Goal: Task Accomplishment & Management: Manage account settings

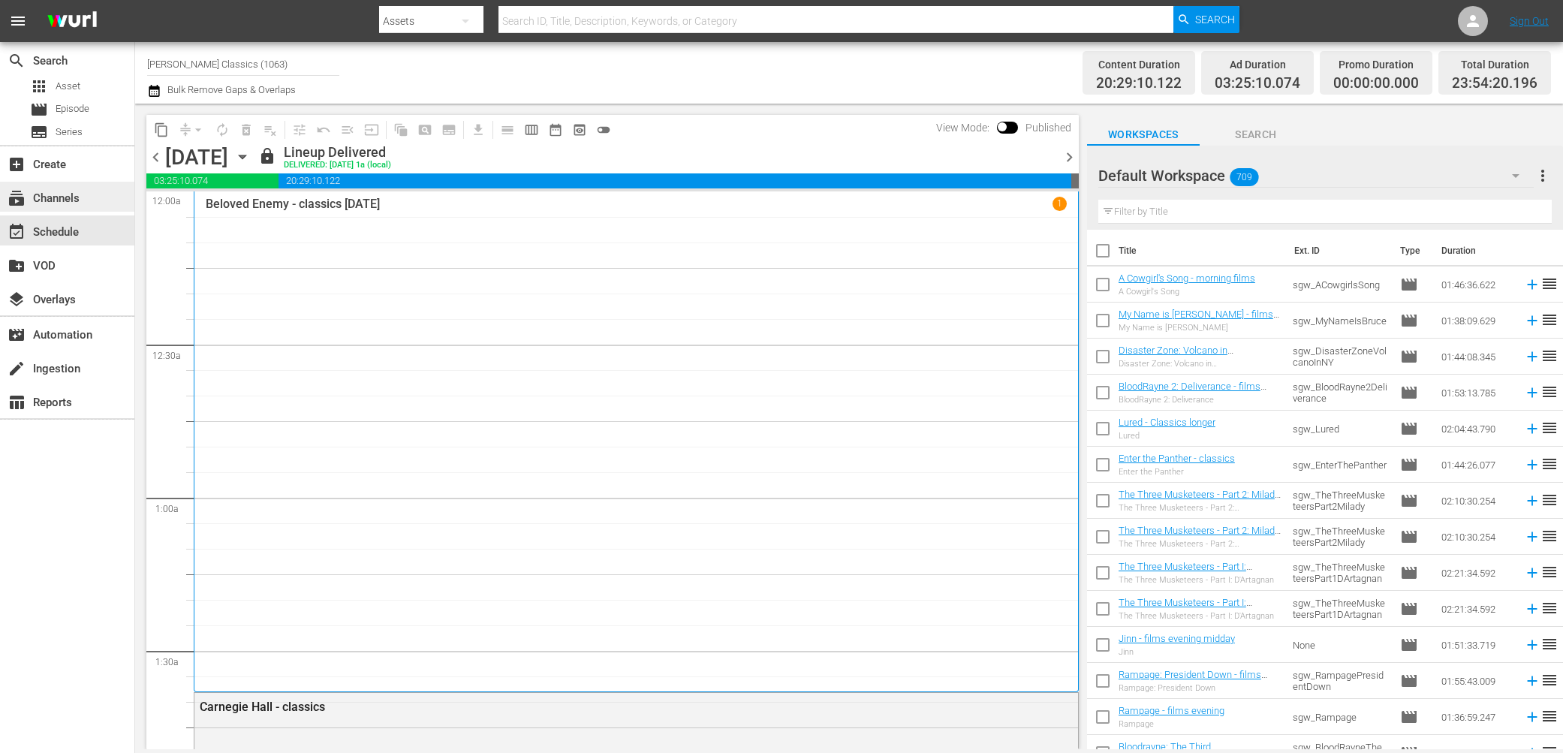
click at [48, 195] on div "subscriptions Channels" at bounding box center [42, 196] width 84 height 14
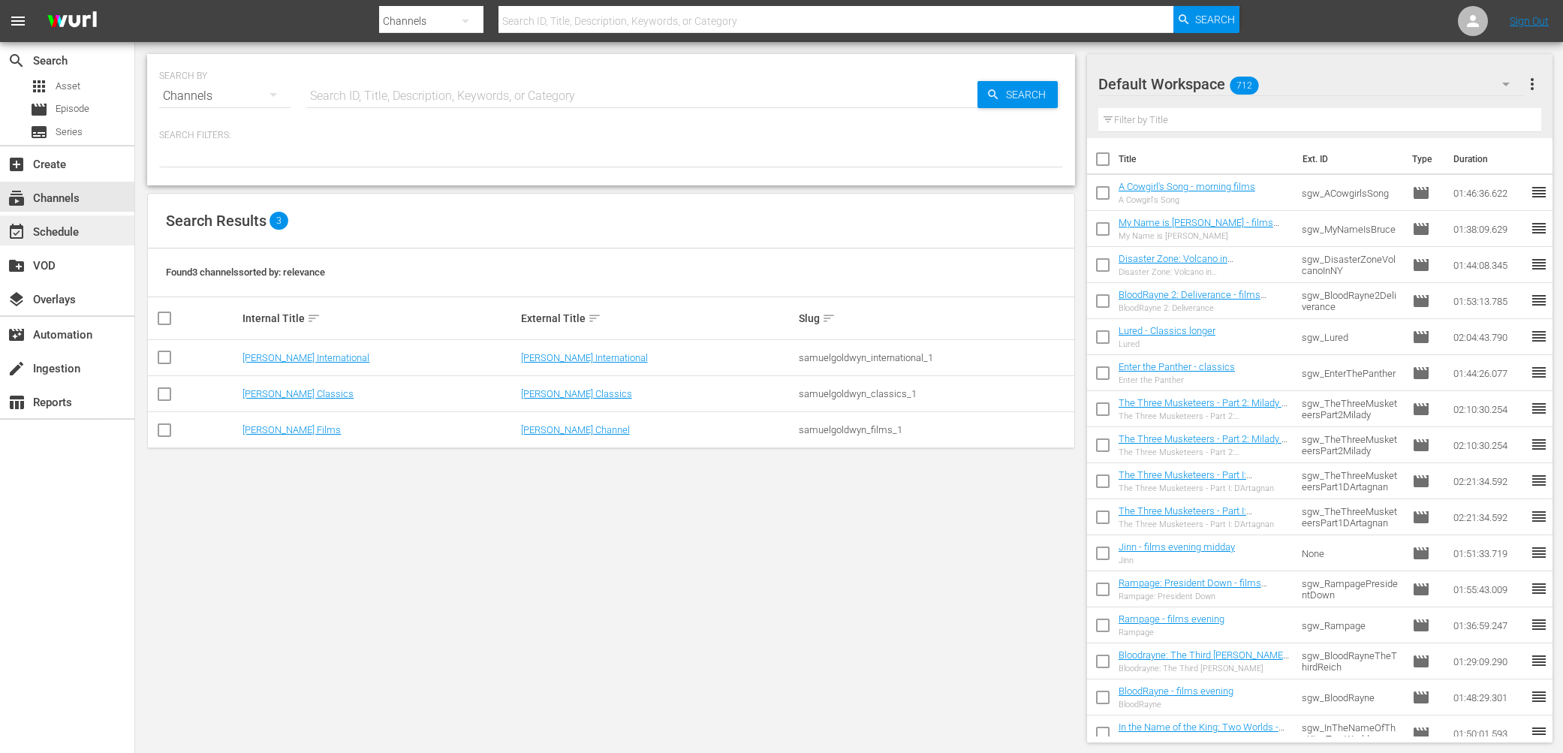
click at [48, 233] on div "event_available Schedule" at bounding box center [42, 230] width 84 height 14
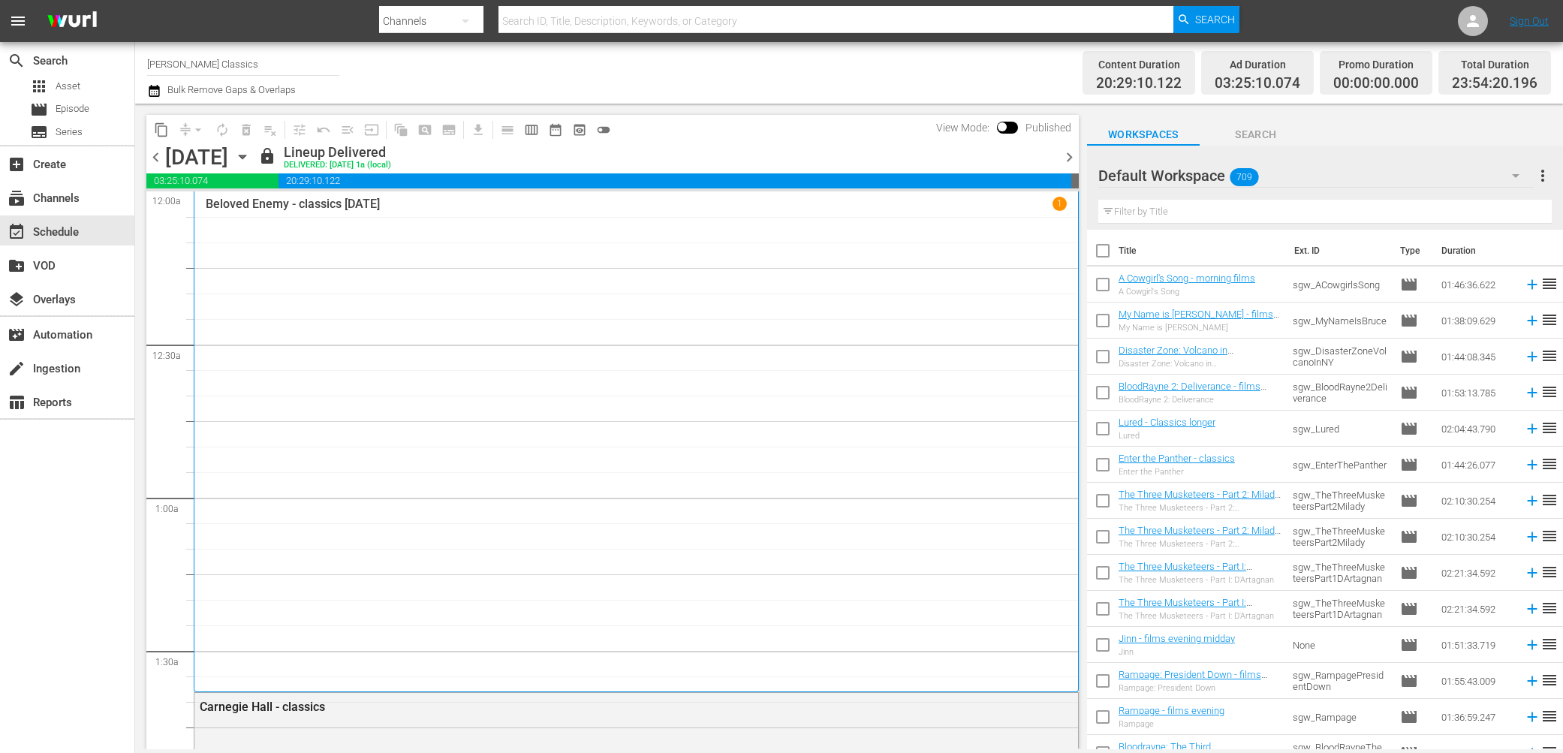
click at [1070, 155] on span "chevron_right" at bounding box center [1069, 157] width 19 height 19
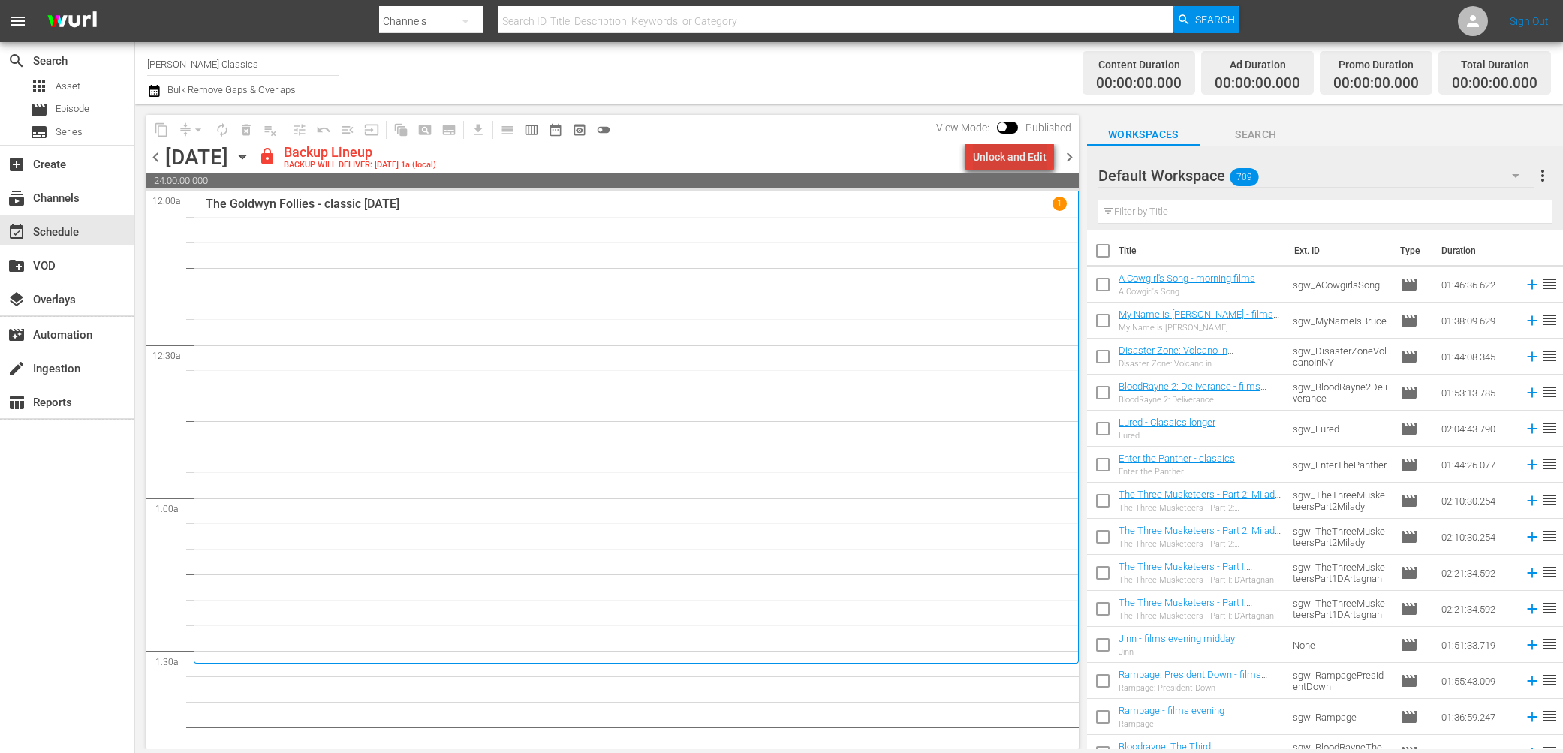
click at [1017, 154] on div "Unlock and Edit" at bounding box center [1010, 156] width 74 height 27
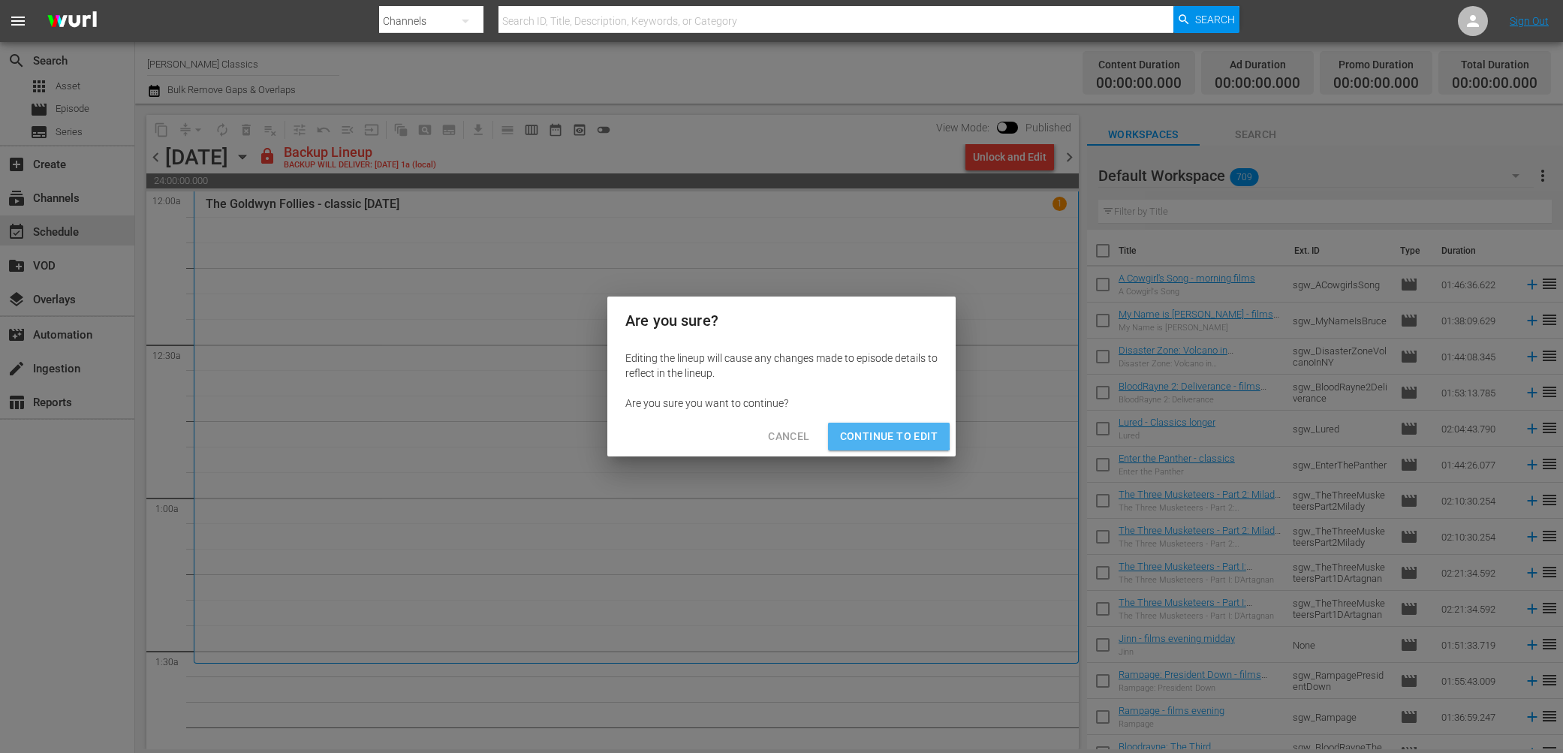
click at [886, 430] on span "Continue to Edit" at bounding box center [889, 436] width 98 height 19
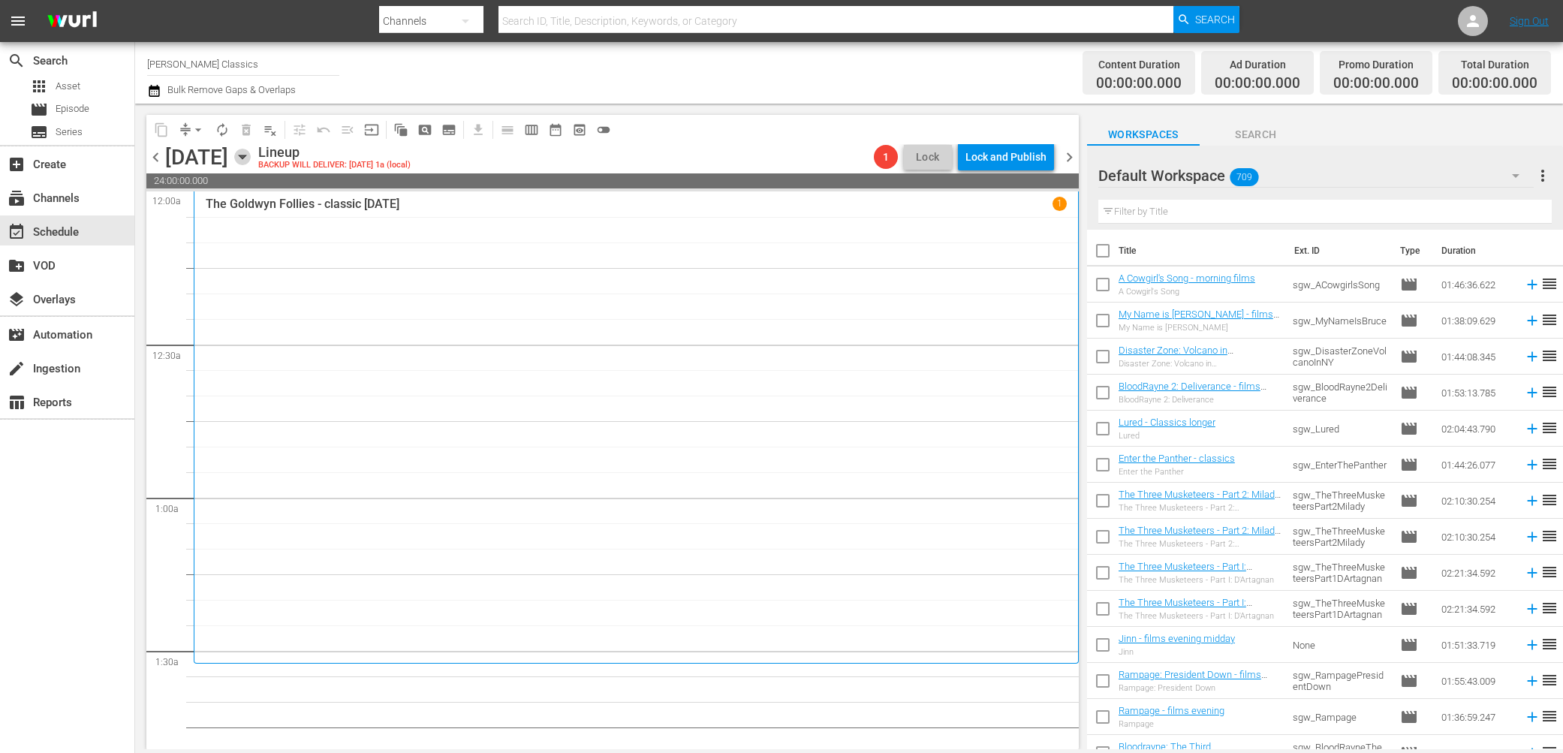
click at [251, 155] on icon "button" at bounding box center [242, 157] width 17 height 17
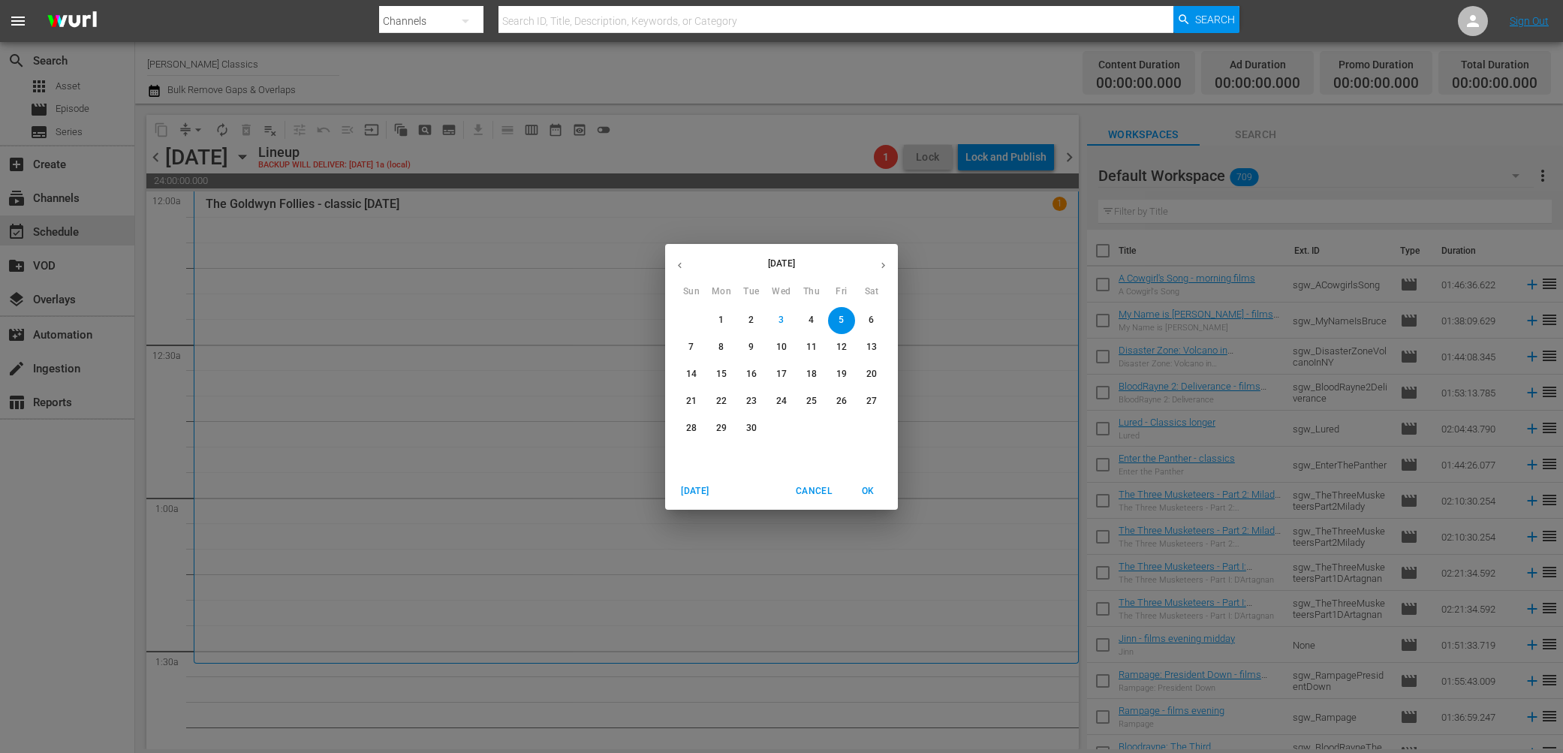
click at [679, 265] on icon "button" at bounding box center [680, 265] width 4 height 6
click at [694, 451] on p "31" at bounding box center [691, 455] width 11 height 13
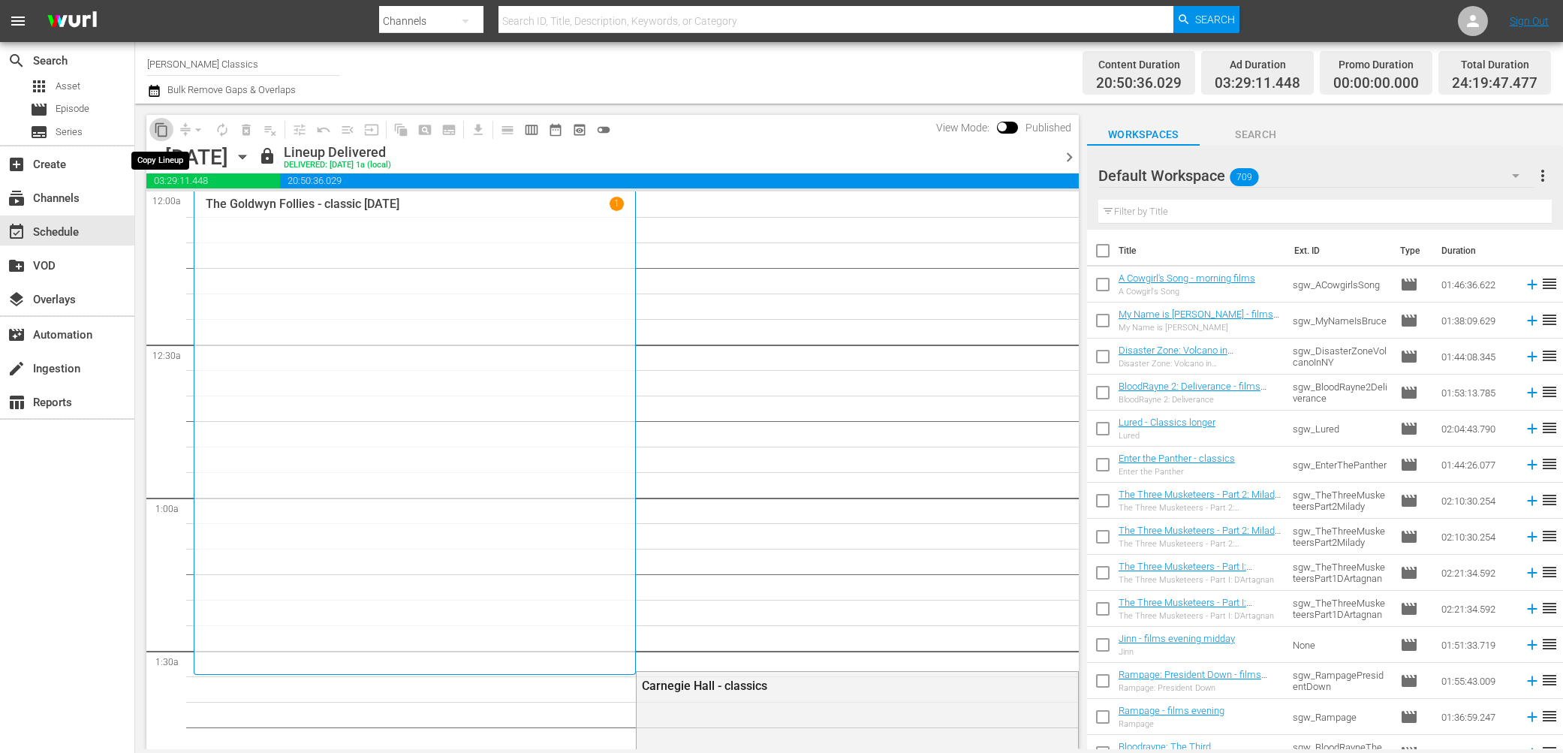
click at [160, 130] on span "content_copy" at bounding box center [161, 129] width 15 height 15
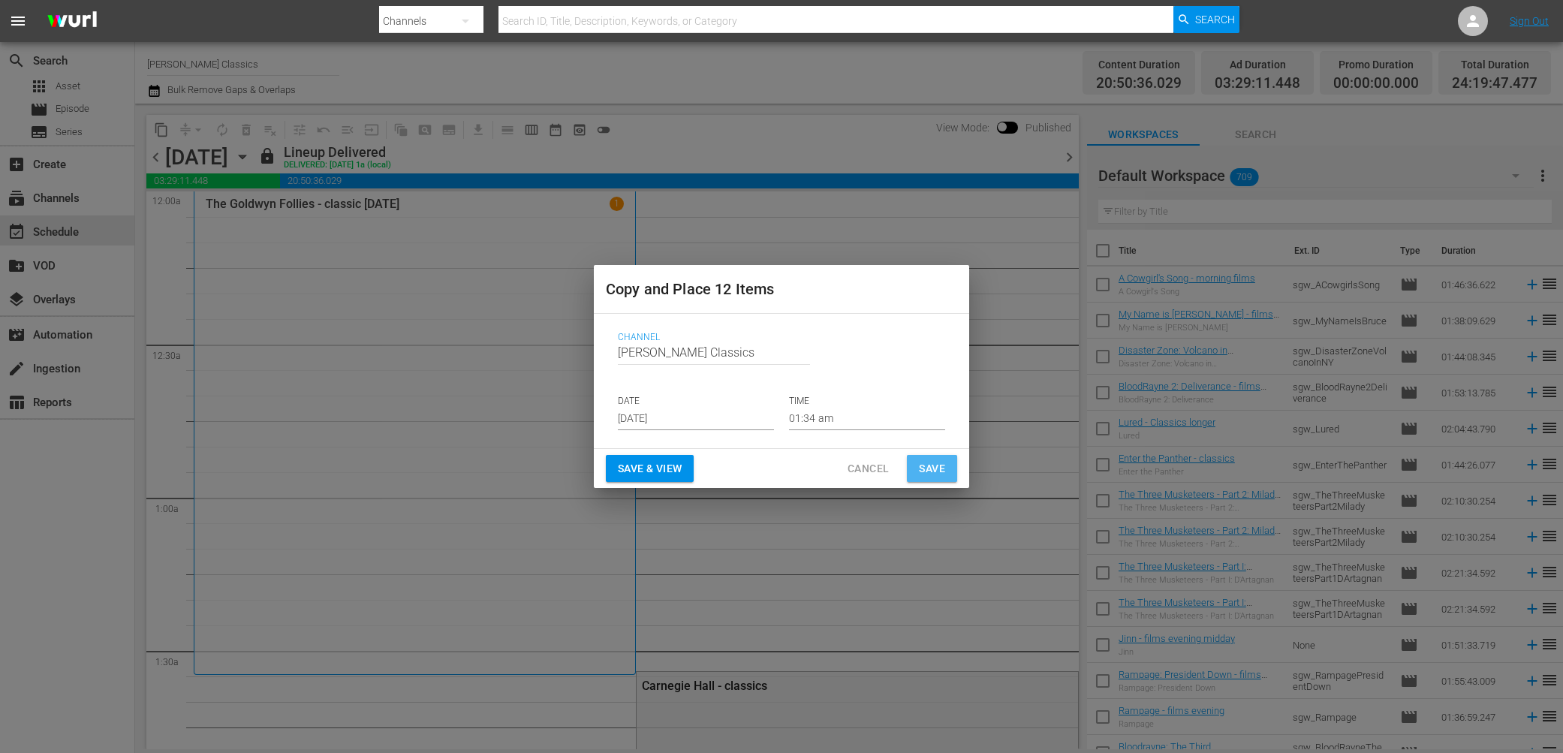
click at [935, 472] on span "Save" at bounding box center [932, 469] width 26 height 19
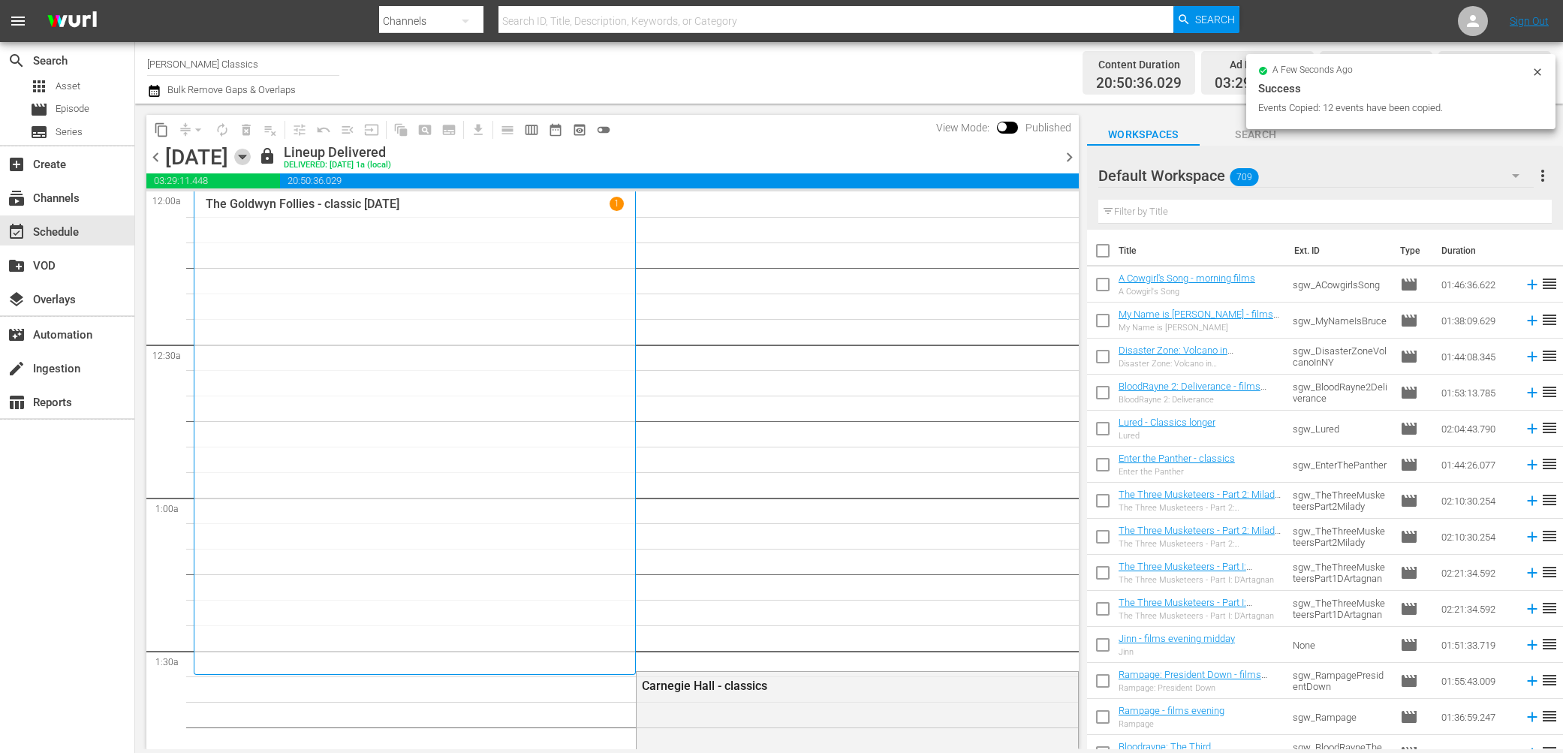
click at [251, 153] on icon "button" at bounding box center [242, 157] width 17 height 17
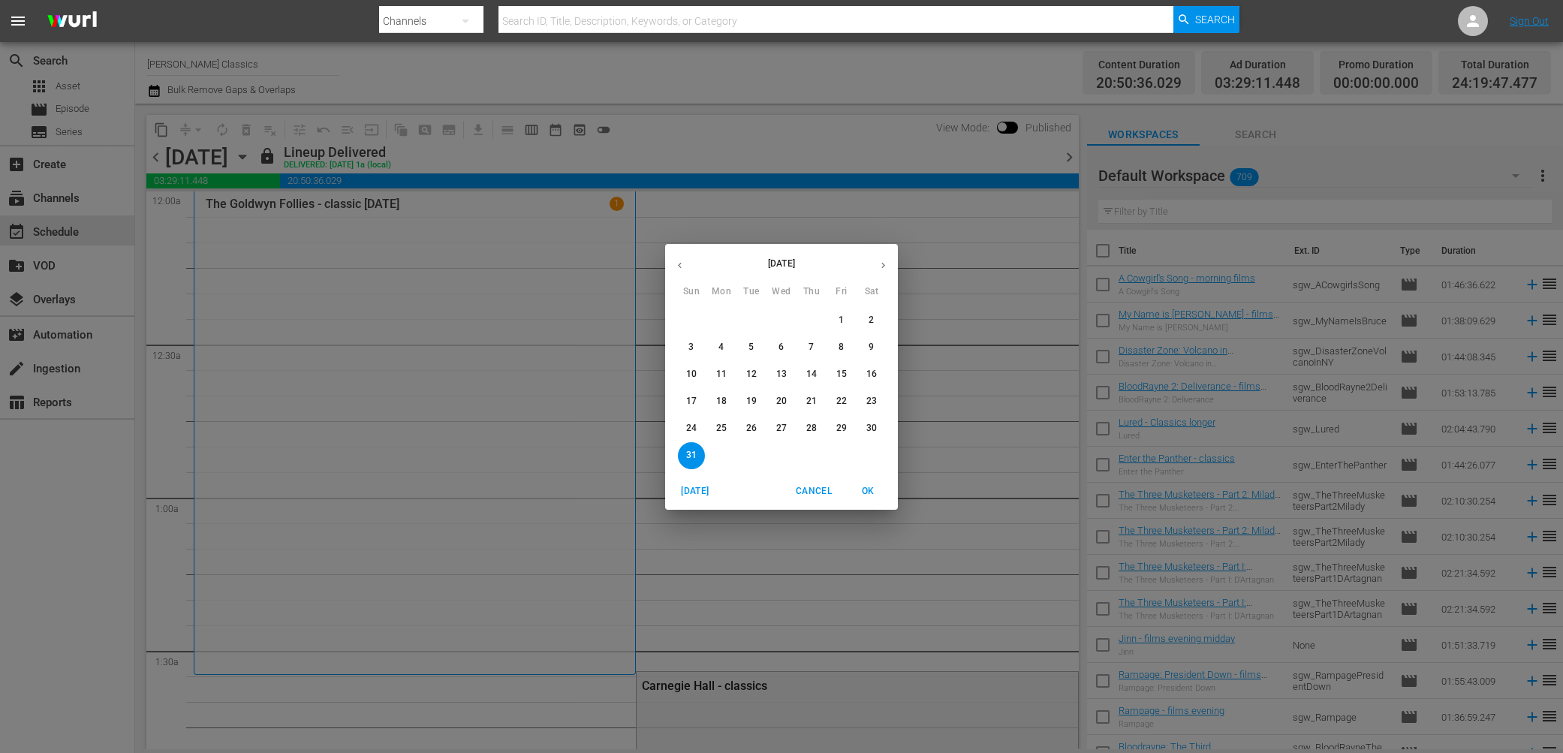
click at [885, 270] on icon "button" at bounding box center [883, 265] width 11 height 11
click at [840, 318] on p "5" at bounding box center [841, 320] width 5 height 13
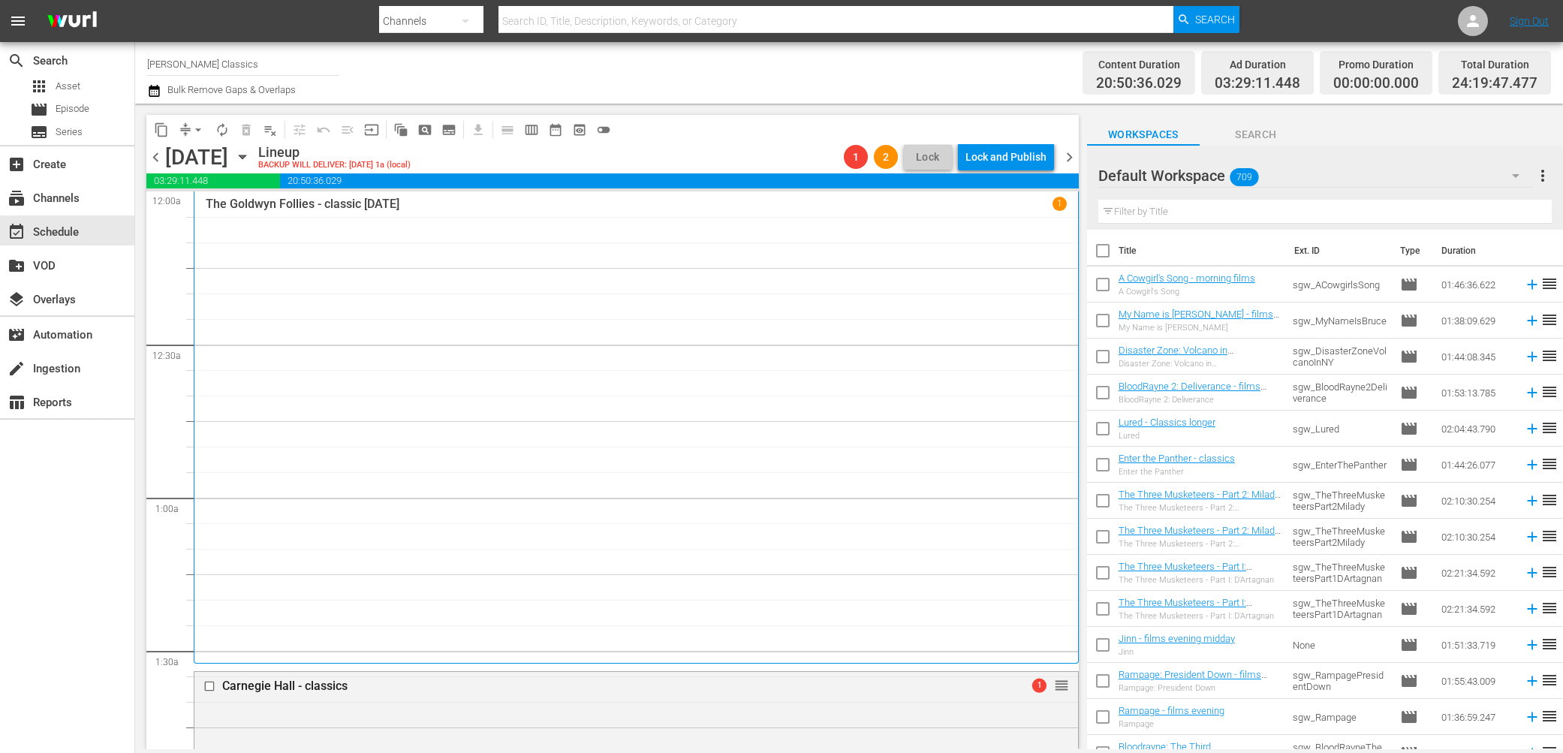
click at [198, 116] on div "content_copy compress arrow_drop_down autorenew_outlined delete_forever_outline…" at bounding box center [382, 129] width 472 height 29
click at [198, 132] on span "arrow_drop_down" at bounding box center [198, 129] width 15 height 15
click at [207, 210] on li "Align to End of Previous Day" at bounding box center [199, 209] width 158 height 25
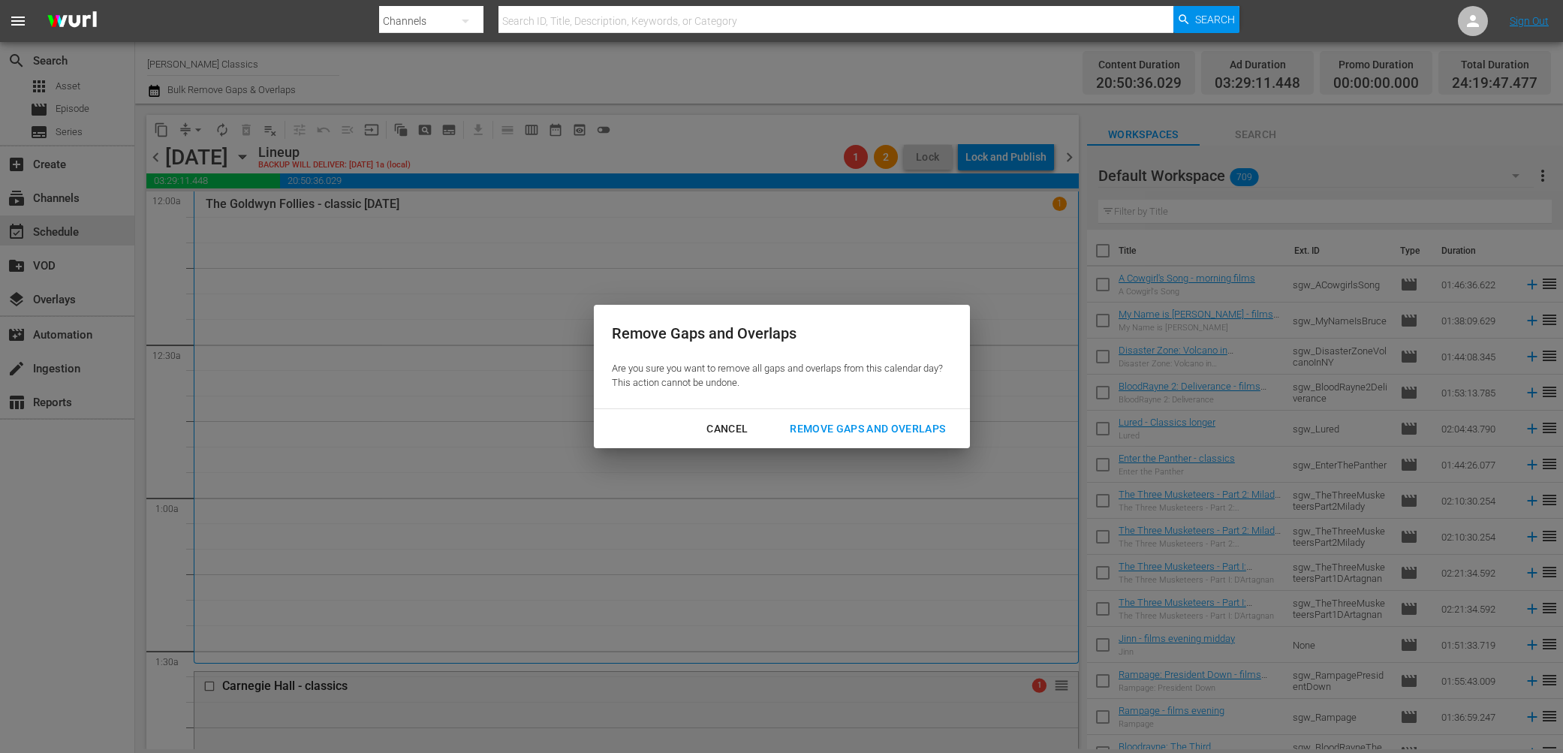
click at [900, 421] on div "Remove Gaps and Overlaps" at bounding box center [867, 429] width 179 height 19
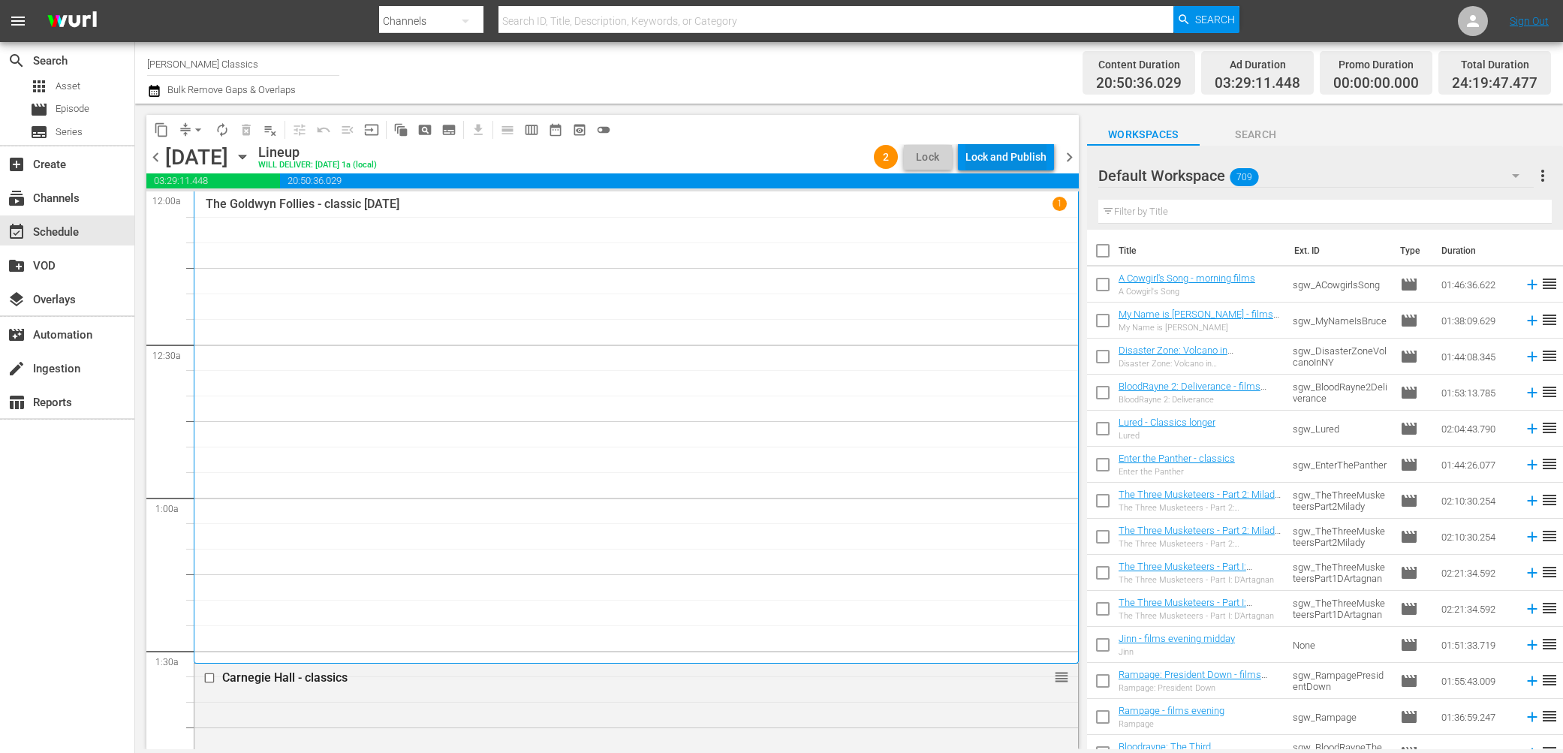
click at [1024, 160] on div "Lock and Publish" at bounding box center [1006, 156] width 81 height 27
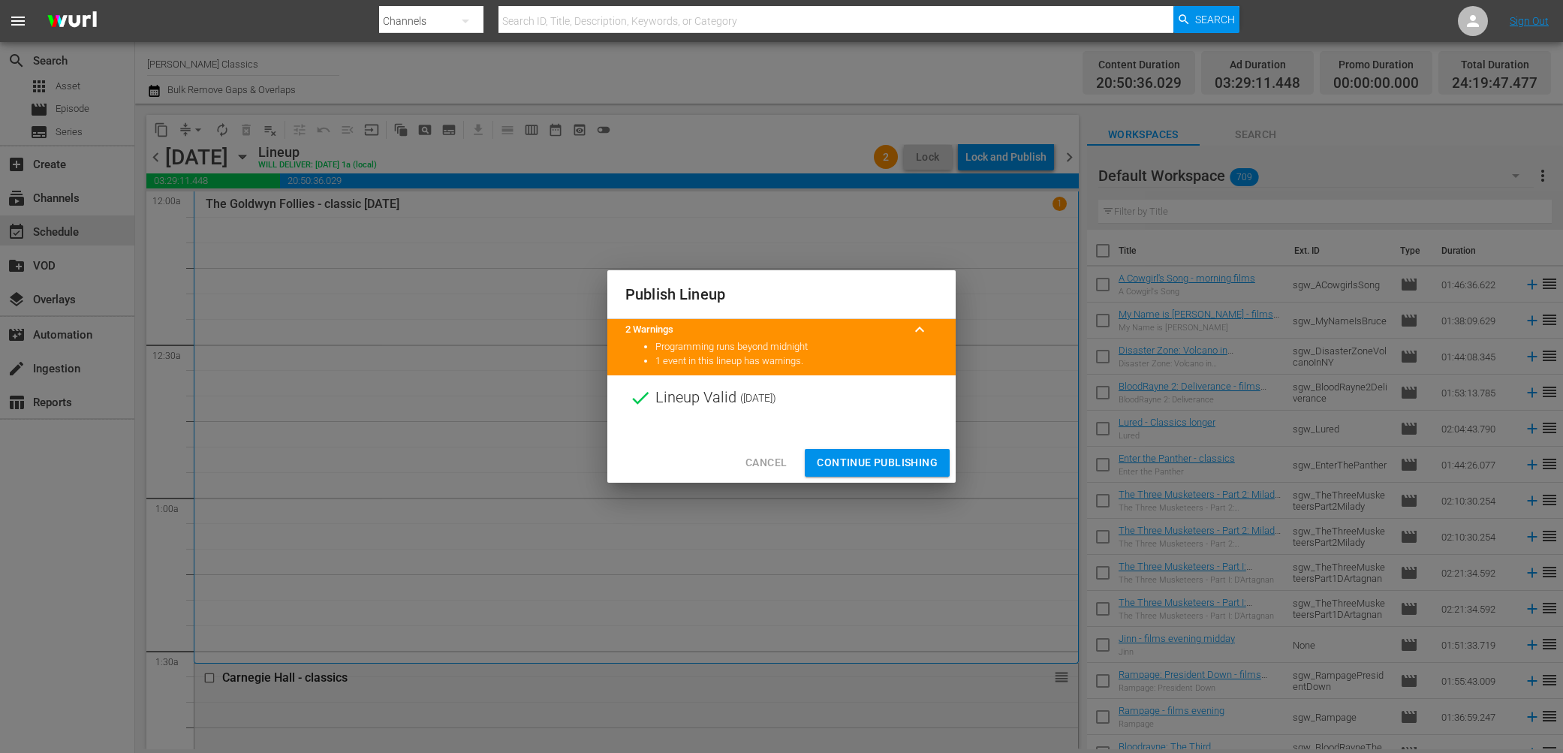
click at [860, 457] on span "Continue Publishing" at bounding box center [877, 463] width 121 height 19
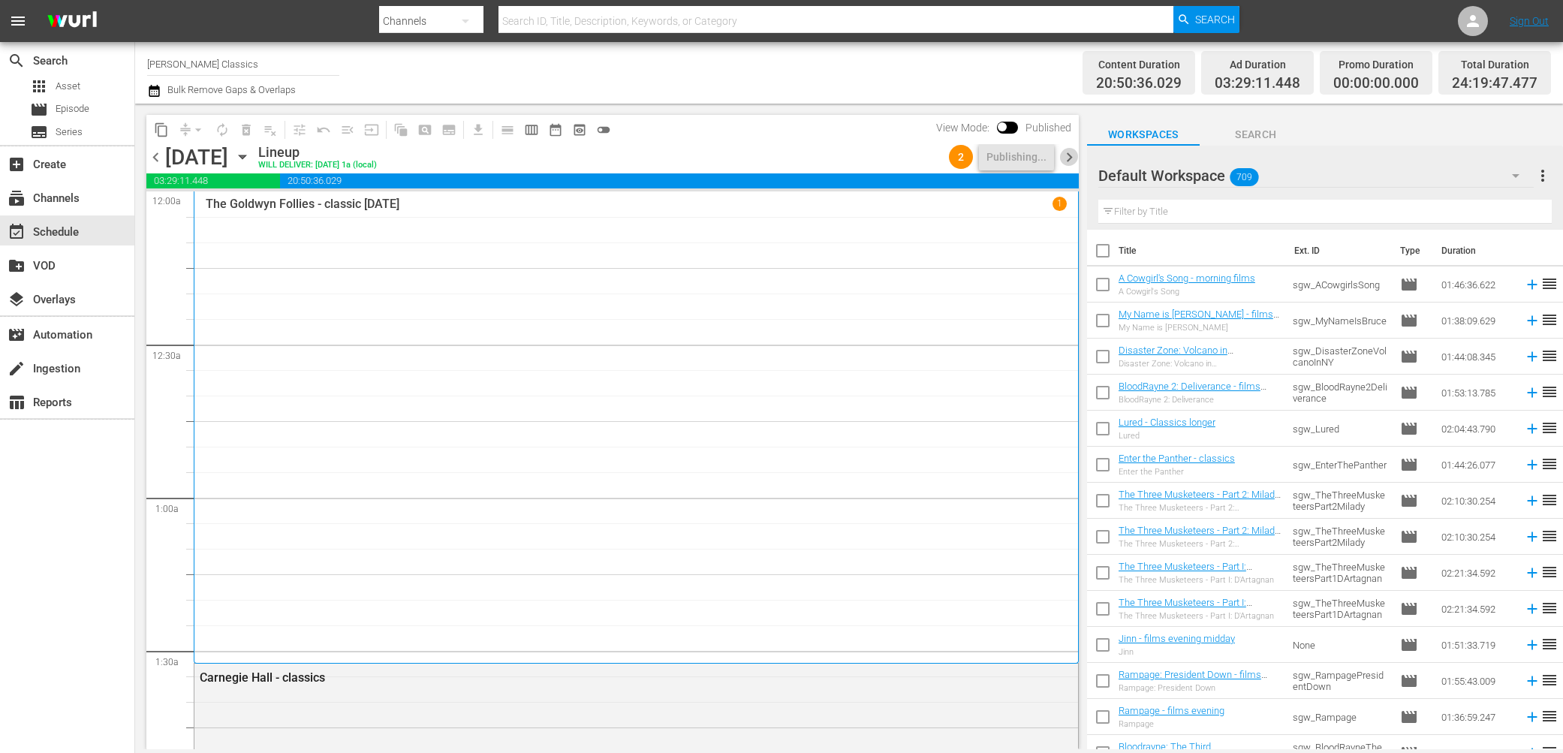
click at [1069, 160] on span "chevron_right" at bounding box center [1069, 157] width 19 height 19
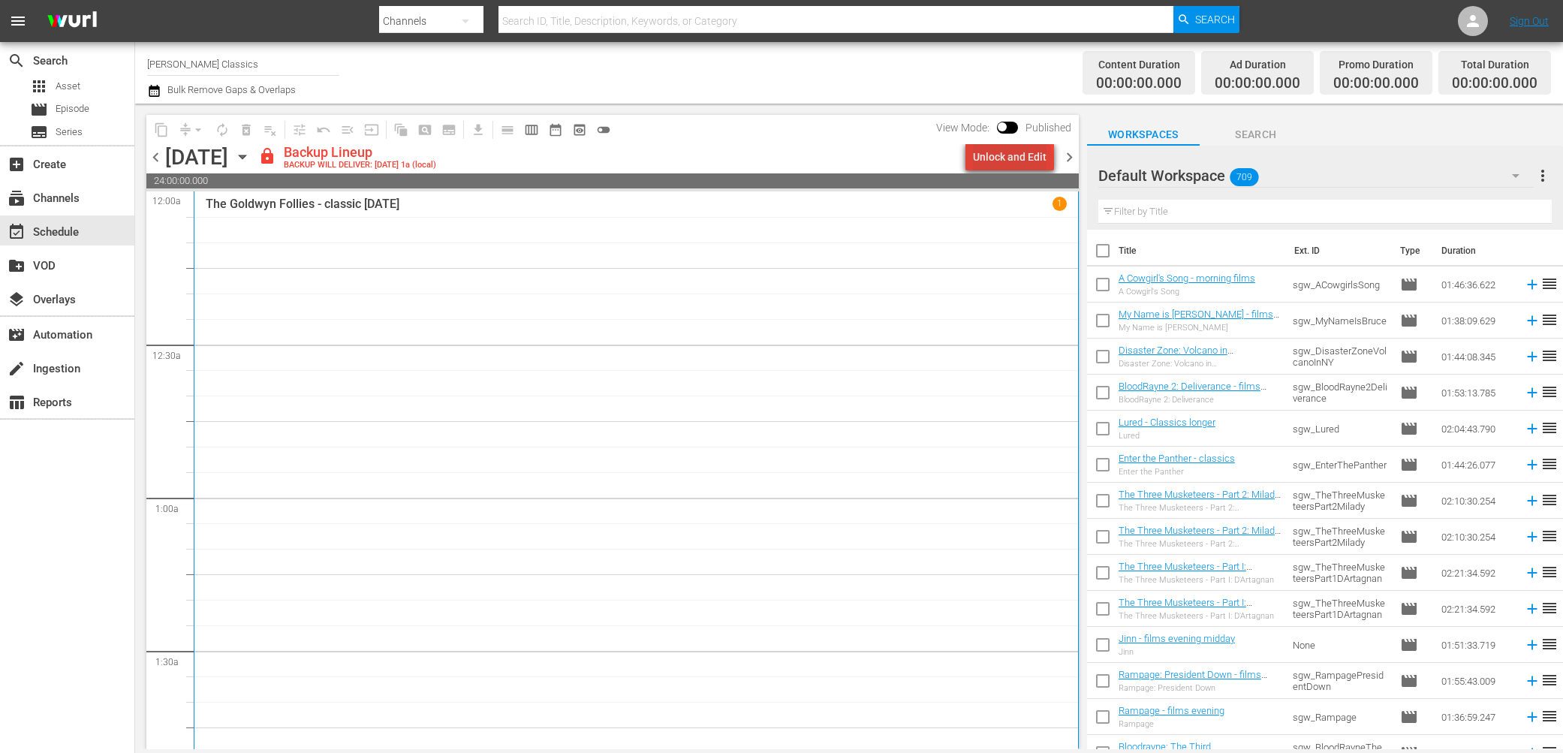
click at [1016, 163] on div "Unlock and Edit" at bounding box center [1010, 156] width 74 height 27
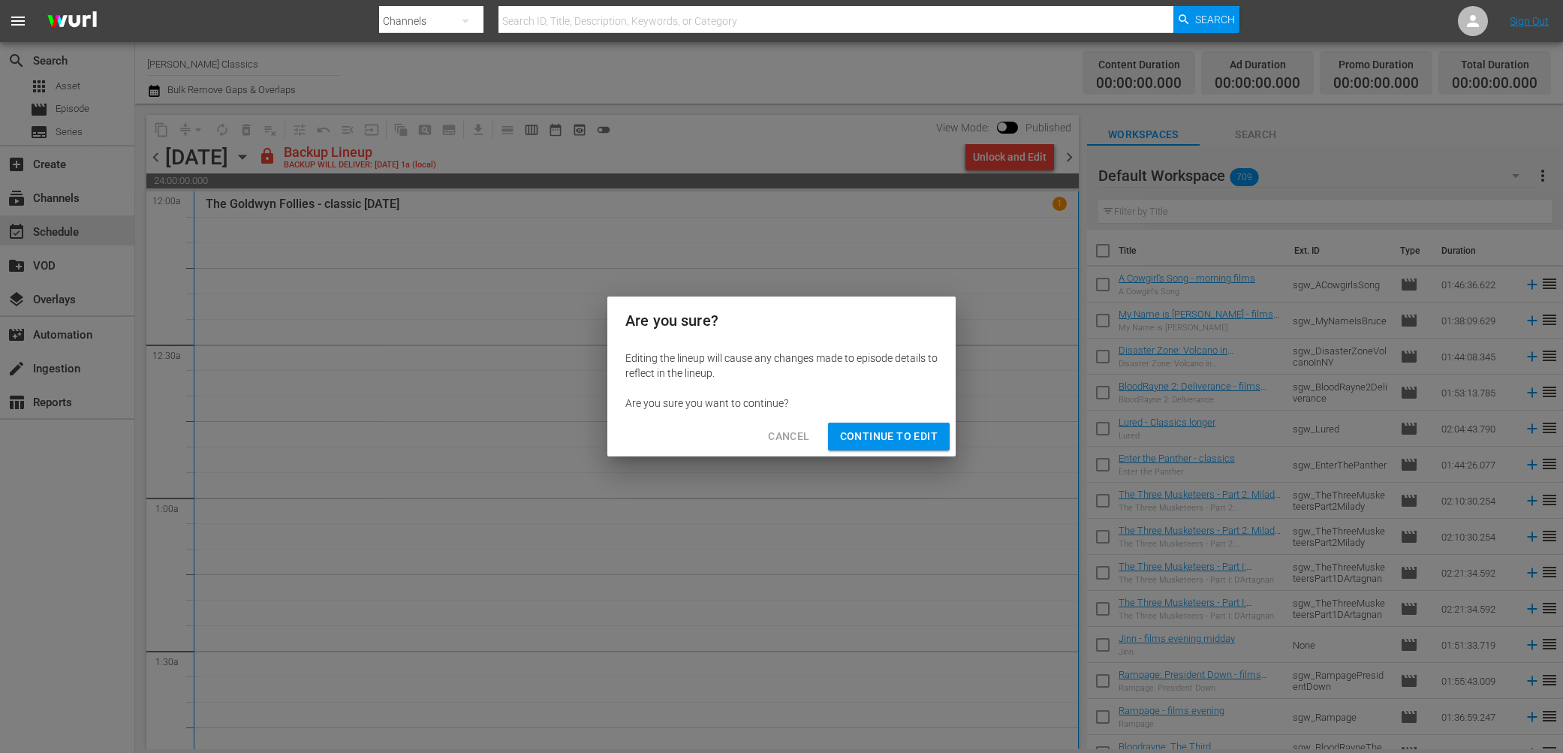
click at [854, 438] on span "Continue to Edit" at bounding box center [889, 436] width 98 height 19
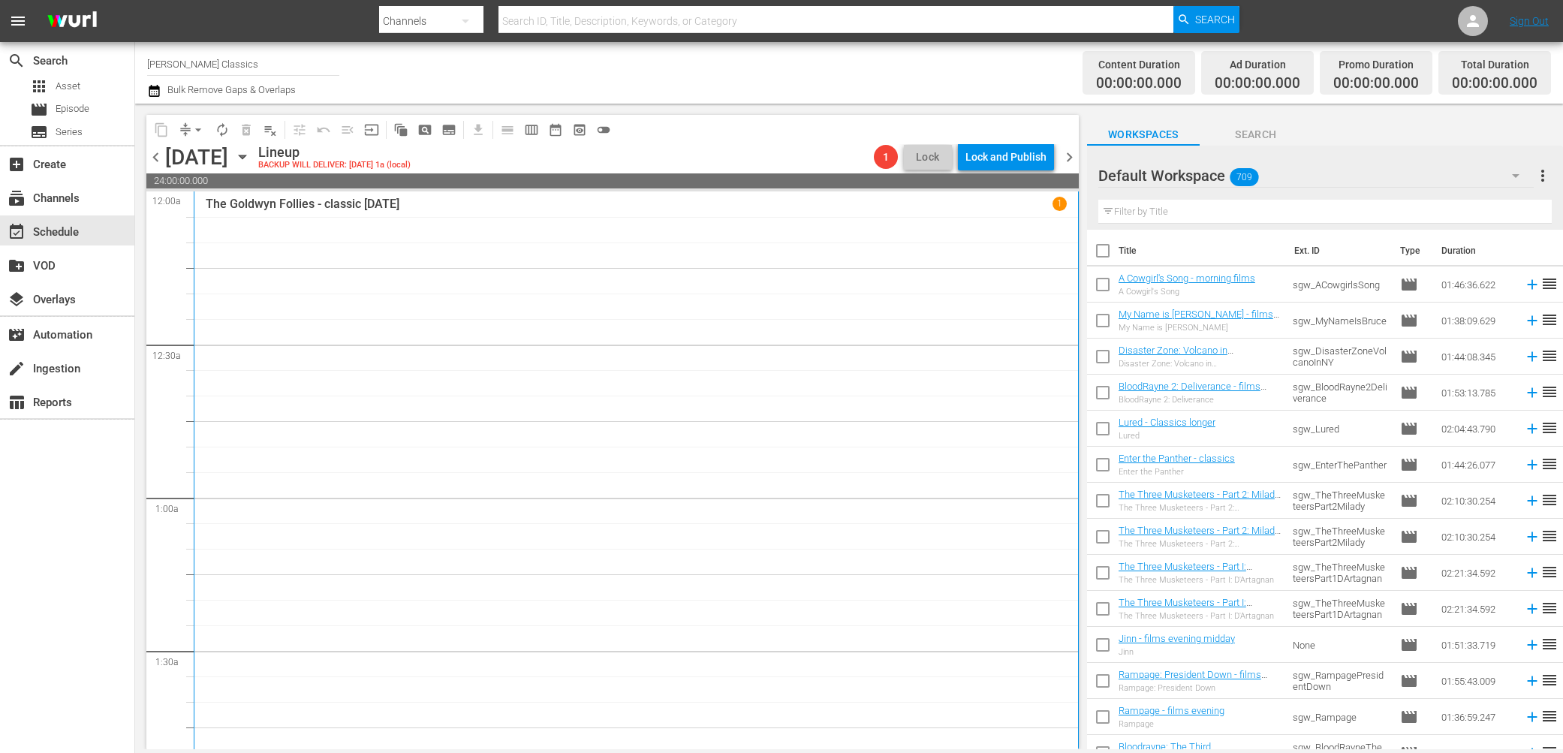
click at [251, 159] on icon "button" at bounding box center [242, 157] width 17 height 17
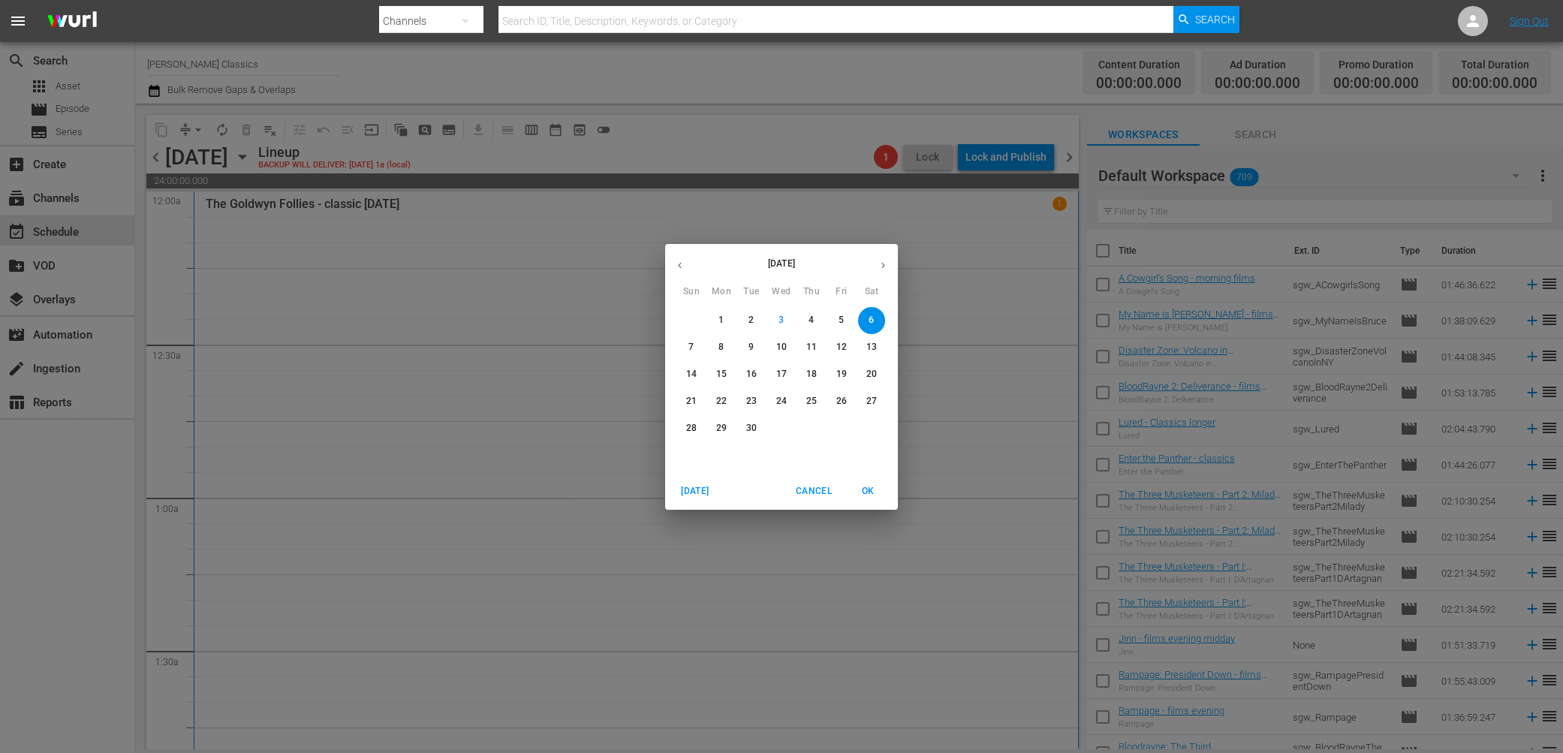
click at [725, 314] on span "1" at bounding box center [721, 320] width 27 height 13
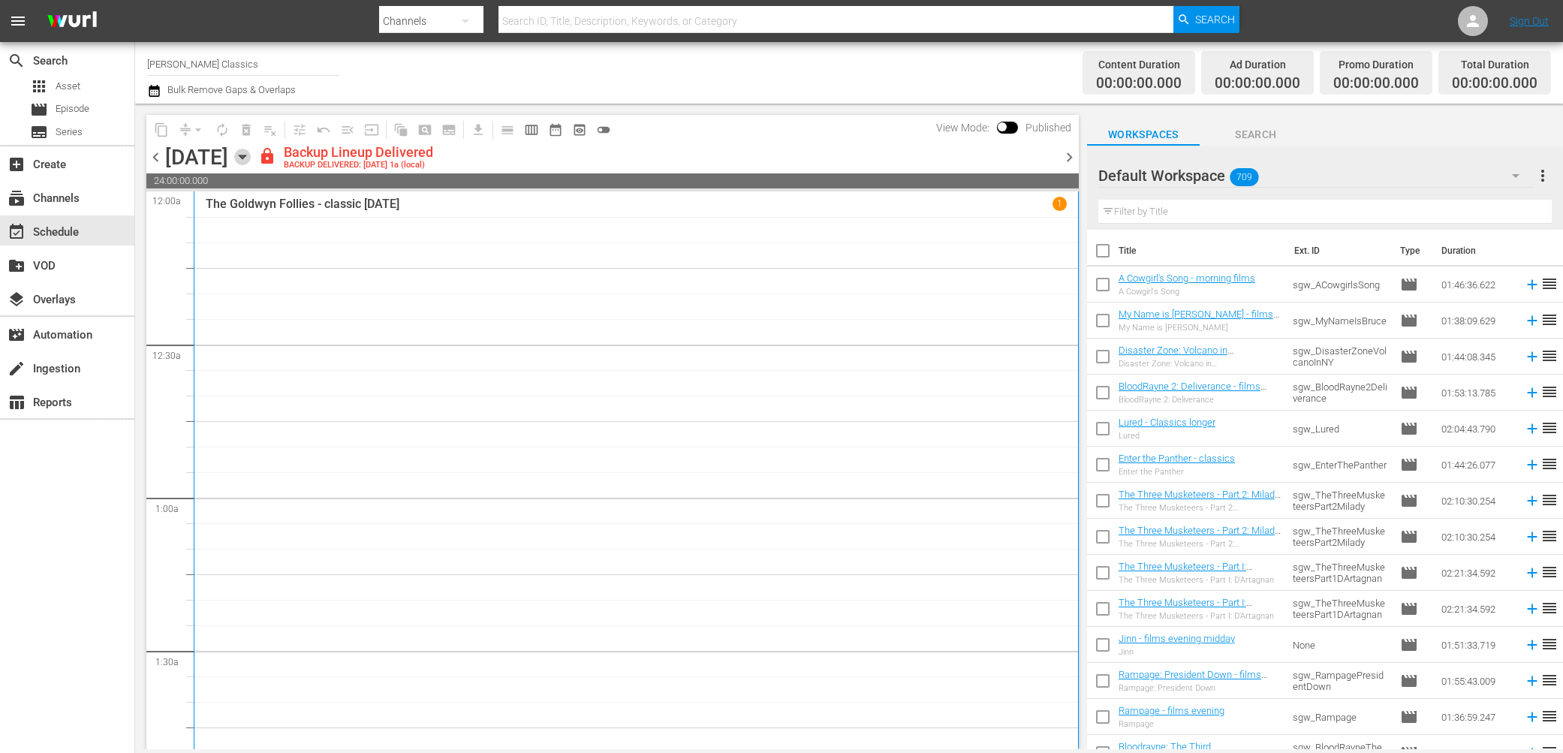
click at [246, 155] on icon "button" at bounding box center [242, 157] width 7 height 4
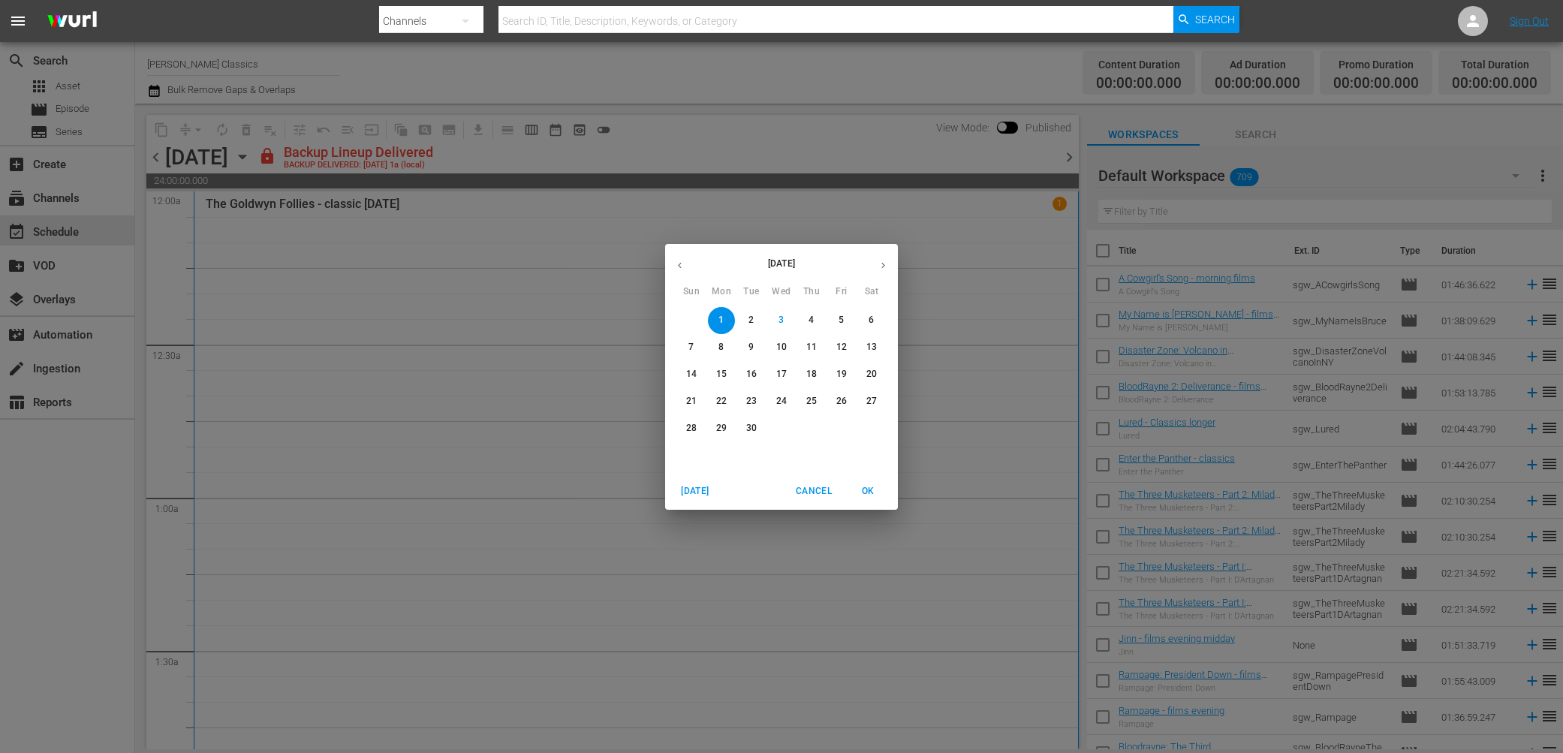
click at [676, 261] on icon "button" at bounding box center [679, 265] width 11 height 11
click at [909, 237] on div "August 2025 Sun Mon Tue Wed Thu Fri Sat 27 28 29 30 31 1 2 3 4 5 6 7 8 9 10 11 …" at bounding box center [781, 376] width 1563 height 753
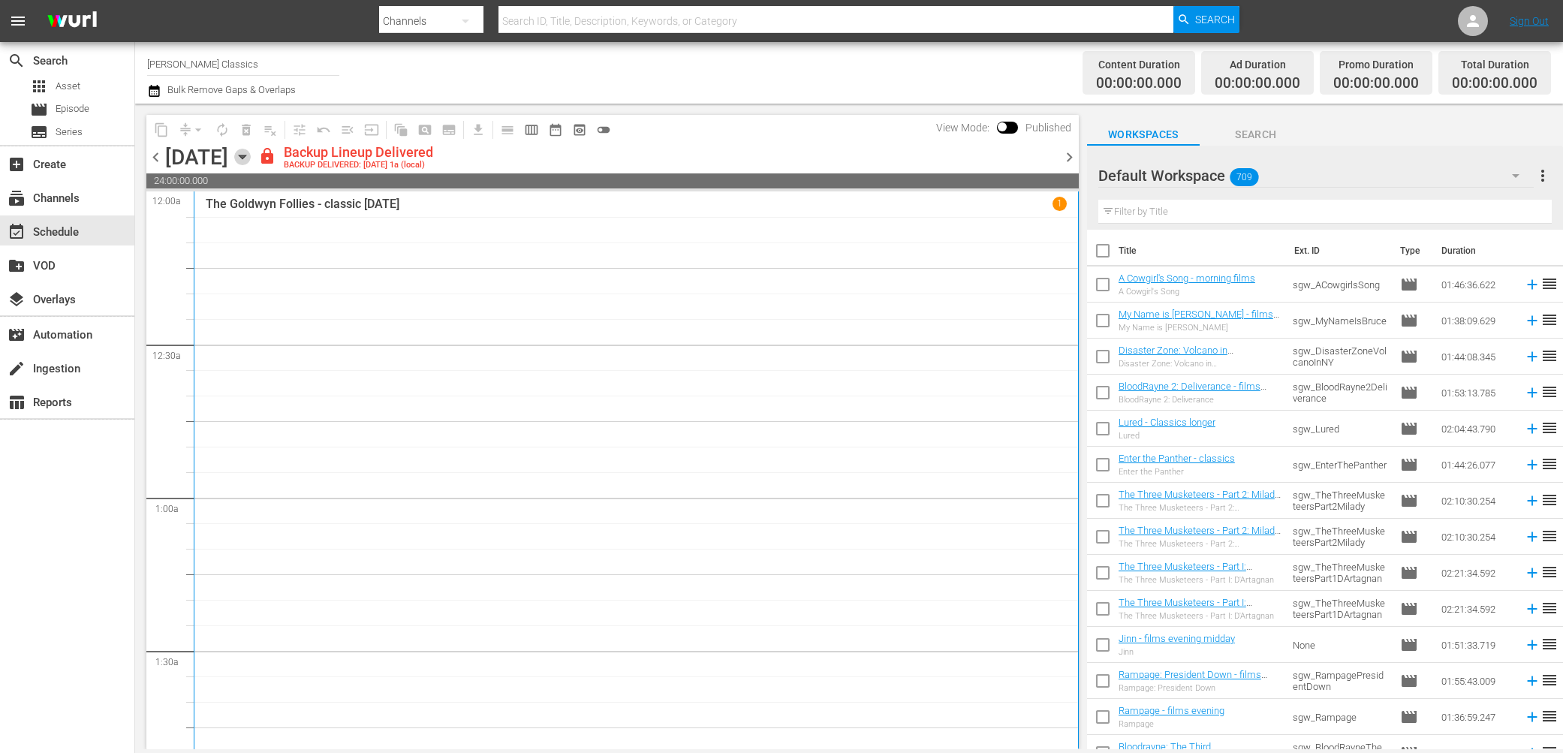
click at [251, 163] on icon "button" at bounding box center [242, 157] width 17 height 17
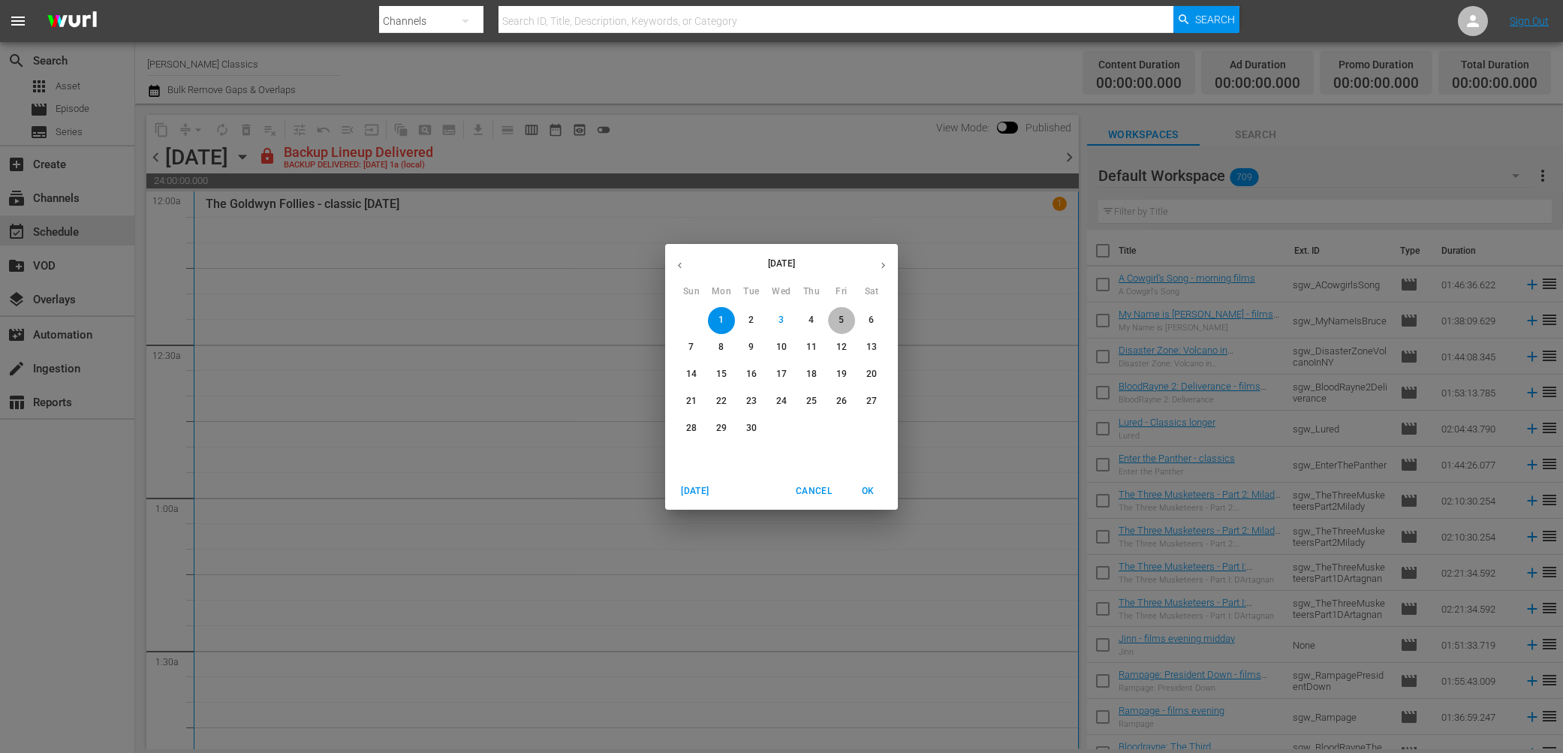
click at [840, 319] on p "5" at bounding box center [841, 320] width 5 height 13
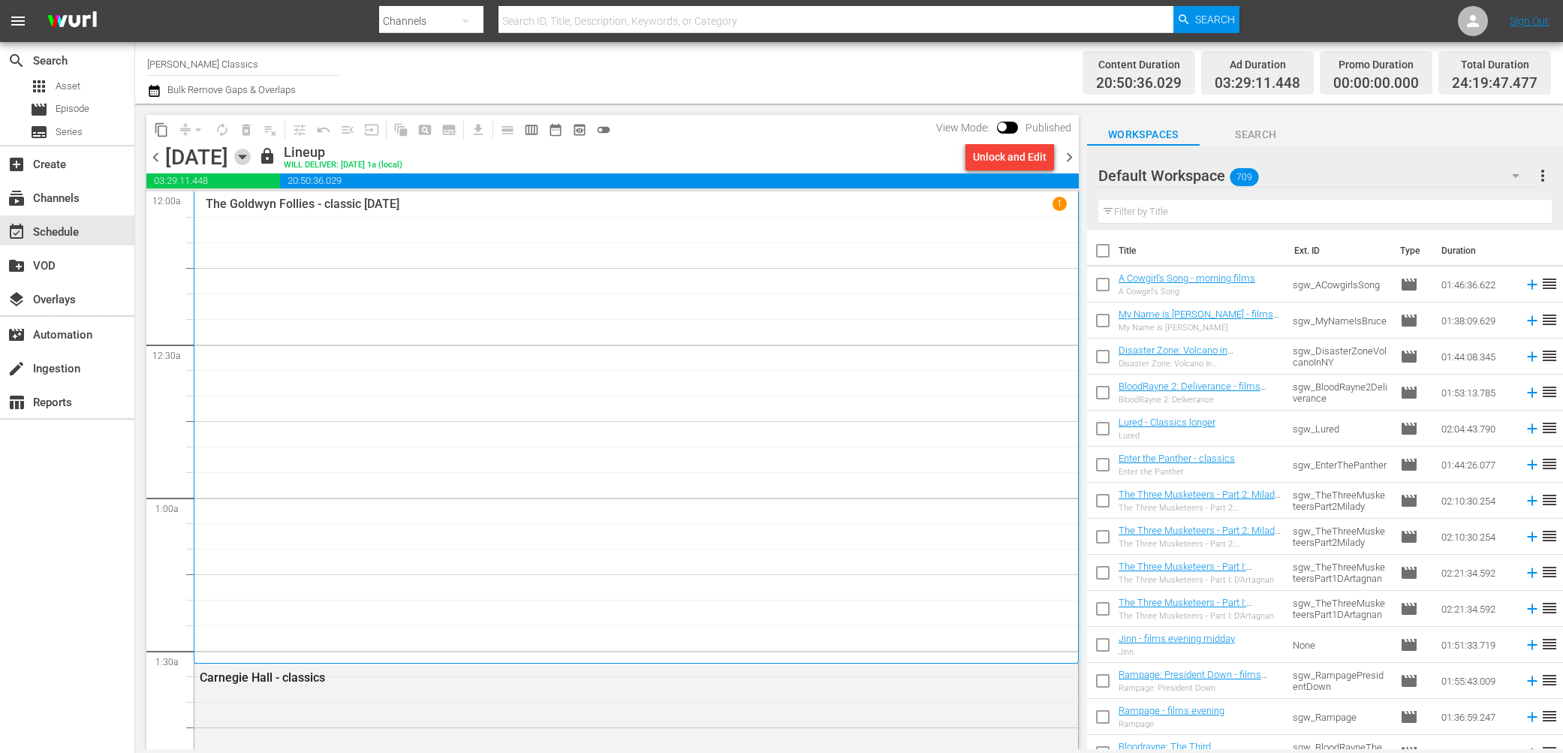
click at [246, 155] on icon "button" at bounding box center [242, 157] width 7 height 4
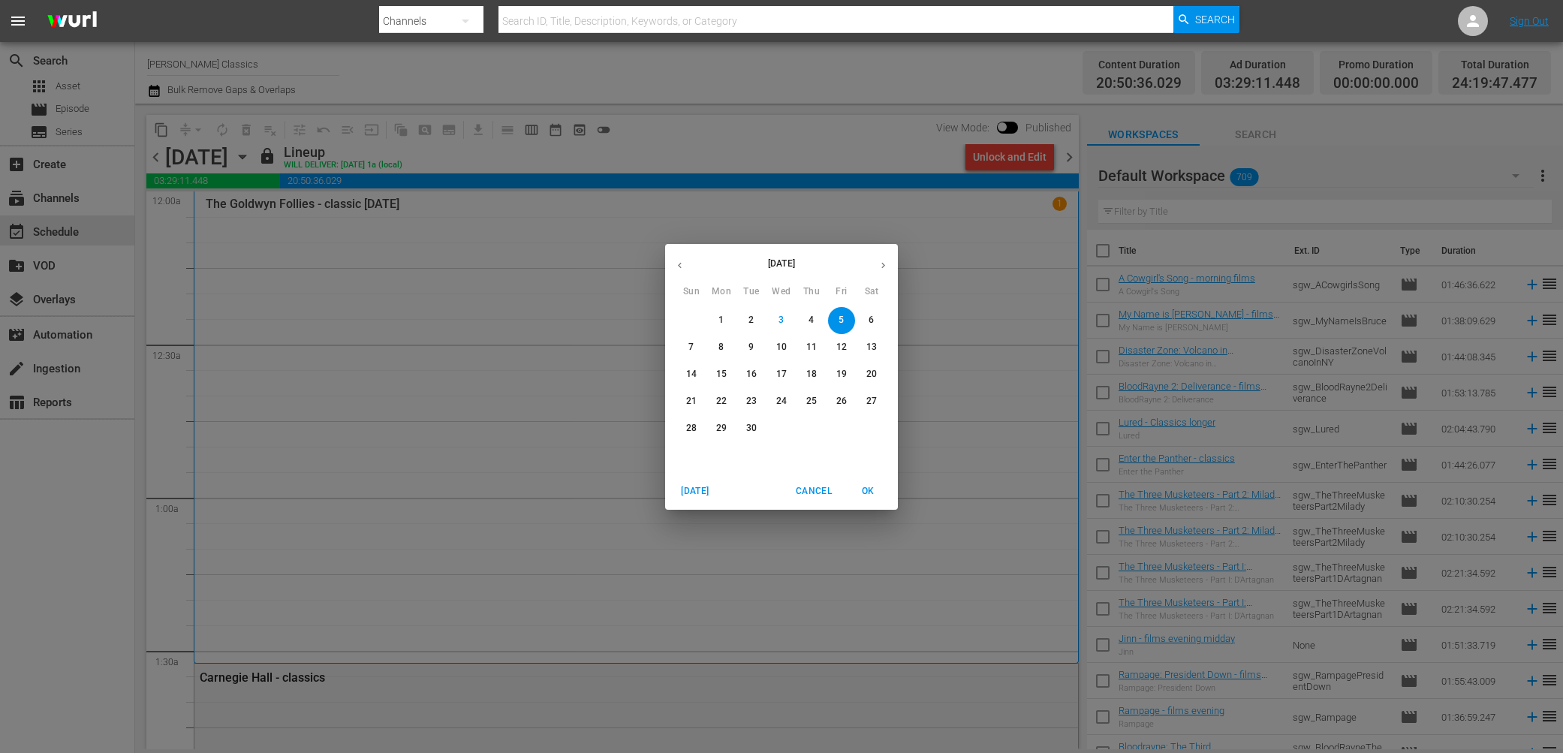
click at [677, 267] on icon "button" at bounding box center [679, 265] width 11 height 11
click at [722, 425] on p "25" at bounding box center [721, 428] width 11 height 13
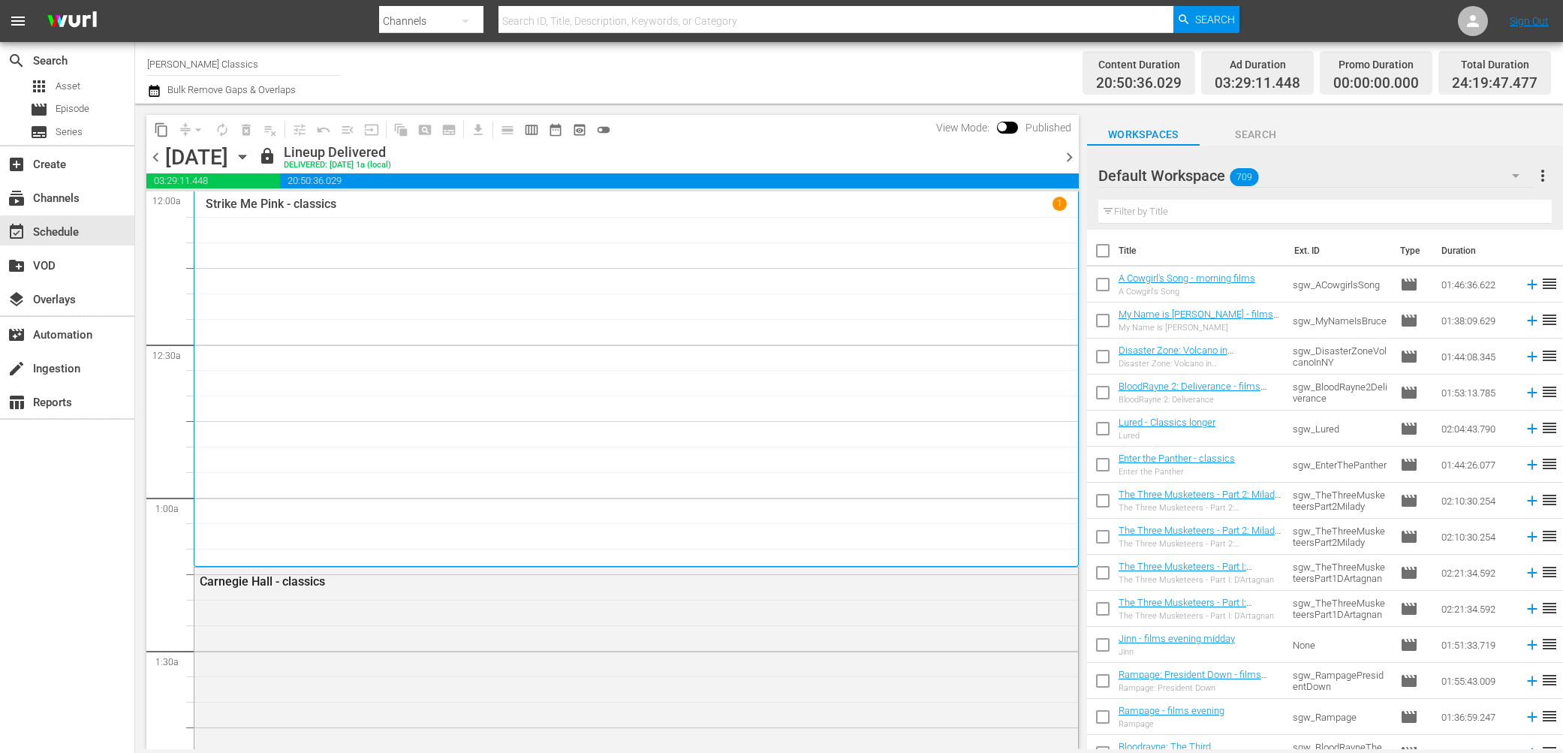
click at [1067, 150] on span "chevron_right" at bounding box center [1069, 157] width 19 height 19
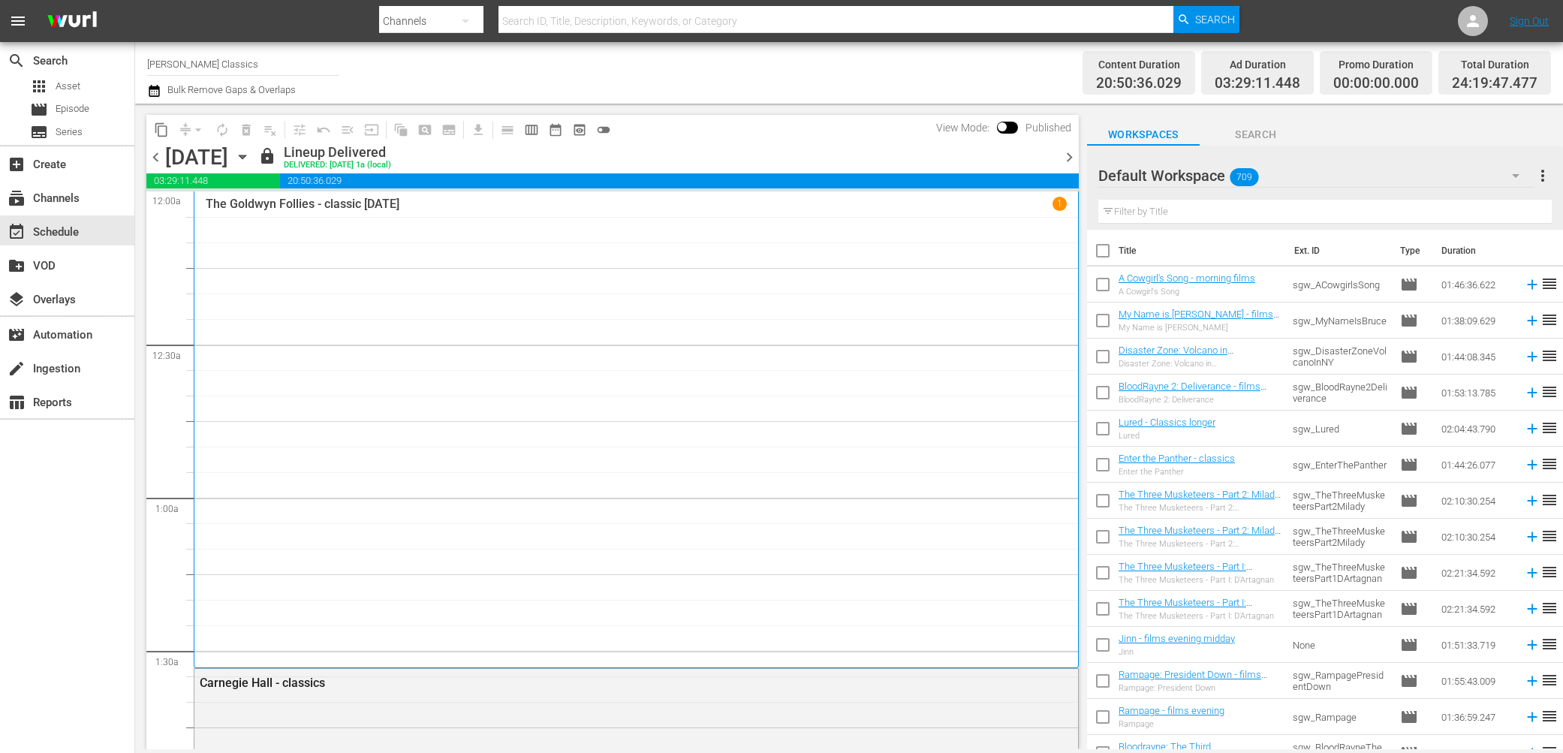
click at [1072, 155] on span "chevron_right" at bounding box center [1069, 157] width 19 height 19
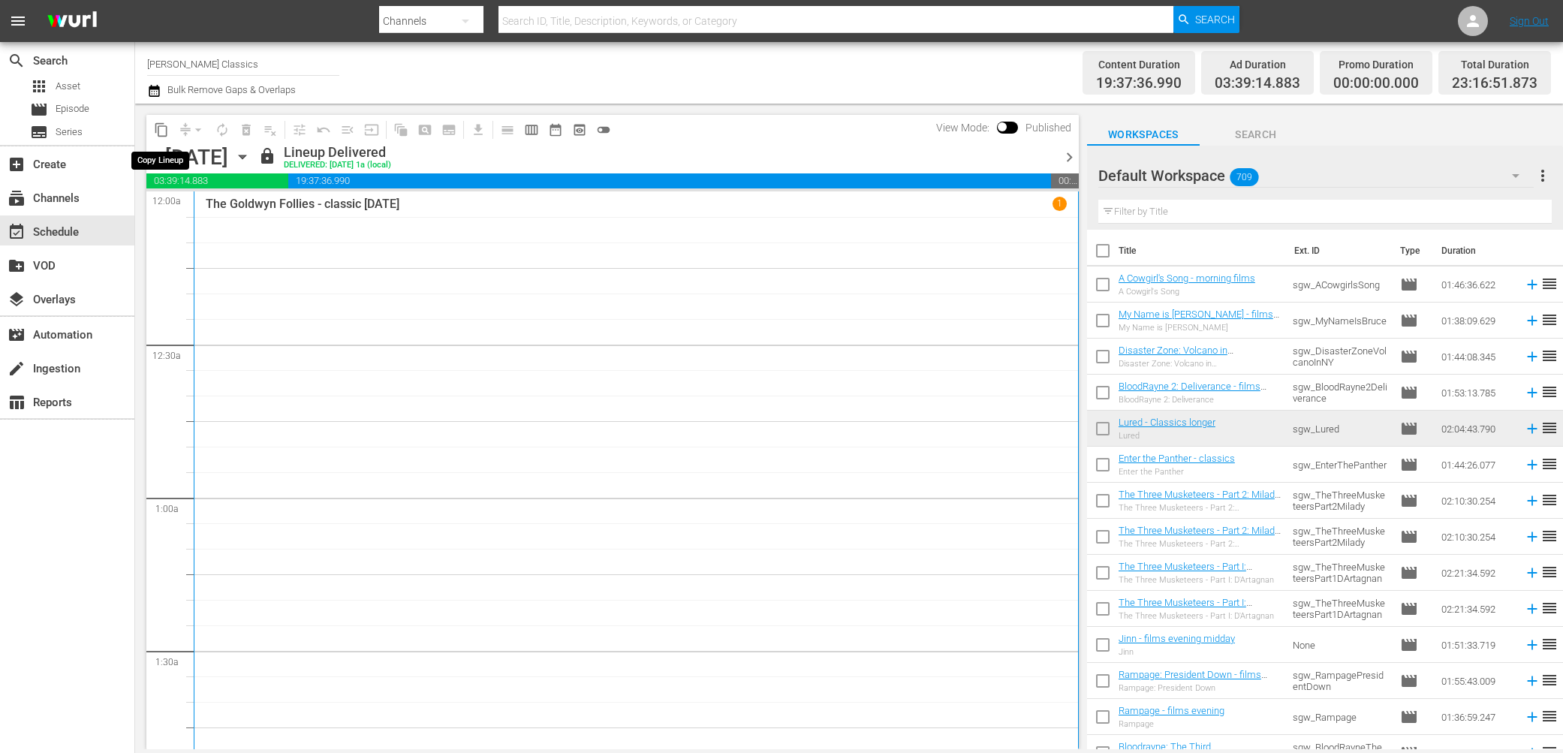
click at [166, 127] on span "content_copy" at bounding box center [161, 129] width 15 height 15
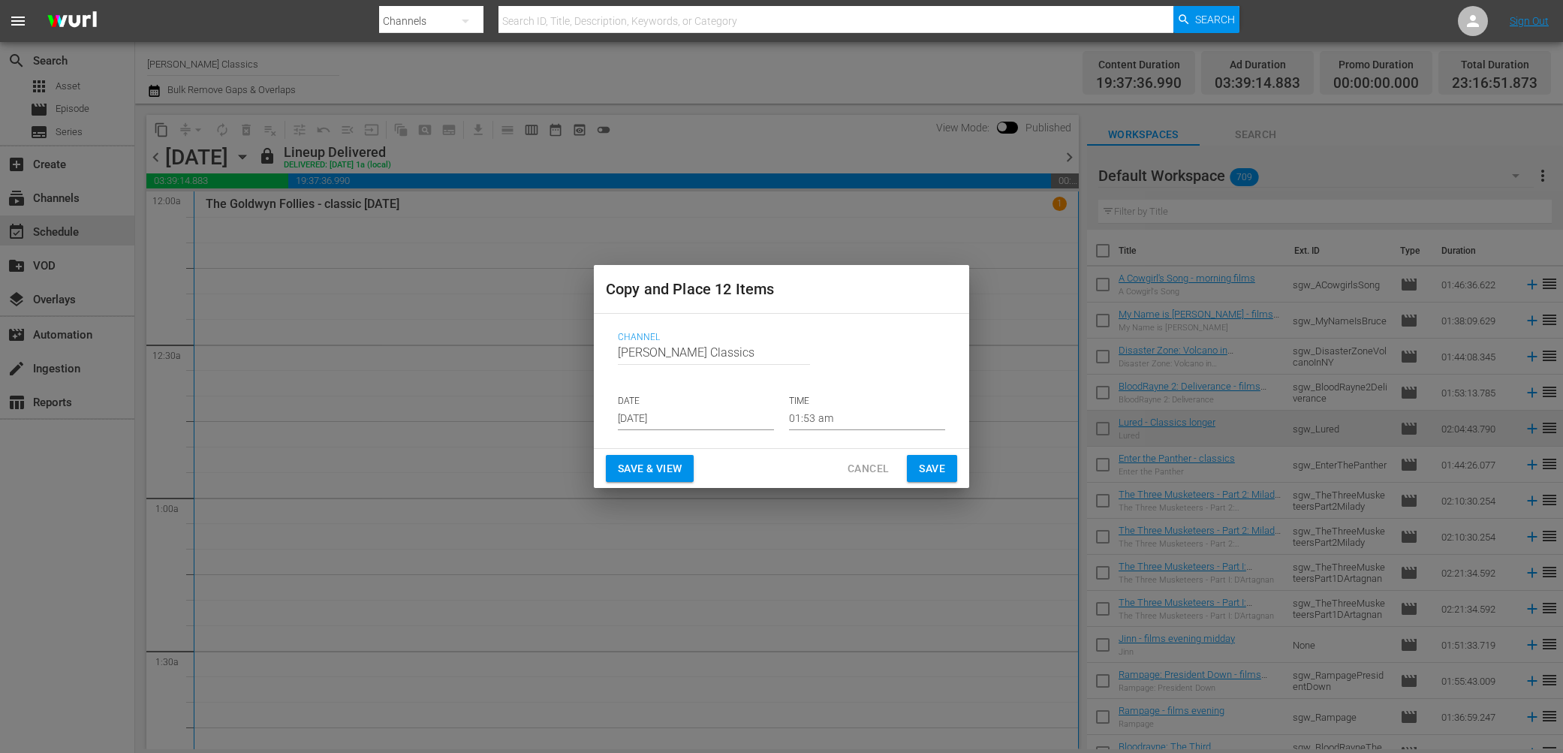
click at [706, 418] on input "[DATE]" at bounding box center [696, 419] width 156 height 23
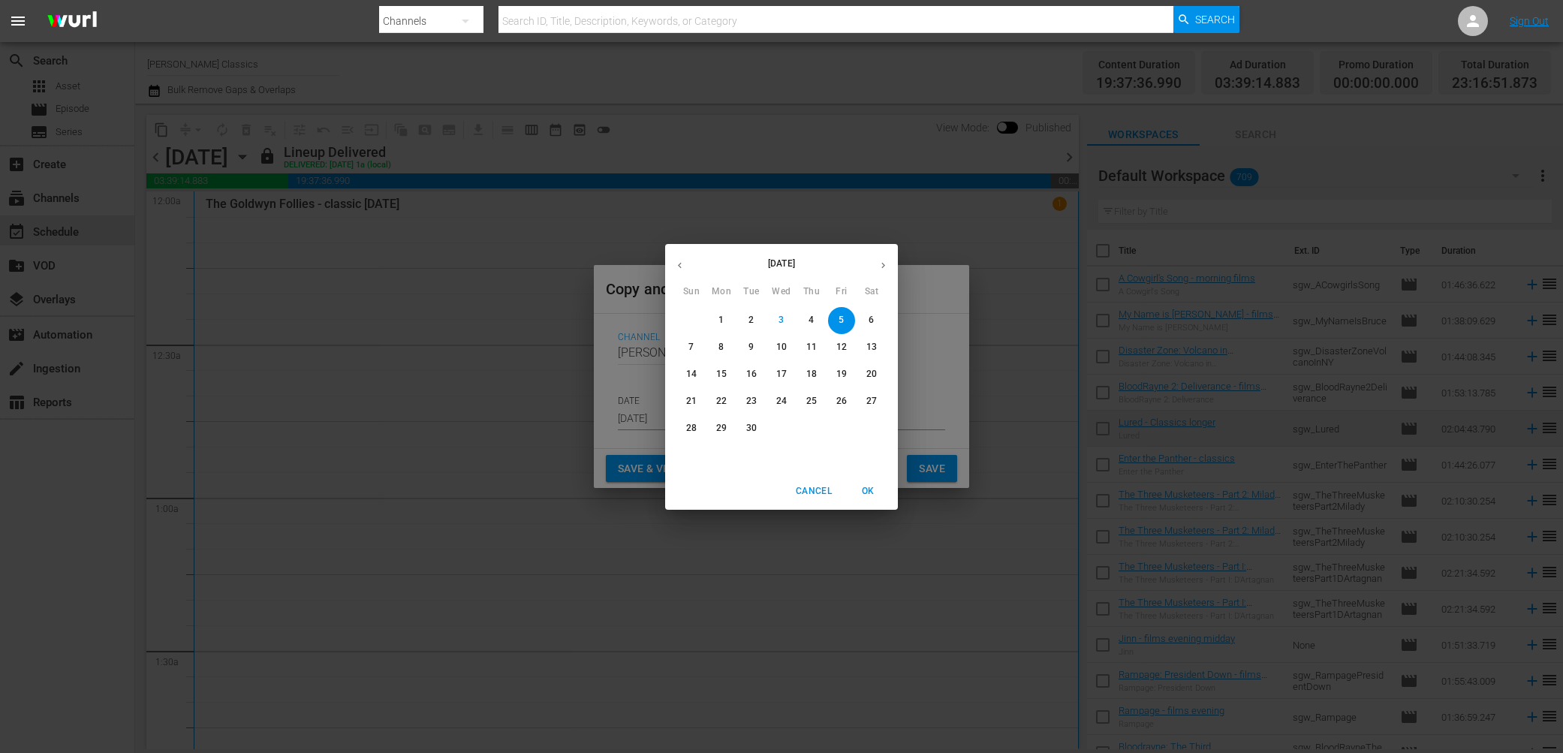
click at [871, 315] on p "6" at bounding box center [871, 320] width 5 height 13
type input "[DATE]"
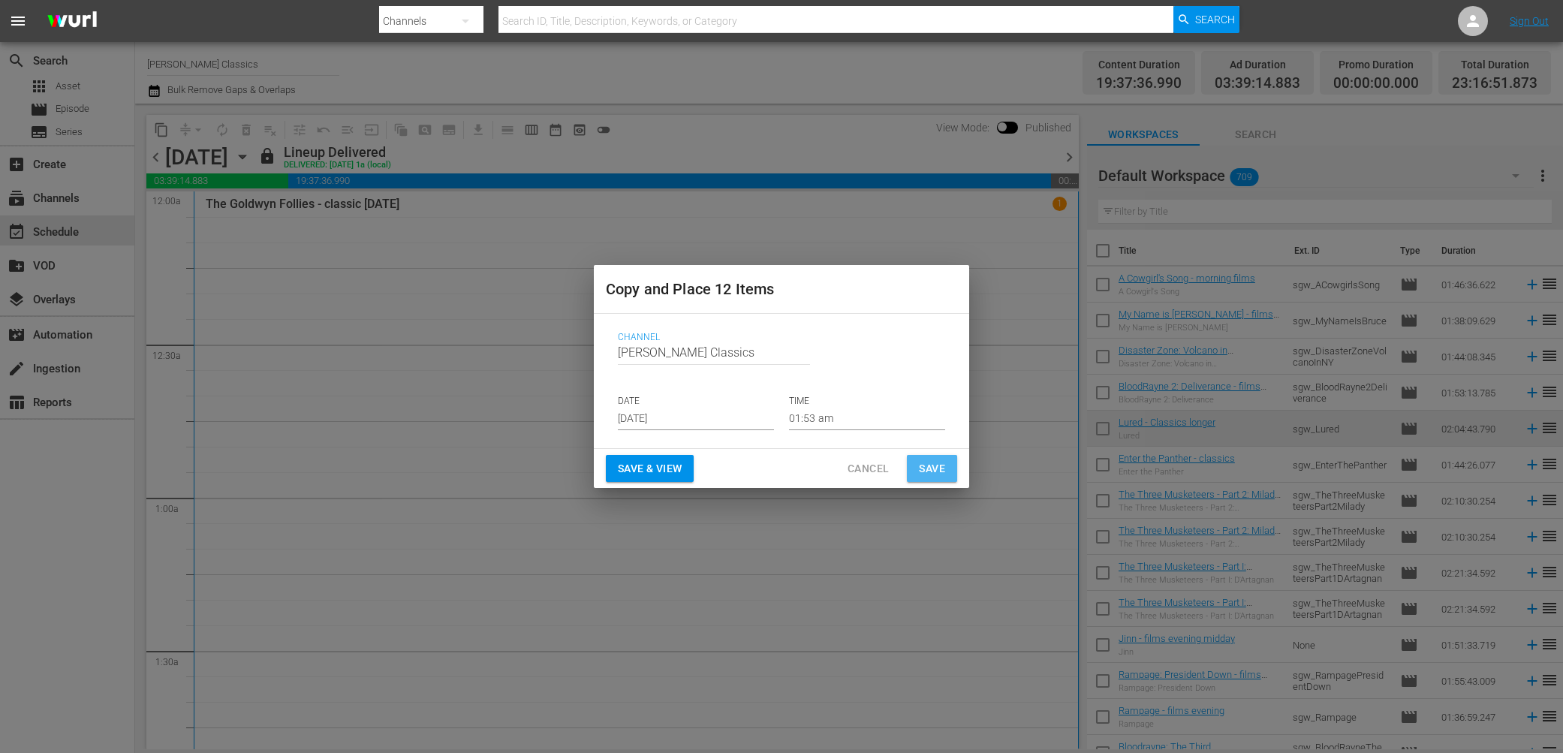
click at [933, 462] on span "Save" at bounding box center [932, 469] width 26 height 19
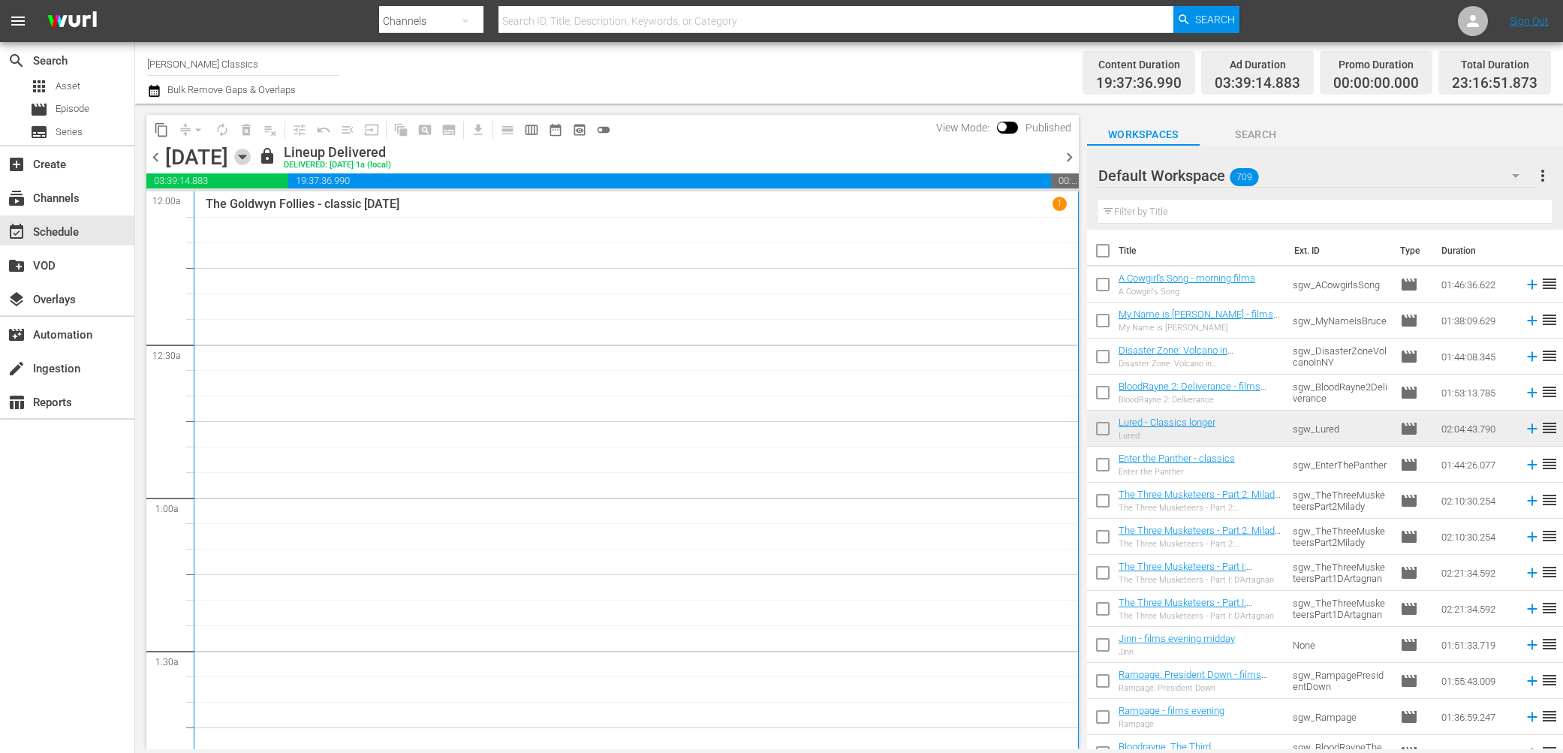
click at [251, 153] on icon "button" at bounding box center [242, 157] width 17 height 17
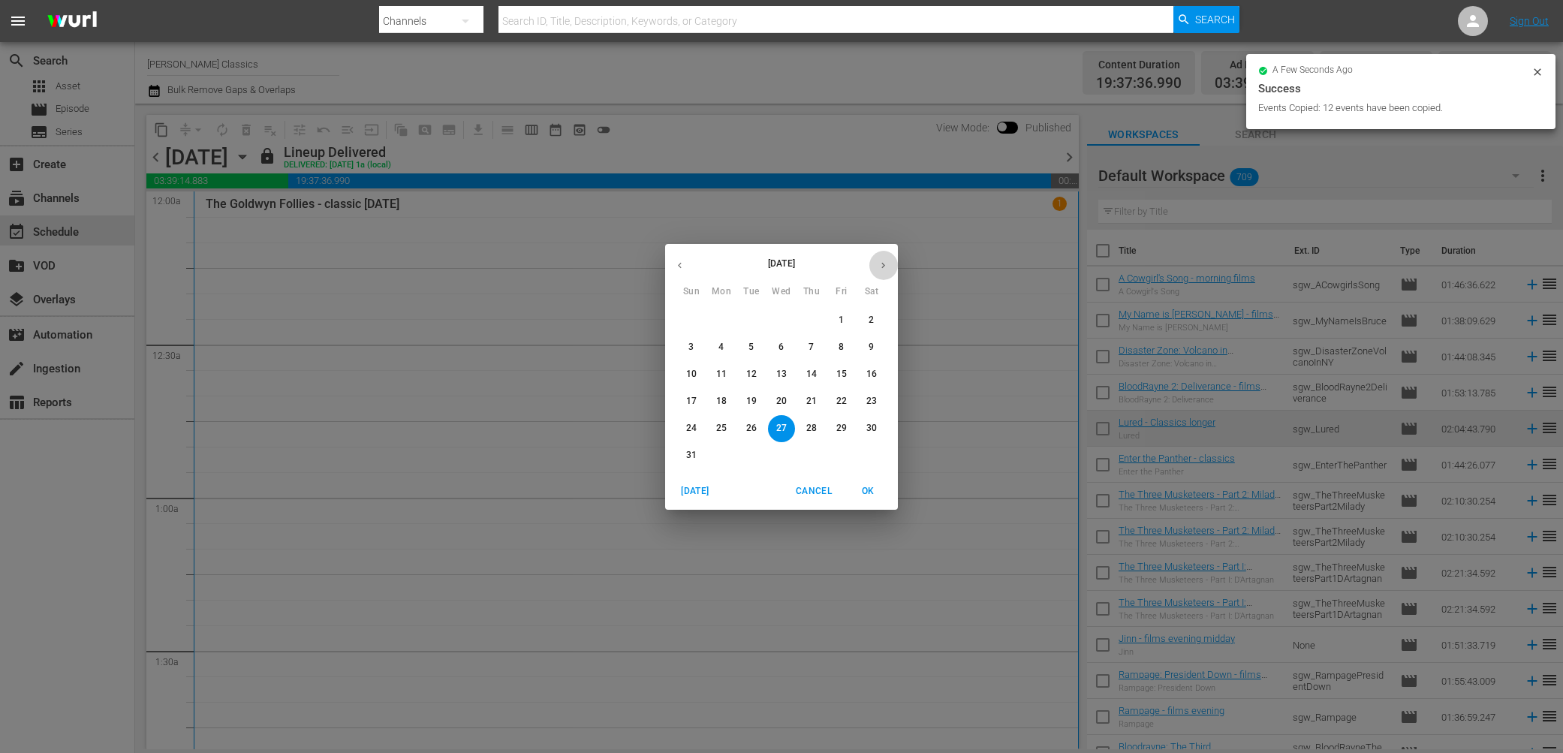
click at [882, 260] on icon "button" at bounding box center [883, 265] width 11 height 11
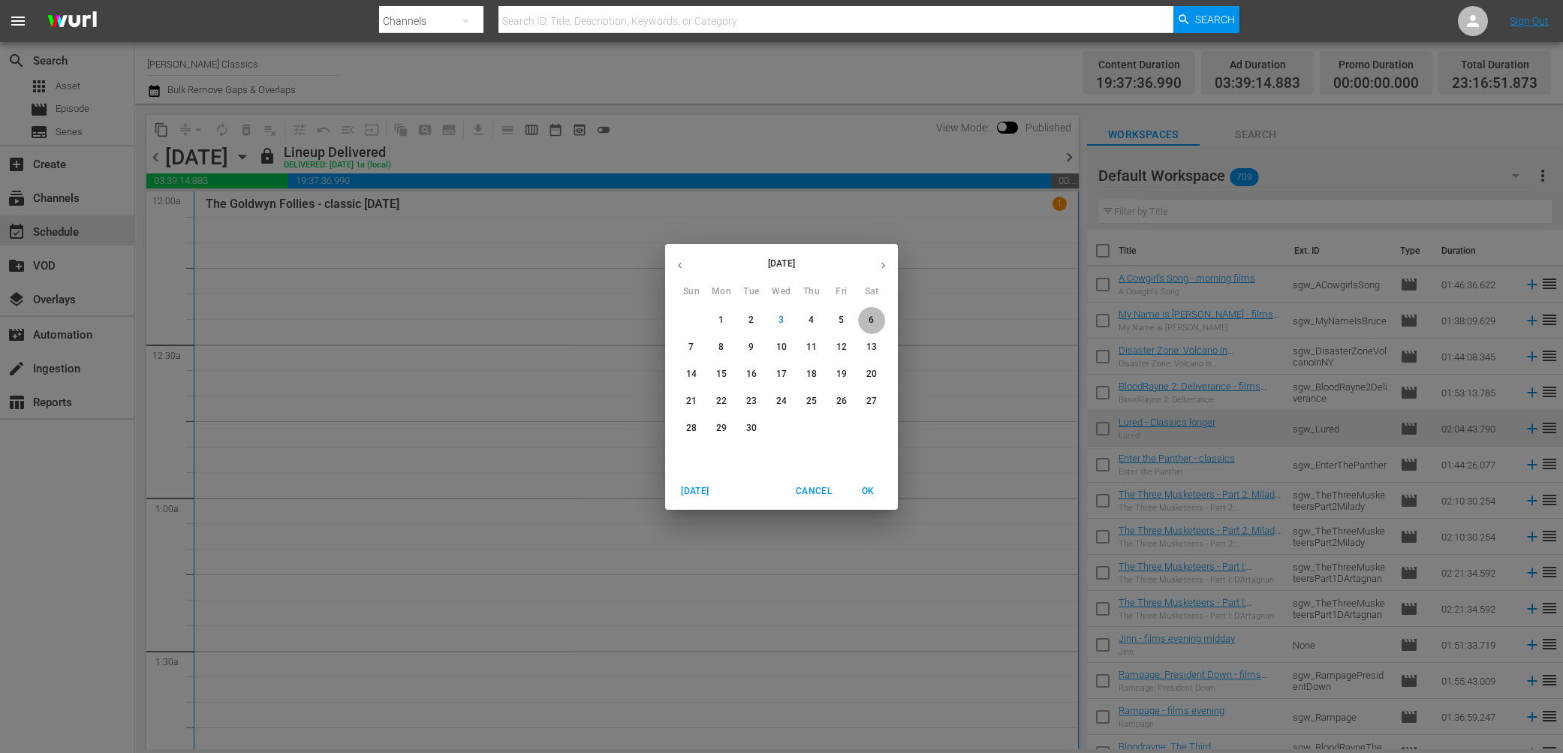
click at [873, 321] on p "6" at bounding box center [871, 320] width 5 height 13
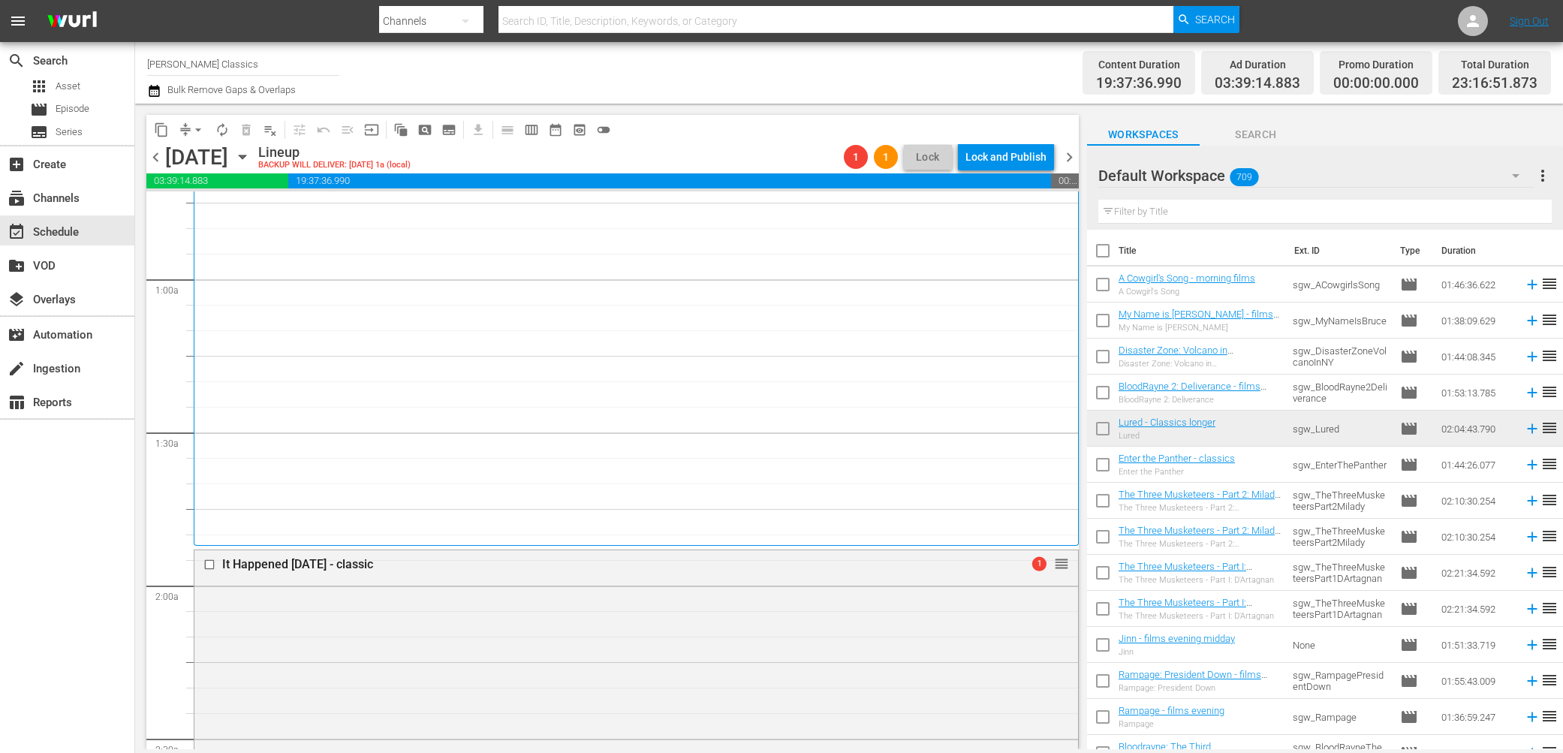
scroll to position [345, 0]
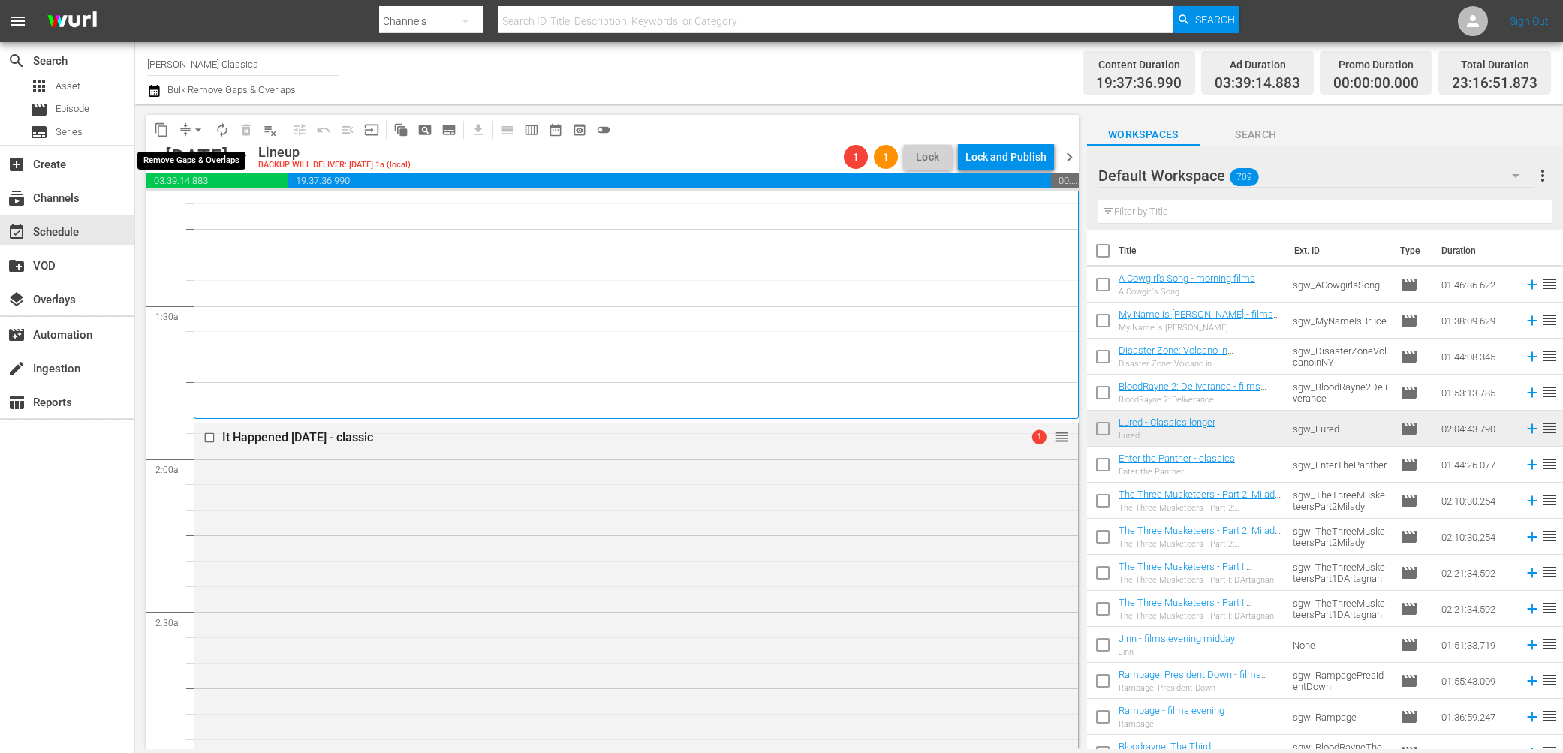
click at [194, 125] on span "arrow_drop_down" at bounding box center [198, 129] width 15 height 15
click at [201, 208] on li "Align to End of Previous Day" at bounding box center [199, 209] width 158 height 25
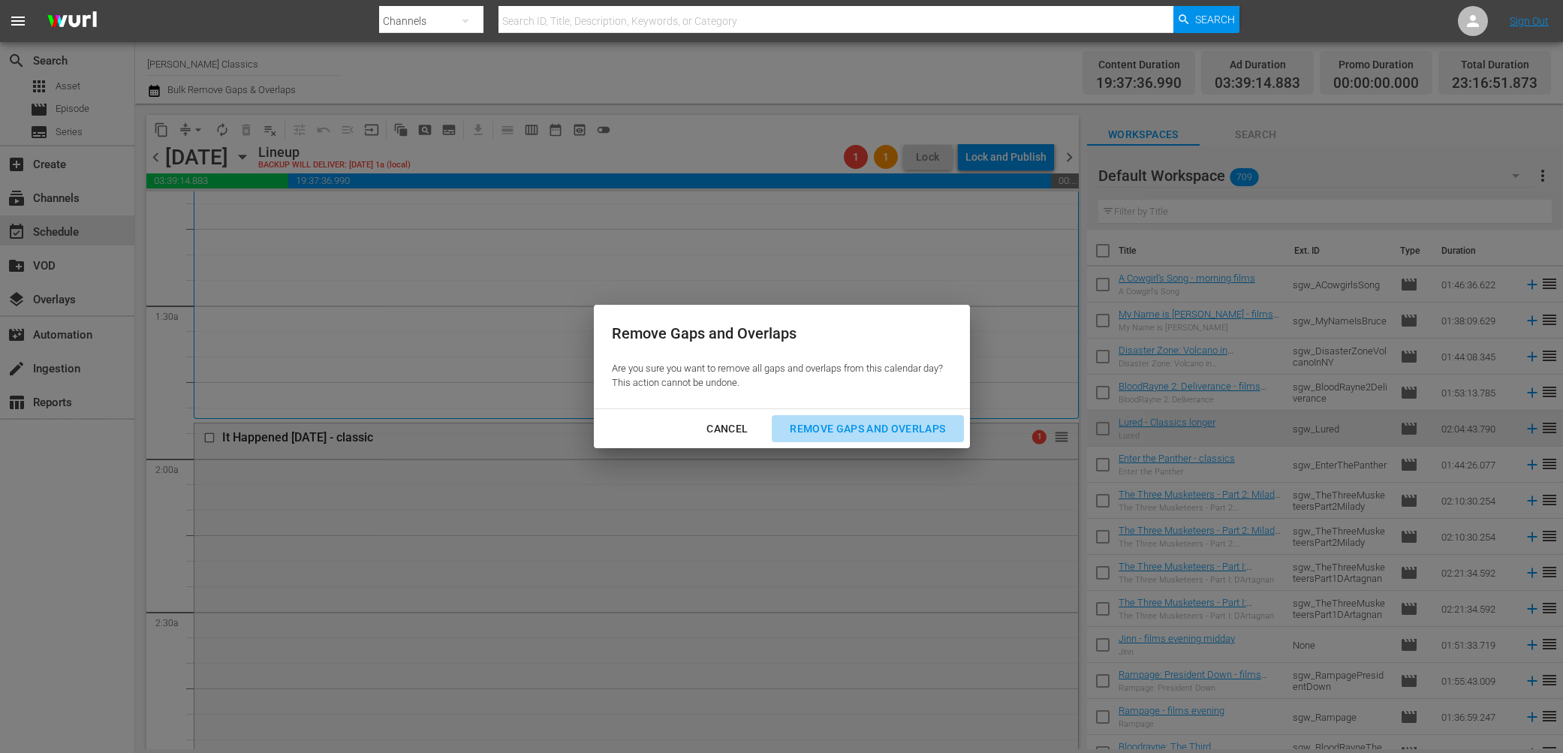
click at [895, 423] on div "Remove Gaps and Overlaps" at bounding box center [867, 429] width 179 height 19
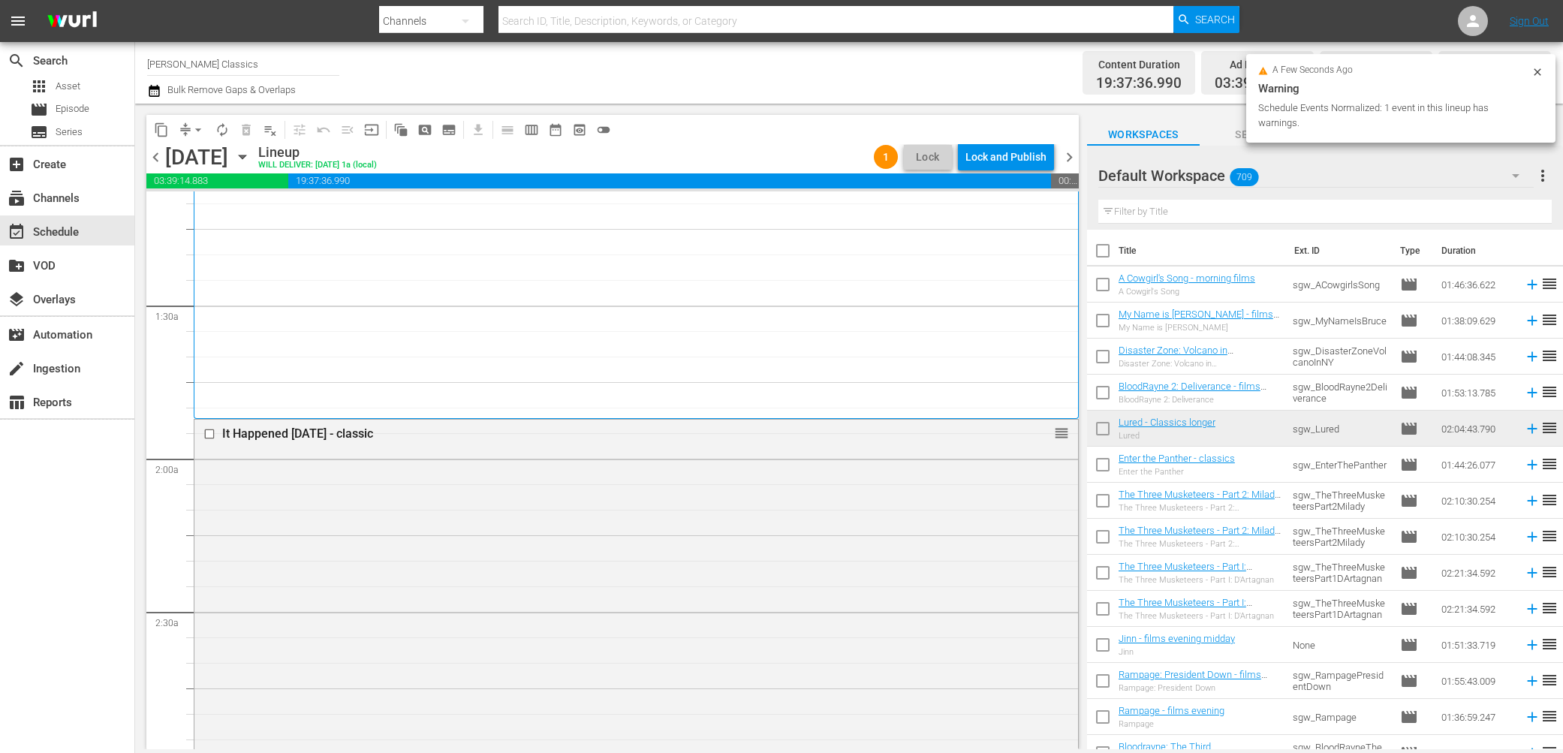
click at [1018, 158] on div "Lock and Publish" at bounding box center [1006, 156] width 81 height 27
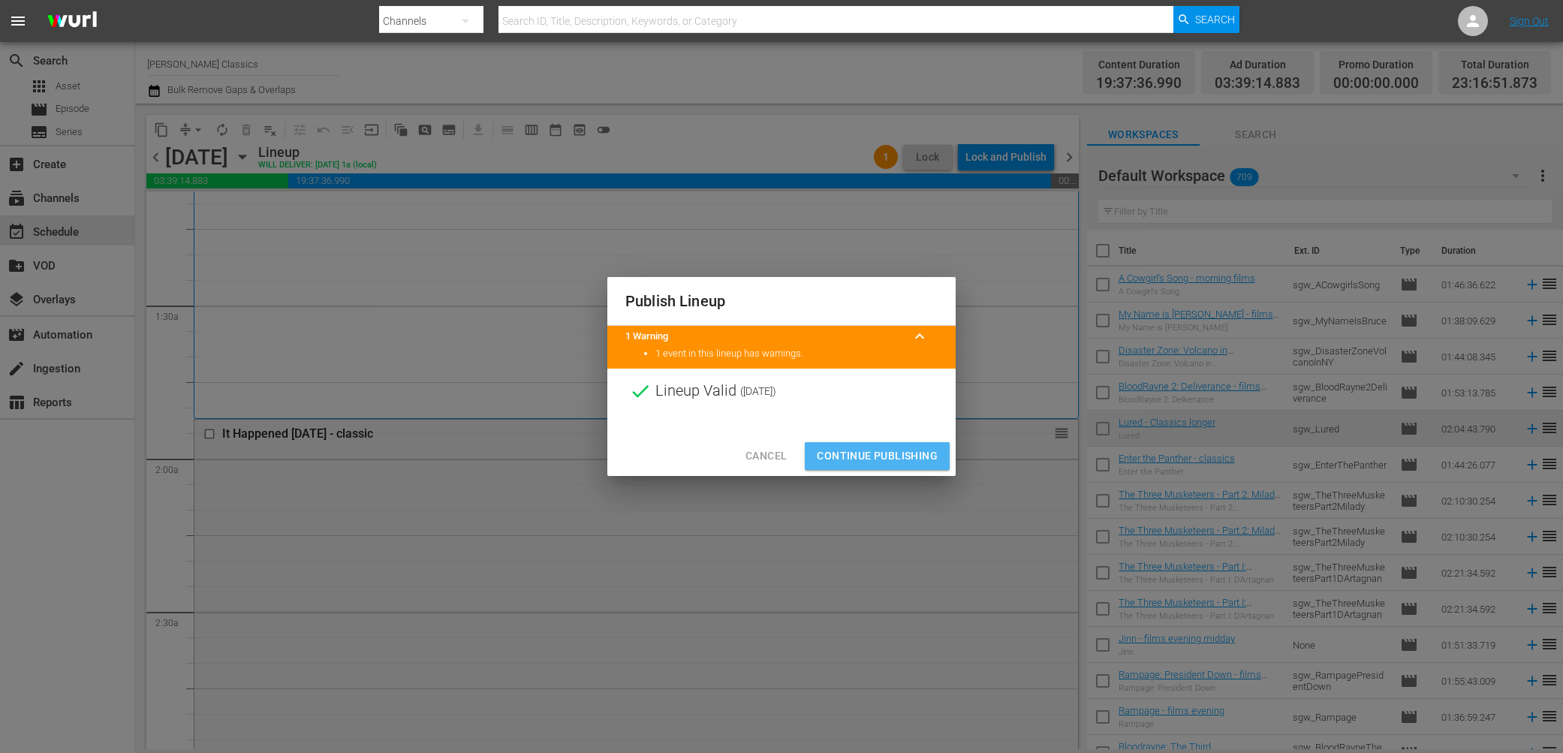
click at [877, 446] on button "Continue Publishing" at bounding box center [877, 456] width 145 height 28
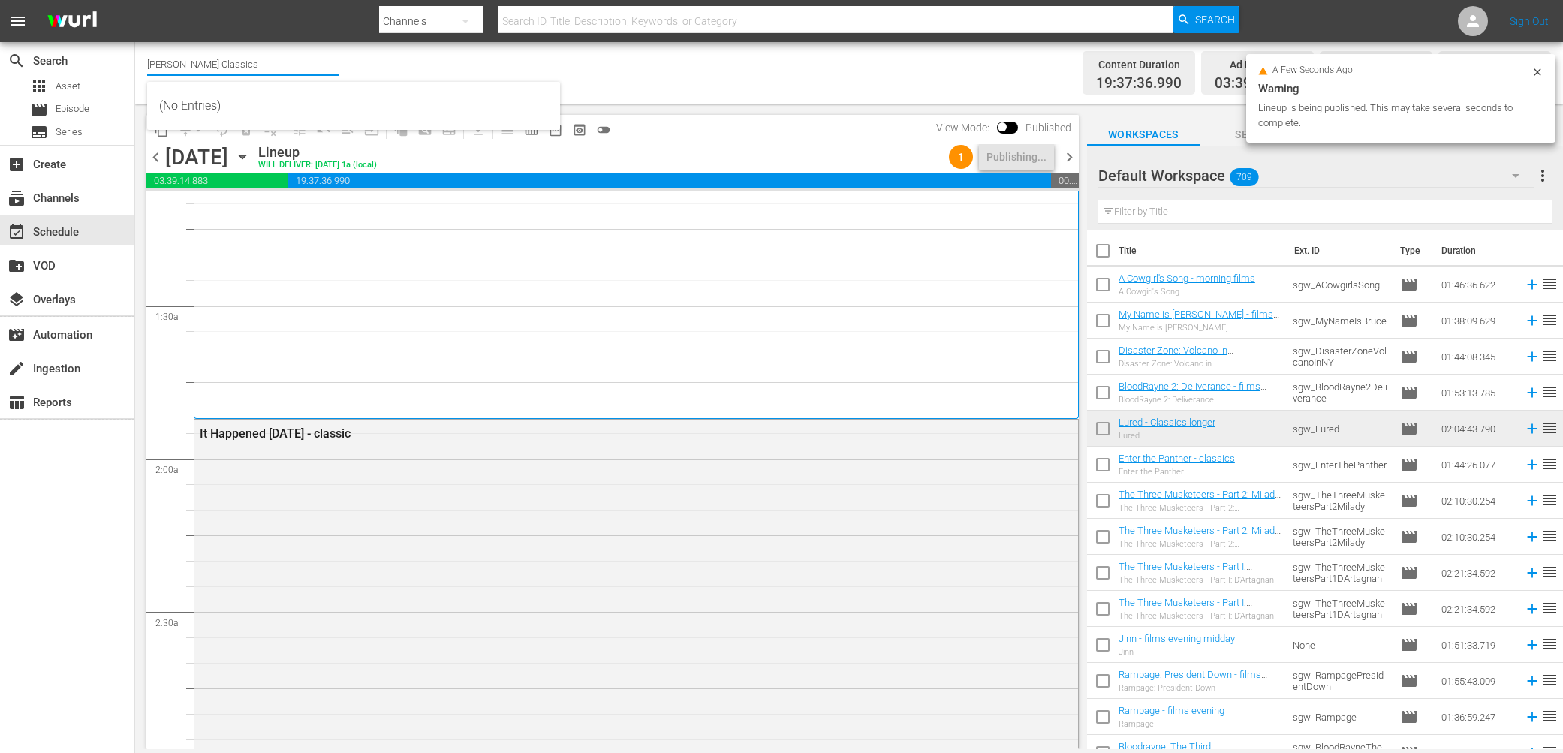
click at [233, 56] on input "Samuel Goldwyn Classics" at bounding box center [243, 64] width 192 height 36
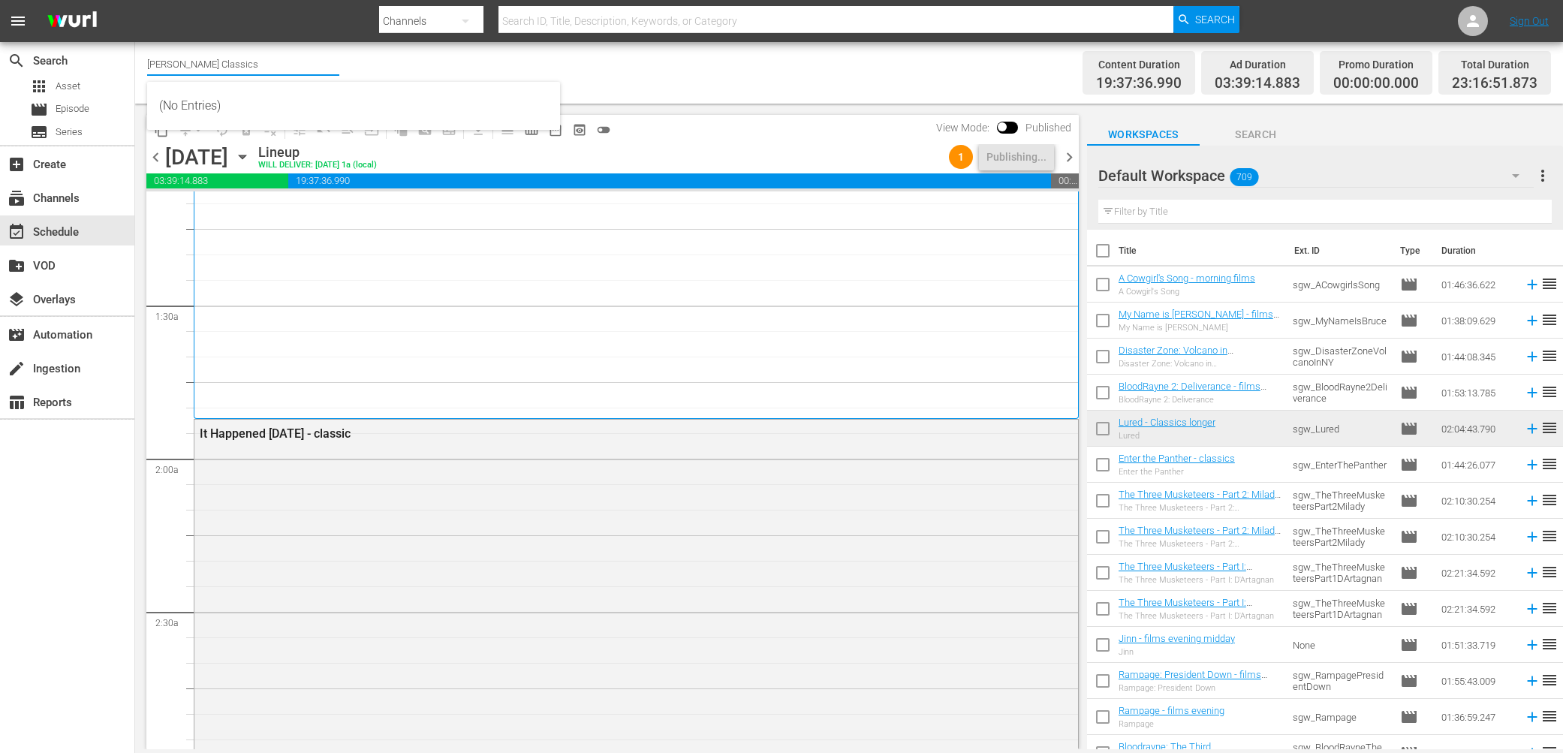
click at [248, 67] on input "Samuel Goldwyn Classics" at bounding box center [243, 64] width 192 height 36
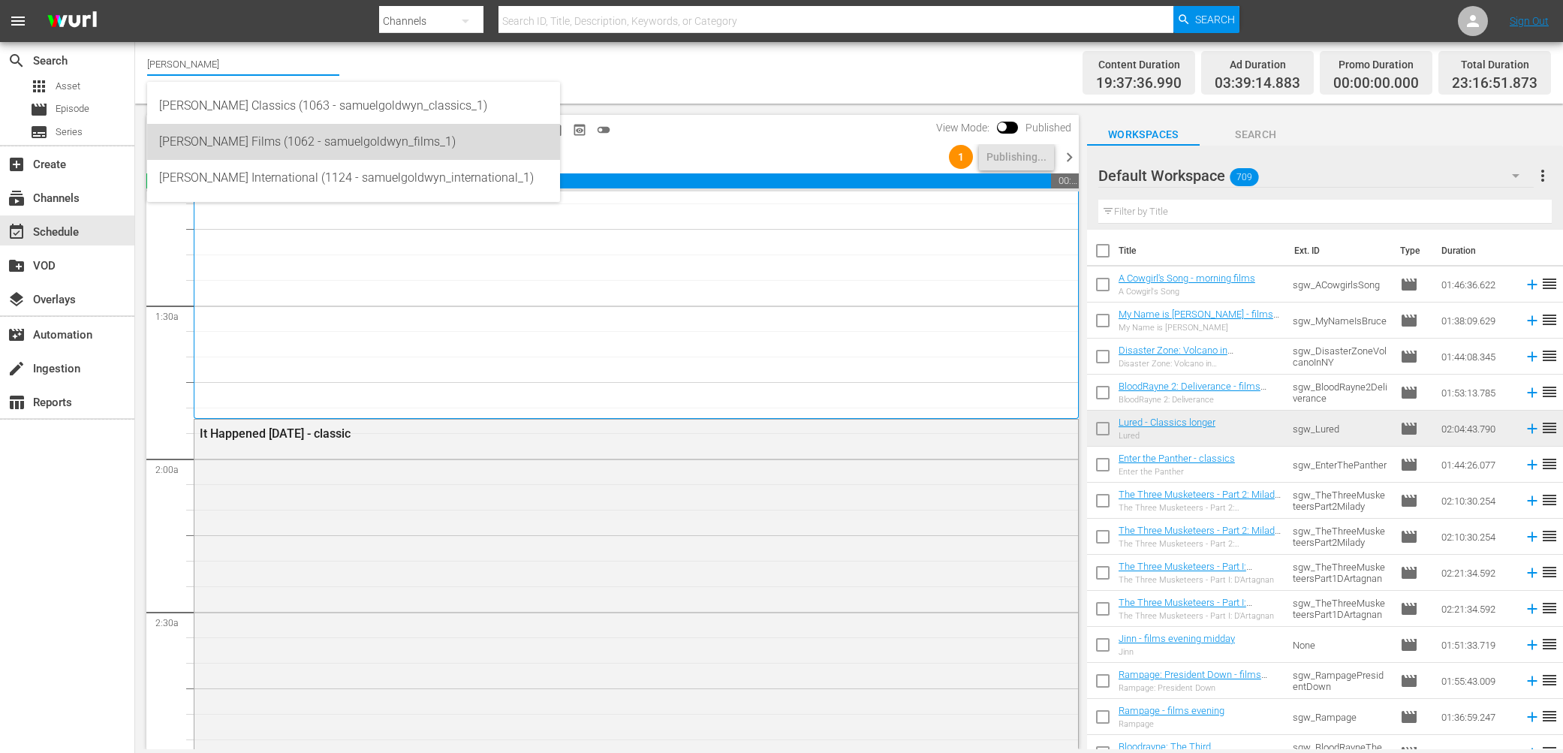
click at [247, 144] on div "Samuel Goldwyn Films (1062 - samuelgoldwyn_films_1)" at bounding box center [353, 142] width 389 height 36
type input "Samuel Goldwyn Films (1062 - samuelgoldwyn_films_1)"
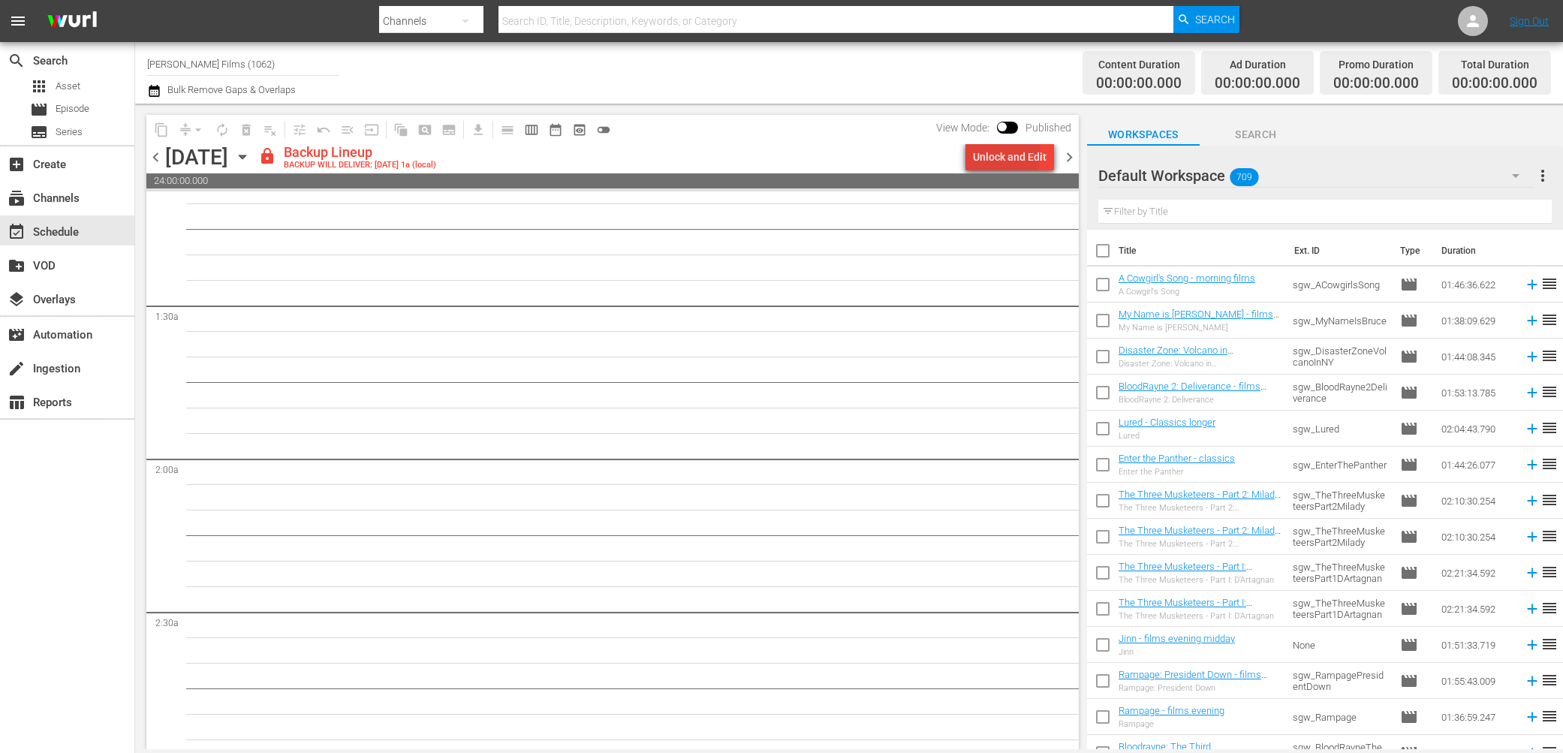
click at [991, 153] on div "Unlock and Edit" at bounding box center [1010, 156] width 74 height 27
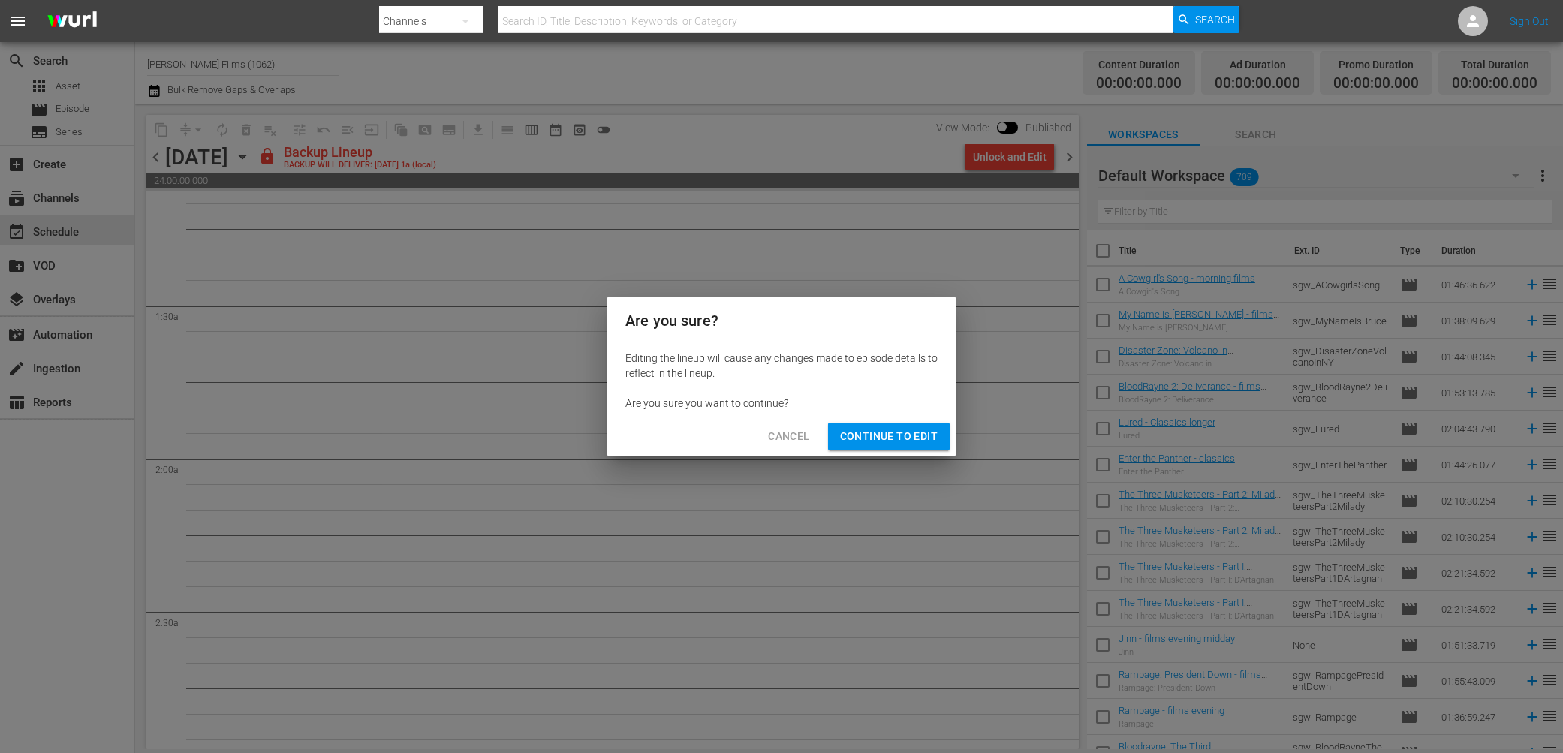
click at [855, 437] on span "Continue to Edit" at bounding box center [889, 436] width 98 height 19
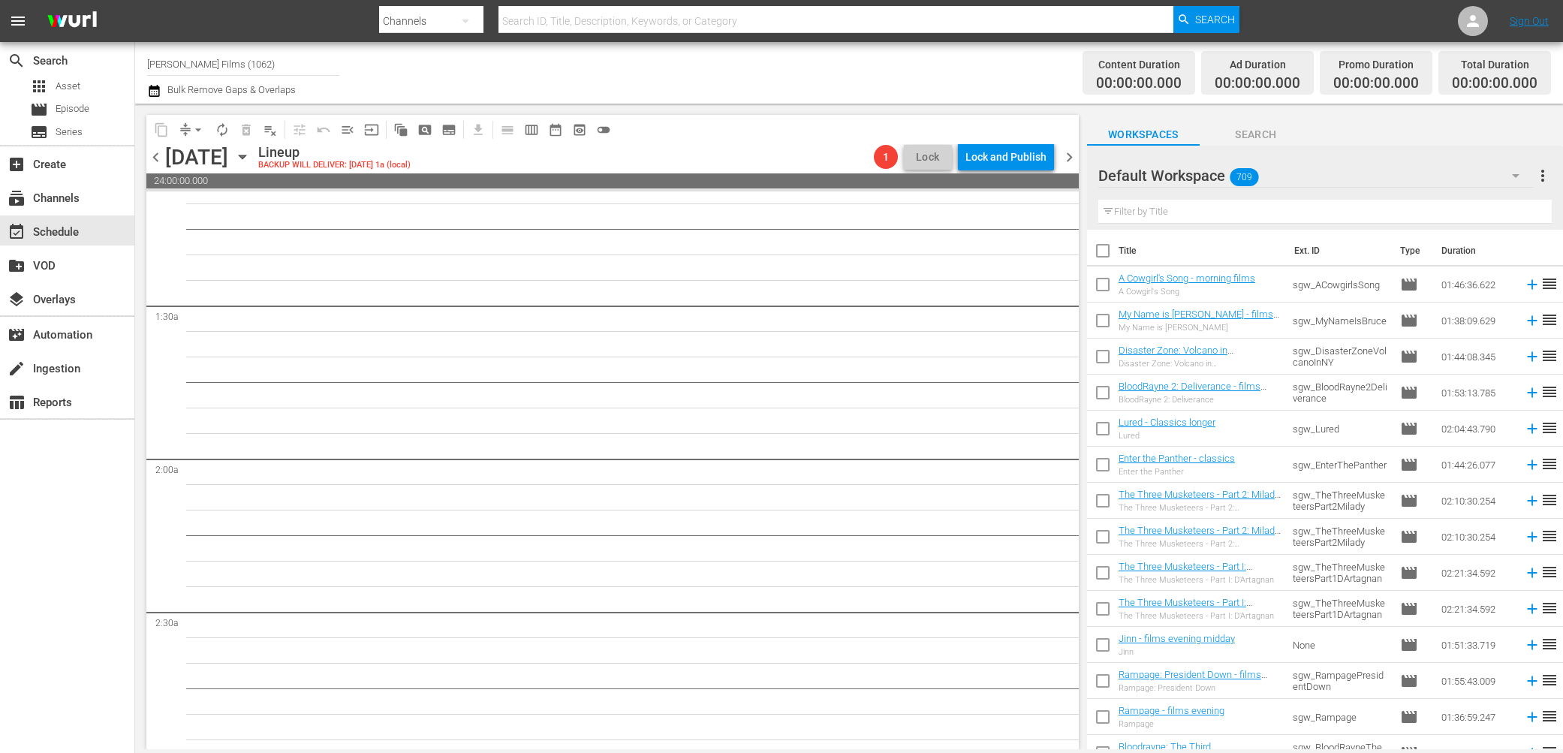
click at [155, 154] on span "chevron_left" at bounding box center [155, 157] width 19 height 19
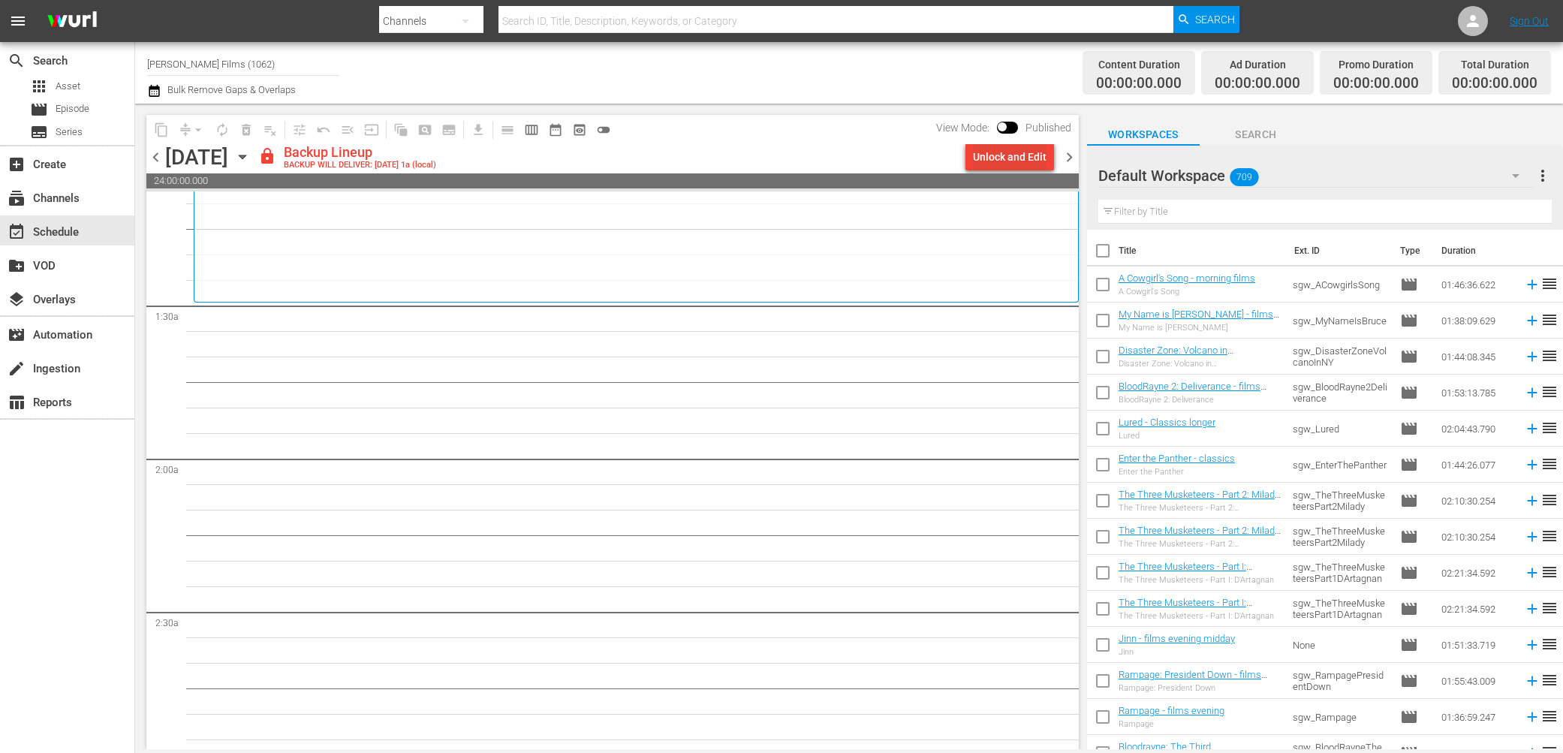
click at [1001, 158] on div "Unlock and Edit" at bounding box center [1010, 156] width 74 height 27
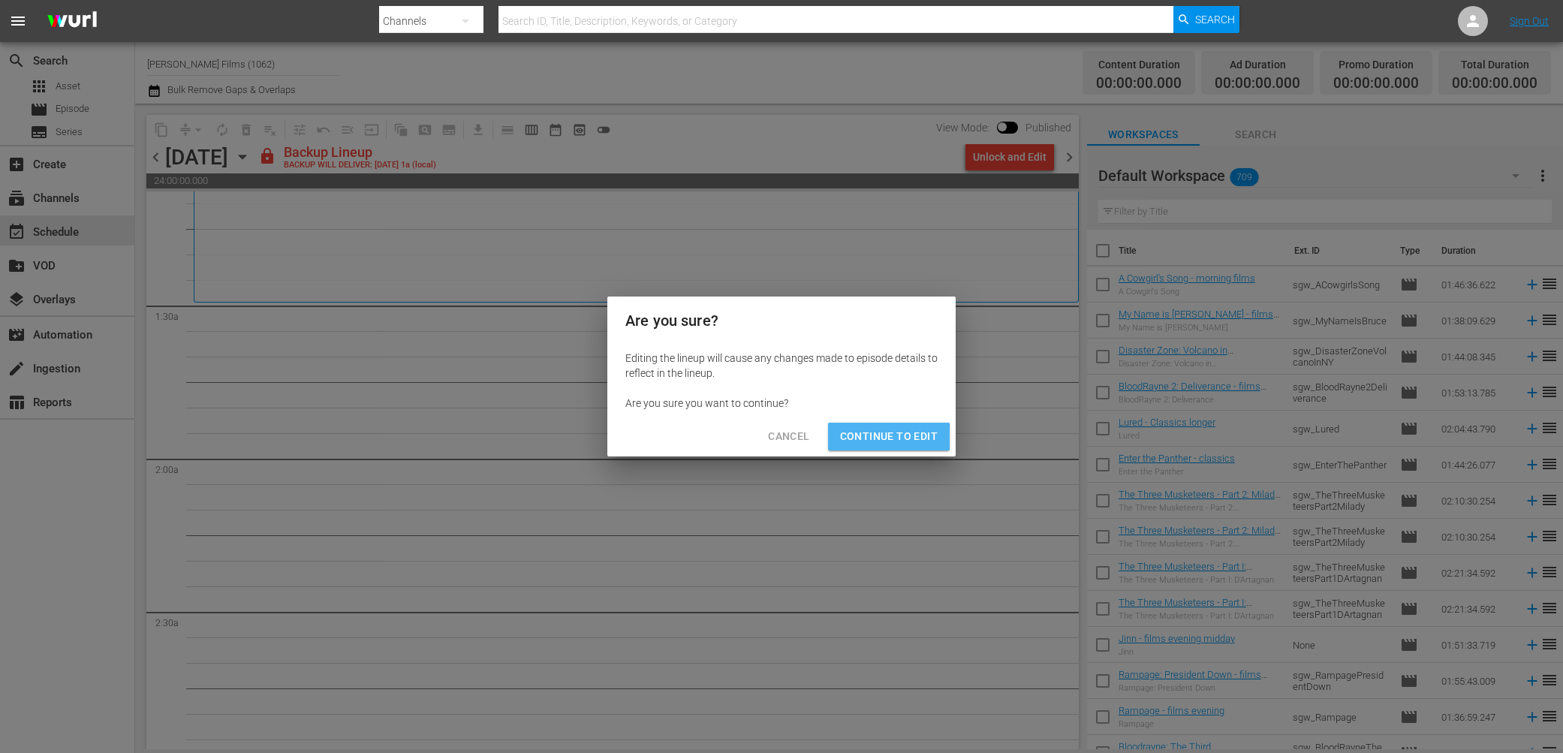
click at [881, 437] on span "Continue to Edit" at bounding box center [889, 436] width 98 height 19
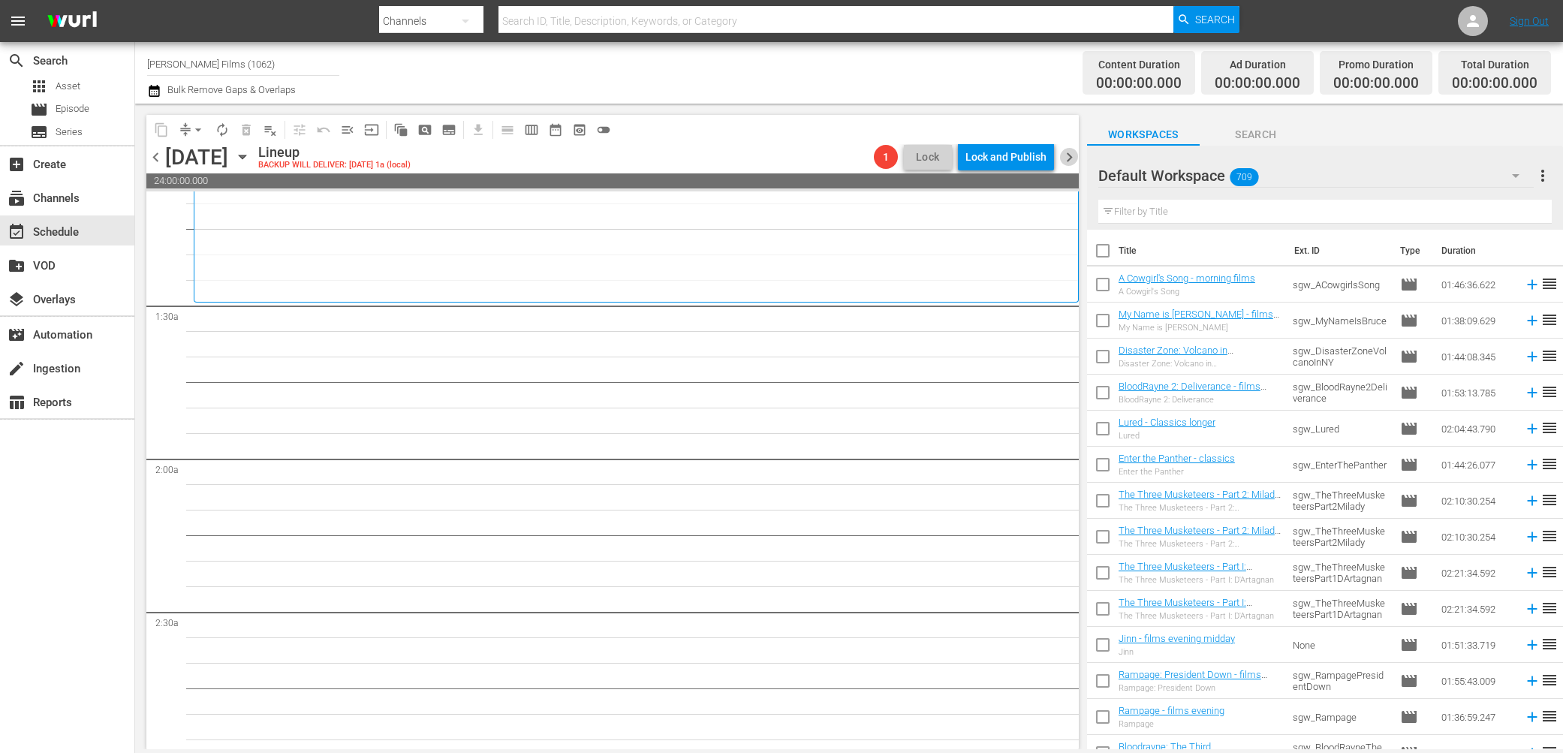
click at [1075, 154] on span "chevron_right" at bounding box center [1069, 157] width 19 height 19
click at [159, 155] on span "chevron_left" at bounding box center [155, 157] width 19 height 19
click at [251, 158] on icon "button" at bounding box center [242, 157] width 17 height 17
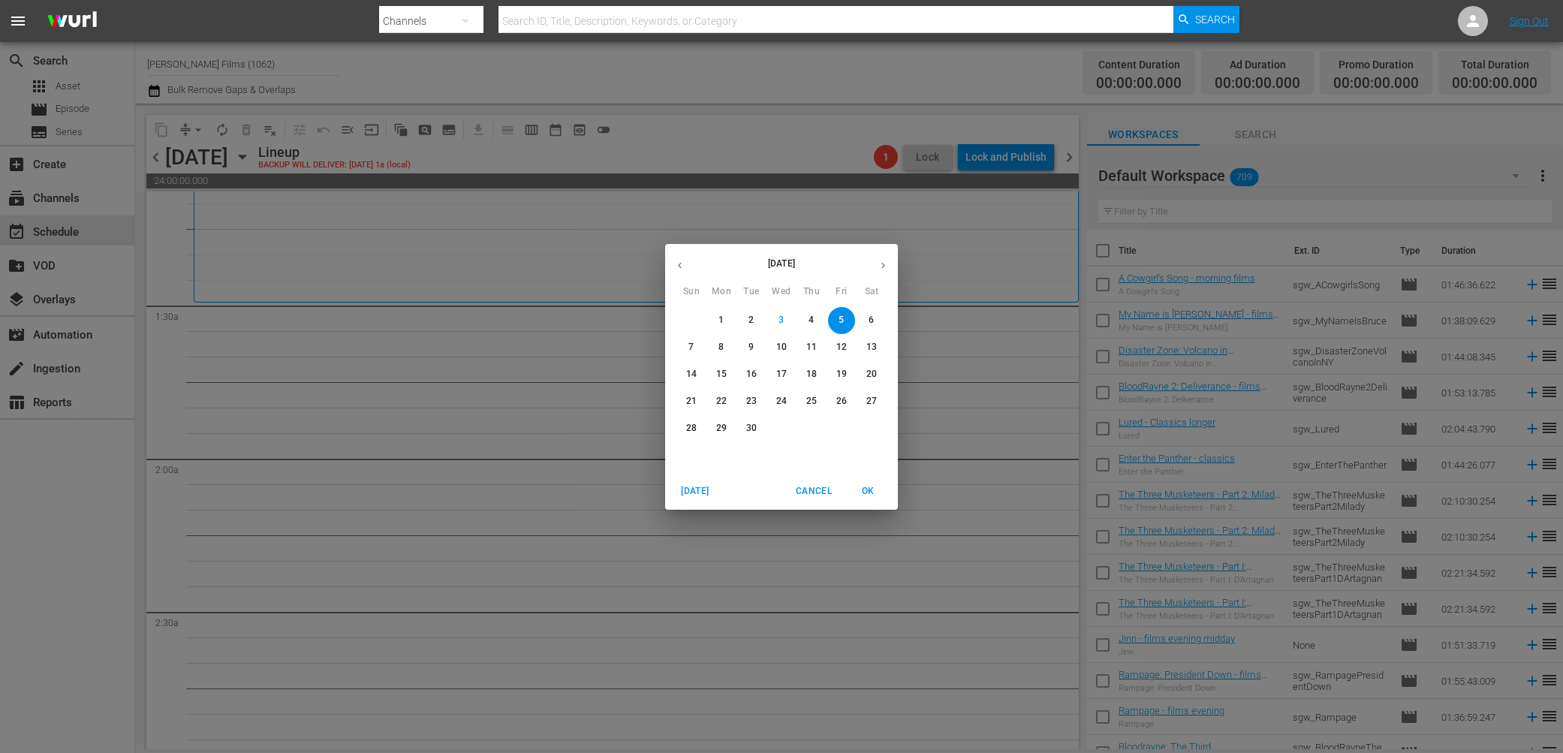
click at [681, 263] on icon "button" at bounding box center [679, 265] width 11 height 11
click at [847, 419] on button "29" at bounding box center [841, 428] width 27 height 27
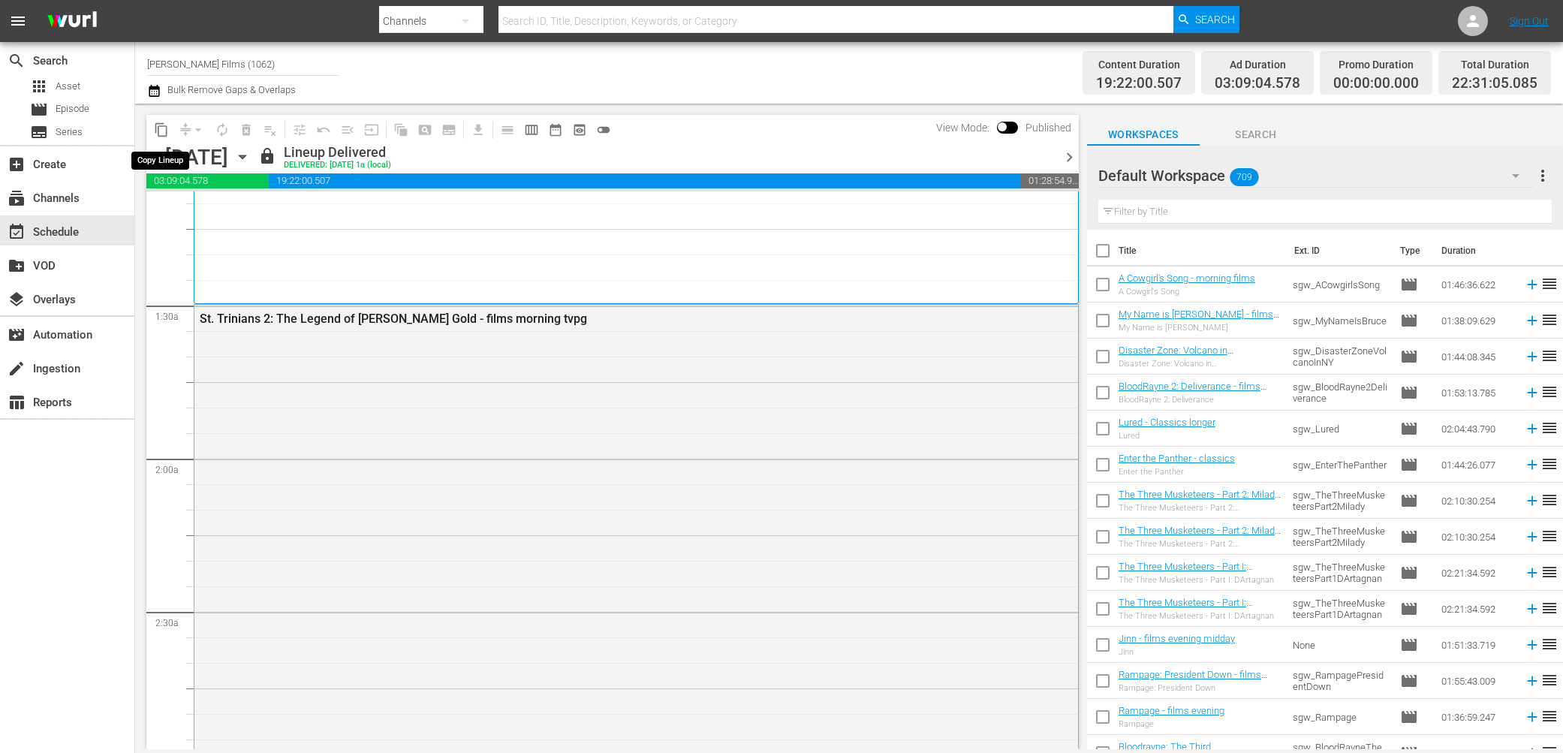
click at [159, 128] on span "content_copy" at bounding box center [161, 129] width 15 height 15
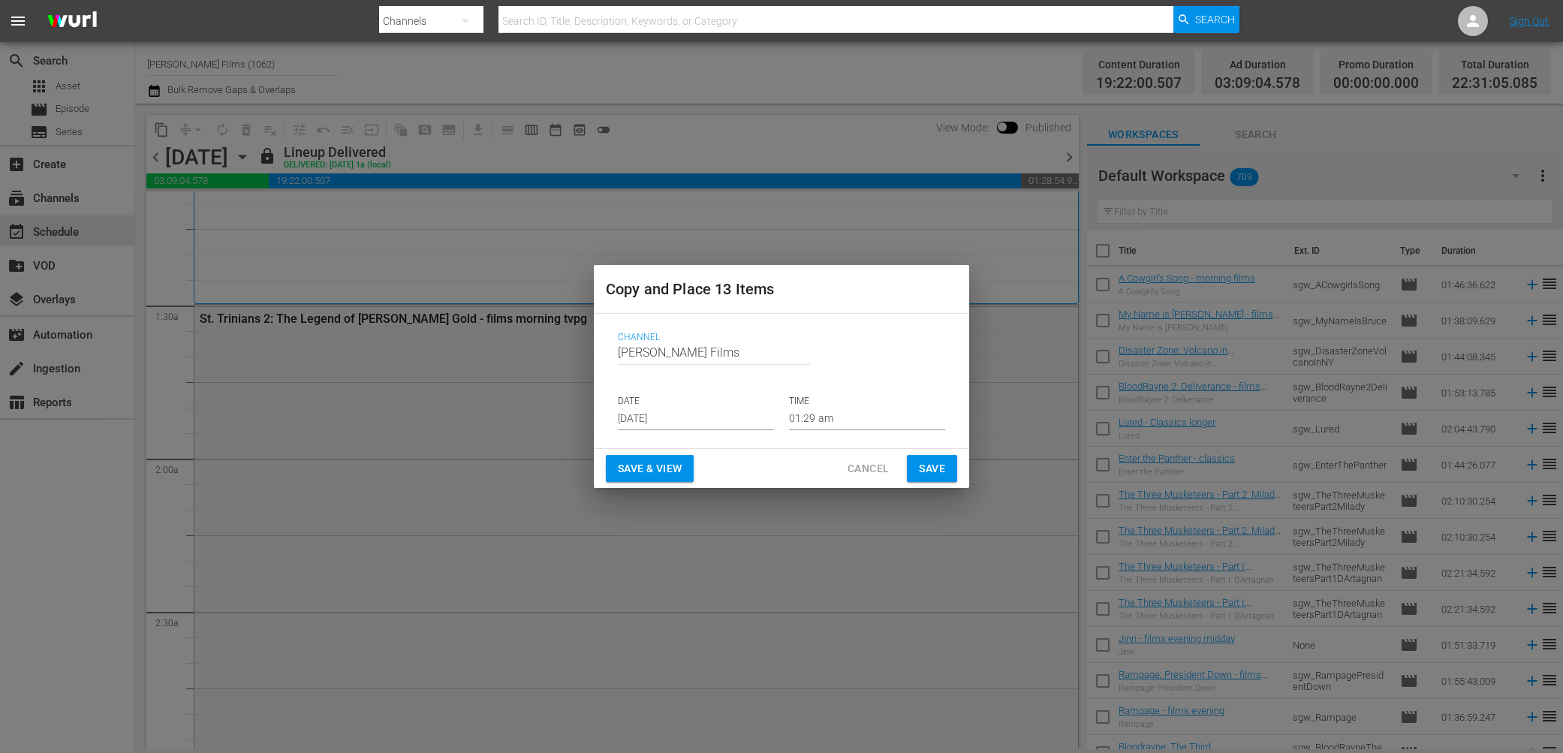
click at [939, 475] on span "Save" at bounding box center [932, 469] width 26 height 19
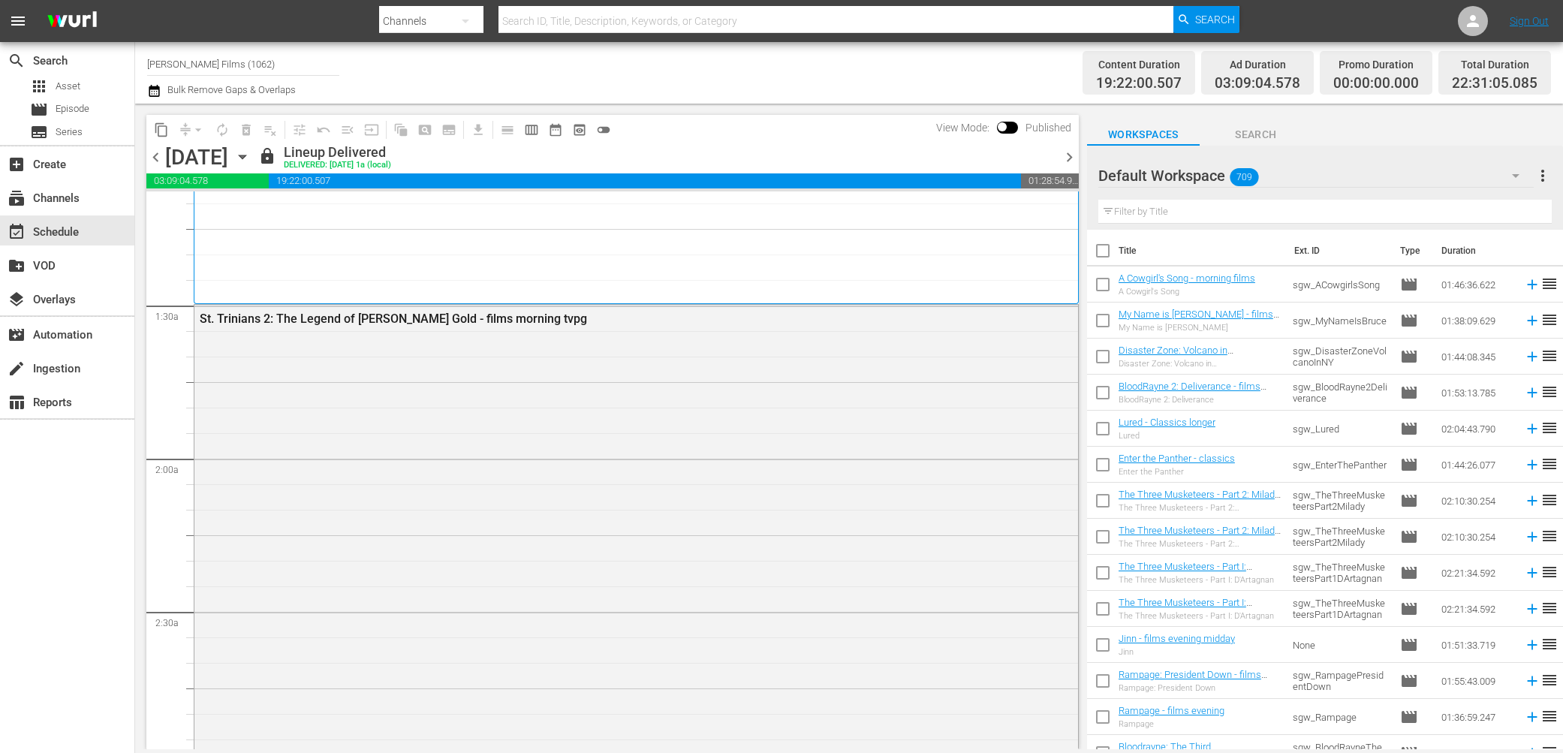
click at [1070, 154] on span "chevron_right" at bounding box center [1069, 157] width 19 height 19
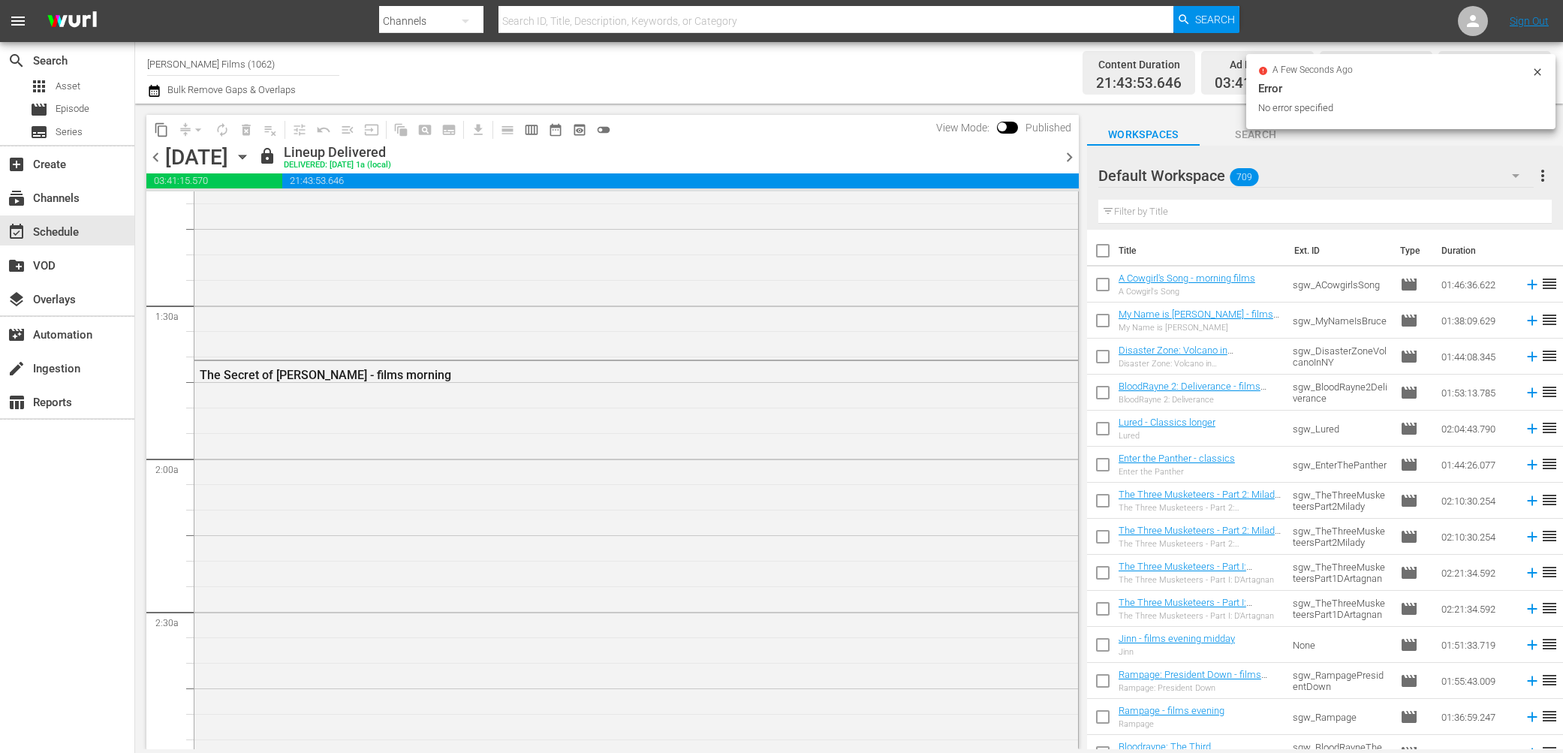
scroll to position [320, 0]
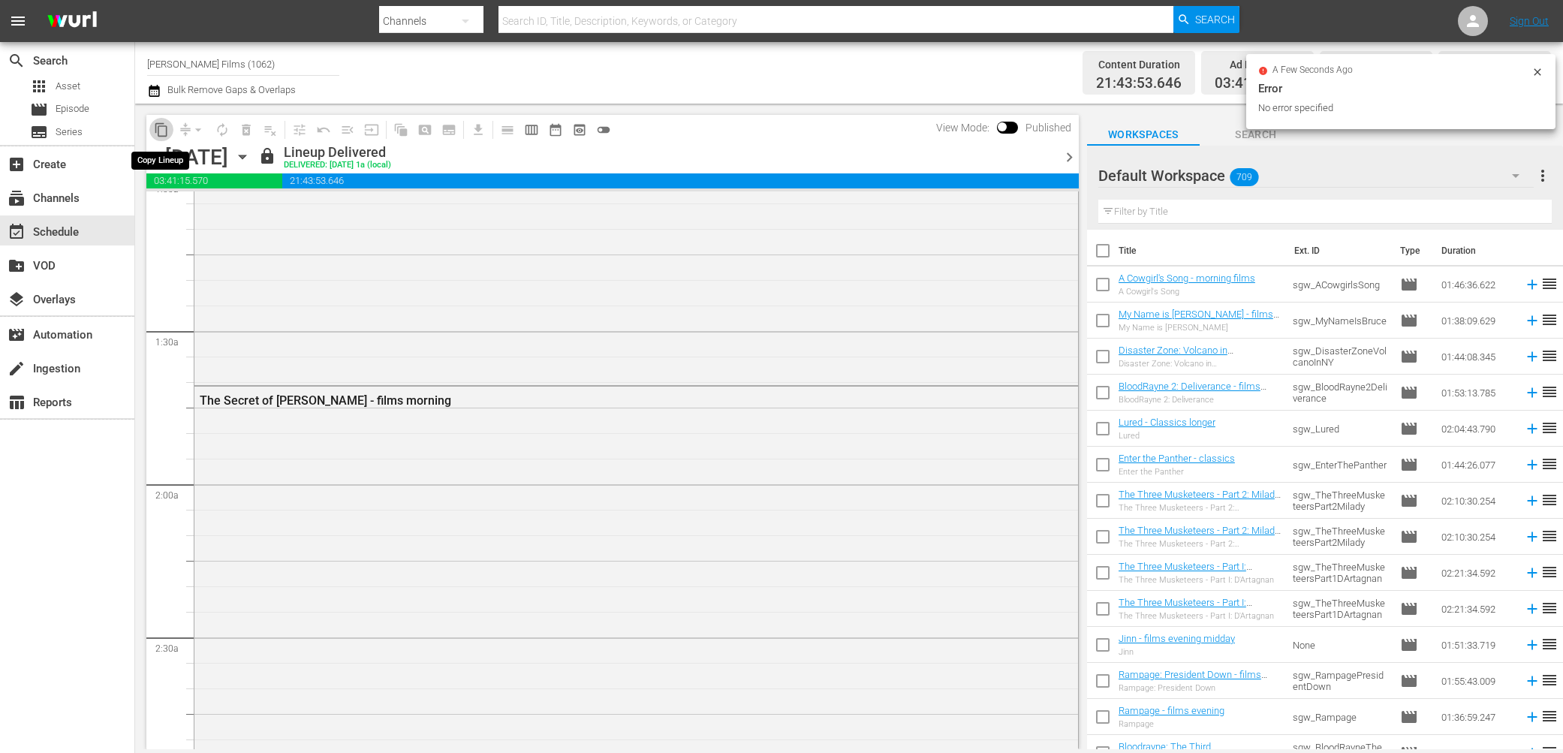
click at [167, 125] on span "content_copy" at bounding box center [161, 129] width 15 height 15
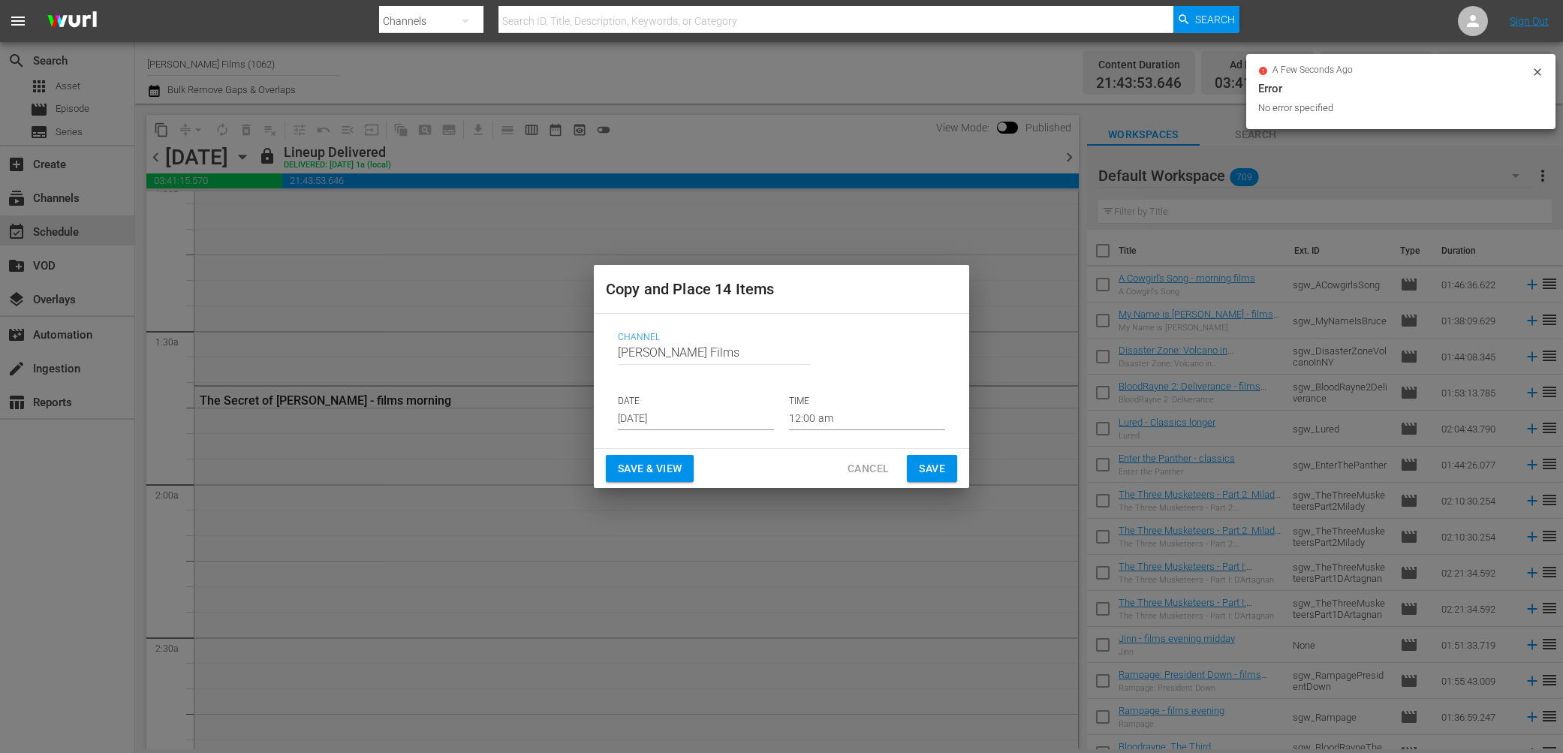
click at [692, 420] on input "[DATE]" at bounding box center [696, 419] width 156 height 23
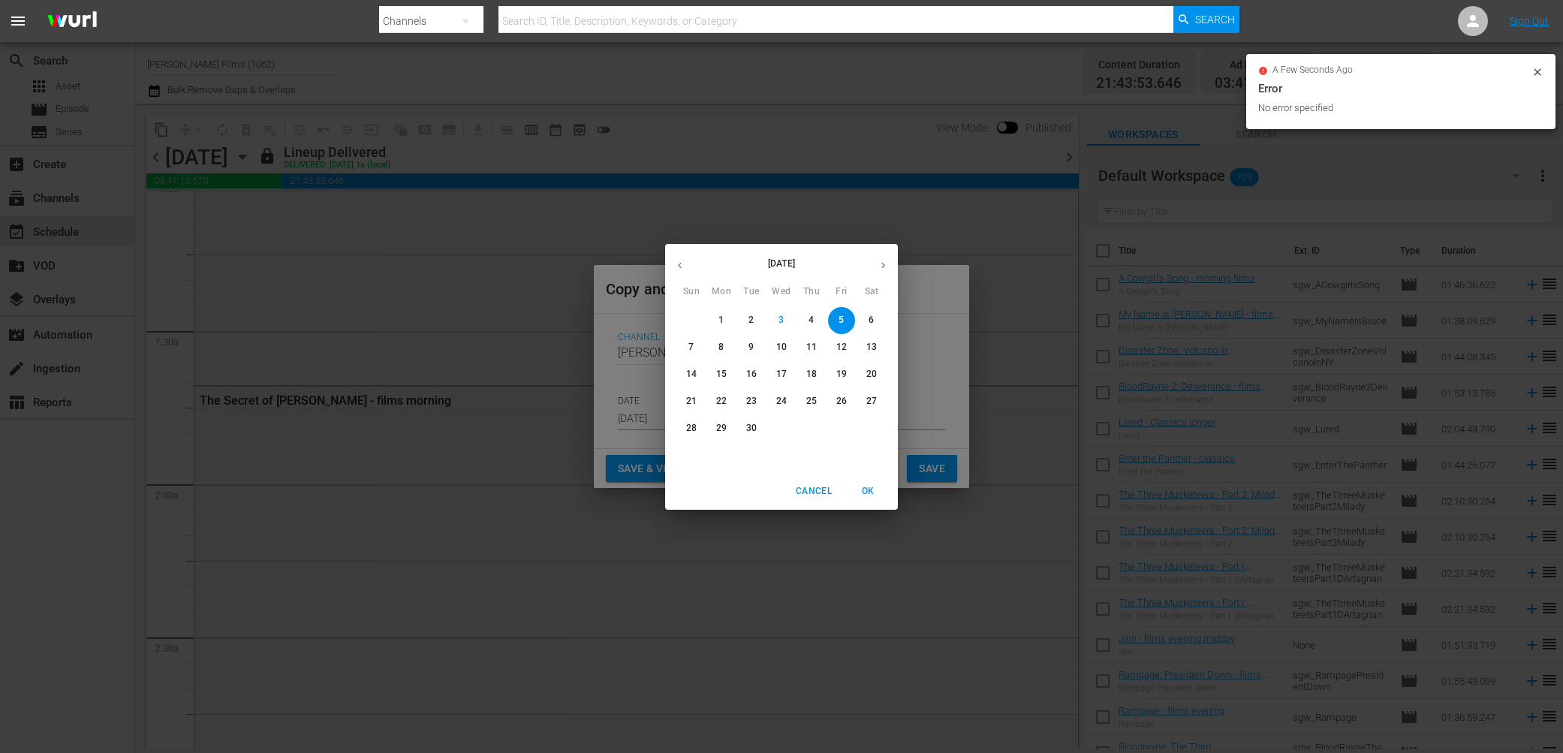
click at [873, 323] on p "6" at bounding box center [871, 320] width 5 height 13
type input "[DATE]"
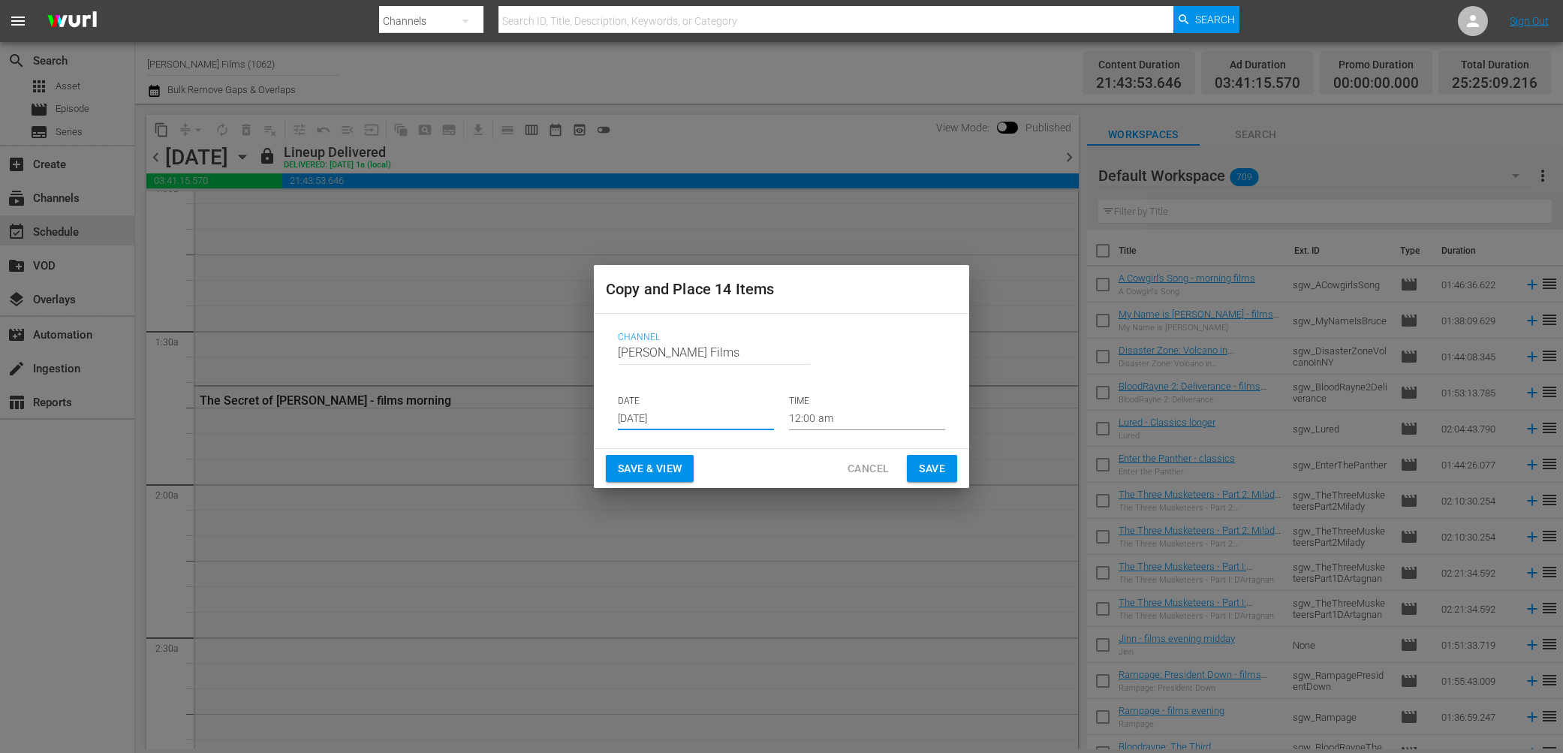
click at [920, 464] on span "Save" at bounding box center [932, 469] width 26 height 19
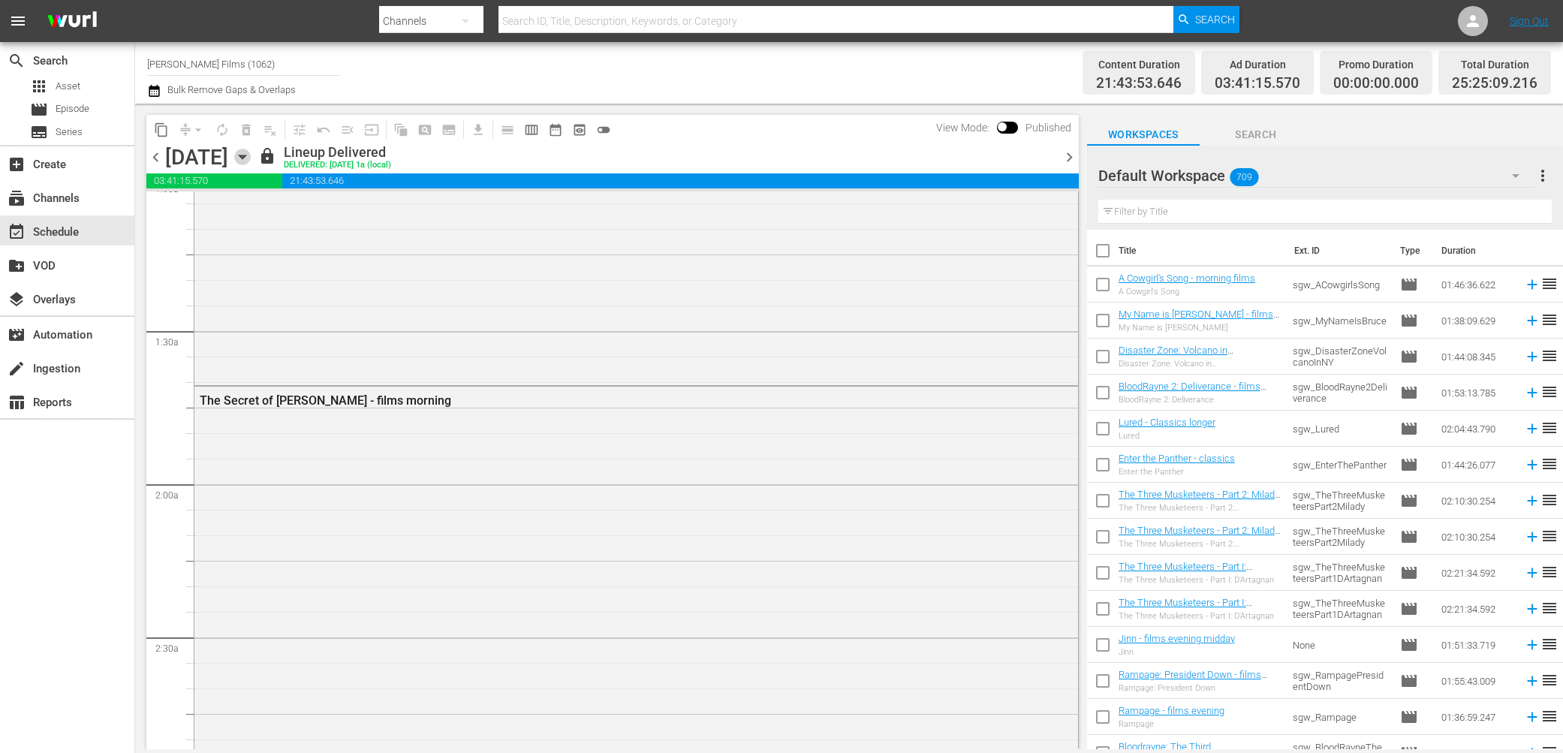
click at [251, 154] on icon "button" at bounding box center [242, 157] width 17 height 17
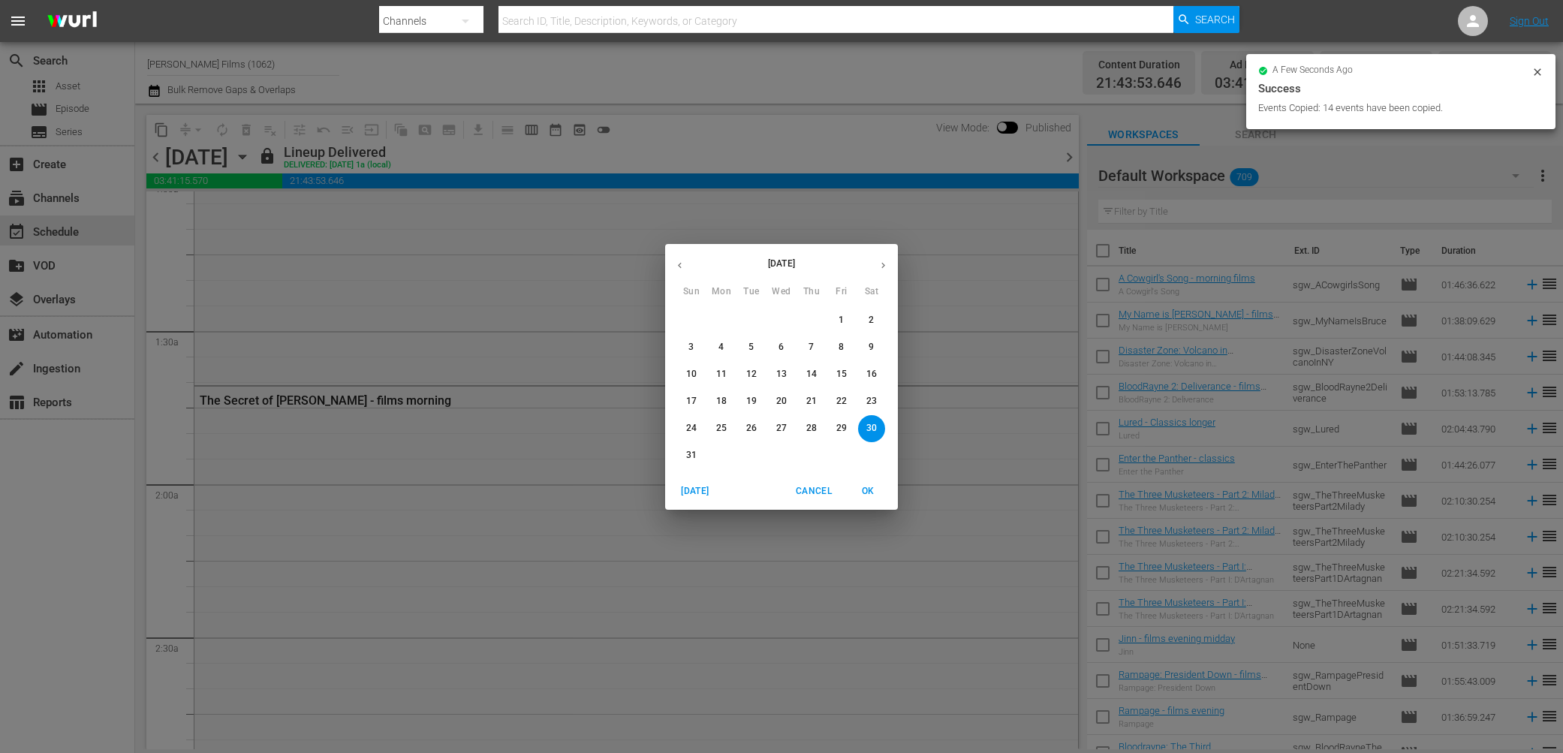
click at [886, 263] on icon "button" at bounding box center [883, 265] width 11 height 11
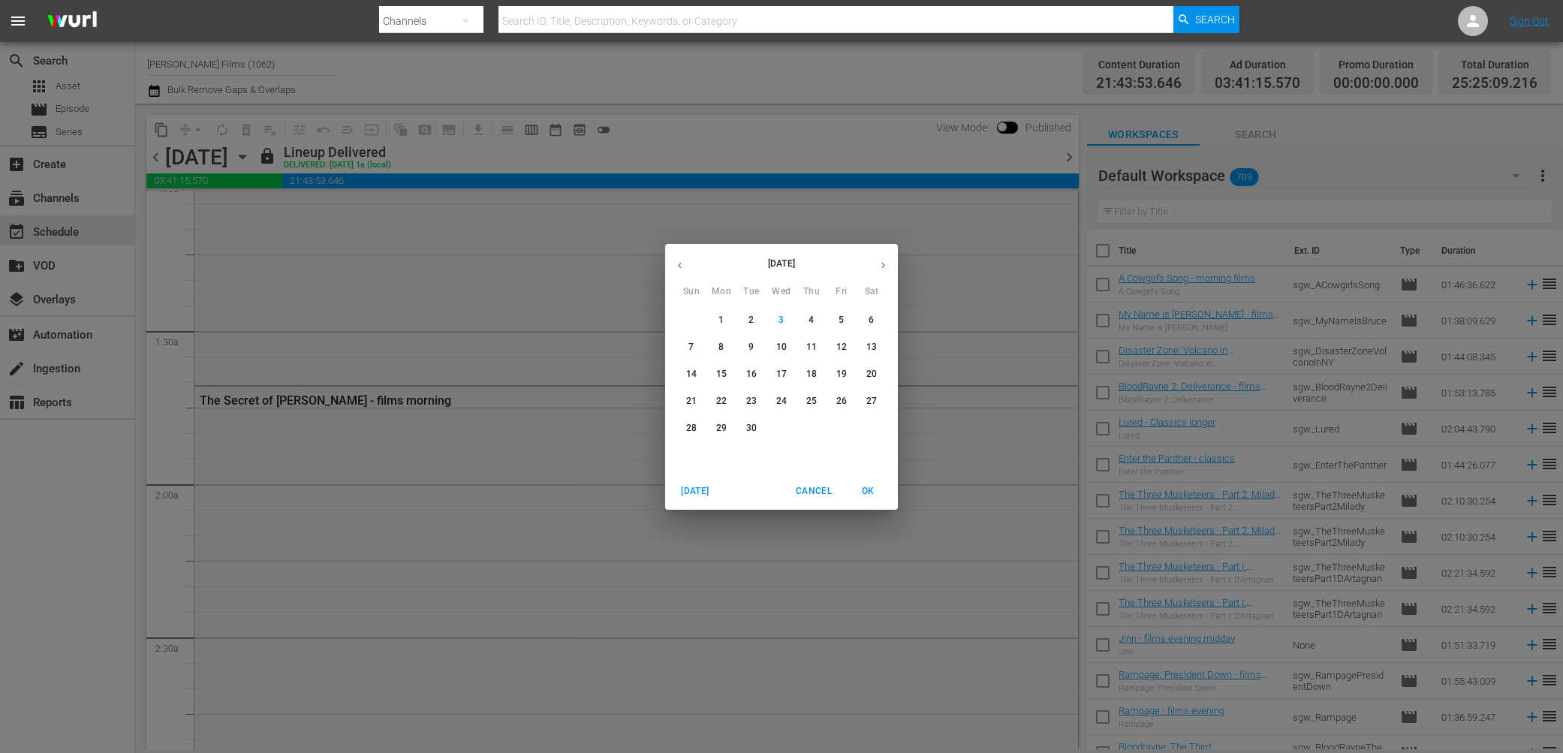
click at [839, 318] on p "5" at bounding box center [841, 320] width 5 height 13
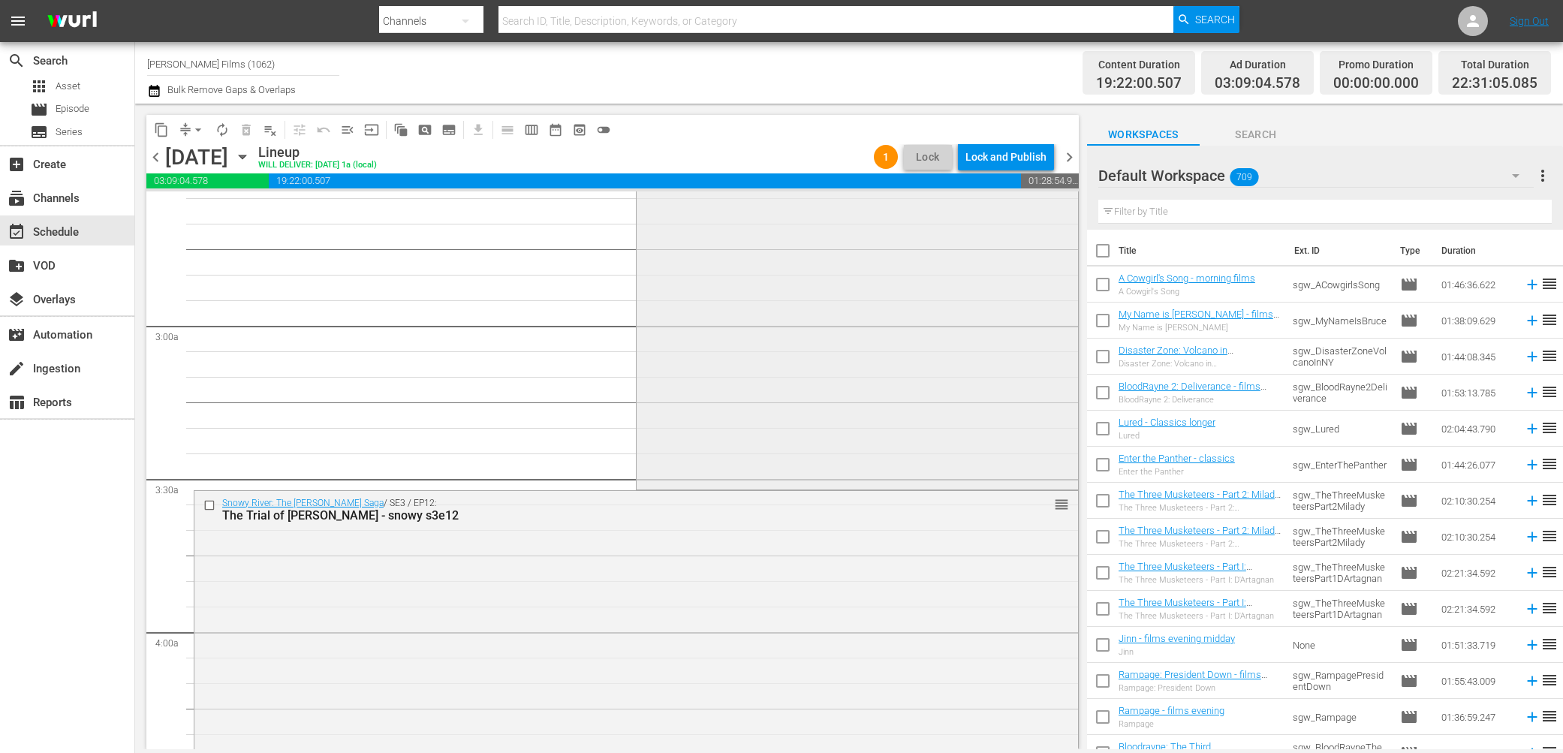
scroll to position [933, 0]
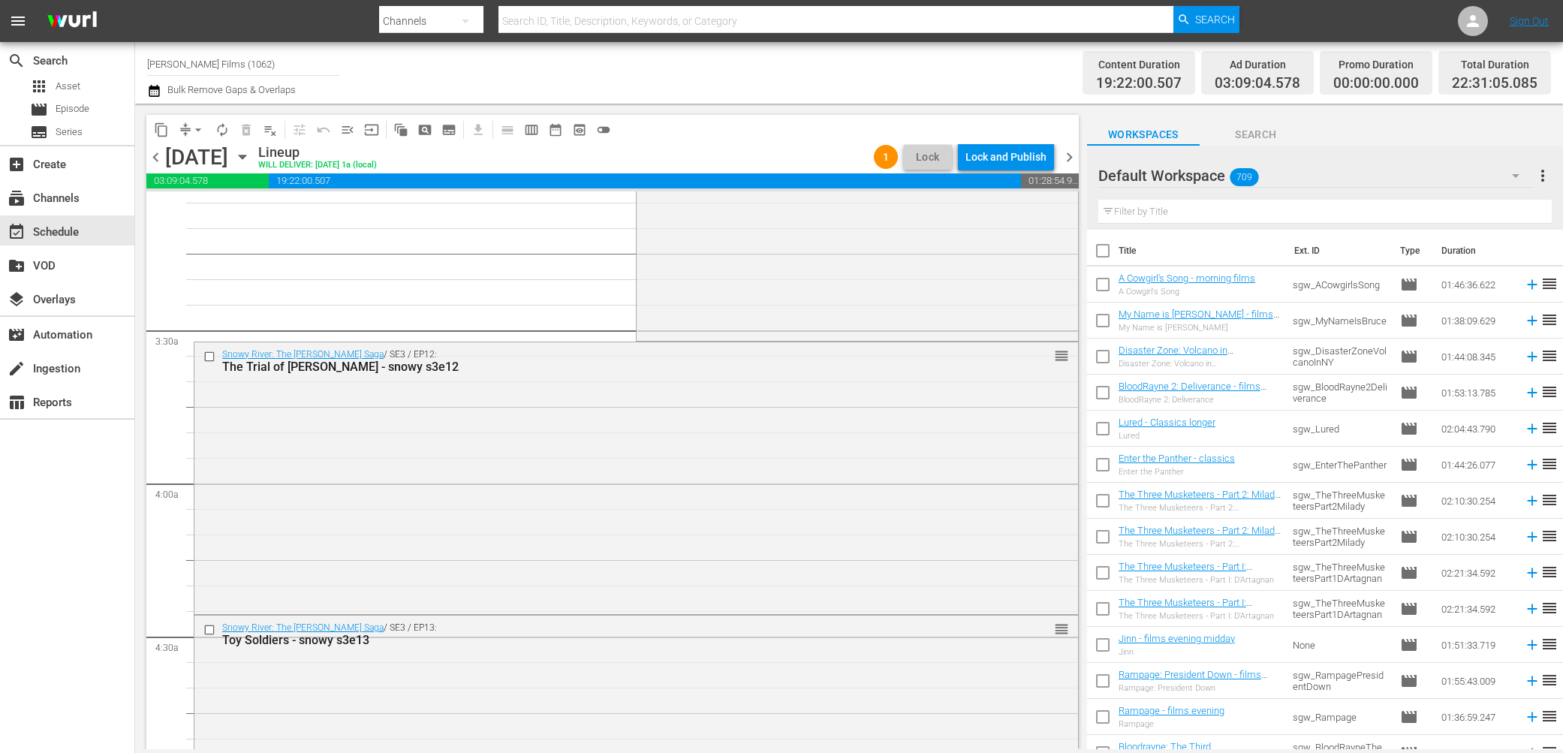
click at [158, 157] on span "chevron_left" at bounding box center [155, 157] width 19 height 19
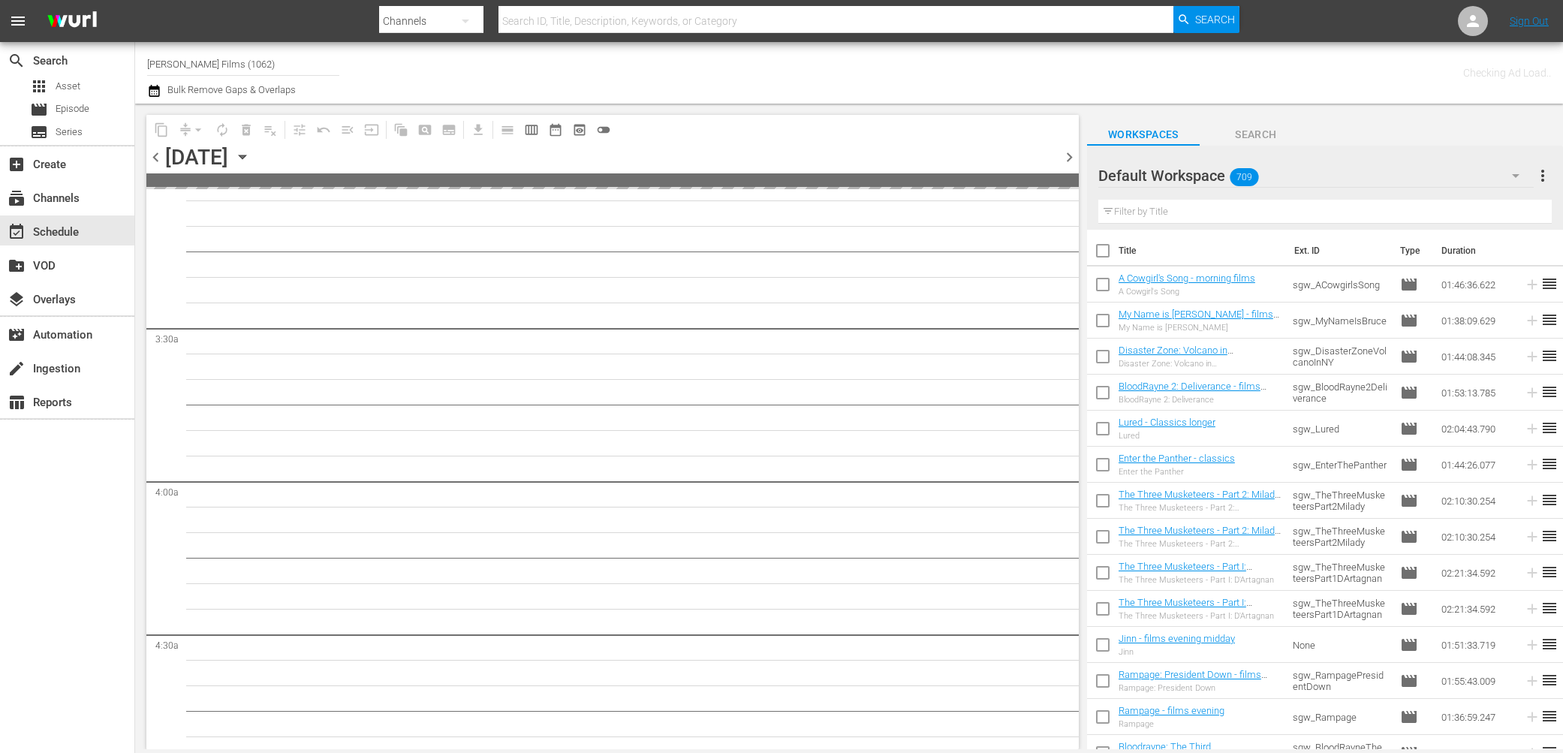
click at [158, 157] on span "chevron_left" at bounding box center [155, 157] width 19 height 19
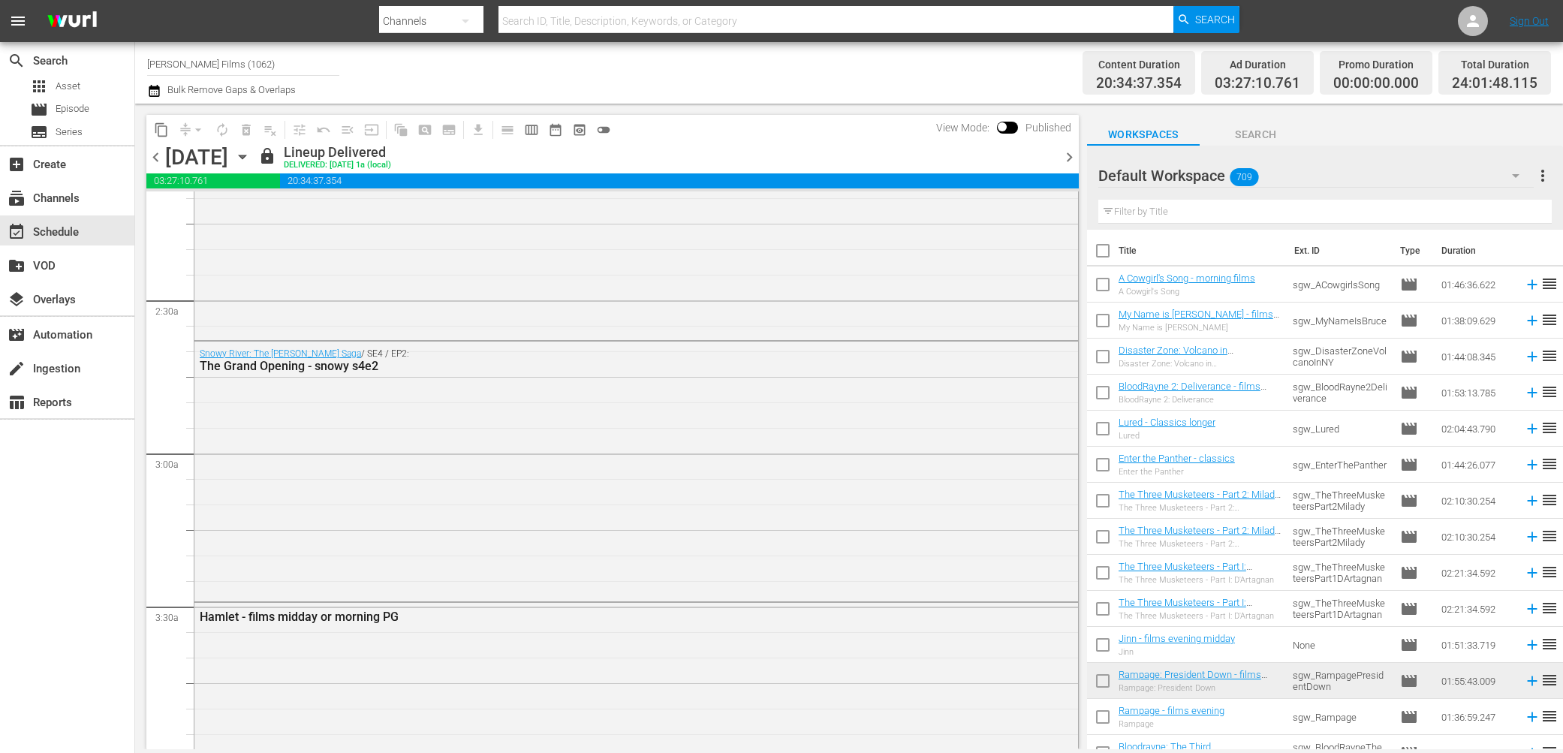
scroll to position [590, 0]
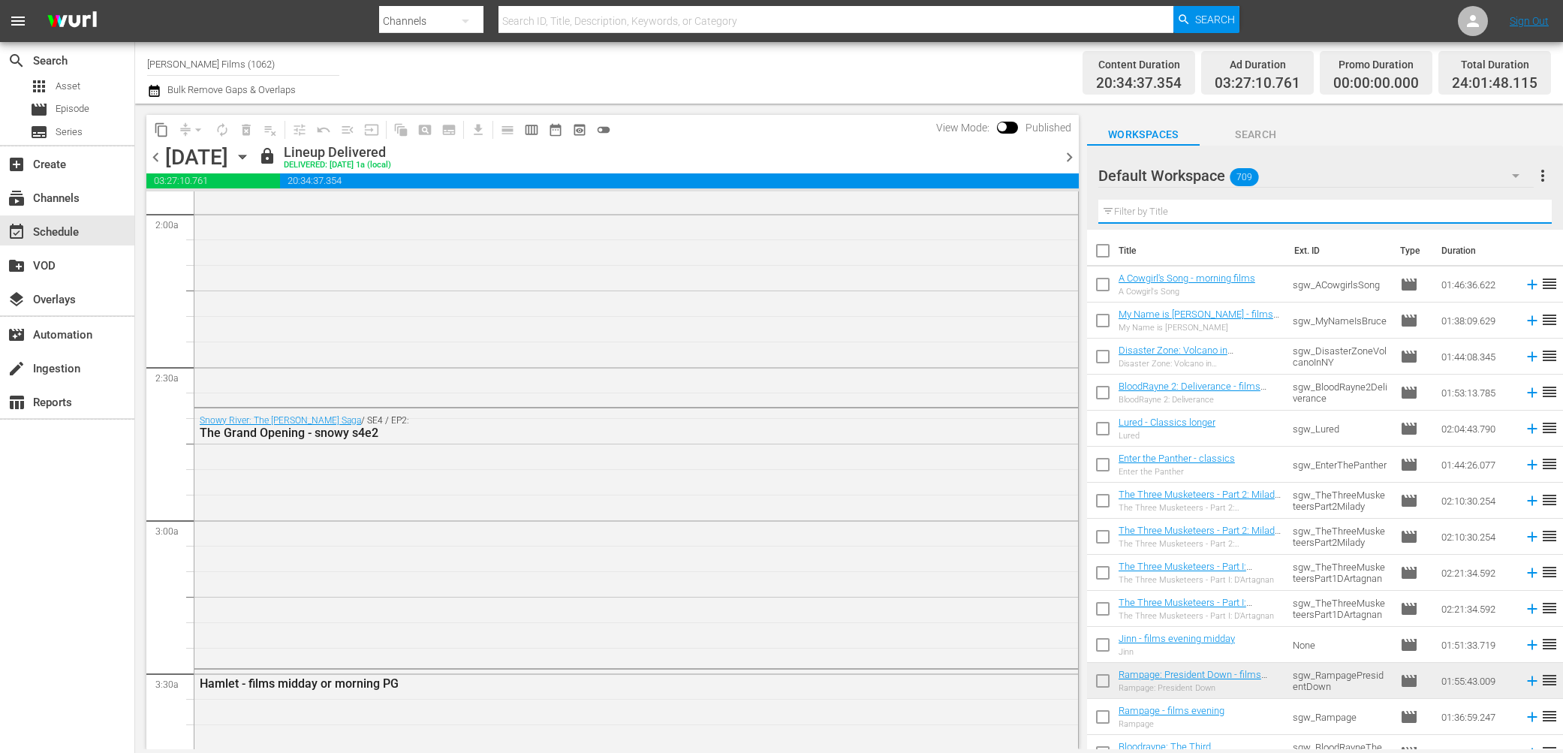
click at [1251, 210] on input "text" at bounding box center [1326, 212] width 454 height 24
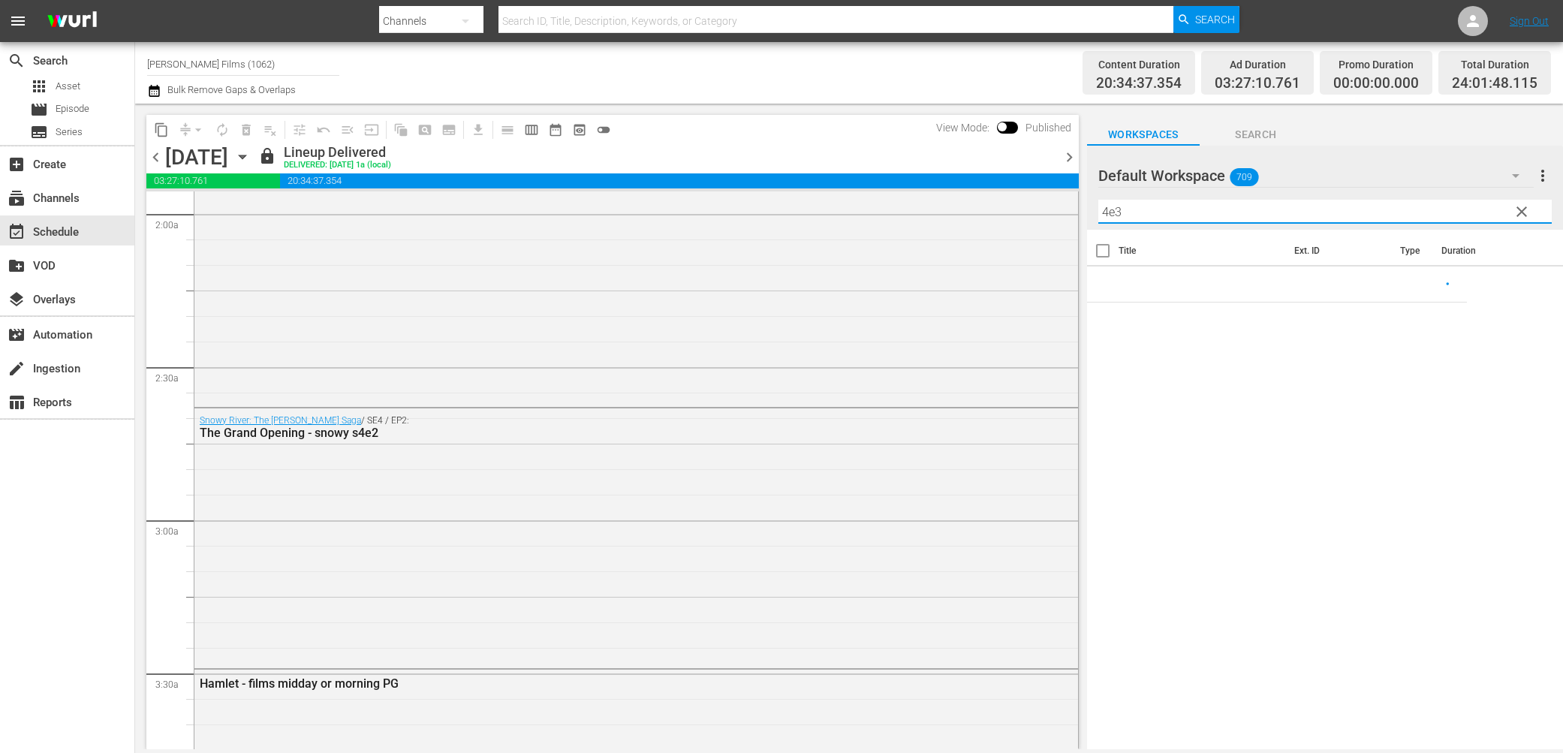
type input "4e3"
click at [1065, 159] on span "chevron_right" at bounding box center [1069, 157] width 19 height 19
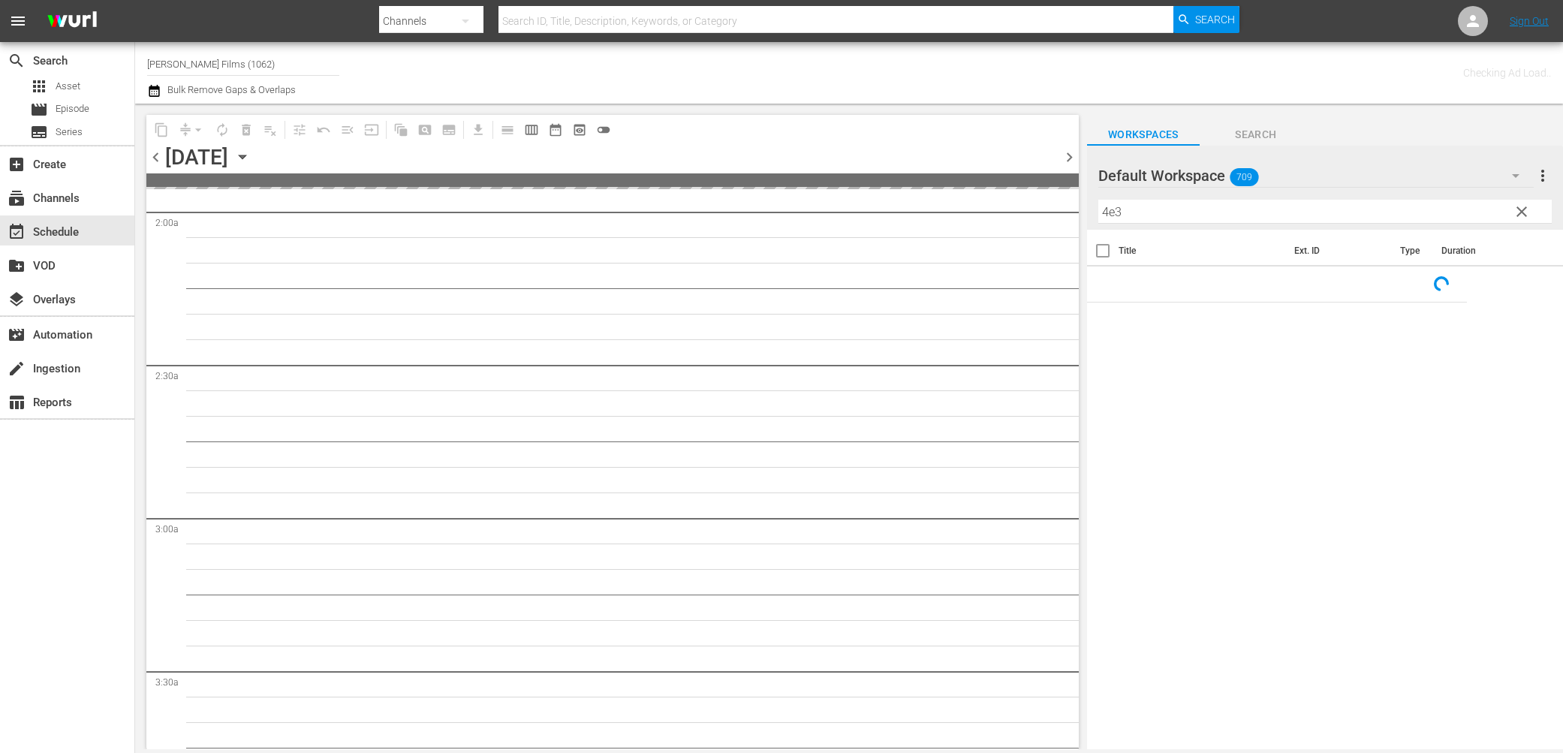
scroll to position [616, 0]
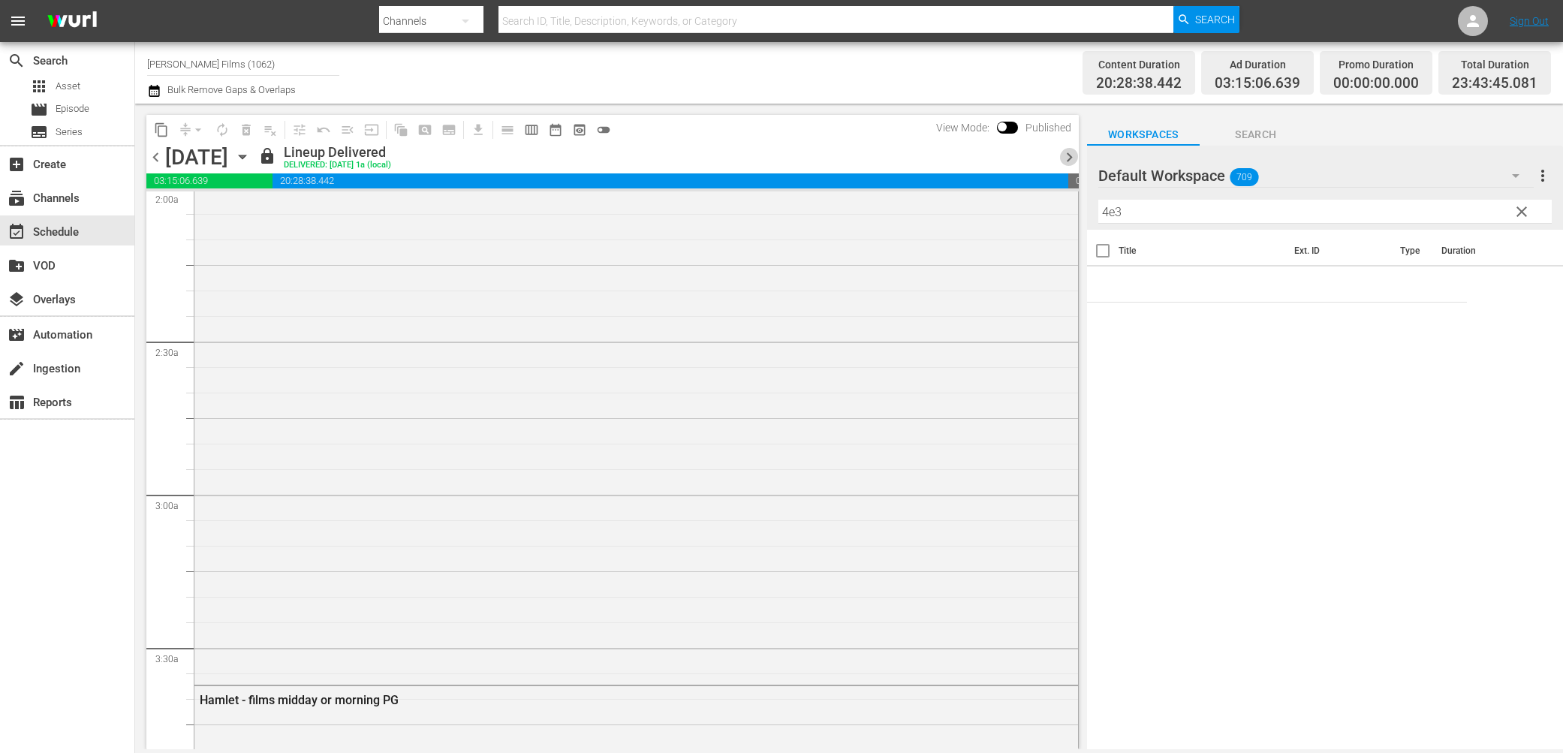
click at [1065, 159] on span "chevron_right" at bounding box center [1069, 157] width 19 height 19
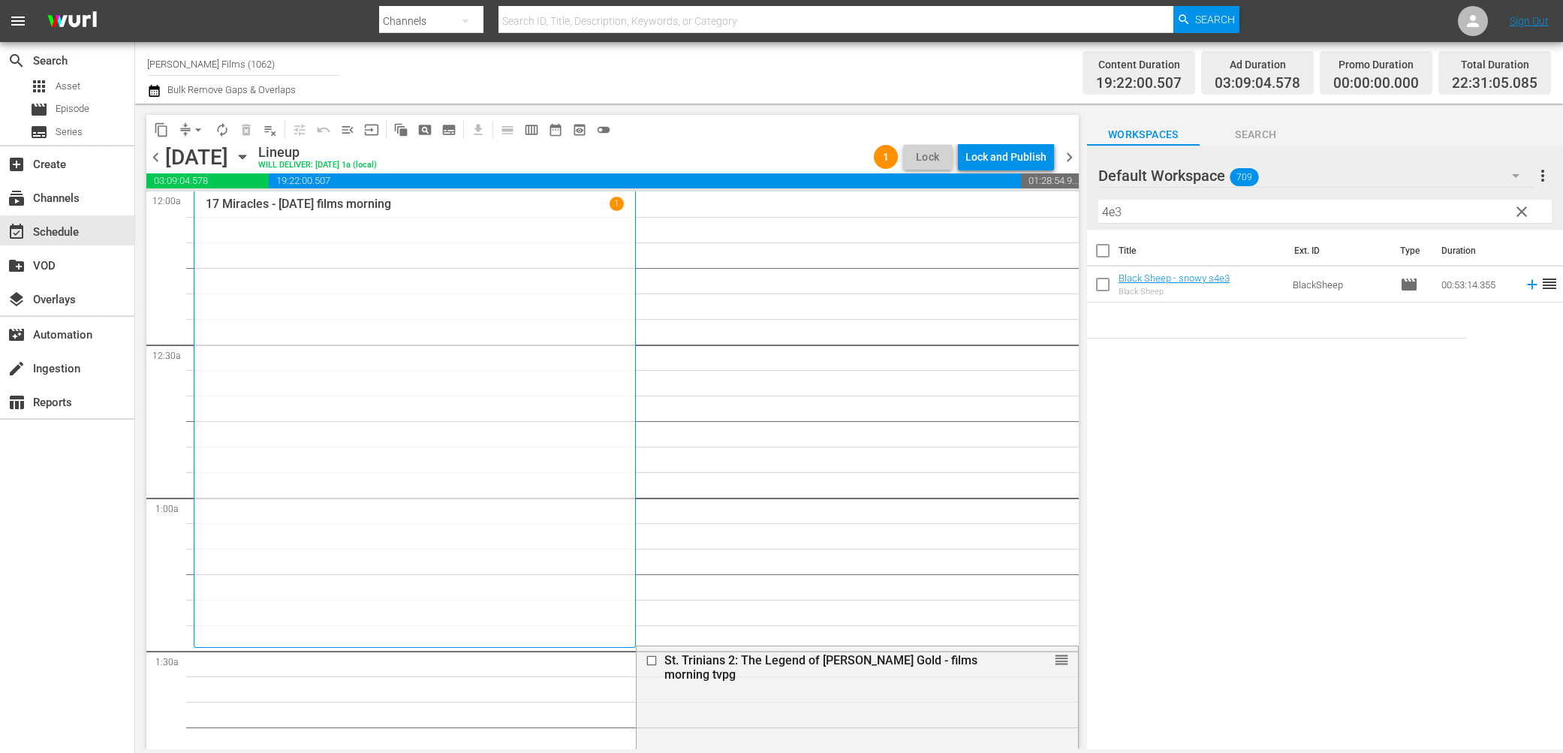
click at [1067, 154] on span "chevron_right" at bounding box center [1069, 157] width 19 height 19
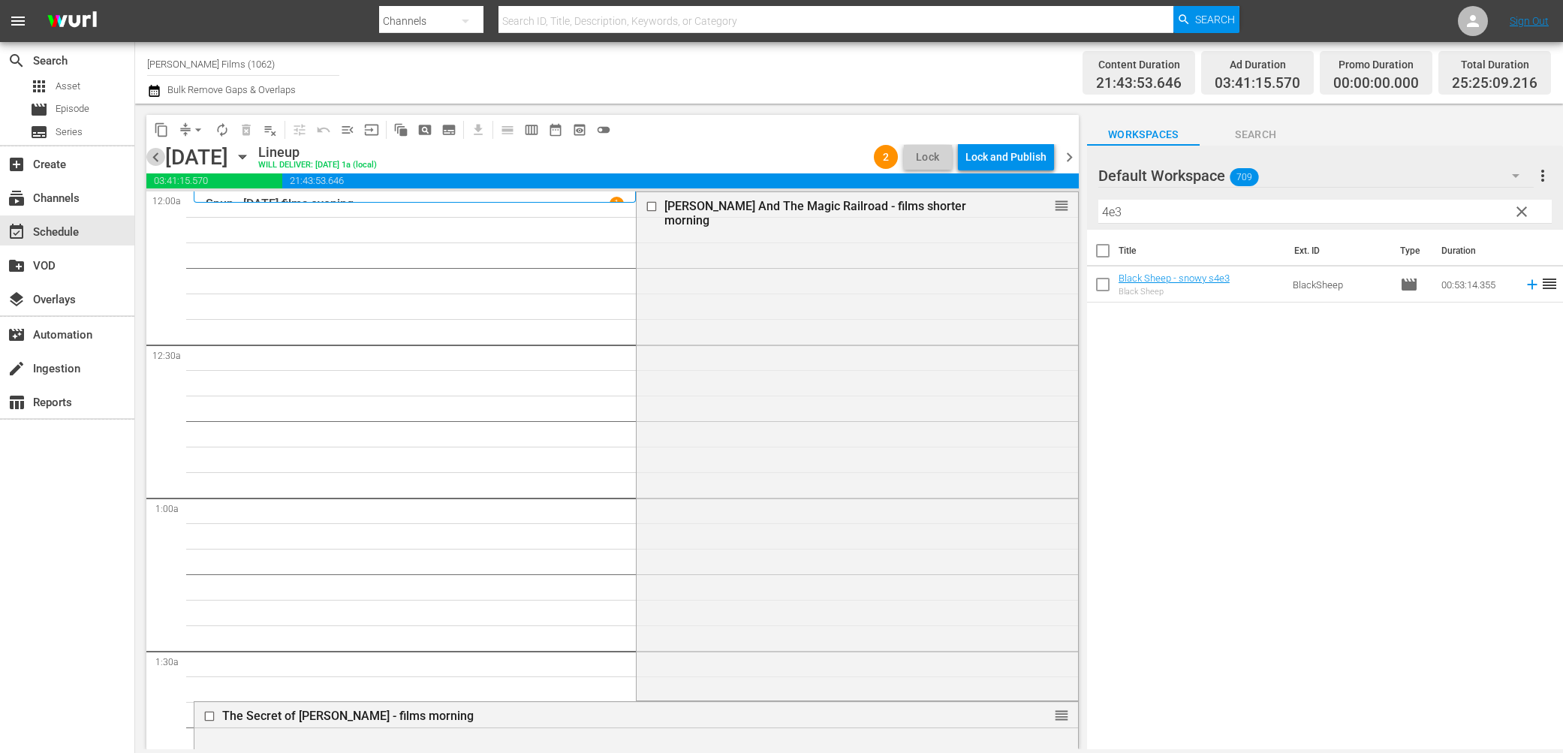
click at [161, 155] on span "chevron_left" at bounding box center [155, 157] width 19 height 19
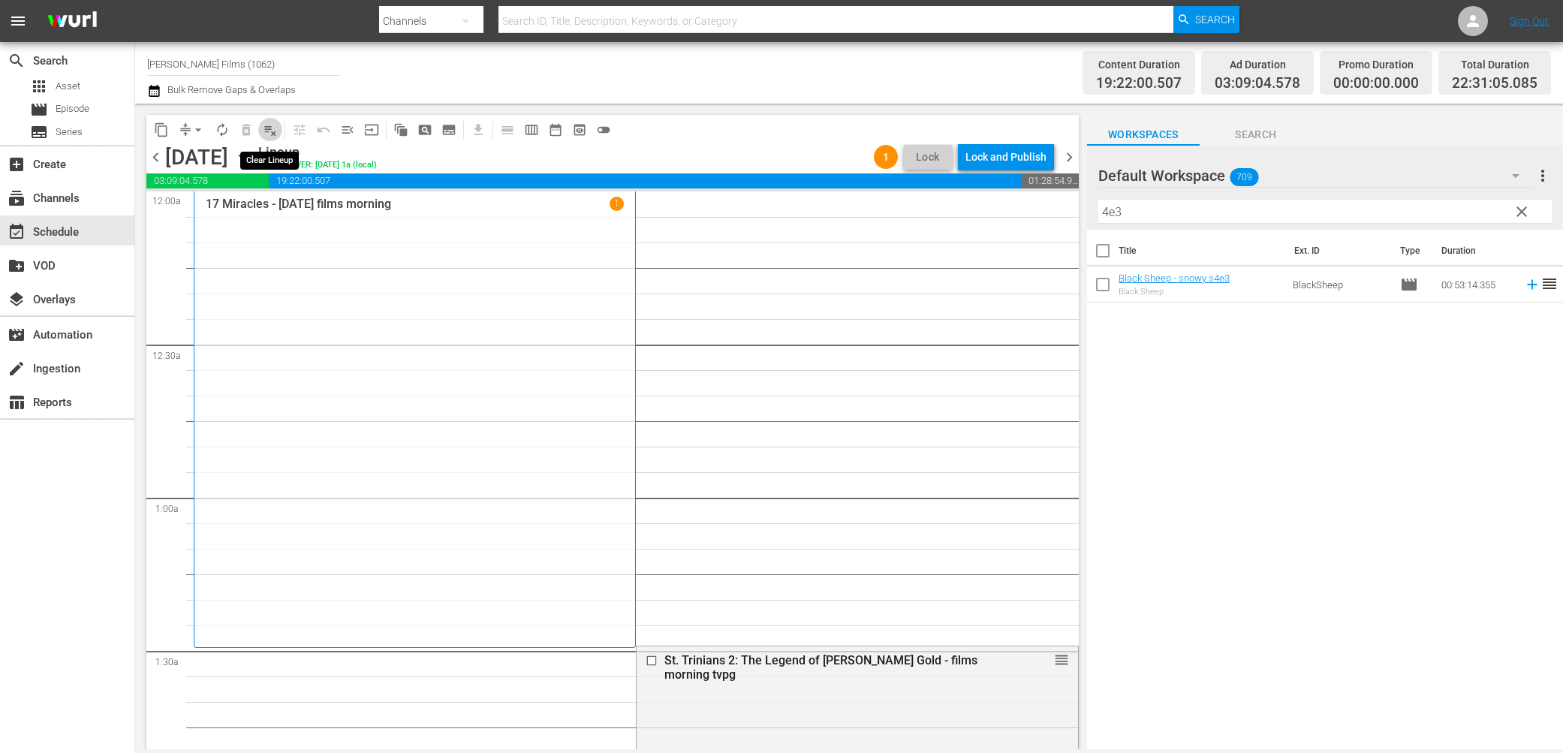
click at [267, 131] on span "playlist_remove_outlined" at bounding box center [270, 129] width 15 height 15
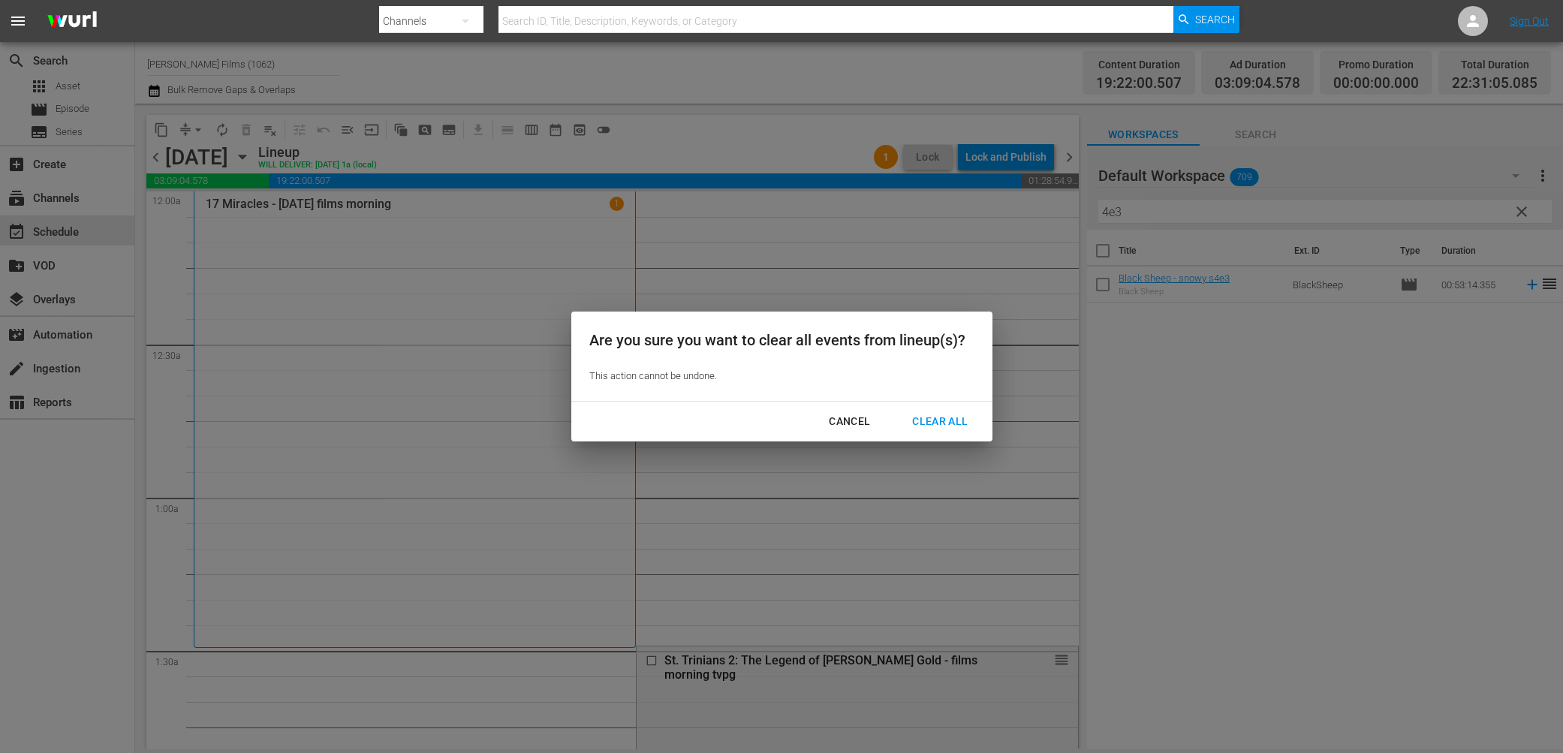
click at [944, 423] on div "Clear All" at bounding box center [940, 421] width 80 height 19
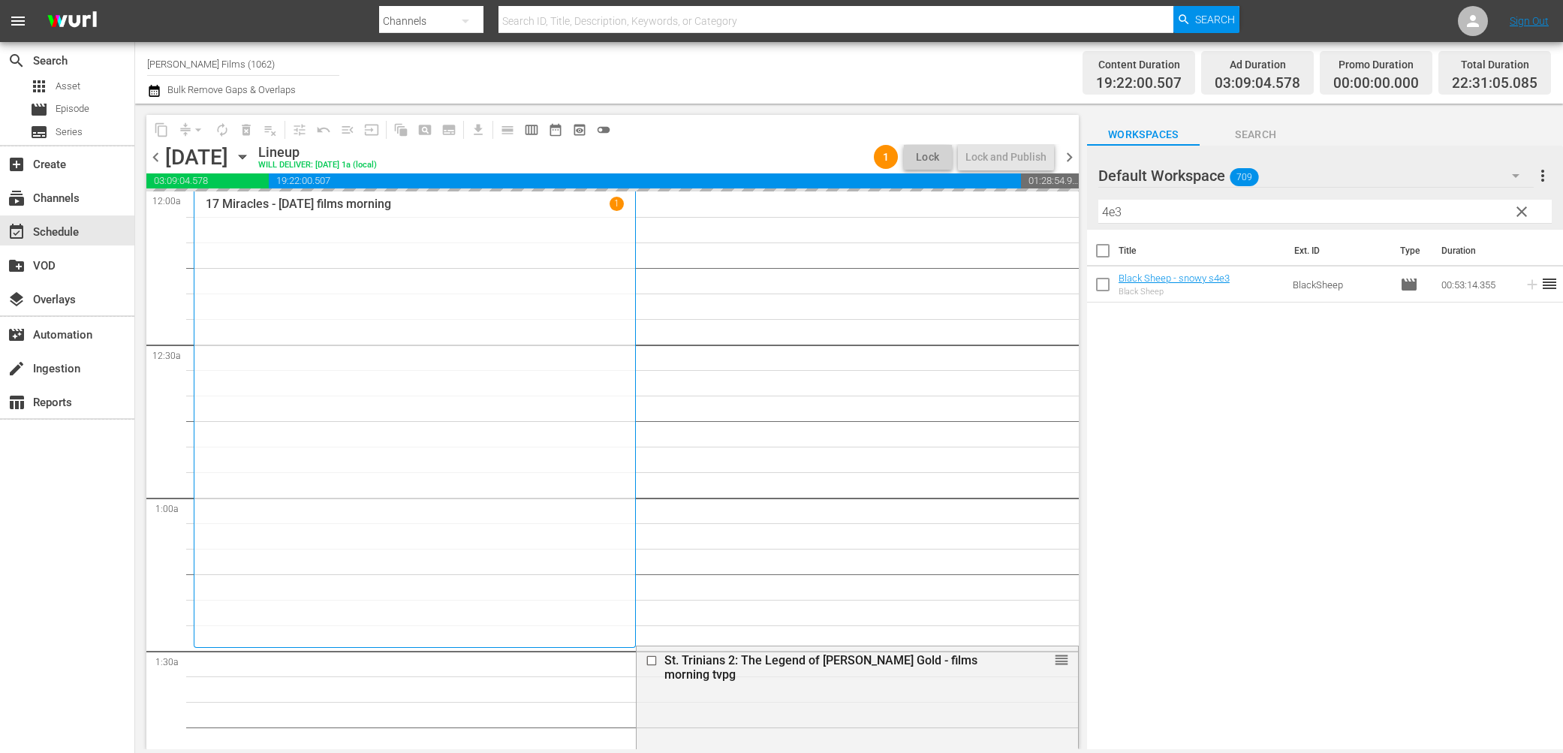
click at [1069, 163] on span "chevron_right" at bounding box center [1069, 157] width 19 height 19
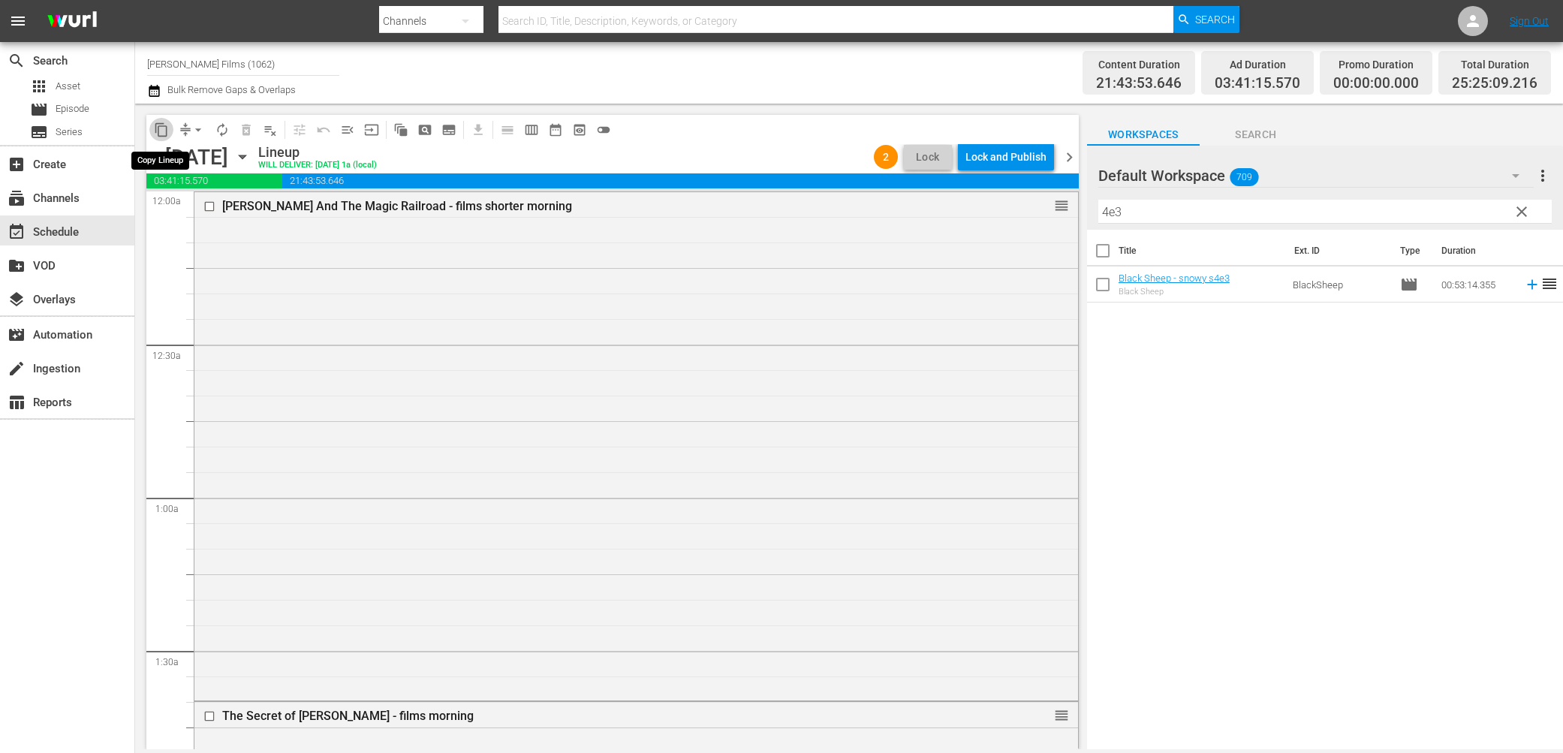
click at [166, 128] on span "content_copy" at bounding box center [161, 129] width 15 height 15
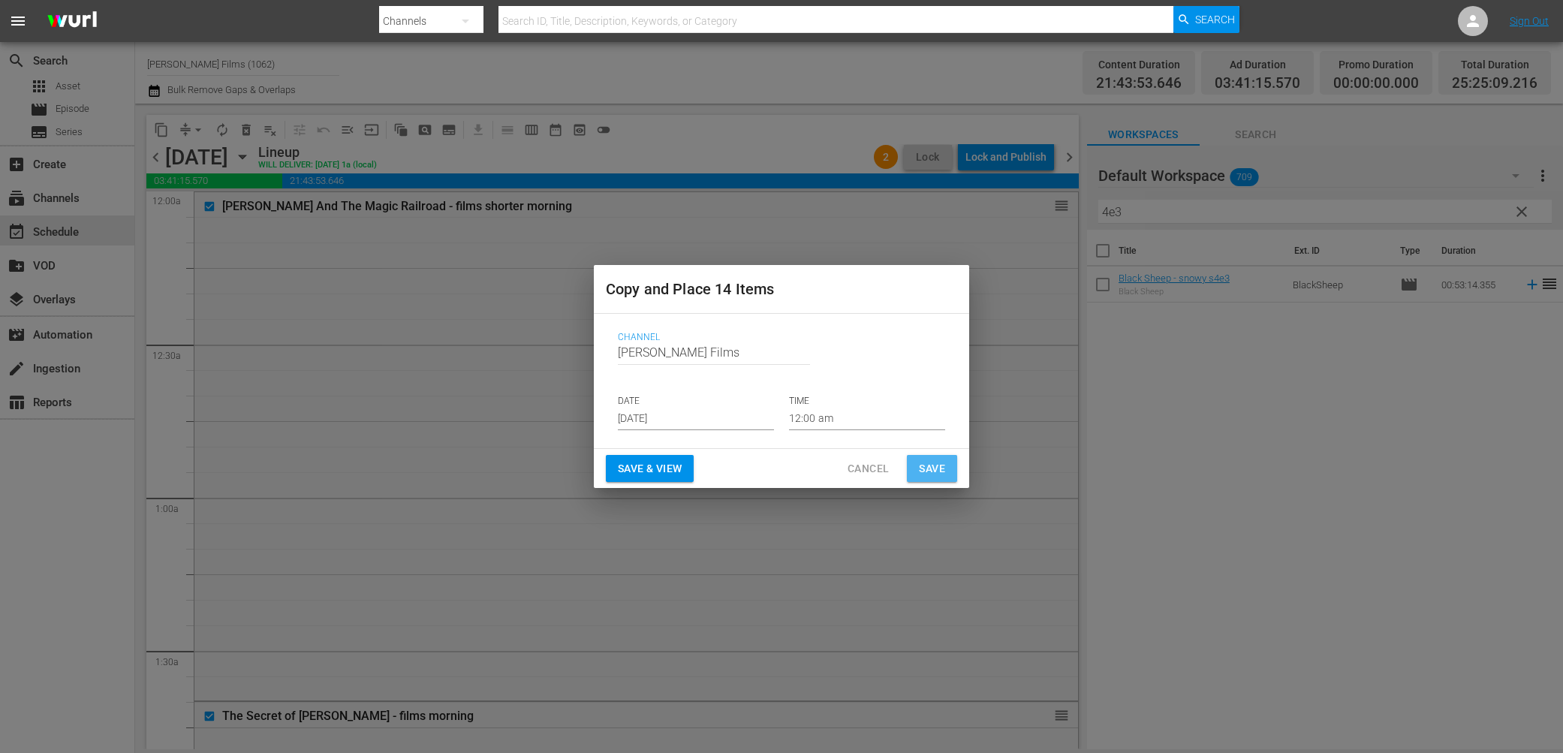
click at [936, 464] on span "Save" at bounding box center [932, 469] width 26 height 19
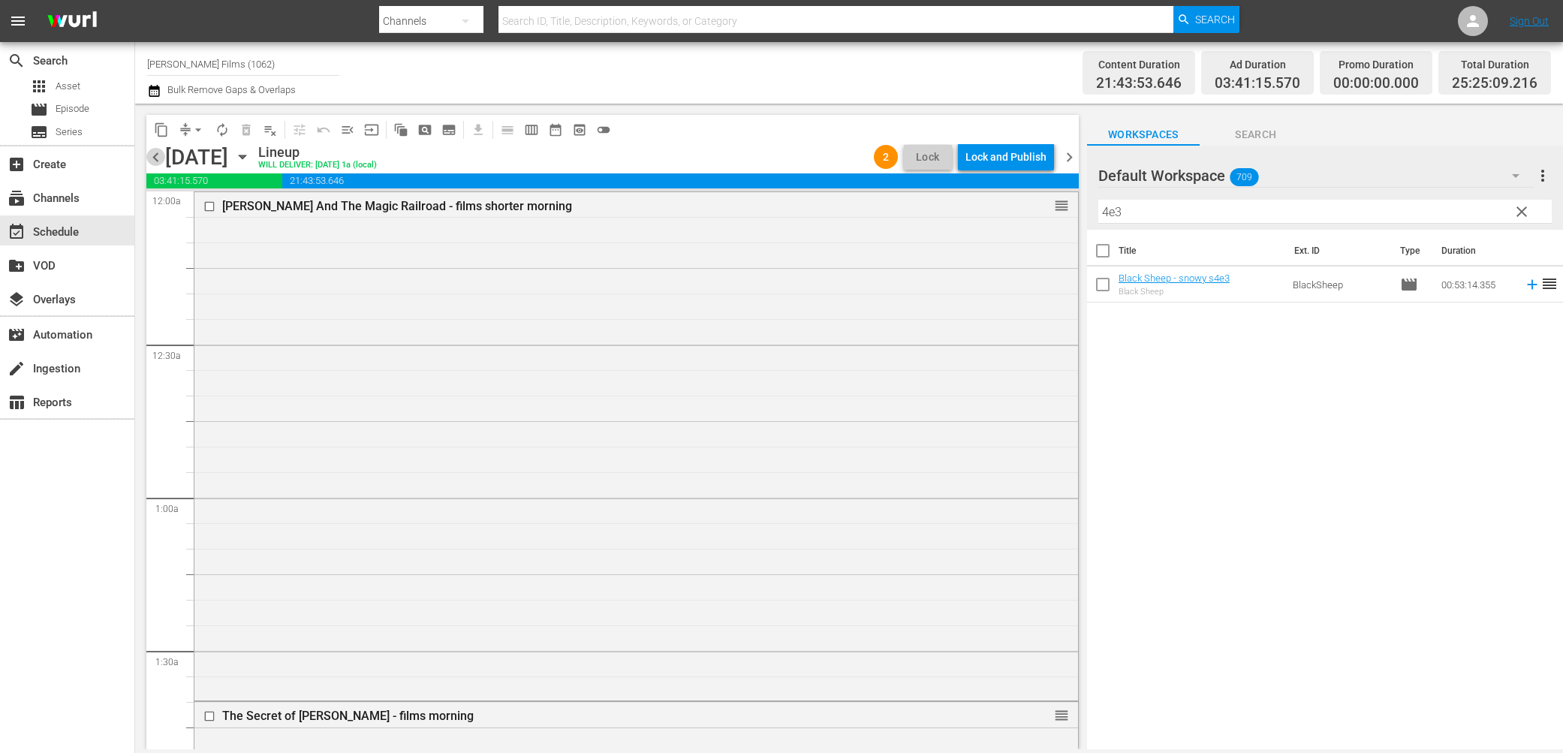
click at [154, 153] on span "chevron_left" at bounding box center [155, 157] width 19 height 19
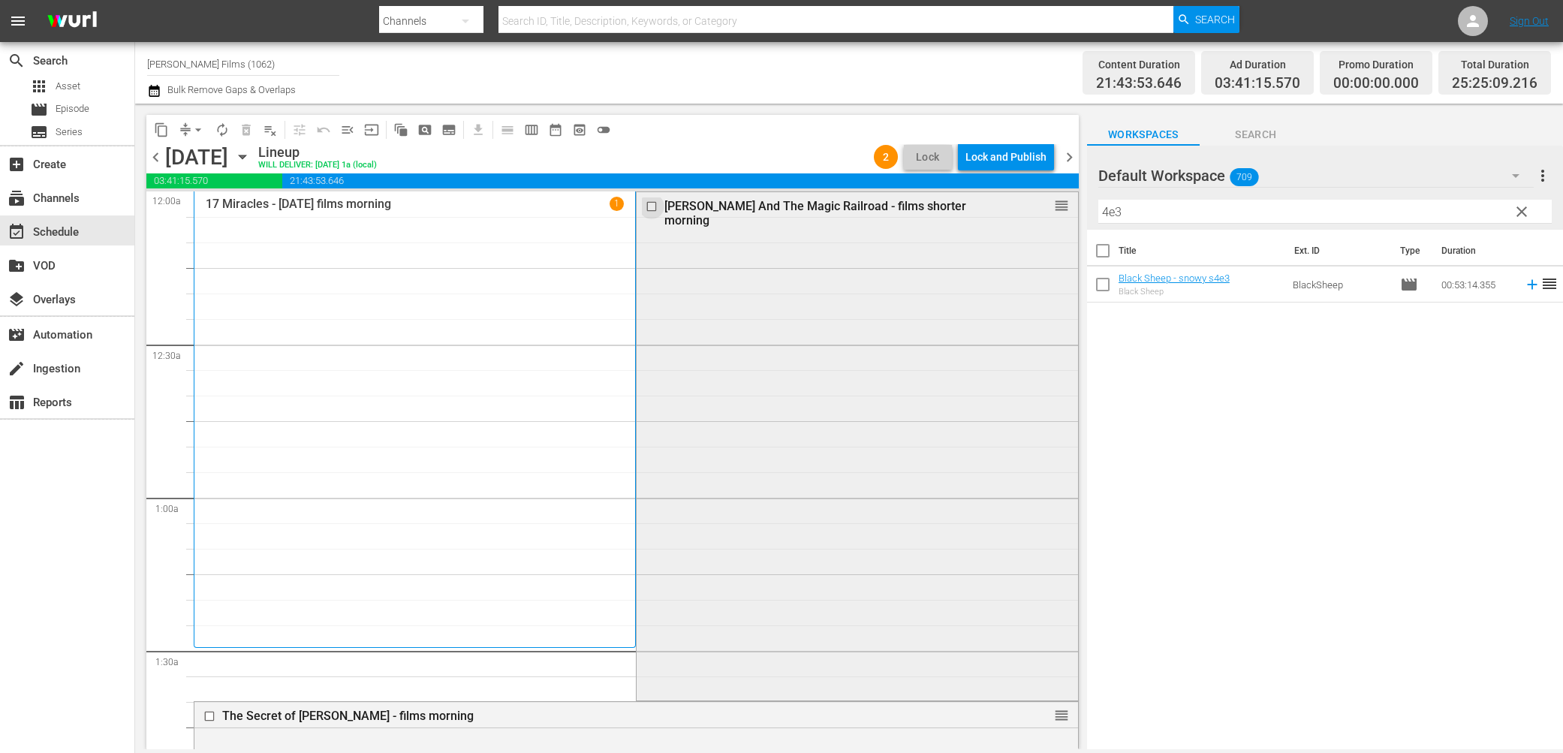
click at [655, 205] on input "checkbox" at bounding box center [654, 206] width 16 height 13
click at [246, 128] on span "delete_forever_outlined" at bounding box center [246, 129] width 15 height 15
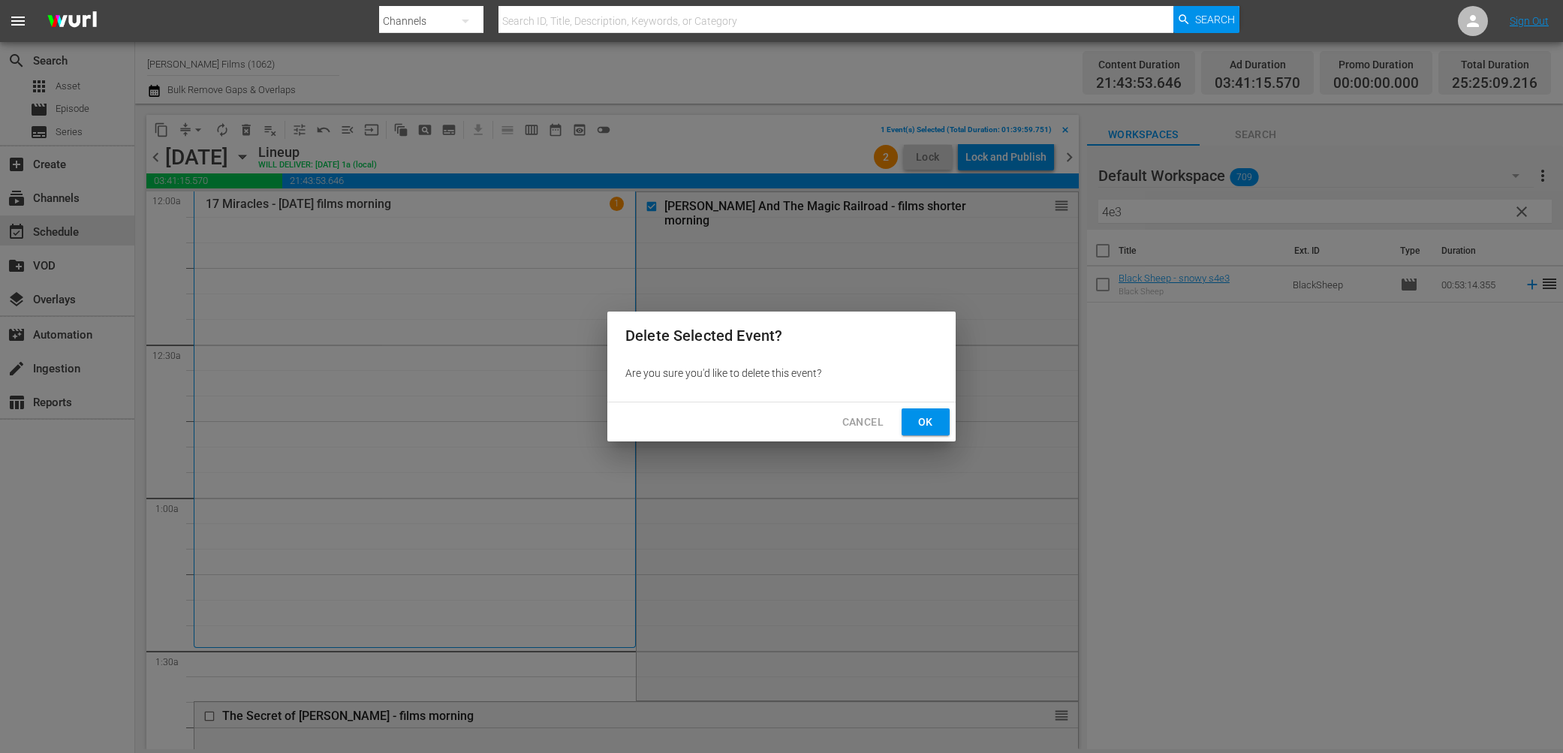
click at [929, 424] on span "Ok" at bounding box center [926, 422] width 24 height 19
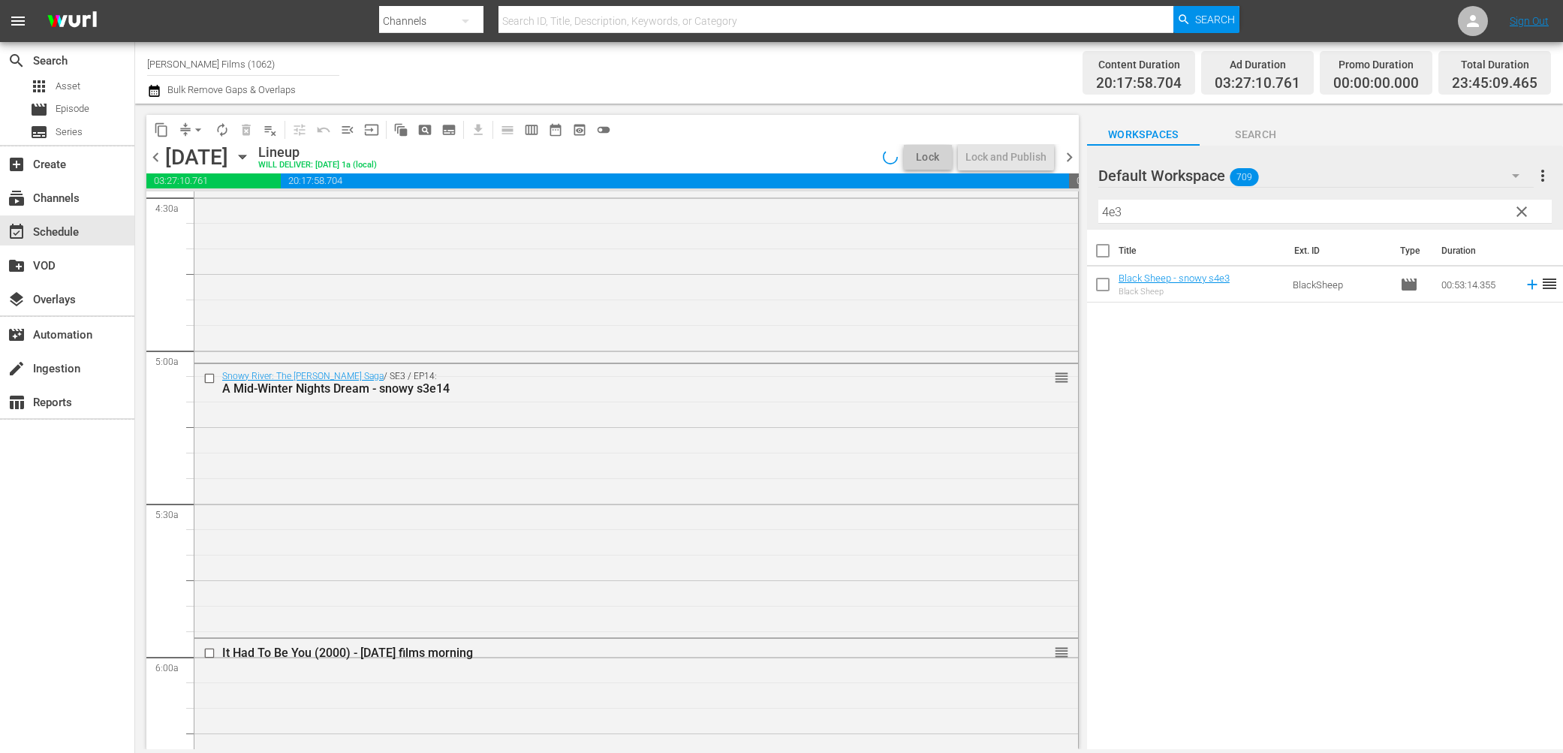
scroll to position [1375, 0]
click at [251, 158] on icon "button" at bounding box center [242, 157] width 17 height 17
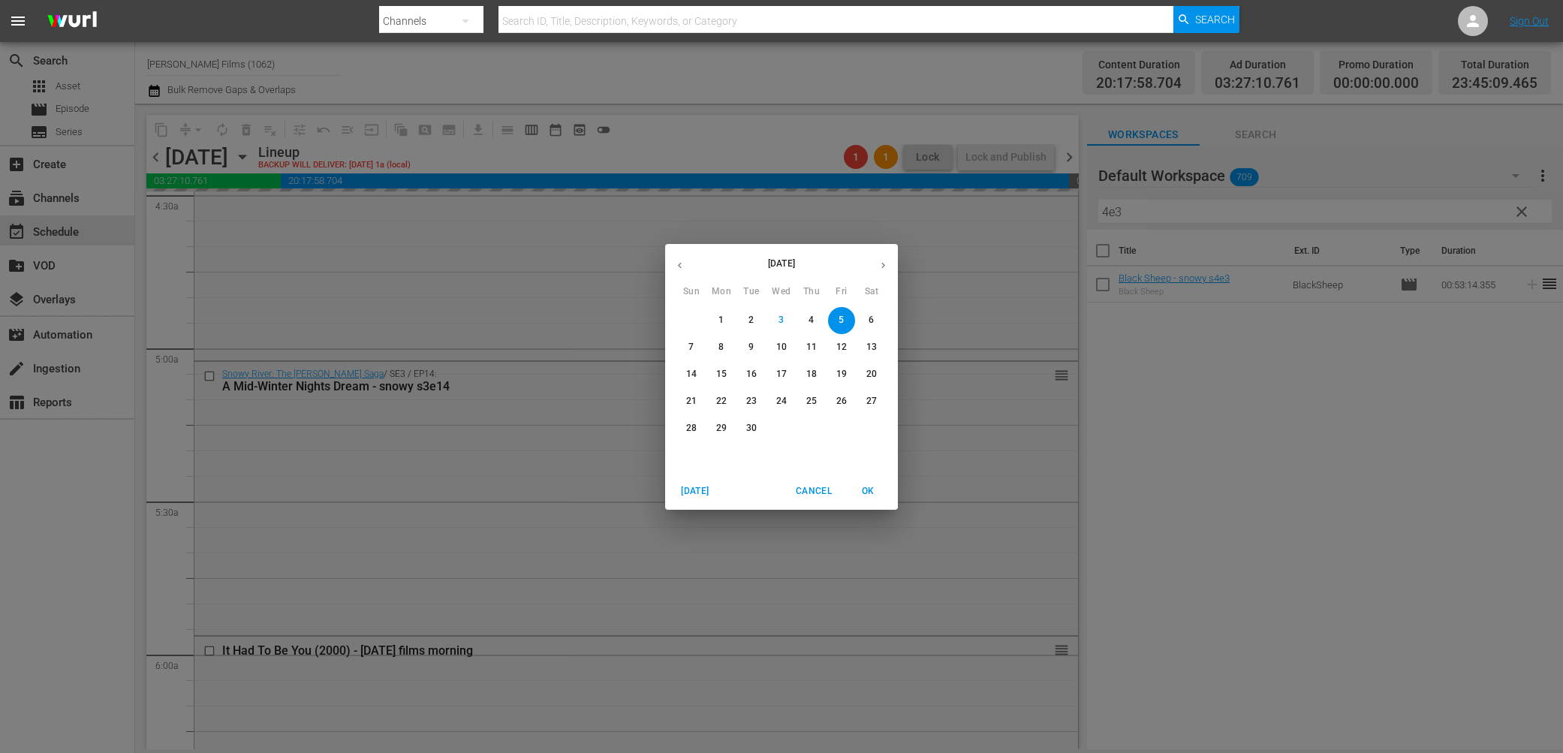
click at [685, 264] on icon "button" at bounding box center [679, 265] width 11 height 11
click at [849, 424] on span "29" at bounding box center [841, 428] width 27 height 13
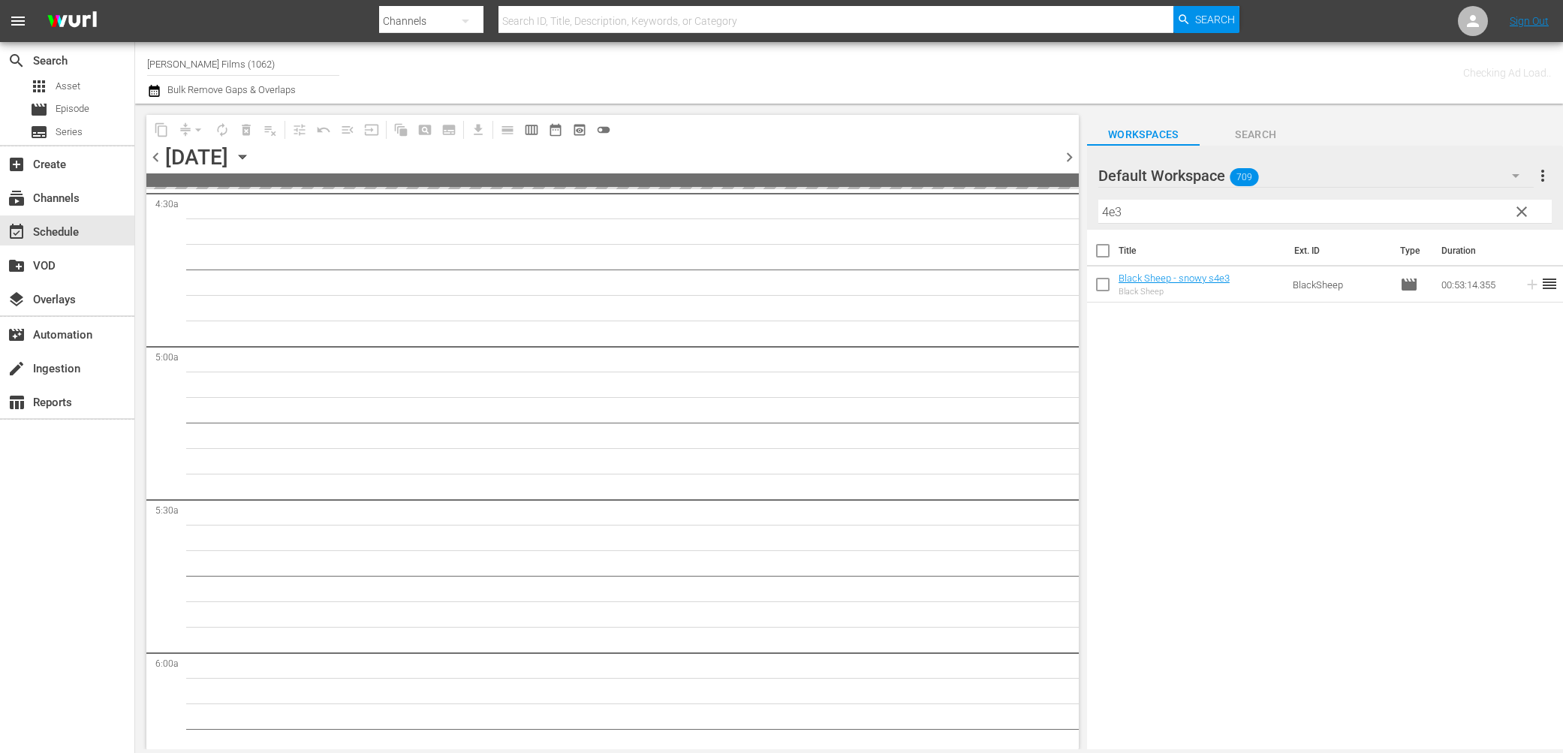
scroll to position [1401, 0]
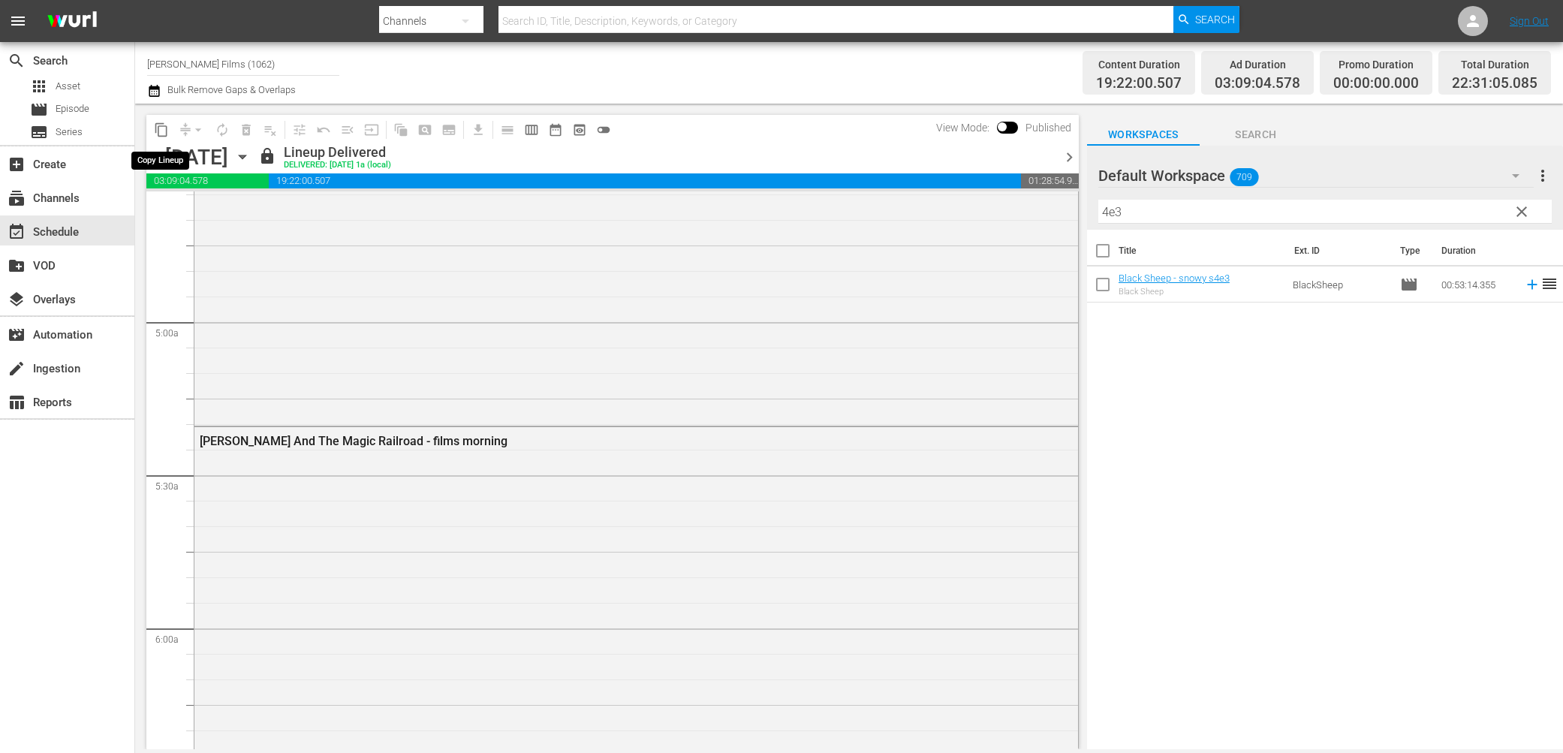
click at [165, 125] on span "content_copy" at bounding box center [161, 129] width 15 height 15
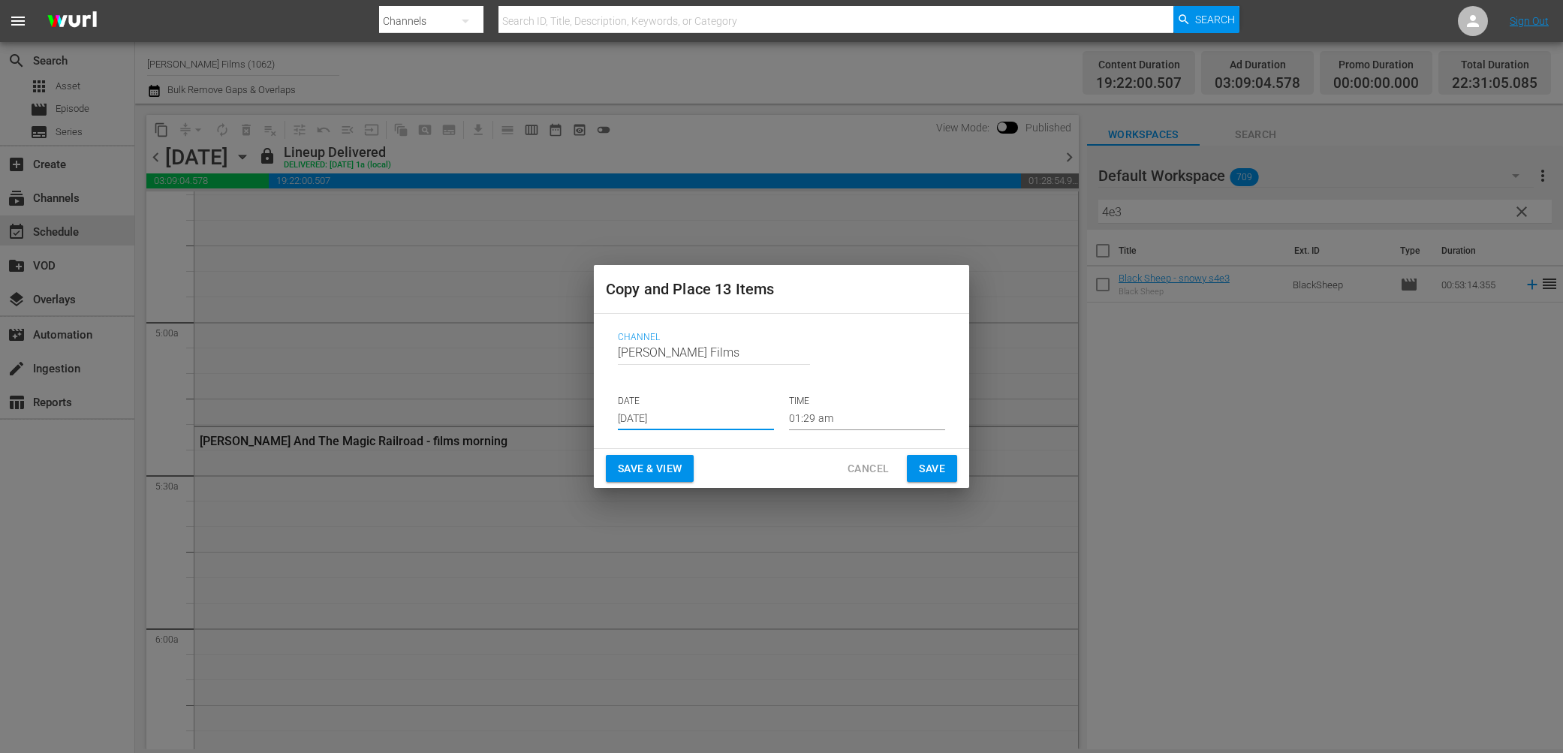
click at [728, 414] on input "[DATE]" at bounding box center [696, 419] width 156 height 23
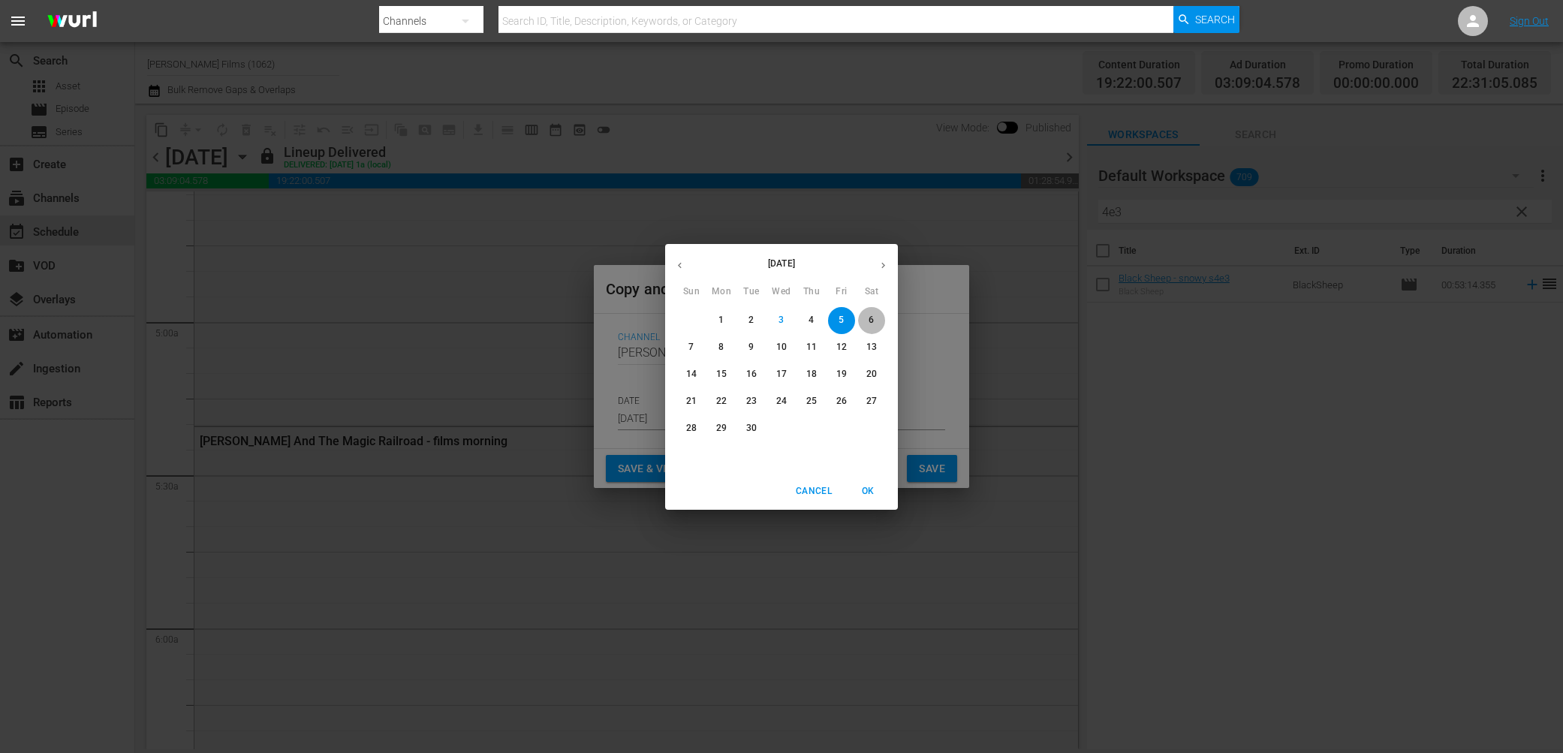
click at [877, 318] on span "6" at bounding box center [871, 320] width 27 height 13
type input "[DATE]"
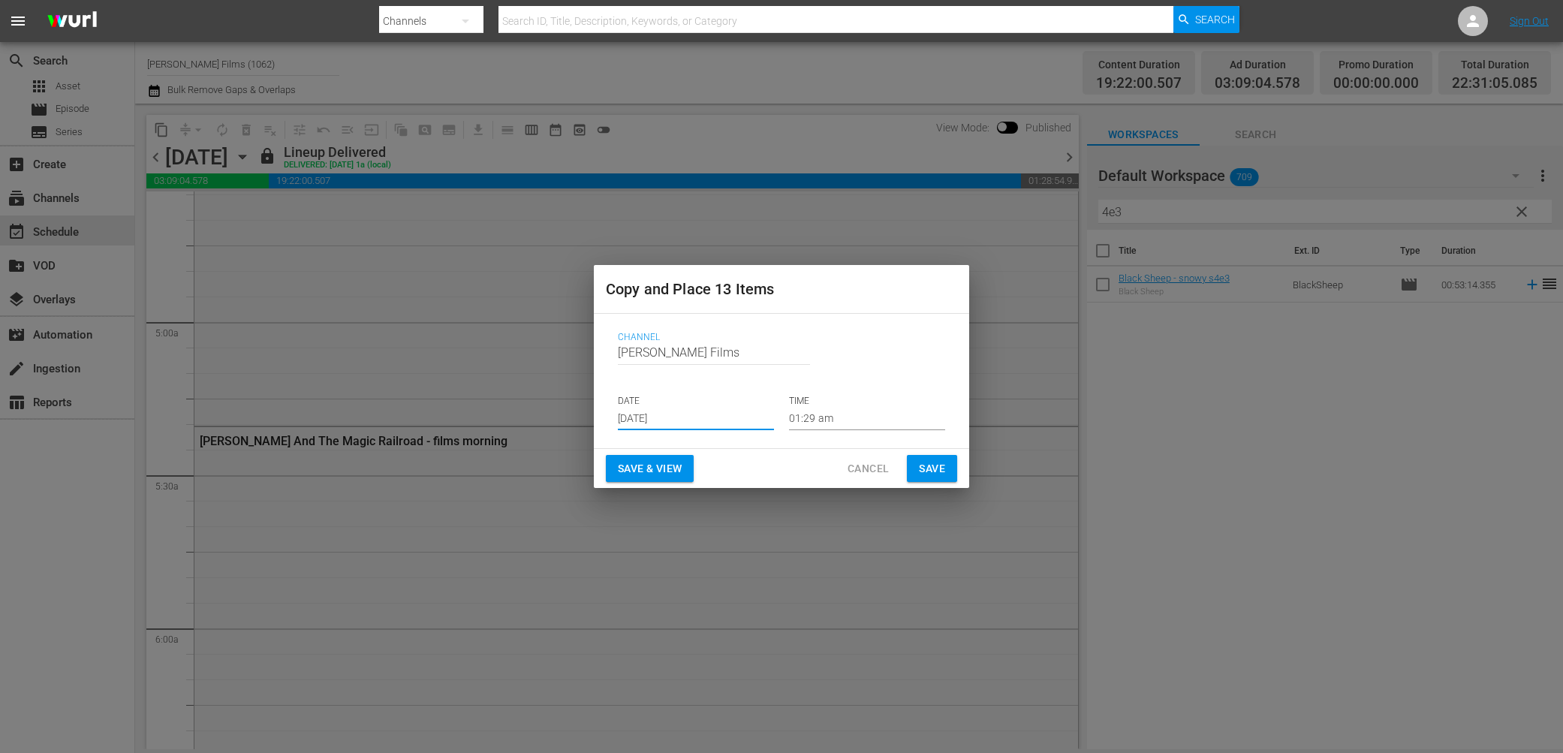
click at [925, 467] on span "Save" at bounding box center [932, 469] width 26 height 19
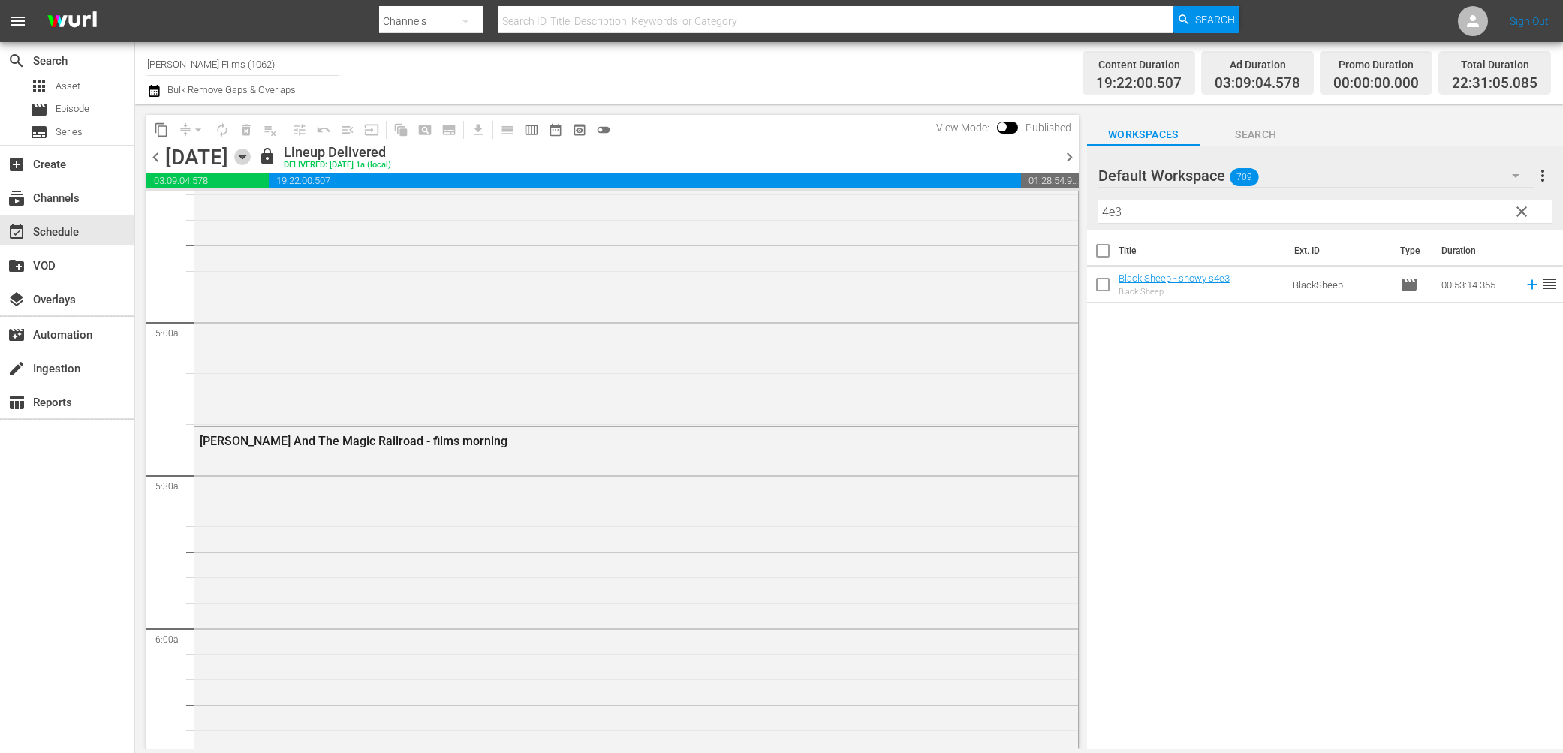
click at [251, 152] on icon "button" at bounding box center [242, 157] width 17 height 17
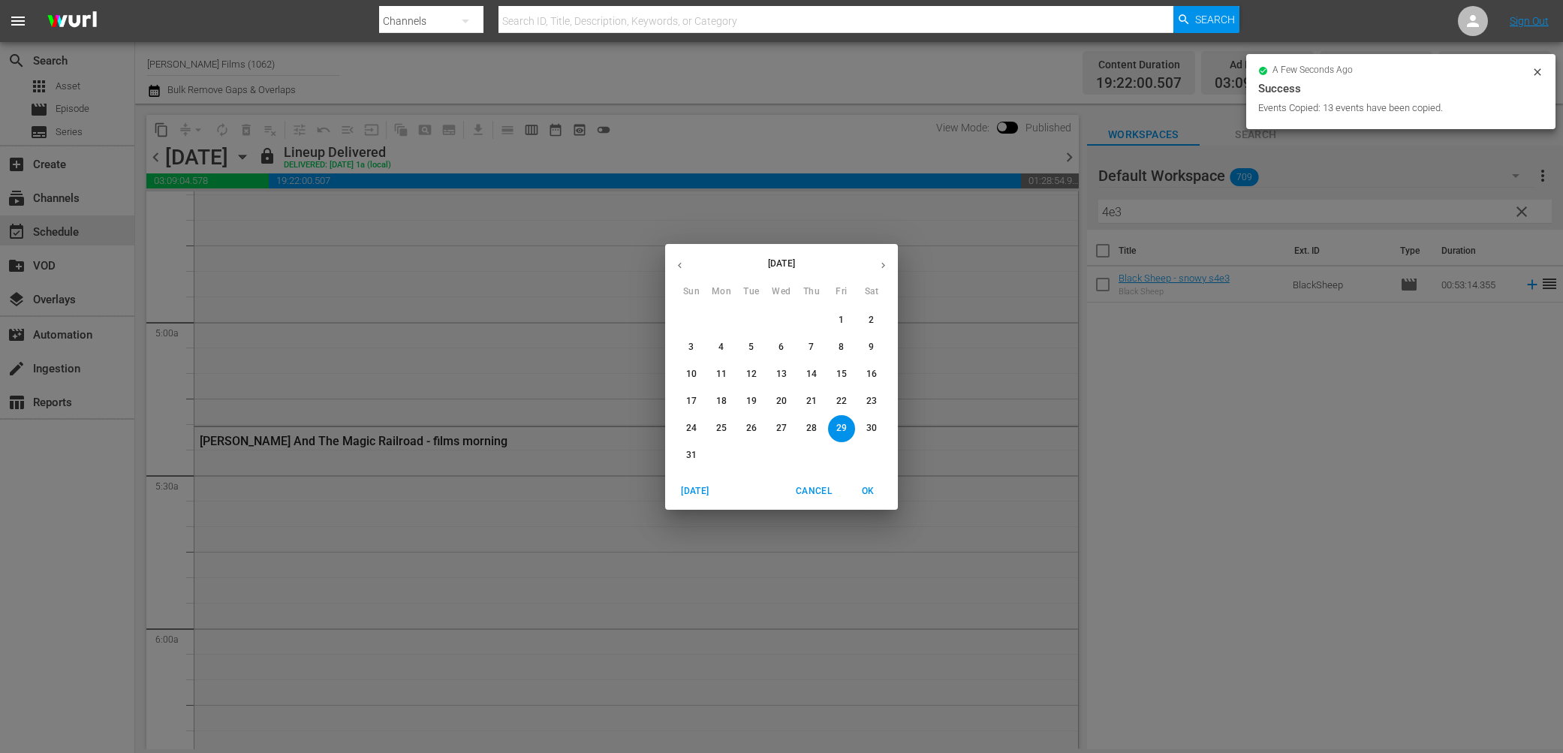
click at [885, 269] on icon "button" at bounding box center [883, 265] width 11 height 11
click at [847, 321] on span "5" at bounding box center [841, 320] width 27 height 13
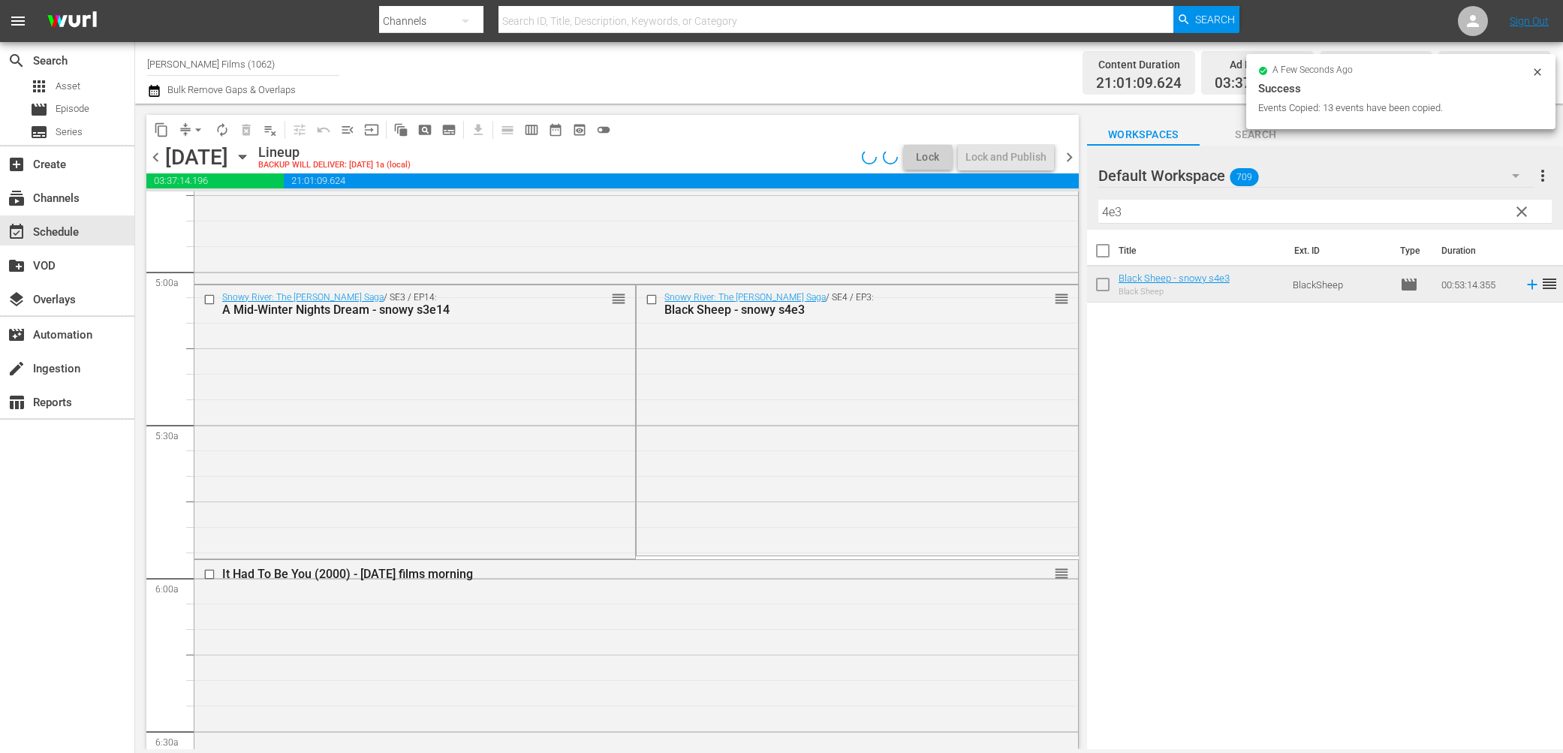
scroll to position [1426, 0]
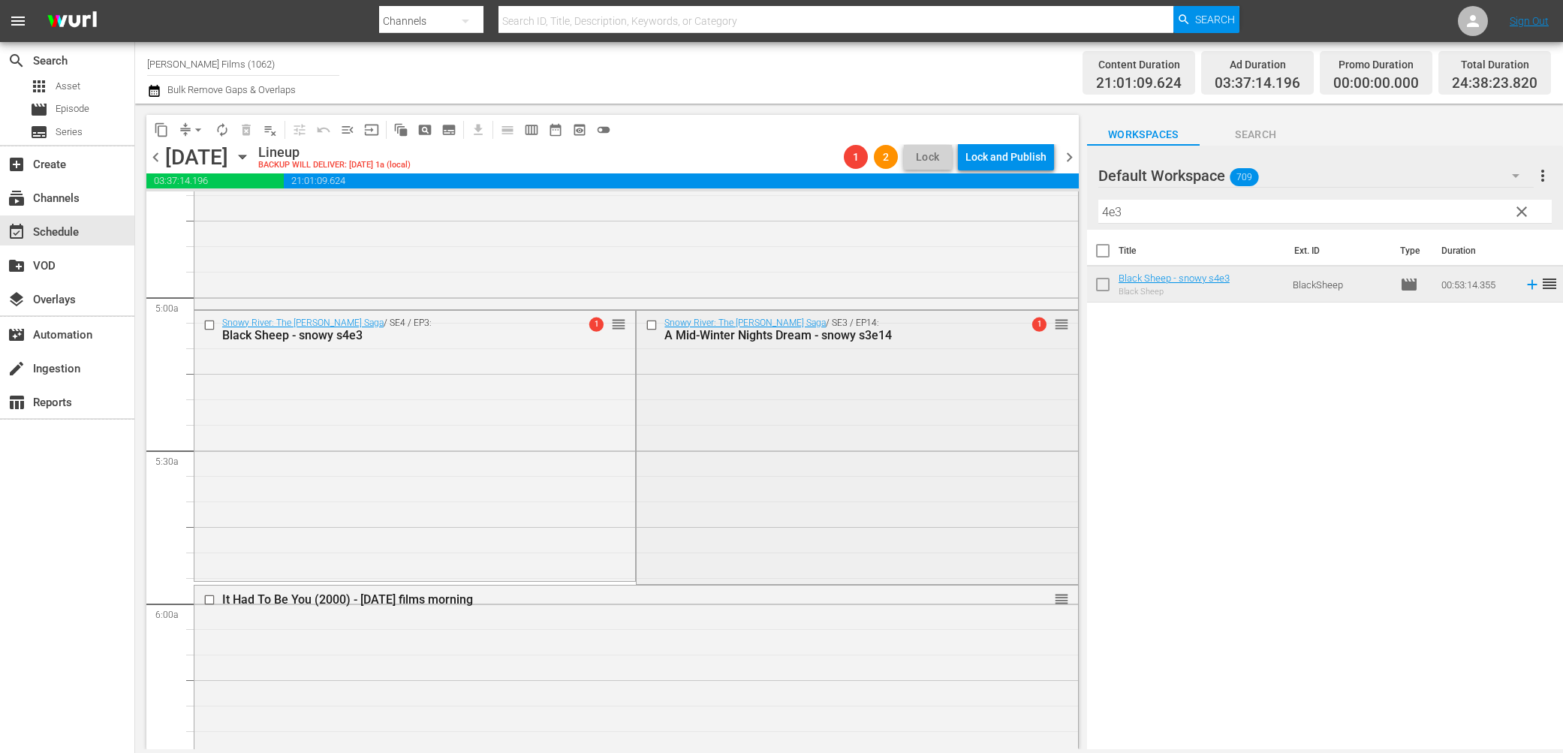
click at [651, 324] on input "checkbox" at bounding box center [654, 325] width 16 height 13
click at [247, 131] on span "delete_forever_outlined" at bounding box center [246, 129] width 15 height 15
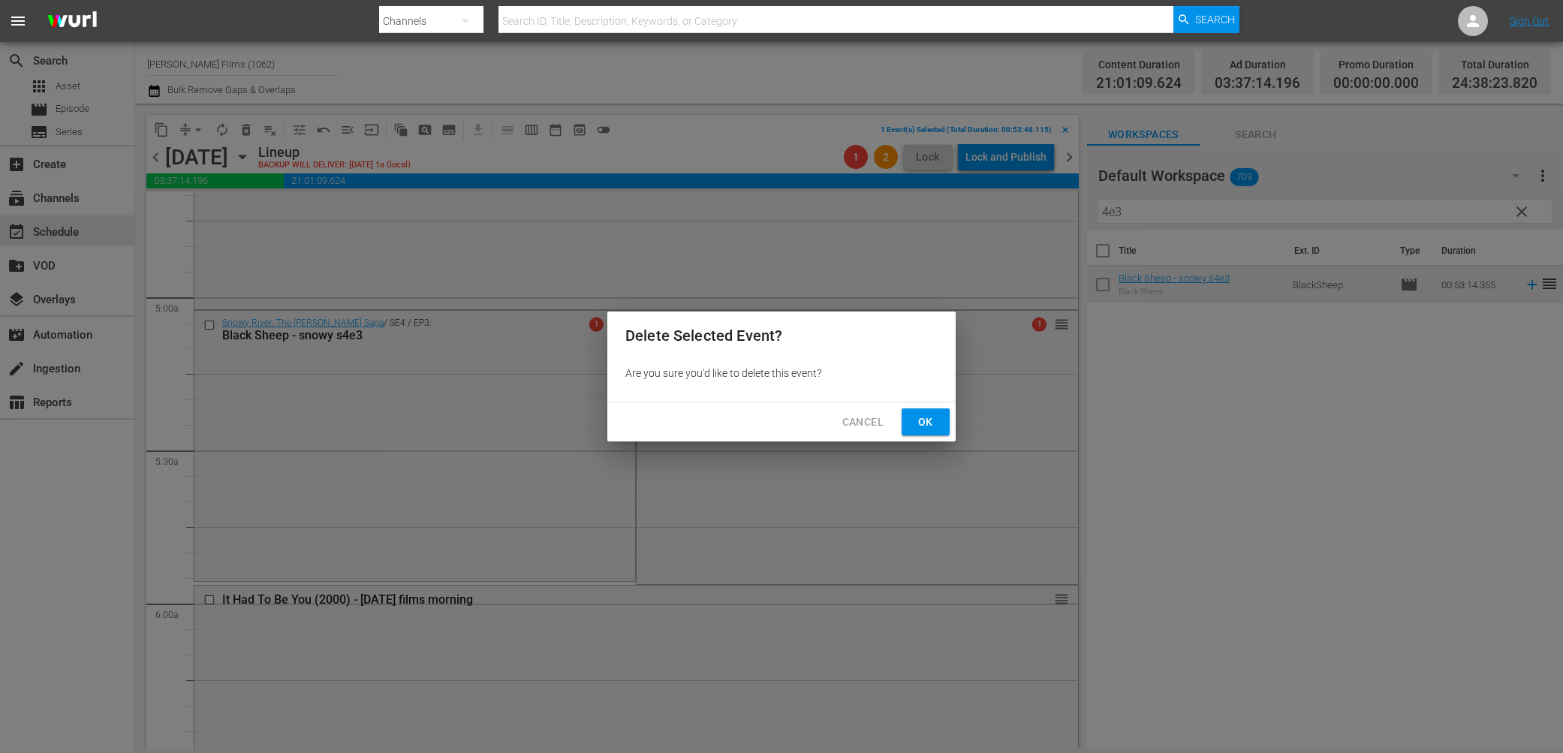
click at [938, 426] on button "Ok" at bounding box center [926, 423] width 48 height 28
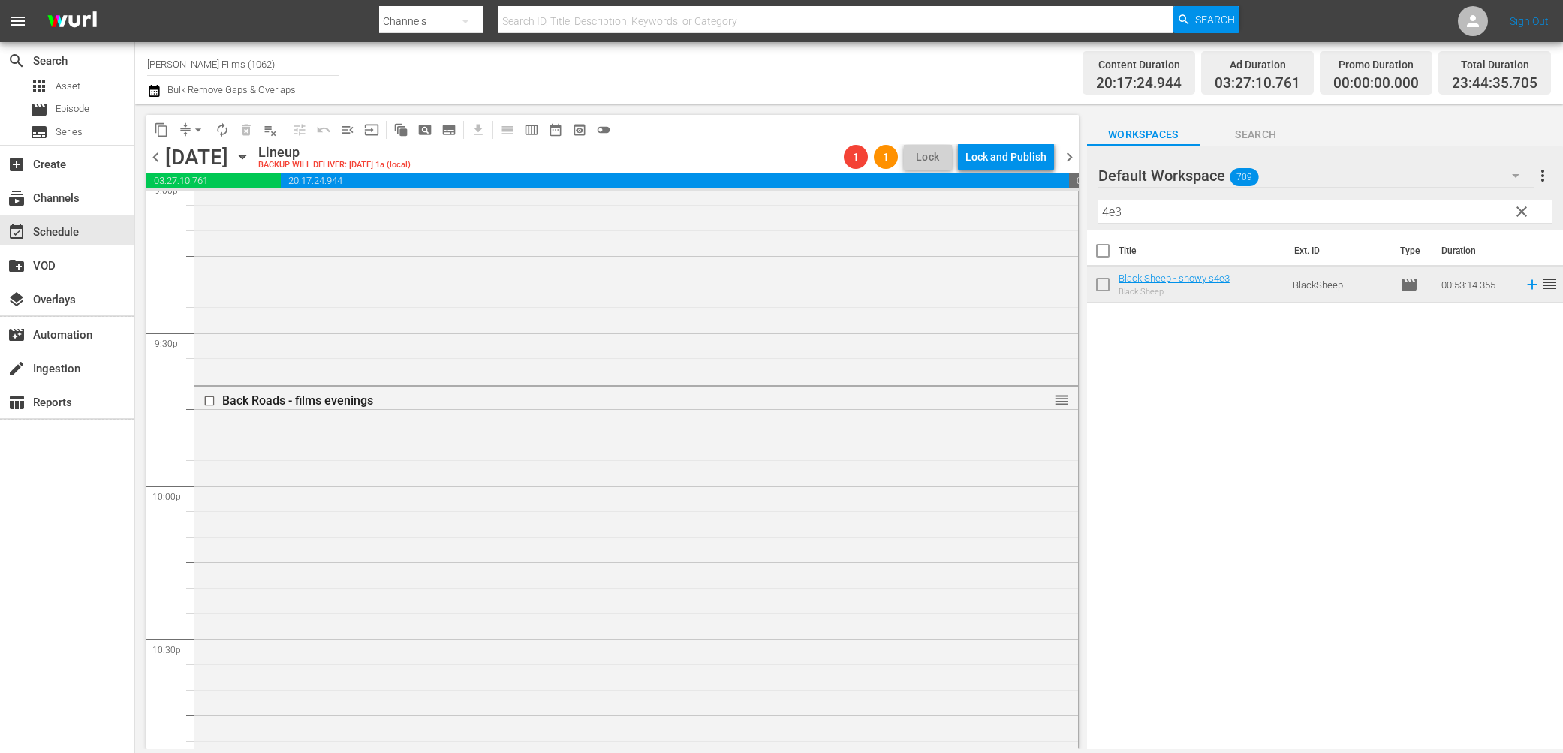
scroll to position [6360, 0]
click at [207, 486] on input "checkbox" at bounding box center [212, 487] width 16 height 13
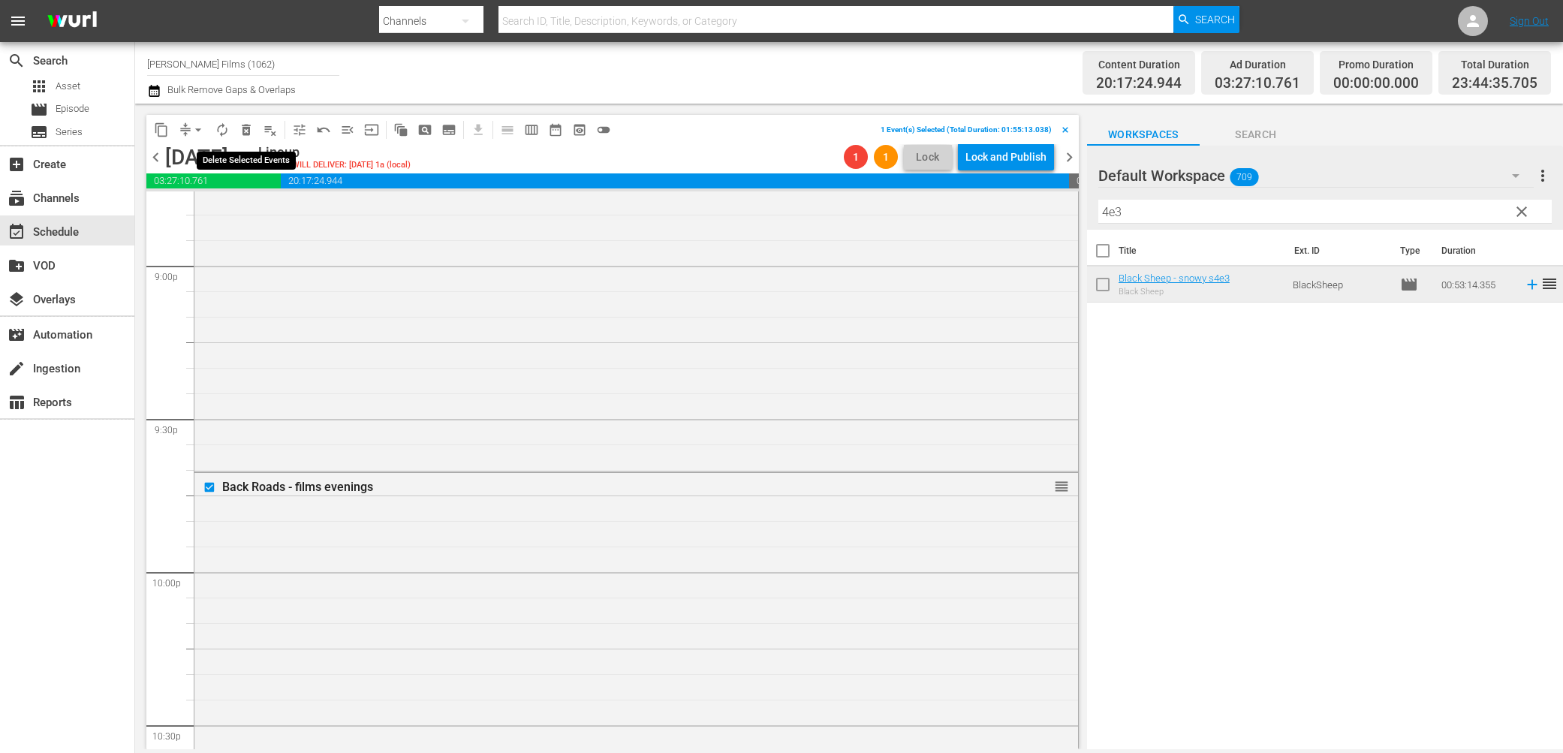
click at [249, 126] on span "delete_forever_outlined" at bounding box center [246, 129] width 15 height 15
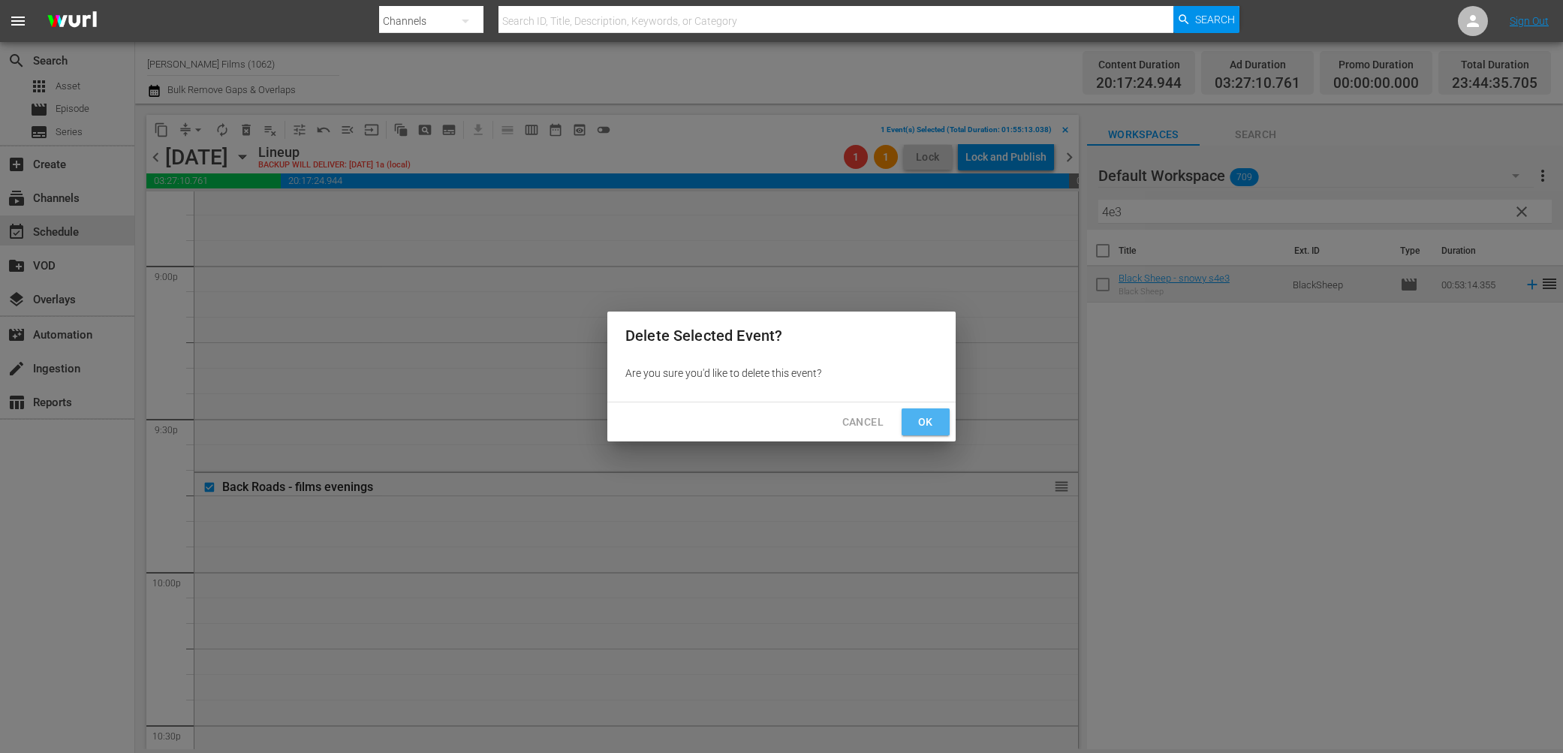
click at [930, 424] on span "Ok" at bounding box center [926, 422] width 24 height 19
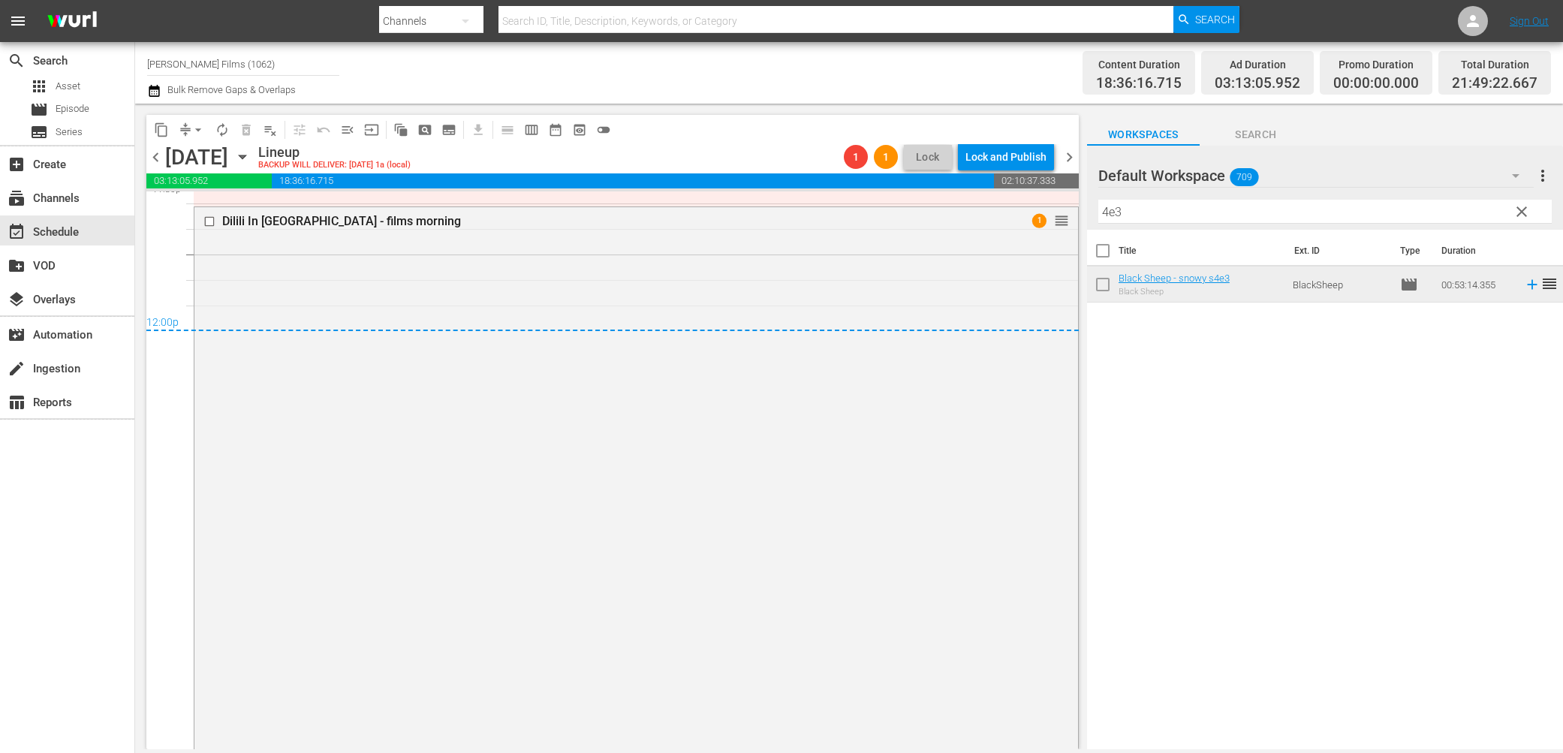
scroll to position [7229, 0]
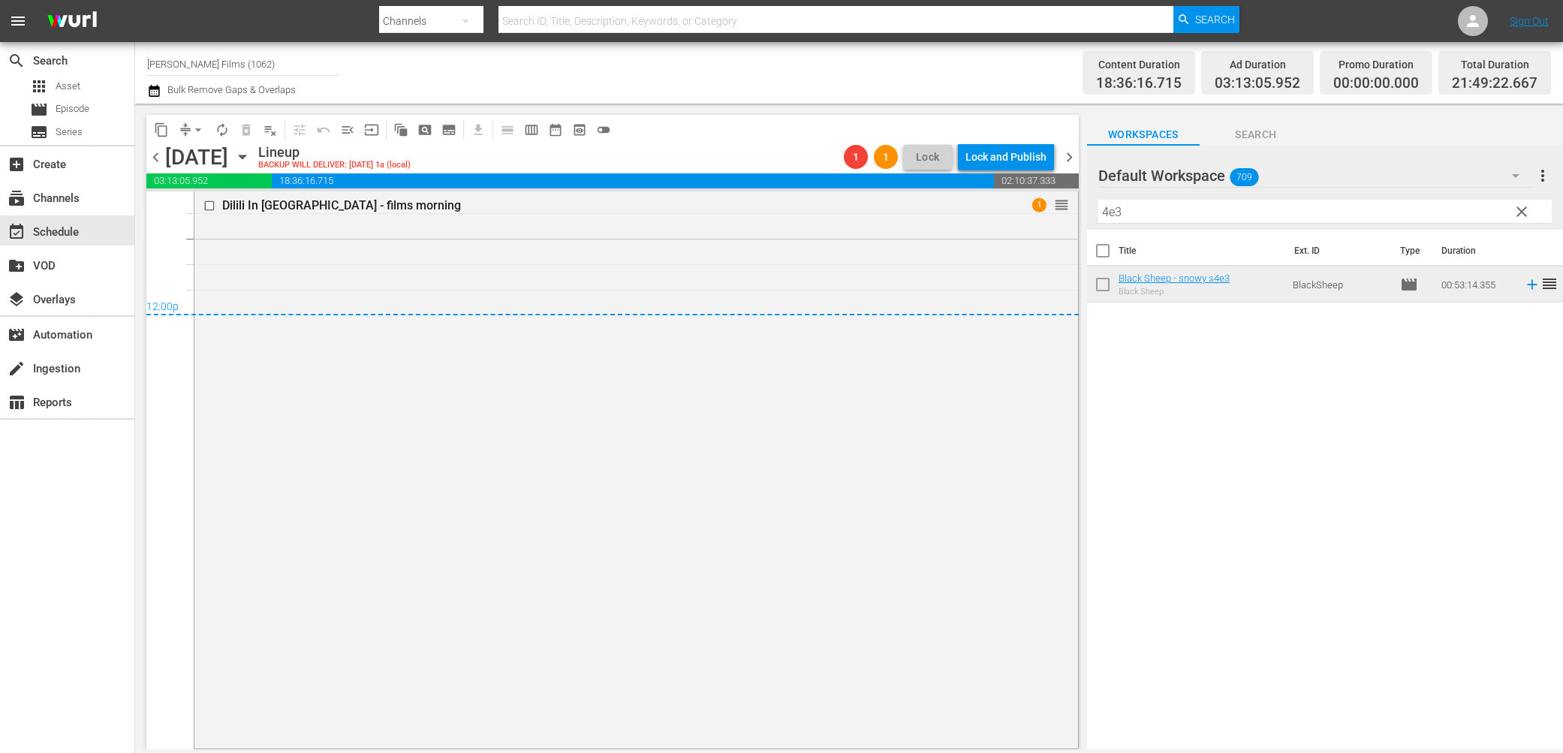
click at [157, 157] on span "chevron_left" at bounding box center [155, 157] width 19 height 19
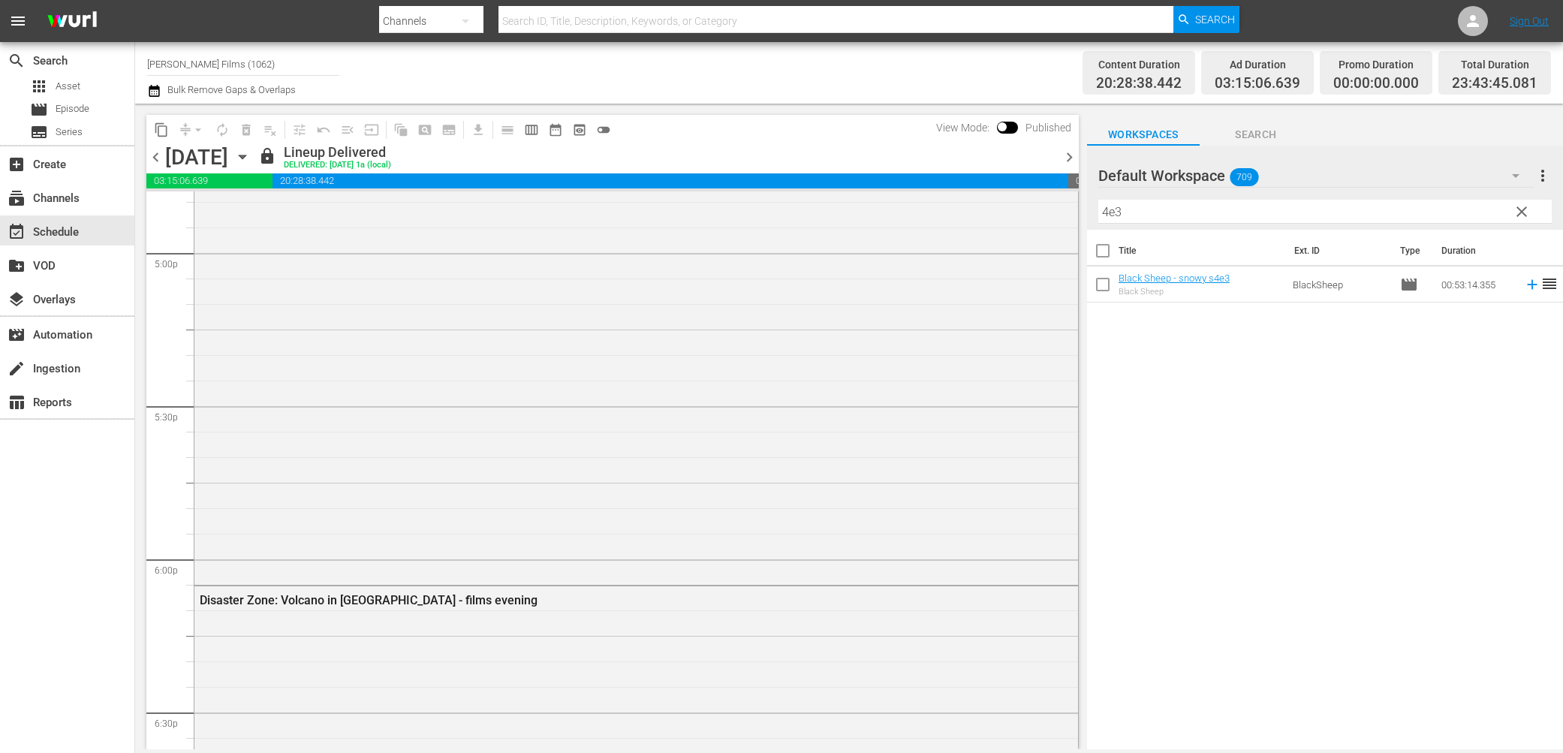
scroll to position [5137, 0]
click at [160, 160] on span "chevron_left" at bounding box center [155, 157] width 19 height 19
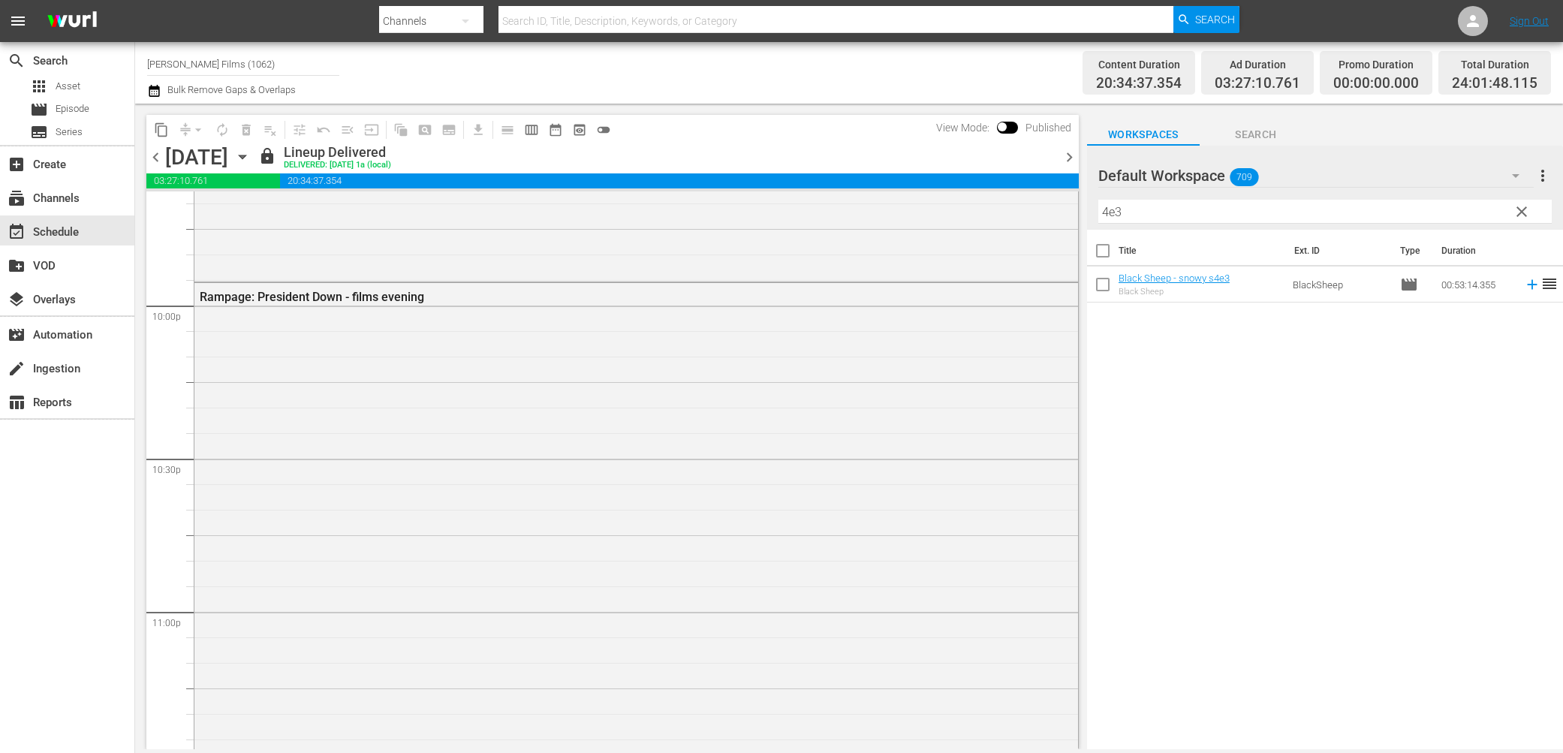
scroll to position [6631, 0]
click at [164, 160] on span "chevron_left" at bounding box center [155, 157] width 19 height 19
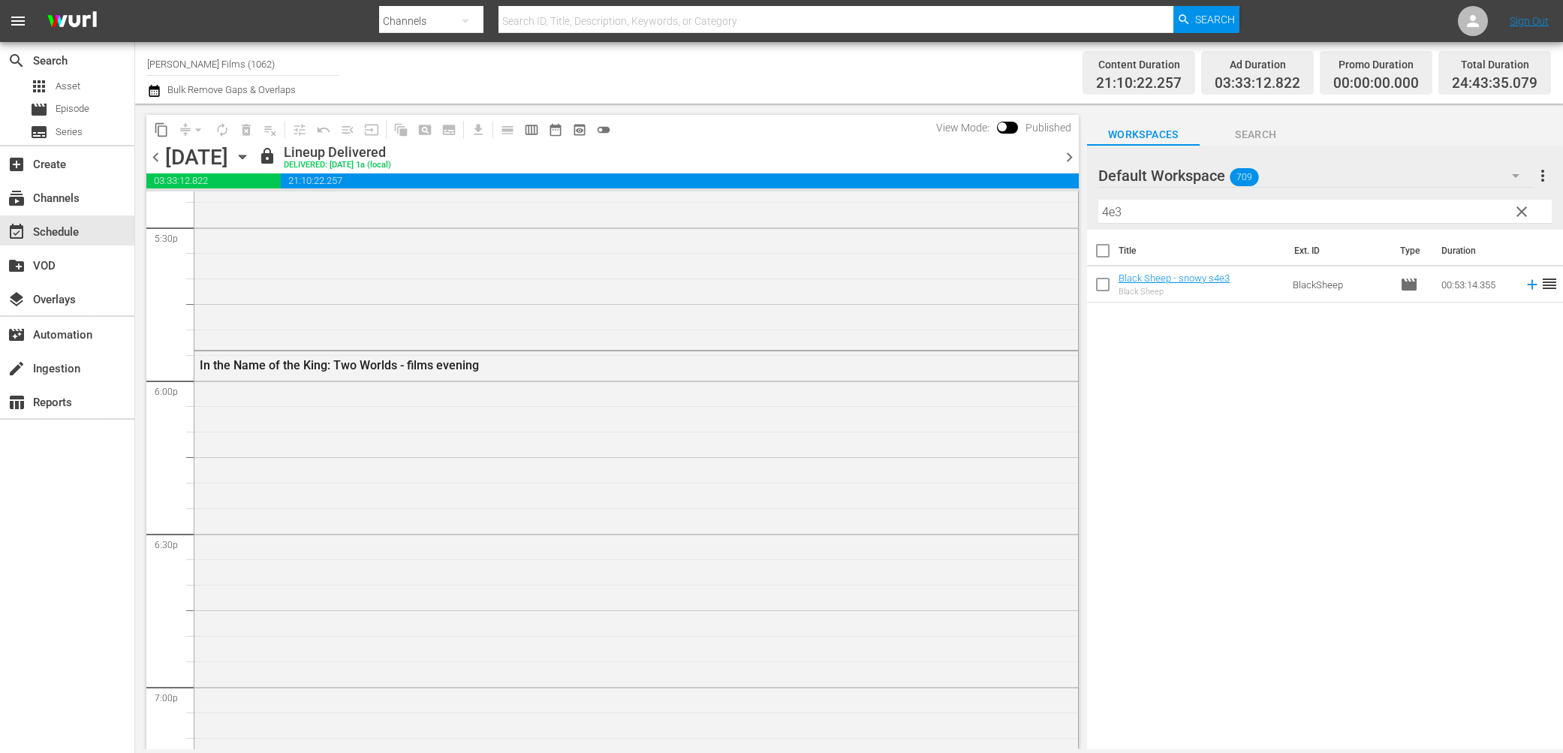
scroll to position [5201, 0]
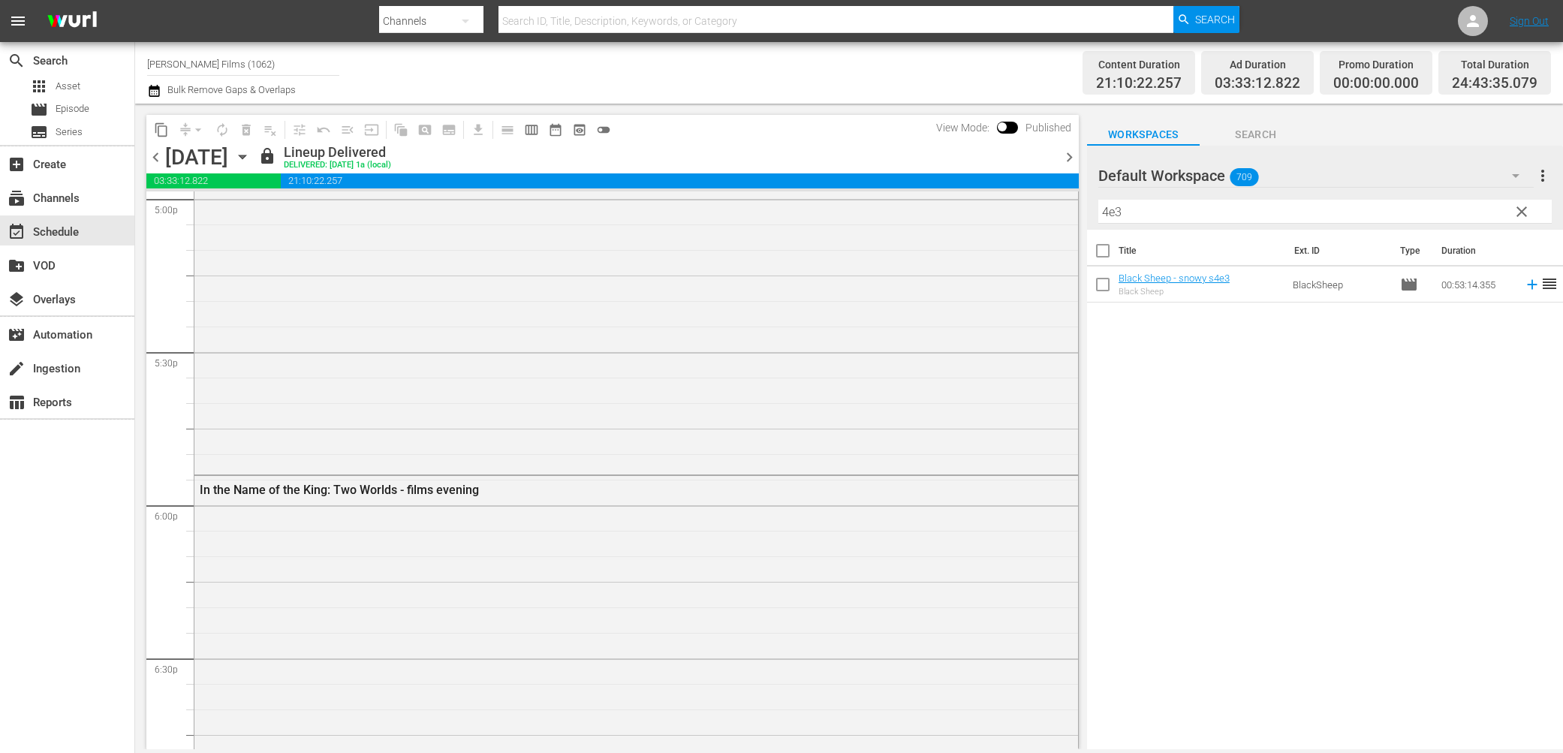
click at [154, 155] on span "chevron_left" at bounding box center [155, 157] width 19 height 19
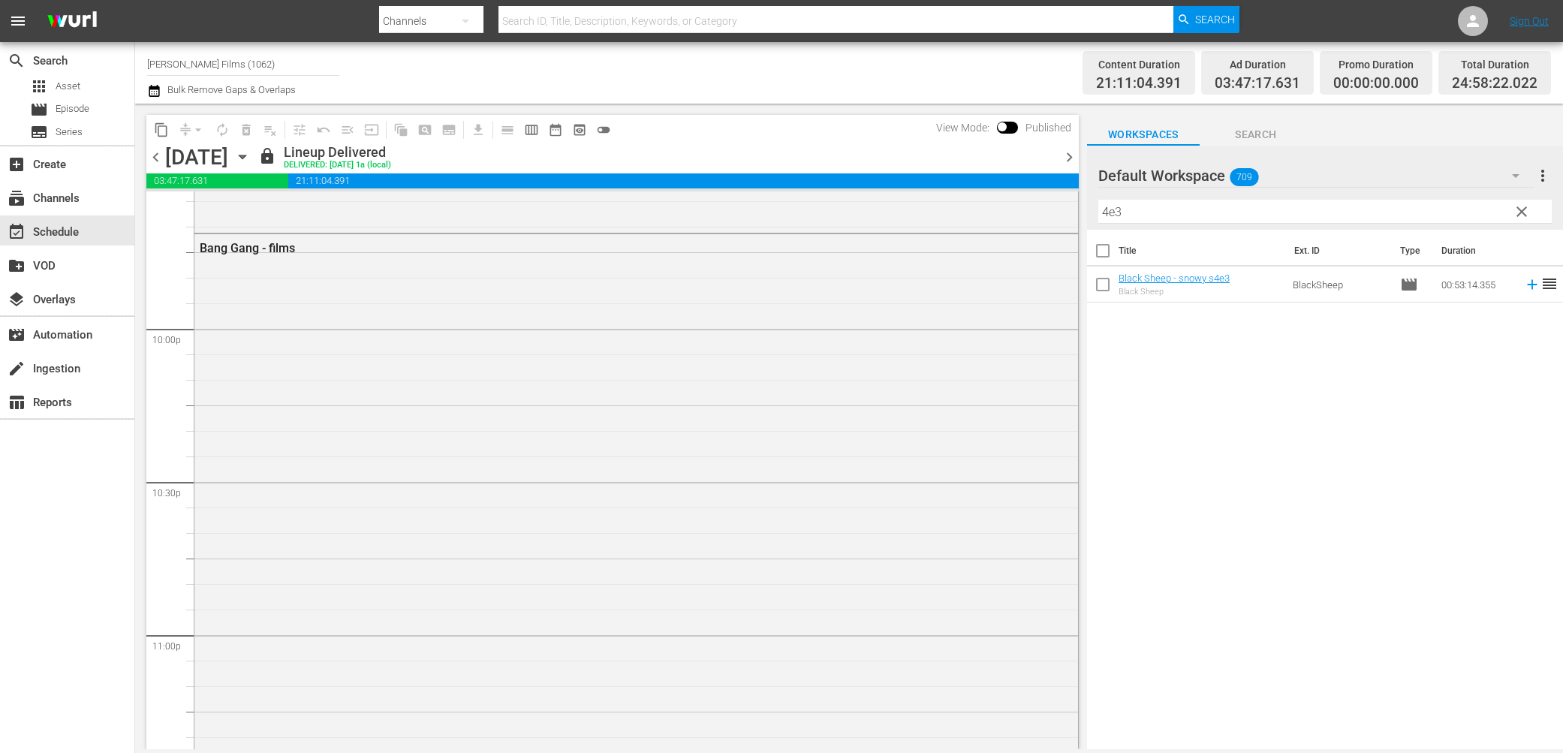
scroll to position [6650, 0]
click at [158, 161] on span "chevron_left" at bounding box center [155, 157] width 19 height 19
click at [251, 154] on icon "button" at bounding box center [242, 157] width 17 height 17
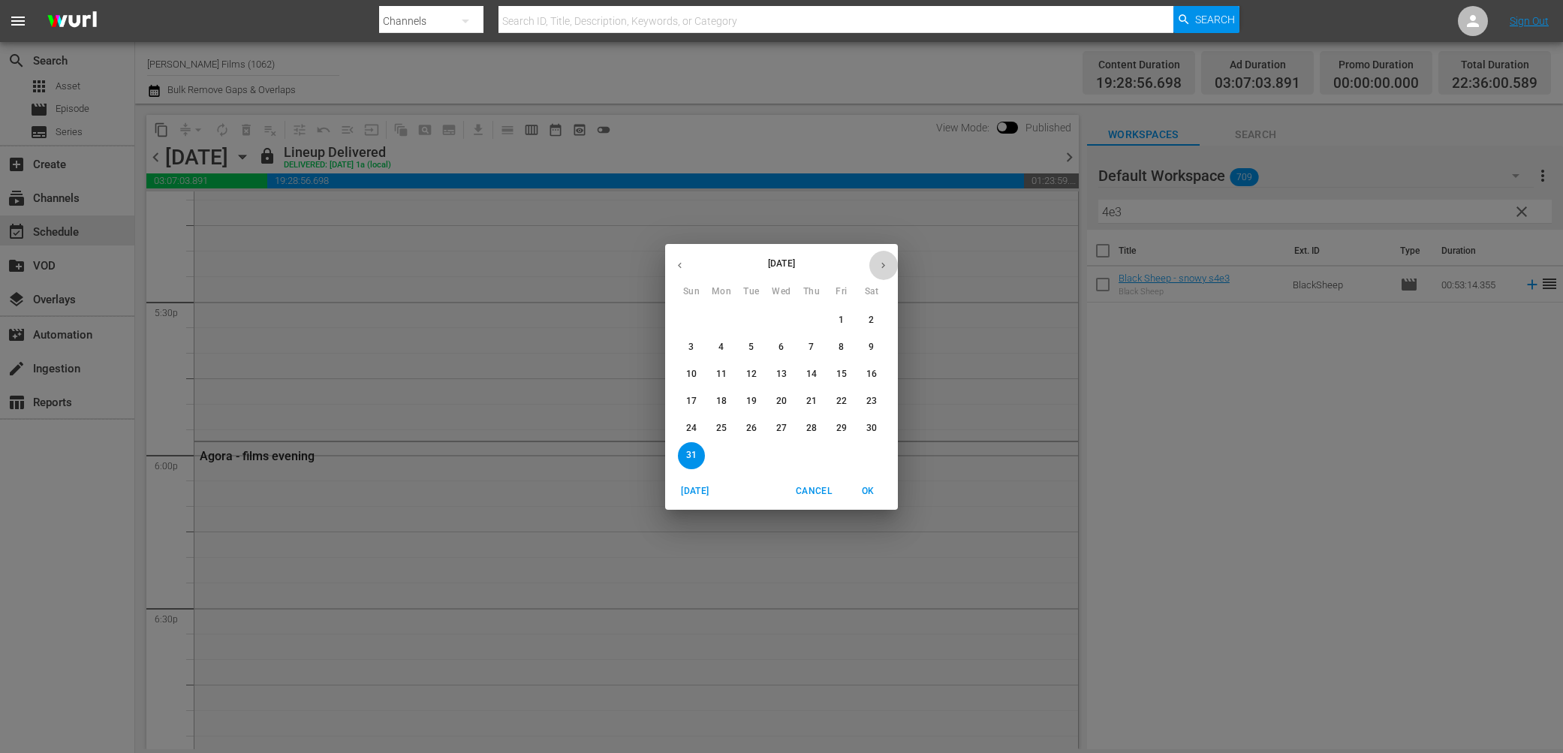
click at [890, 261] on button "button" at bounding box center [883, 265] width 29 height 29
click at [840, 324] on p "5" at bounding box center [841, 320] width 5 height 13
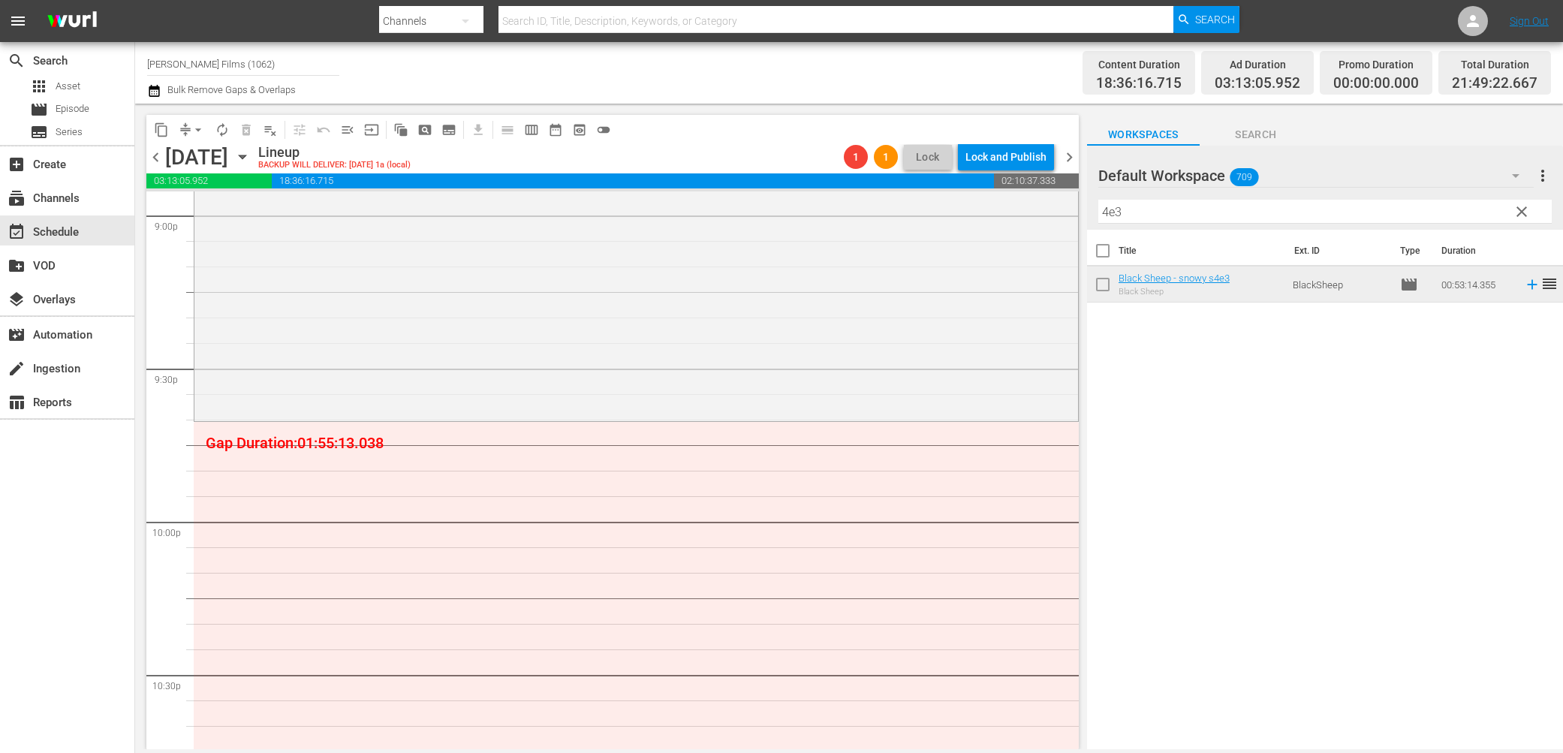
scroll to position [6414, 0]
drag, startPoint x: 1168, startPoint y: 211, endPoint x: 948, endPoint y: 209, distance: 220.0
click at [950, 210] on div "content_copy compress arrow_drop_down autorenew_outlined delete_forever_outline…" at bounding box center [849, 427] width 1428 height 646
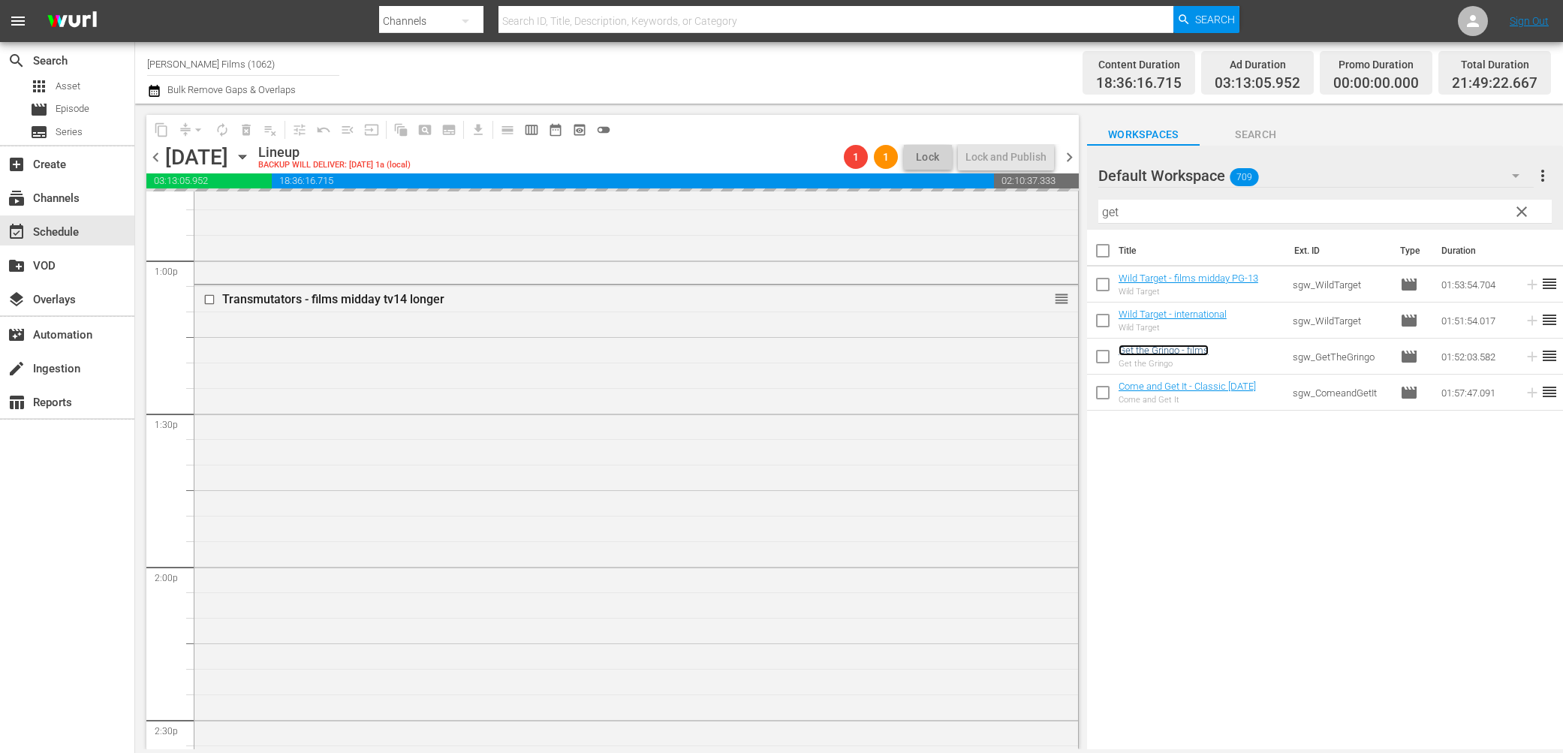
scroll to position [3841, 0]
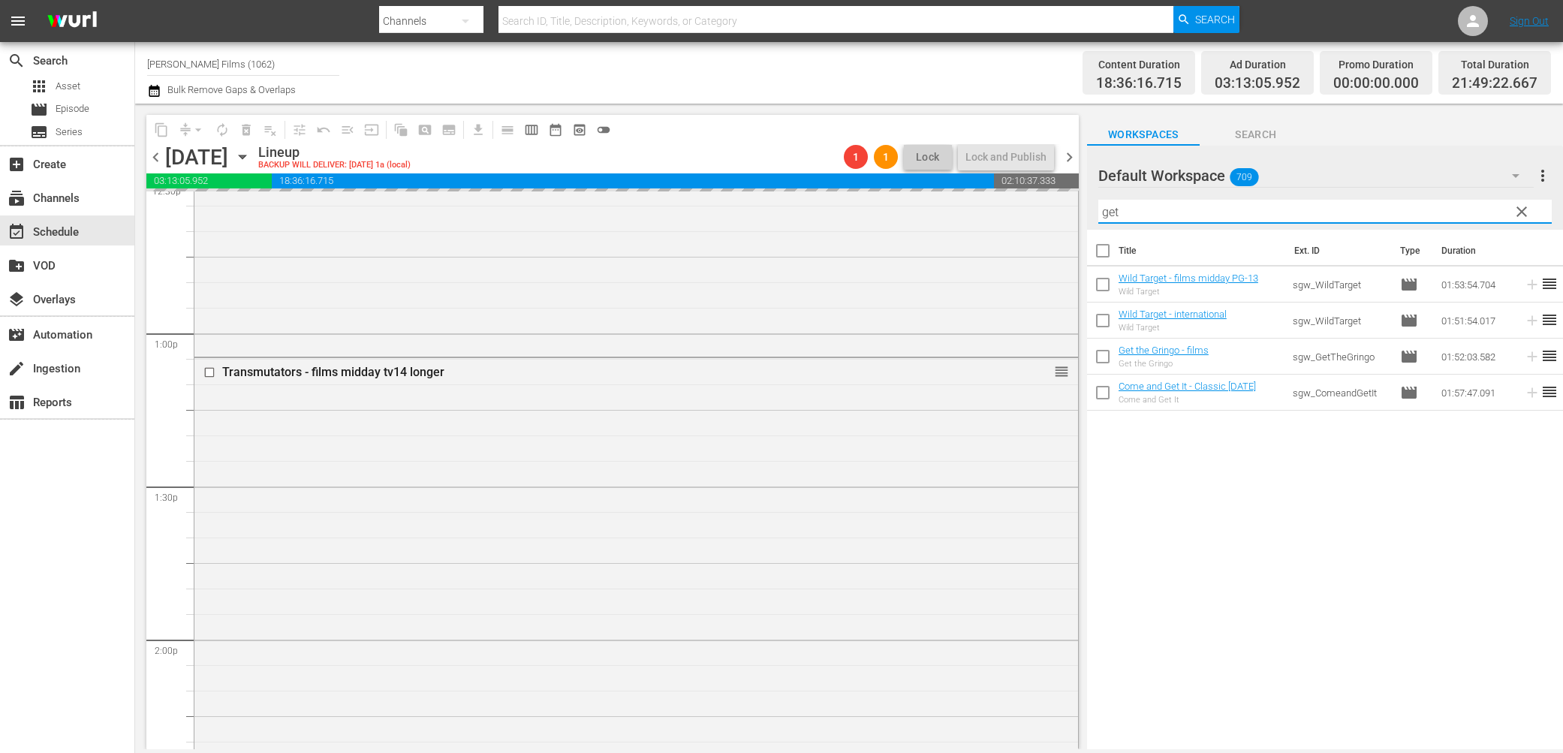
drag, startPoint x: 1139, startPoint y: 213, endPoint x: 951, endPoint y: 173, distance: 192.6
click at [953, 176] on div "content_copy compress arrow_drop_down autorenew_outlined delete_forever_outline…" at bounding box center [849, 427] width 1428 height 646
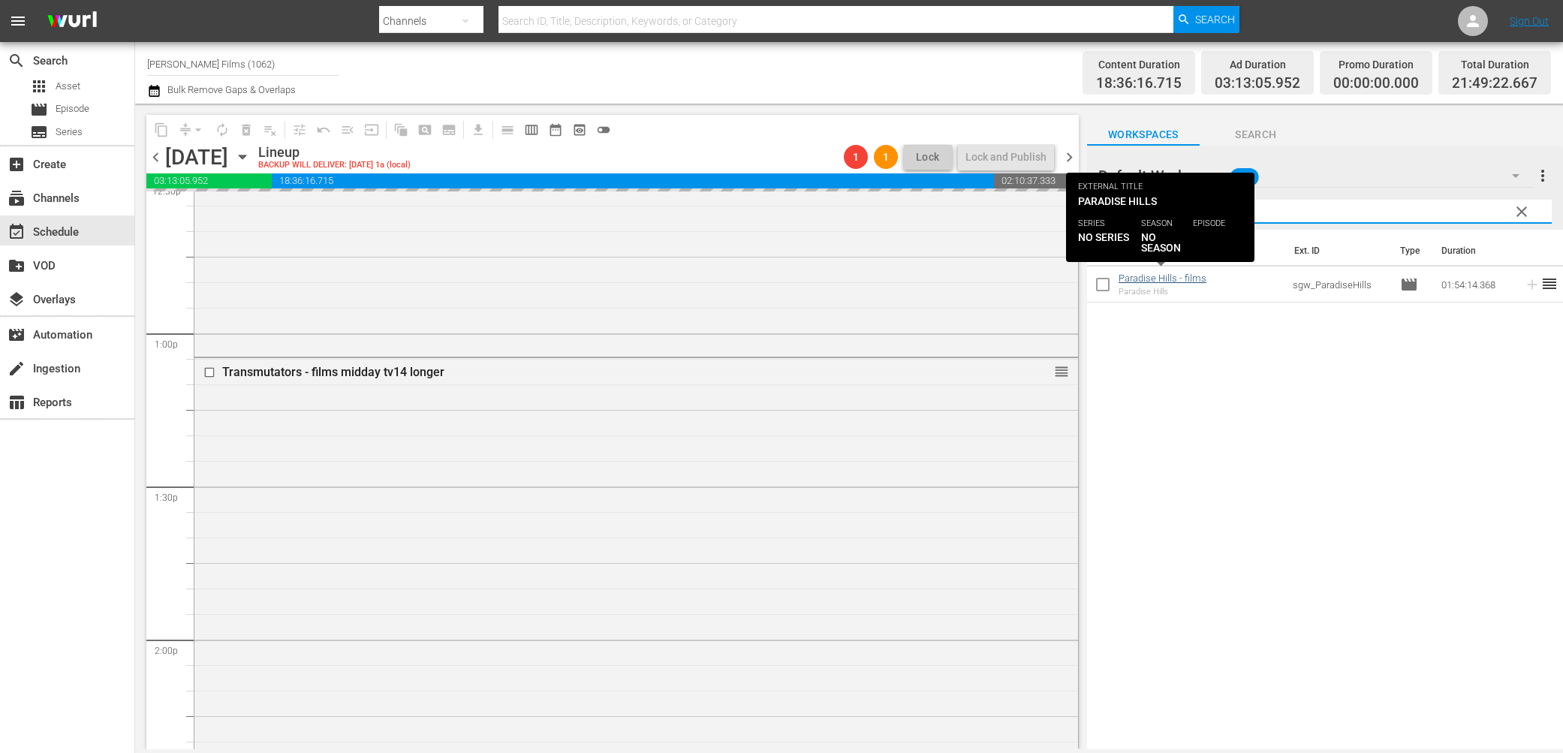
type input "parad"
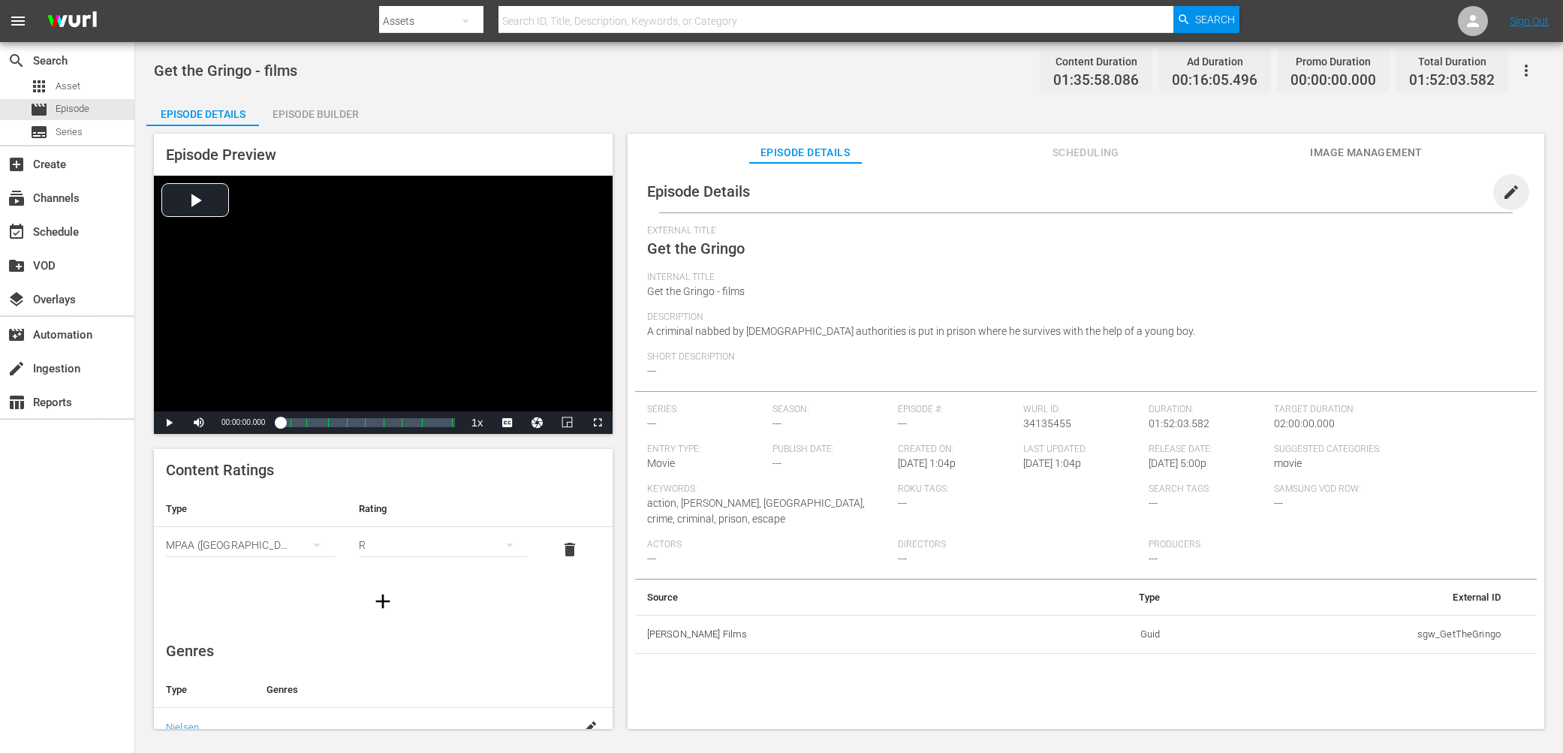
click at [1503, 189] on span "edit" at bounding box center [1512, 192] width 18 height 18
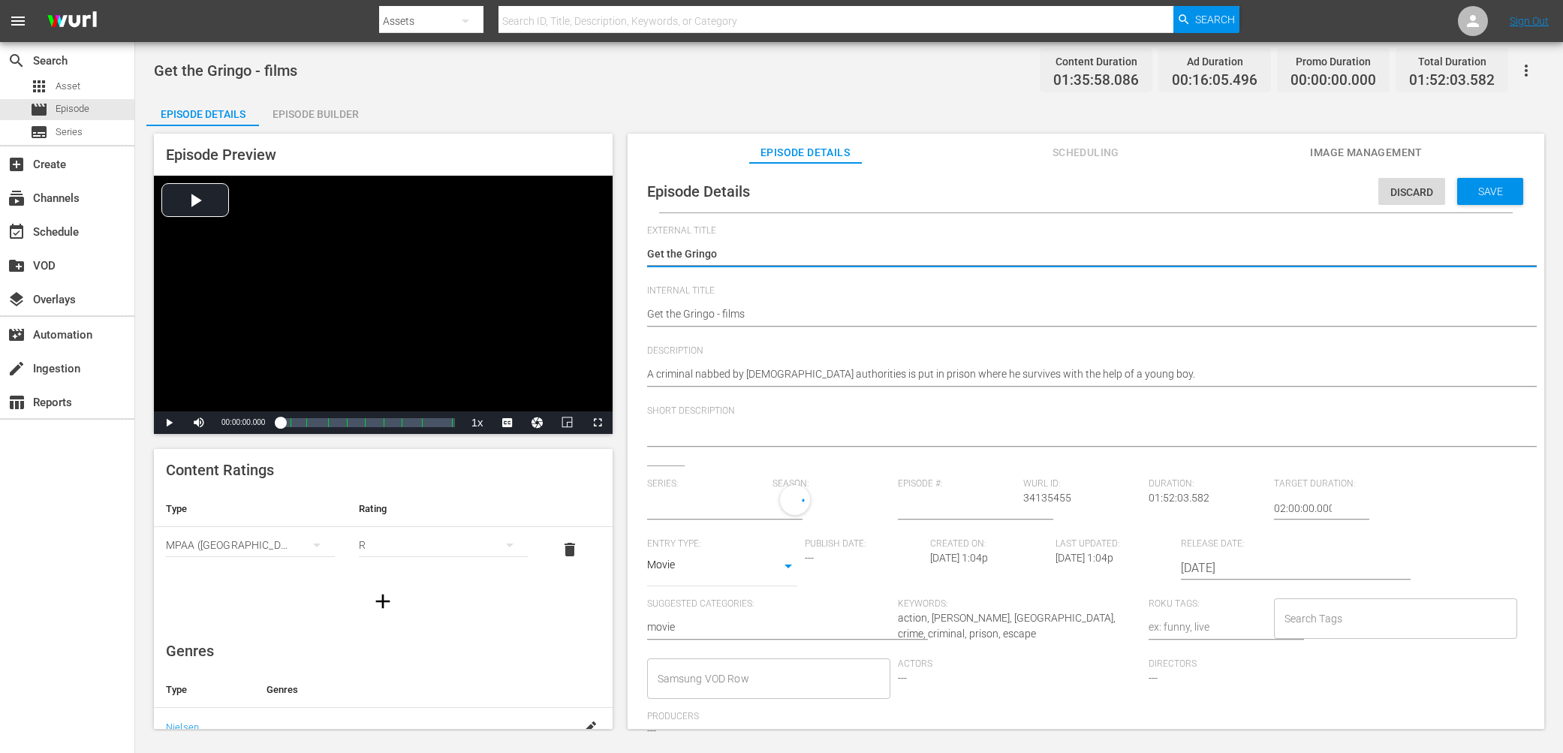
type input "No Series"
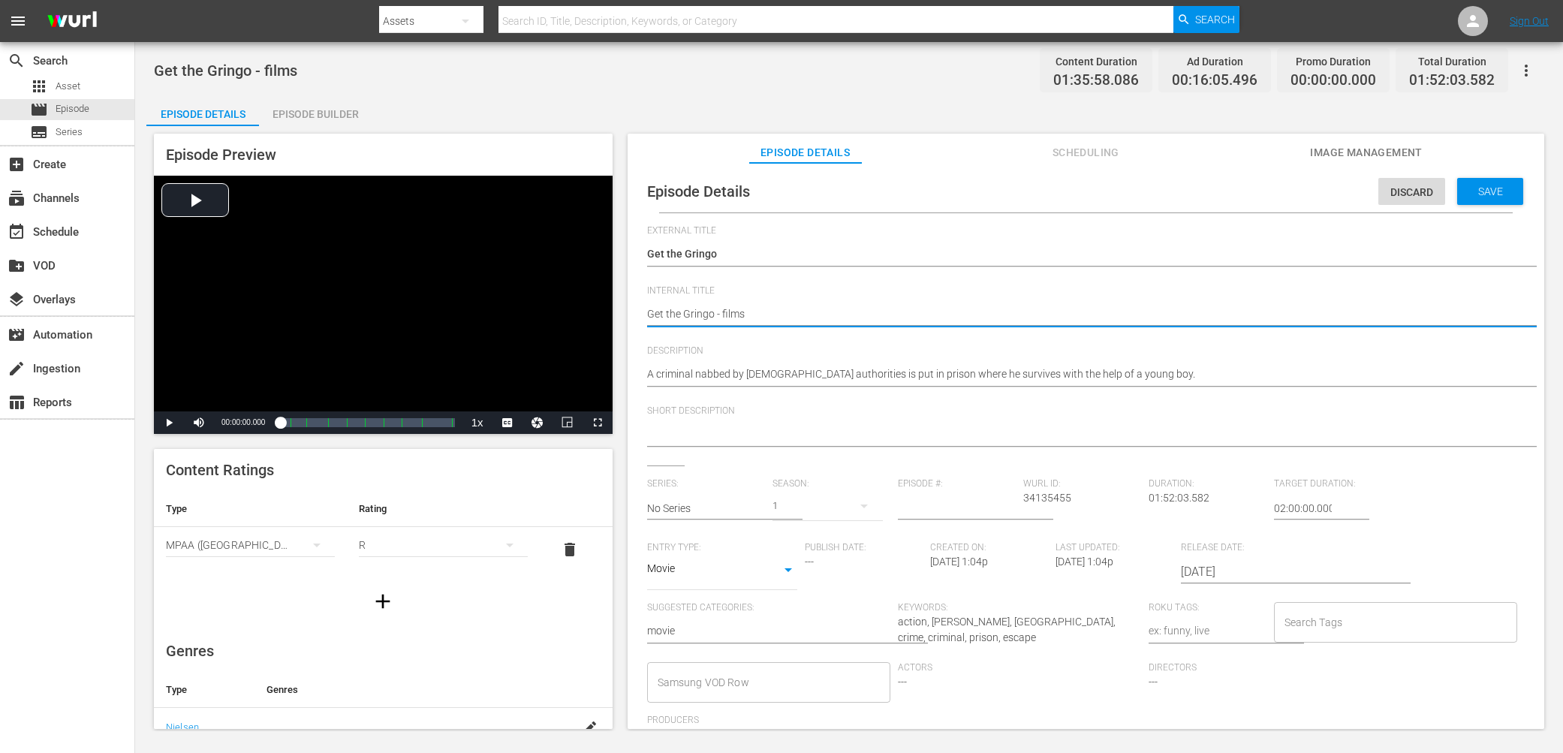
type textarea "Get the Gringo - films"
type textarea "Get the Gringo - films e"
type textarea "Get the Gringo - films ev"
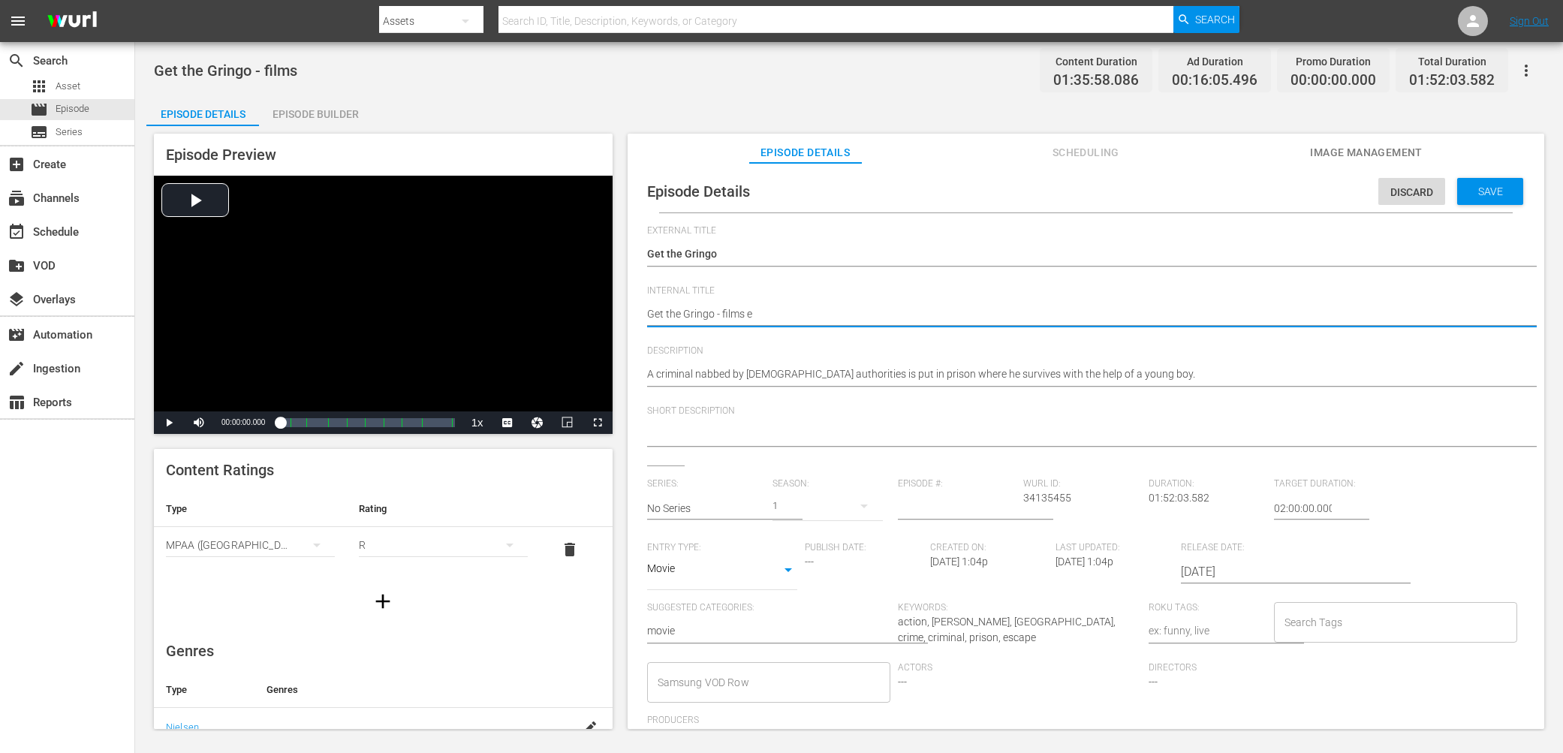
type textarea "Get the Gringo - films ev"
type textarea "Get the Gringo - films eve"
type textarea "Get the Gringo - films even"
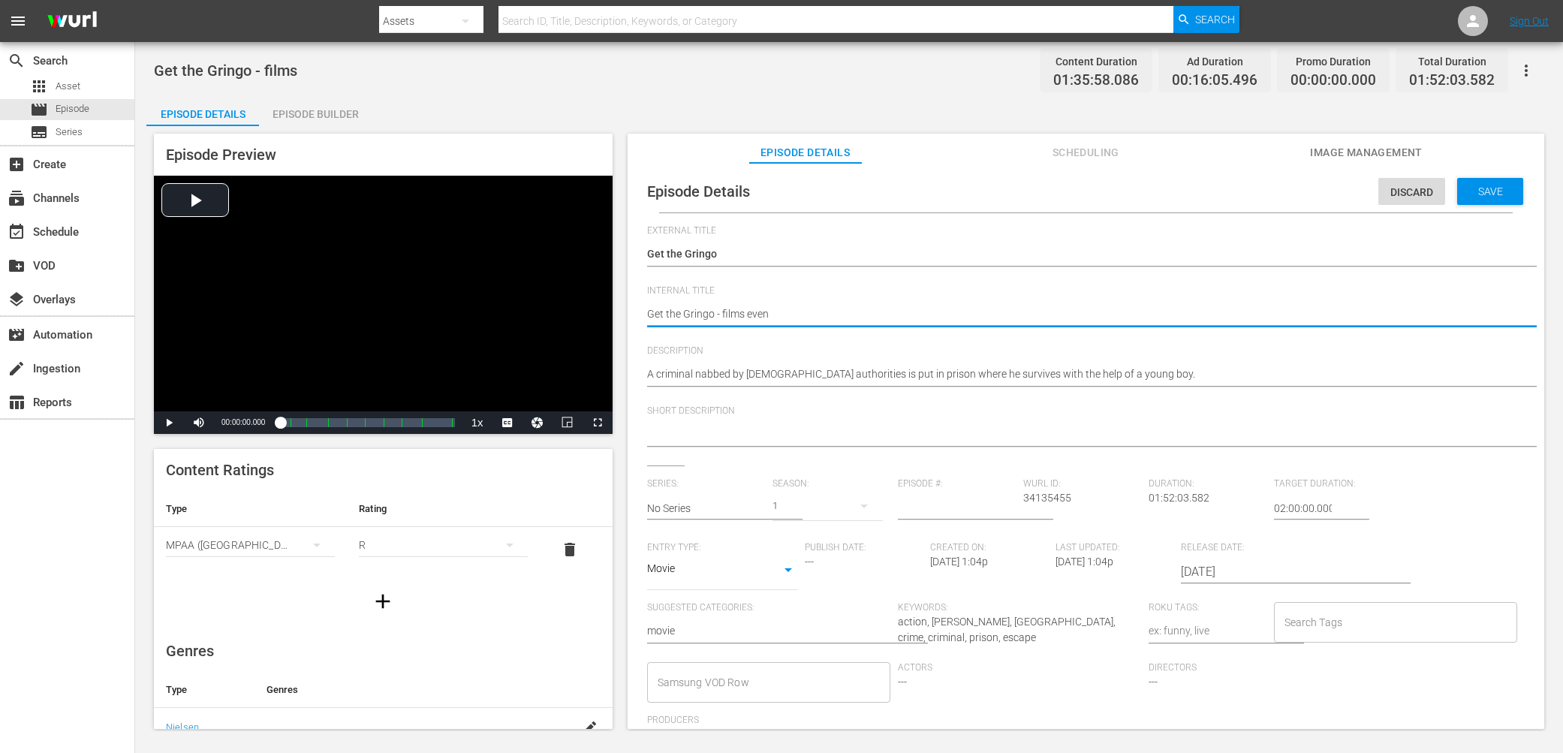
type textarea "Get the Gringo - films eveni"
type textarea "Get the Gringo - films evenin"
type textarea "Get the Gringo - films evening"
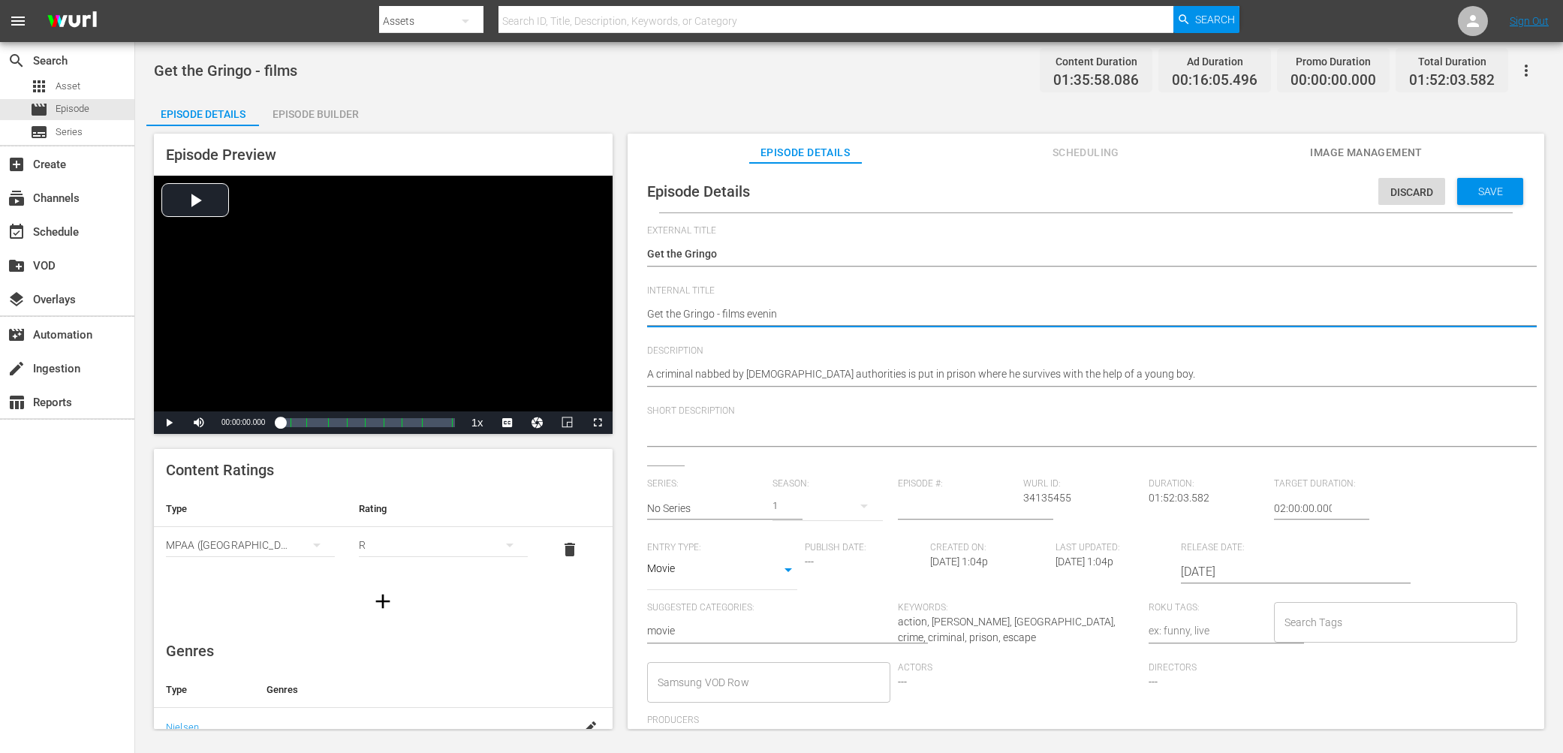
type textarea "Get the Gringo - films evening"
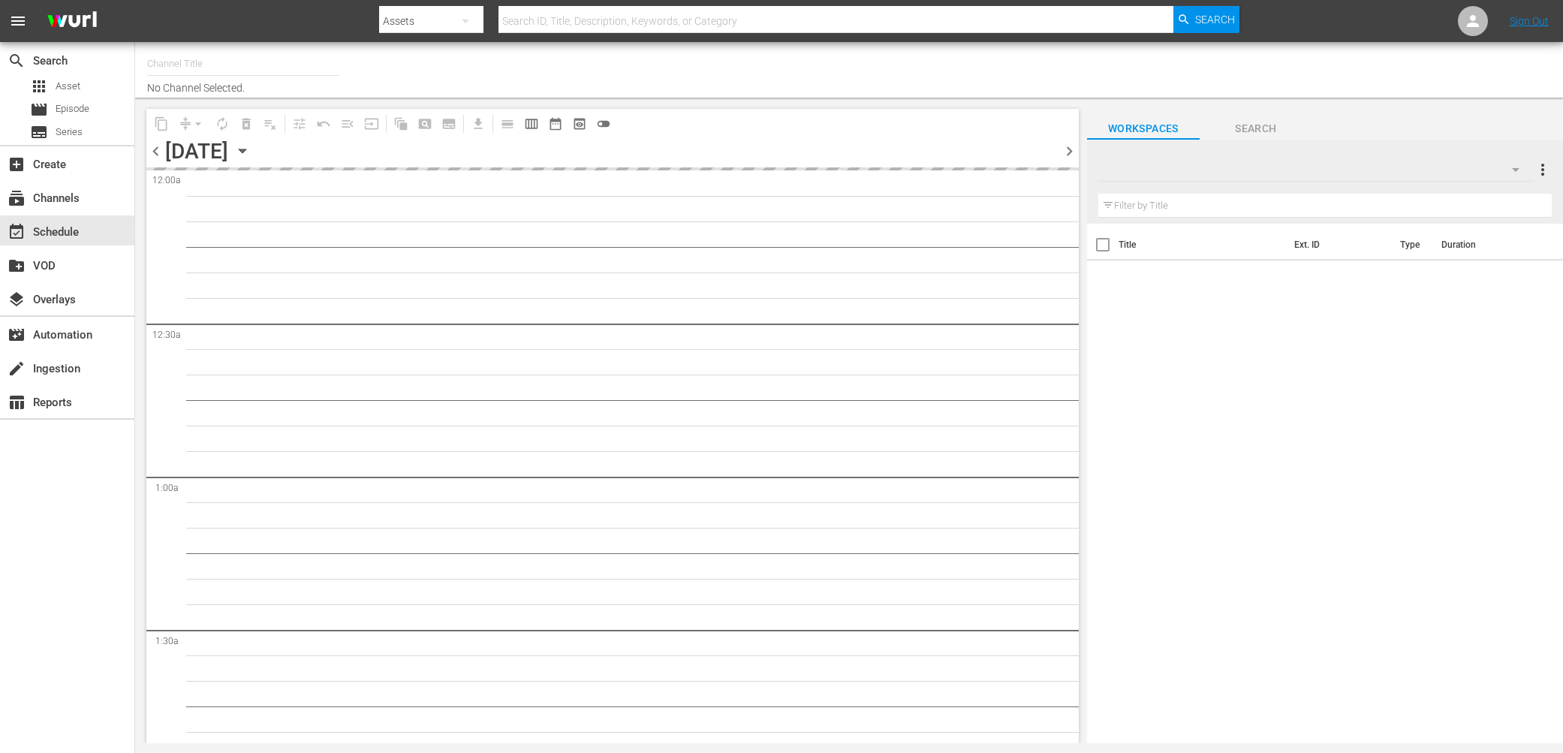
type input "[PERSON_NAME] Films (1062)"
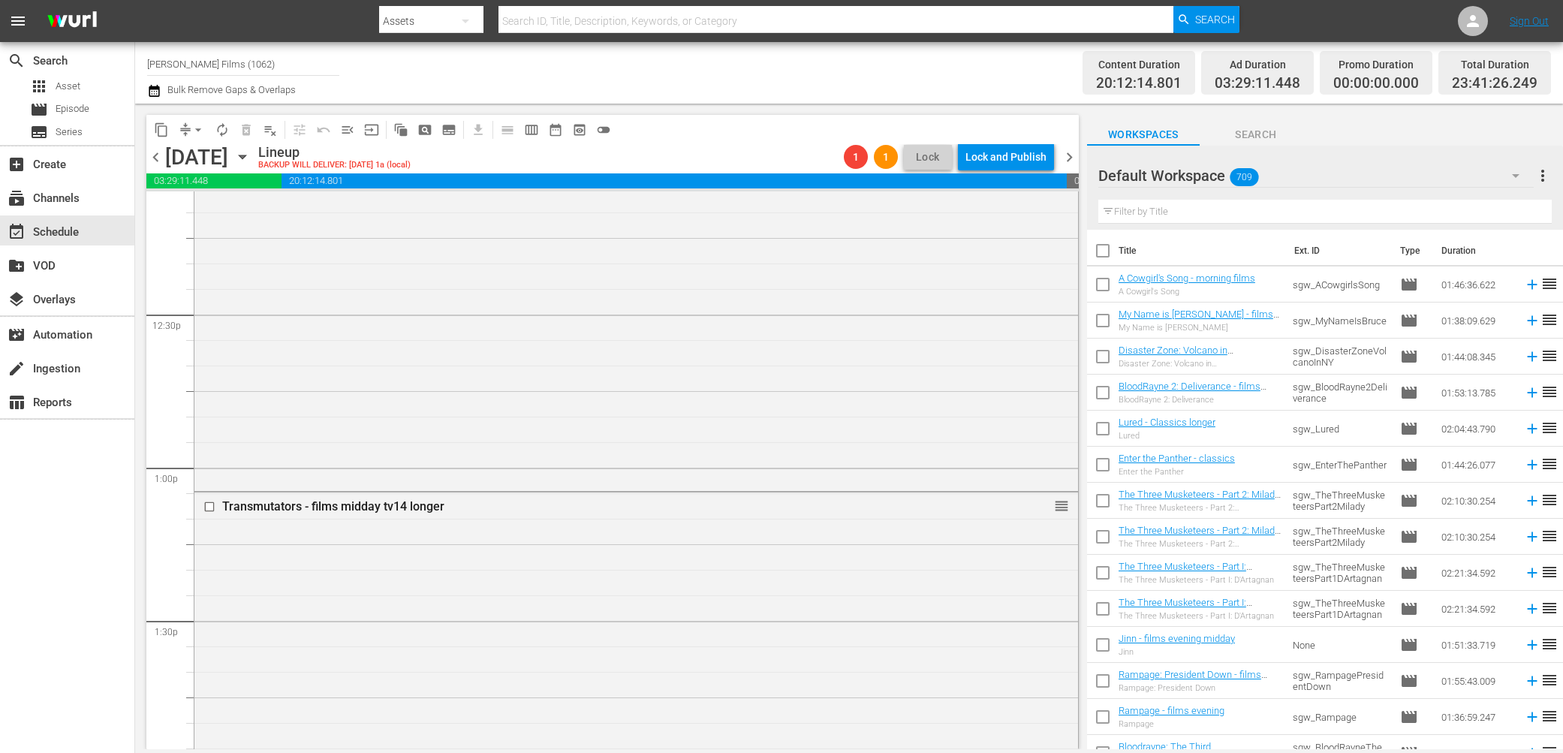
scroll to position [3812, 0]
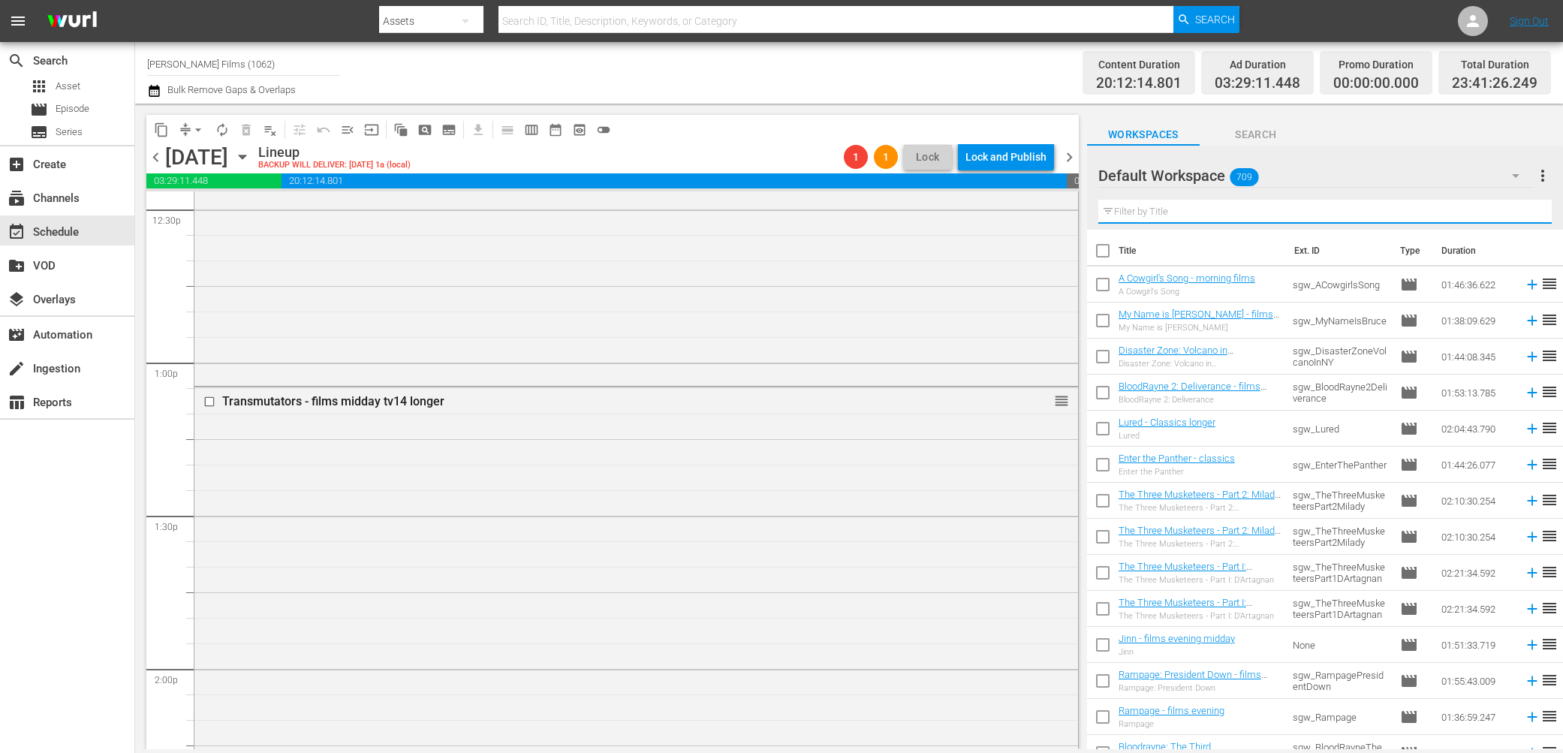
click at [1192, 209] on input "text" at bounding box center [1326, 212] width 454 height 24
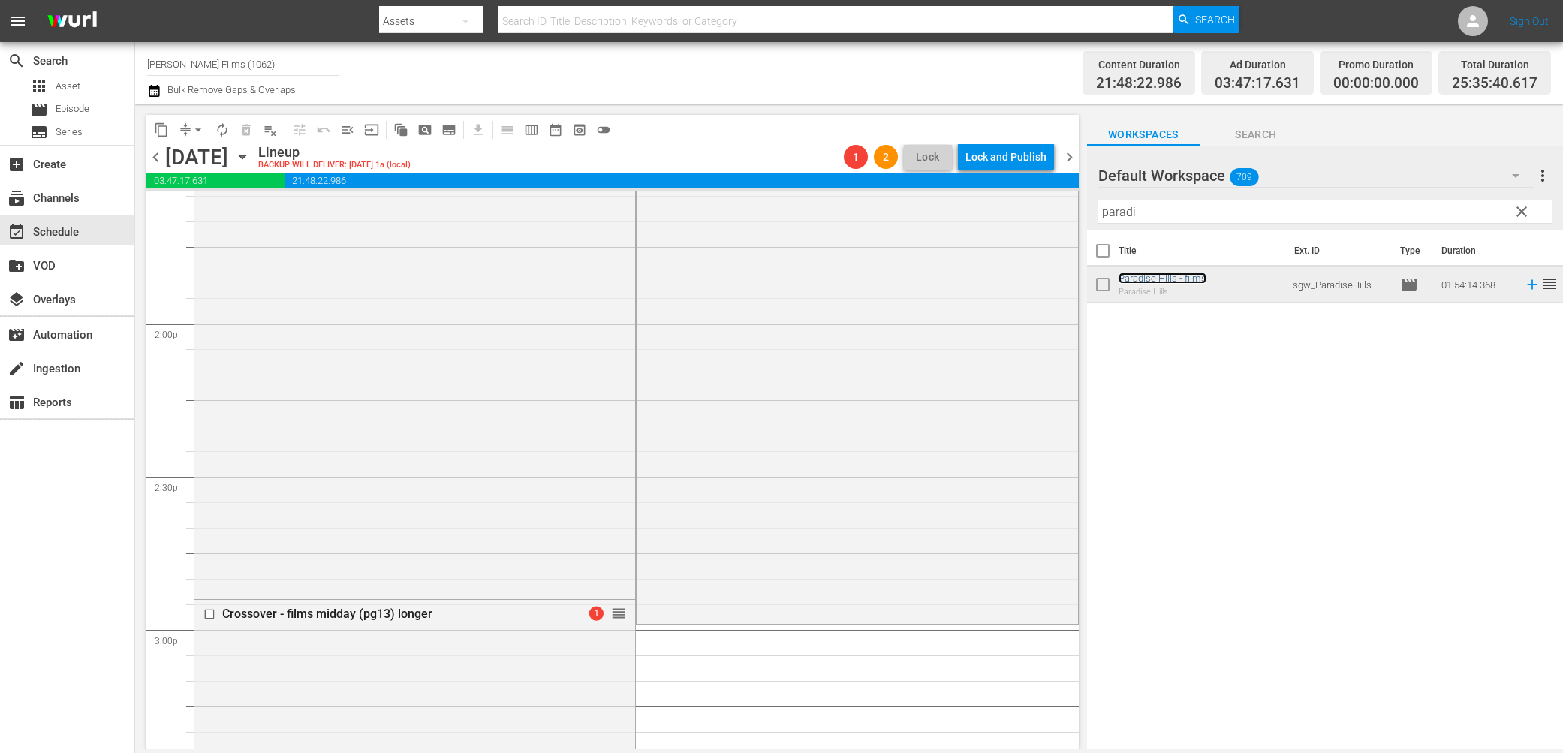
scroll to position [3982, 0]
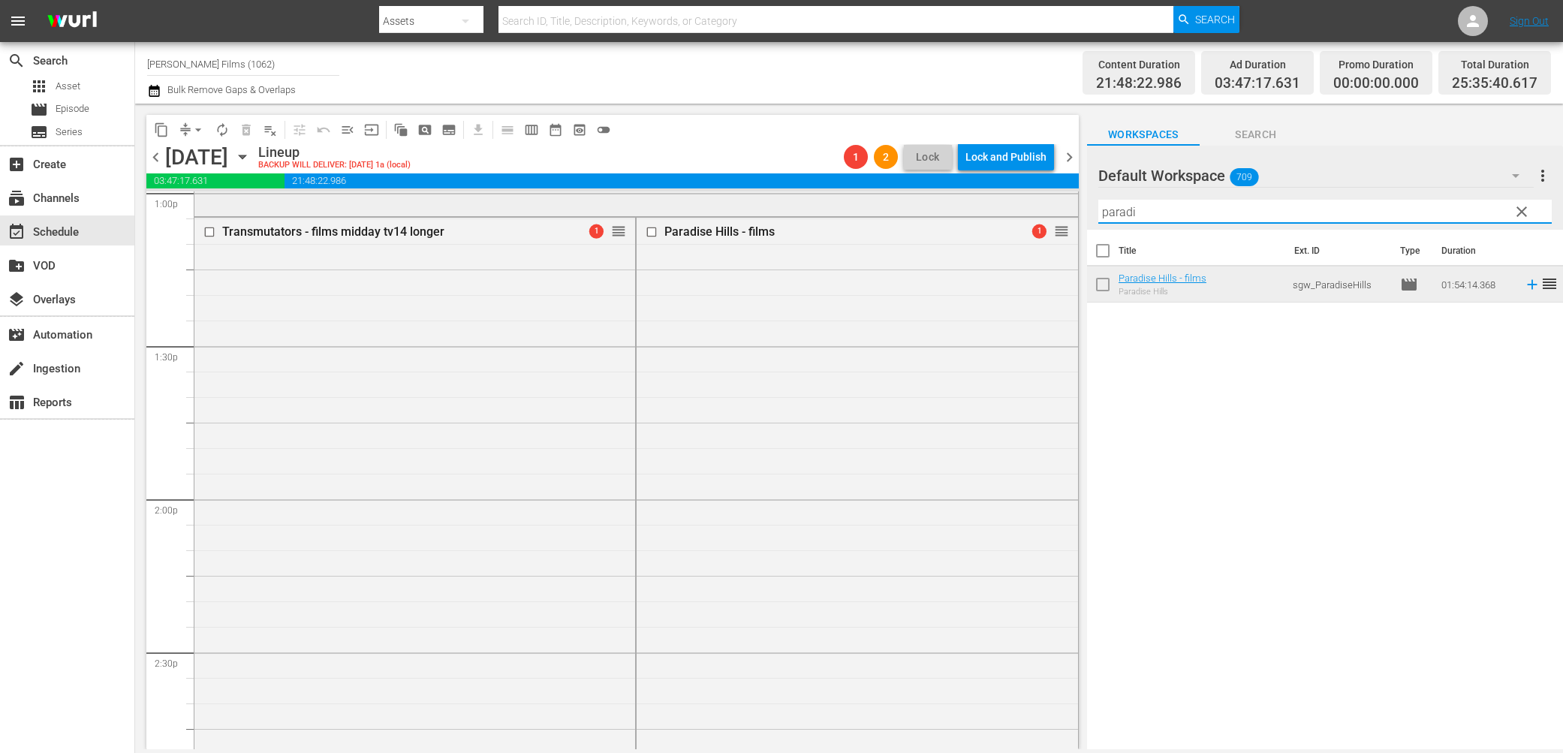
drag, startPoint x: 1196, startPoint y: 210, endPoint x: 928, endPoint y: 193, distance: 268.6
click at [928, 193] on div "content_copy compress arrow_drop_down autorenew_outlined delete_forever_outline…" at bounding box center [849, 427] width 1428 height 646
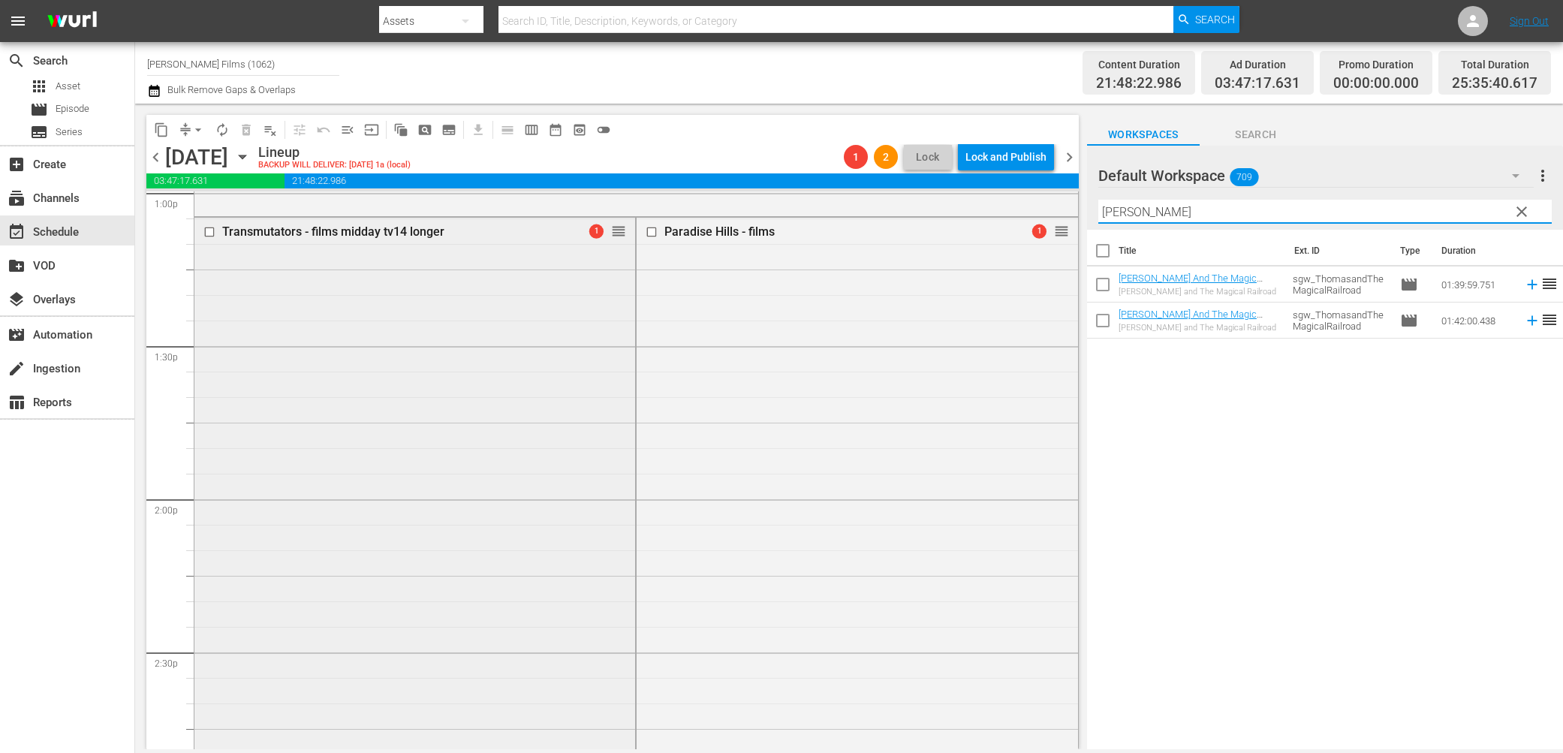
click at [207, 234] on input "checkbox" at bounding box center [212, 232] width 16 height 13
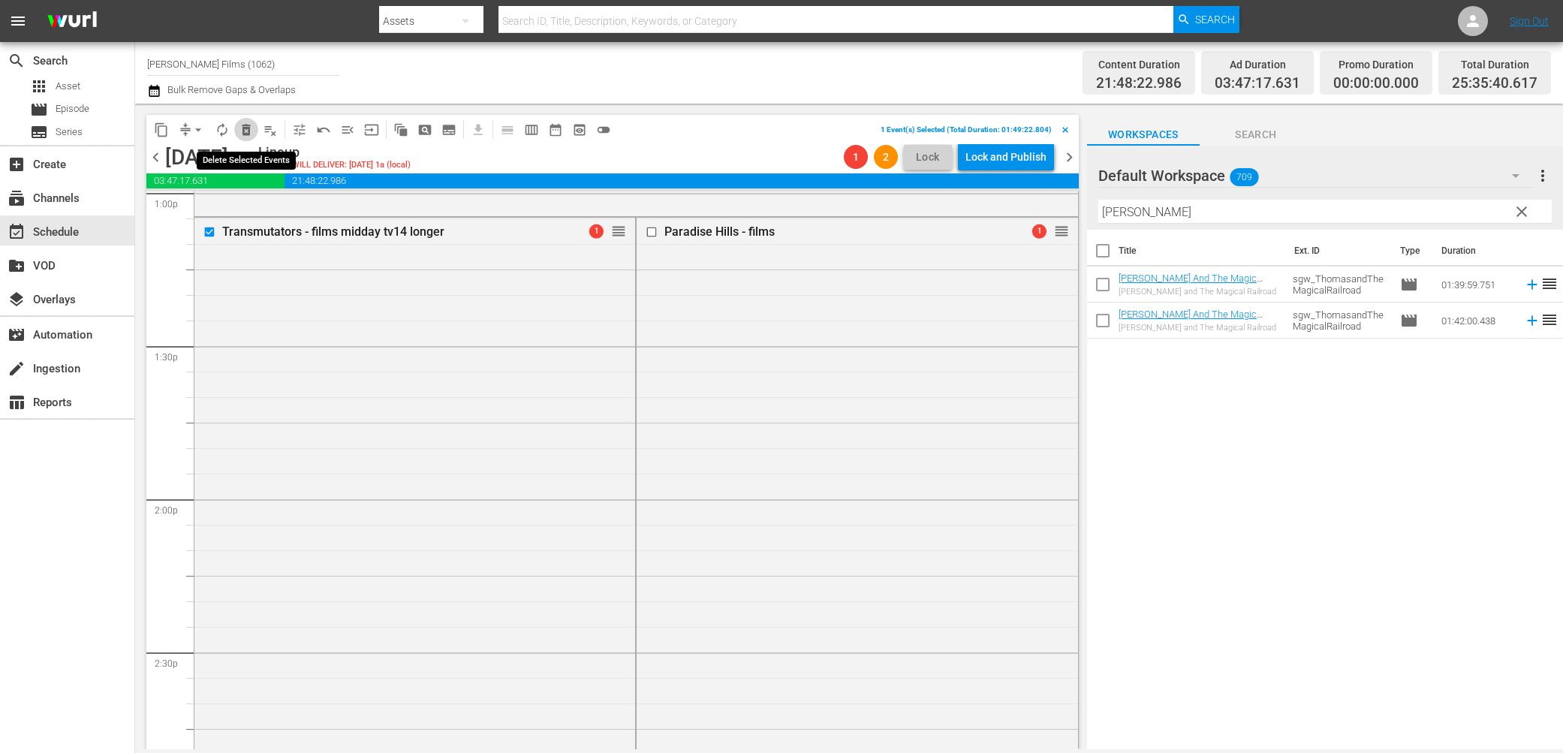
click at [248, 128] on span "delete_forever_outlined" at bounding box center [246, 129] width 15 height 15
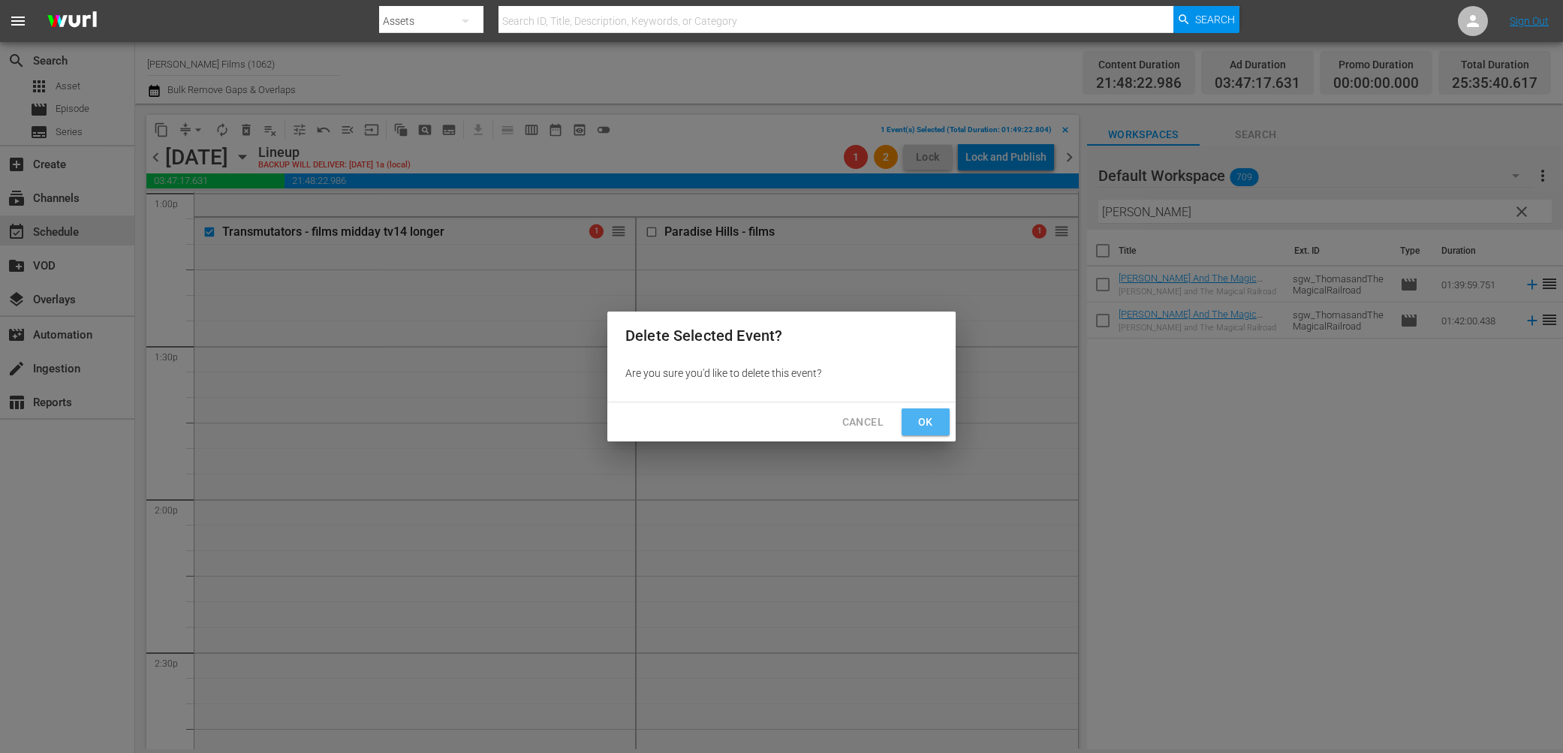
click at [927, 425] on span "Ok" at bounding box center [926, 422] width 24 height 19
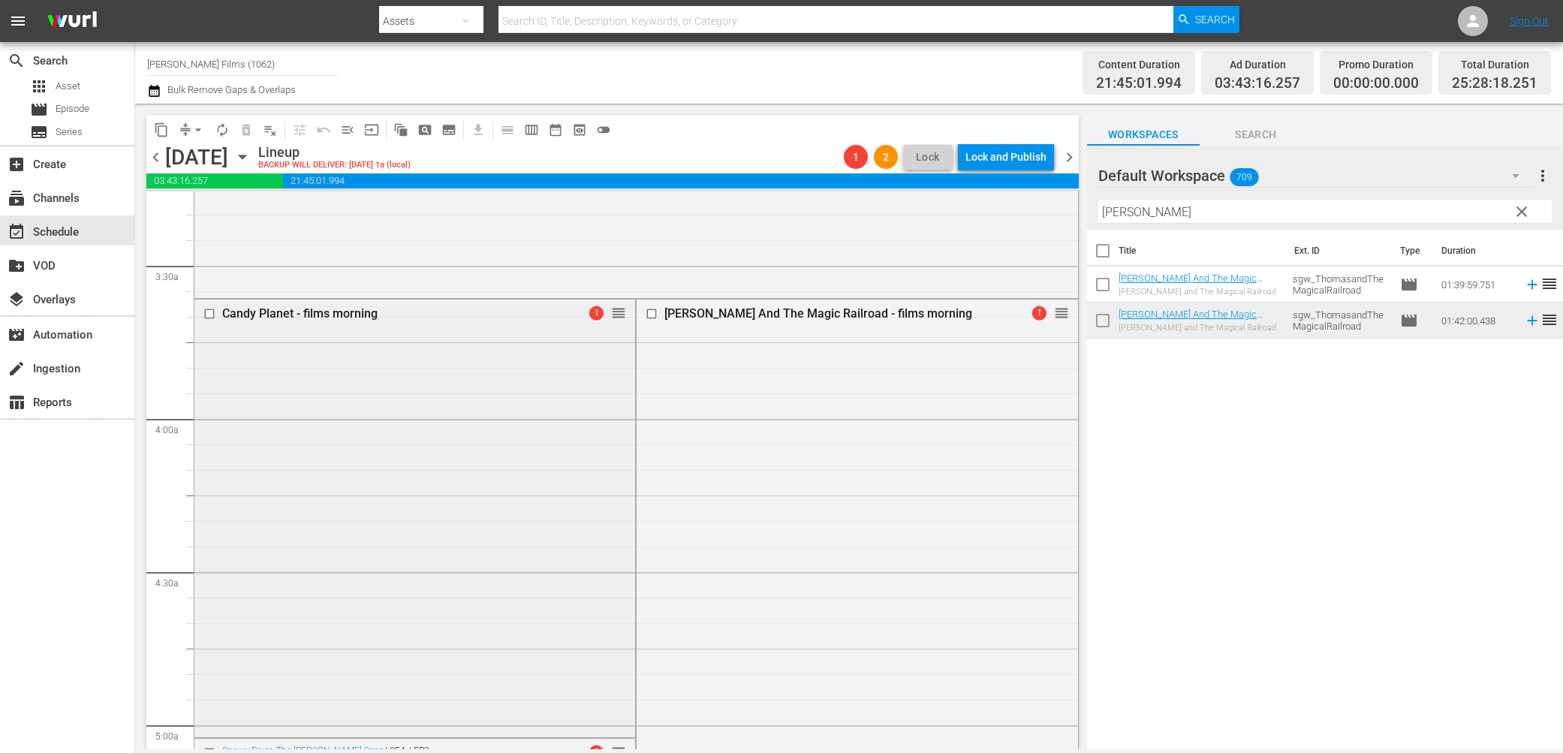
scroll to position [994, 0]
click at [212, 316] on input "checkbox" at bounding box center [212, 318] width 16 height 13
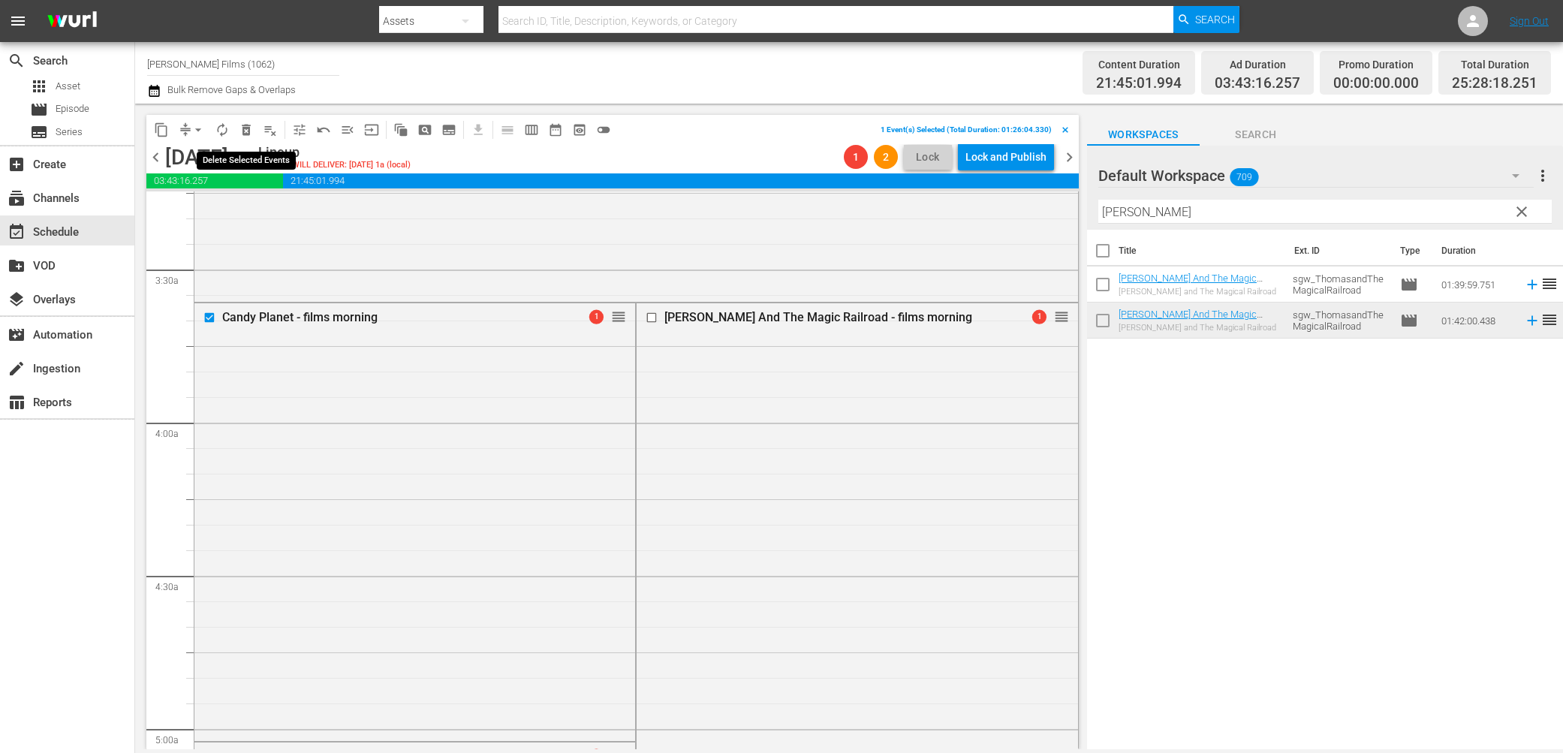
click at [249, 129] on span "delete_forever_outlined" at bounding box center [246, 129] width 15 height 15
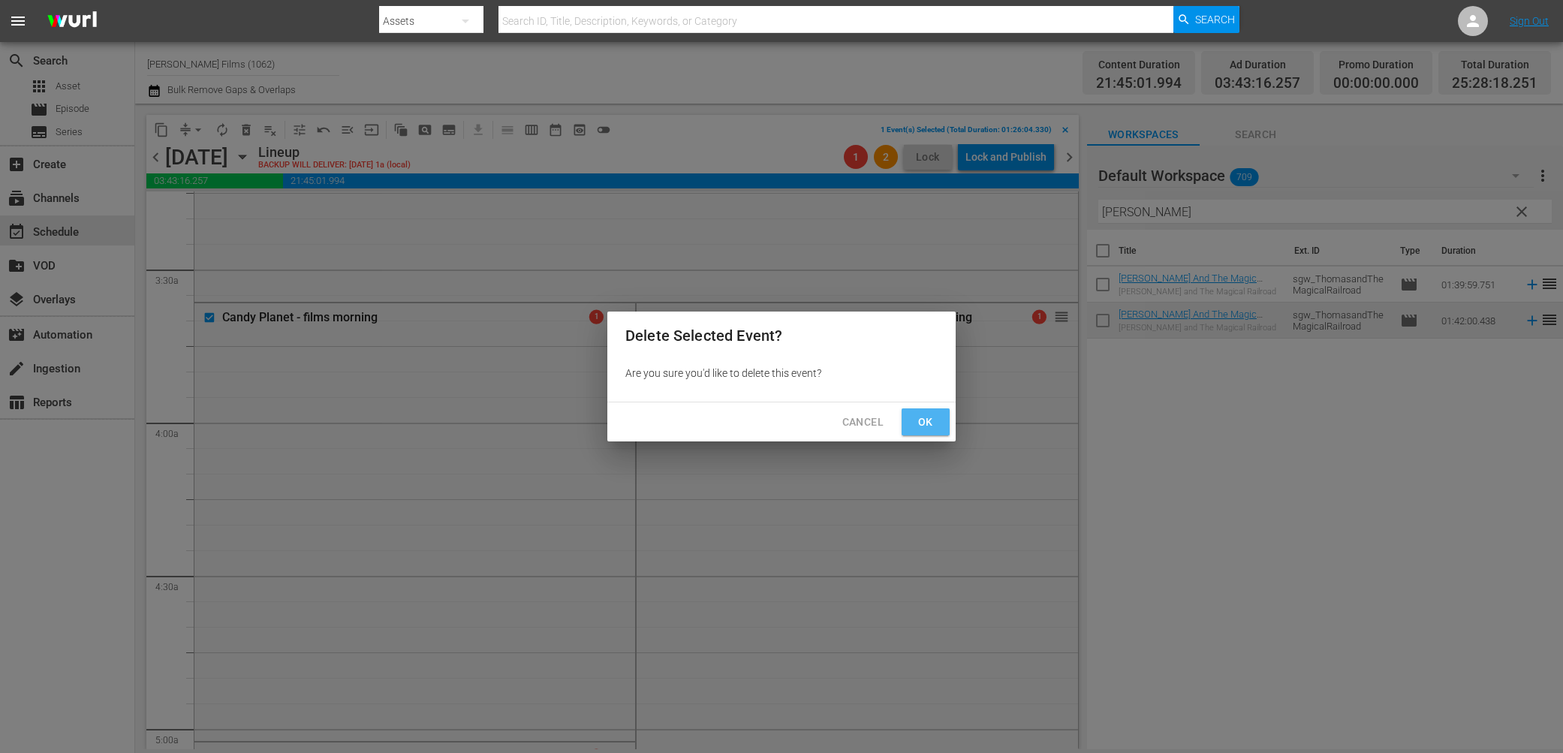
click at [930, 433] on button "Ok" at bounding box center [926, 423] width 48 height 28
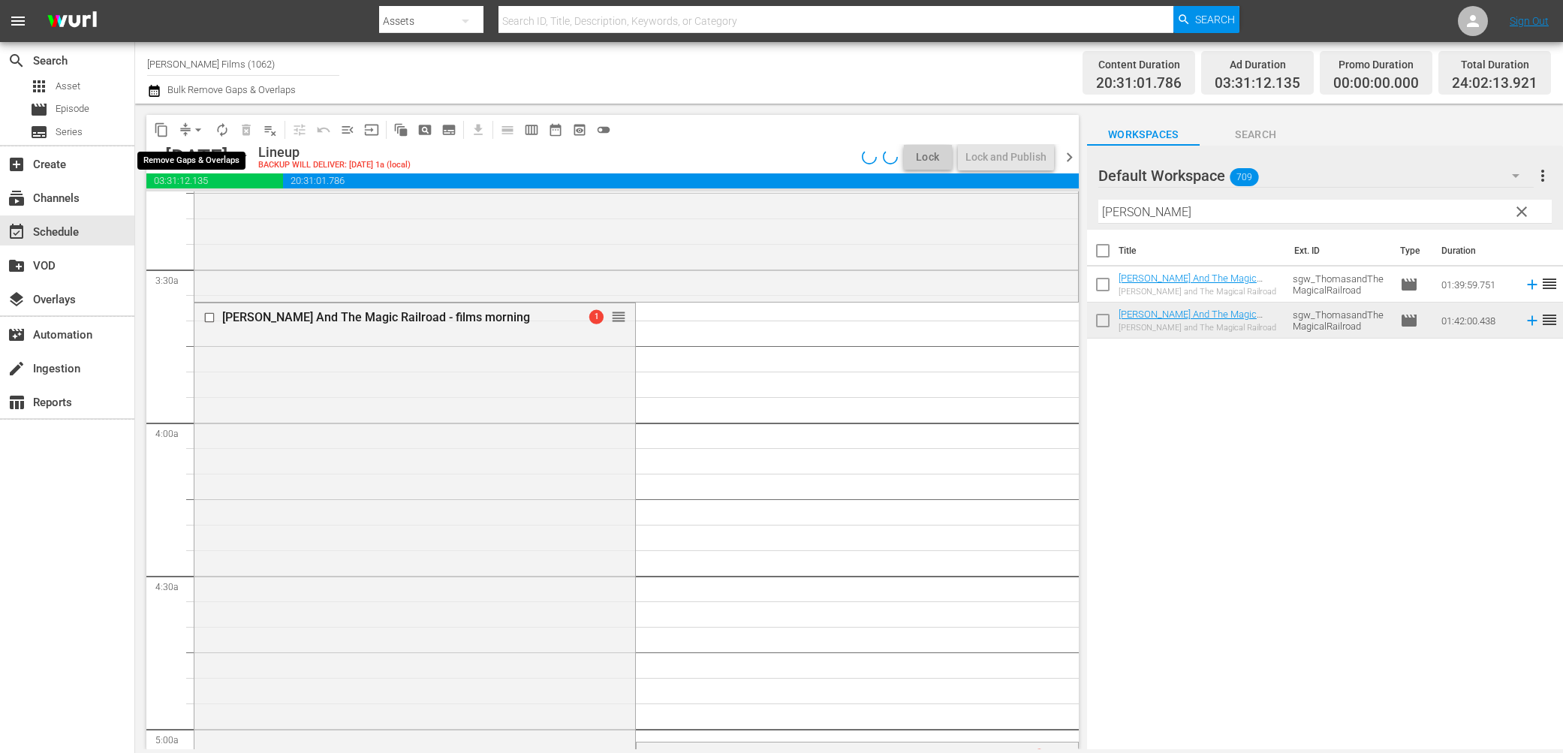
click at [194, 130] on span "arrow_drop_down" at bounding box center [198, 129] width 15 height 15
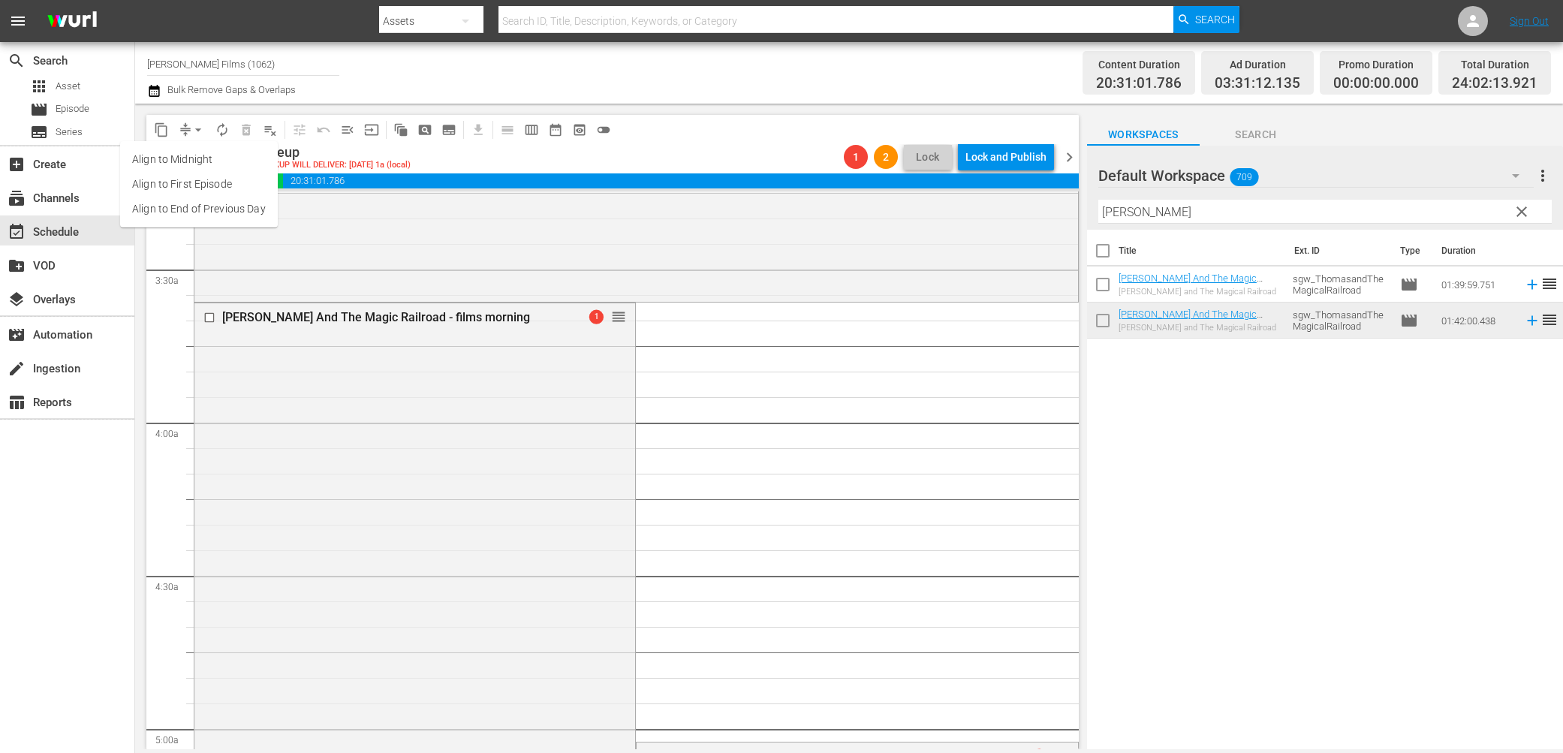
click at [209, 214] on li "Align to End of Previous Day" at bounding box center [199, 209] width 158 height 25
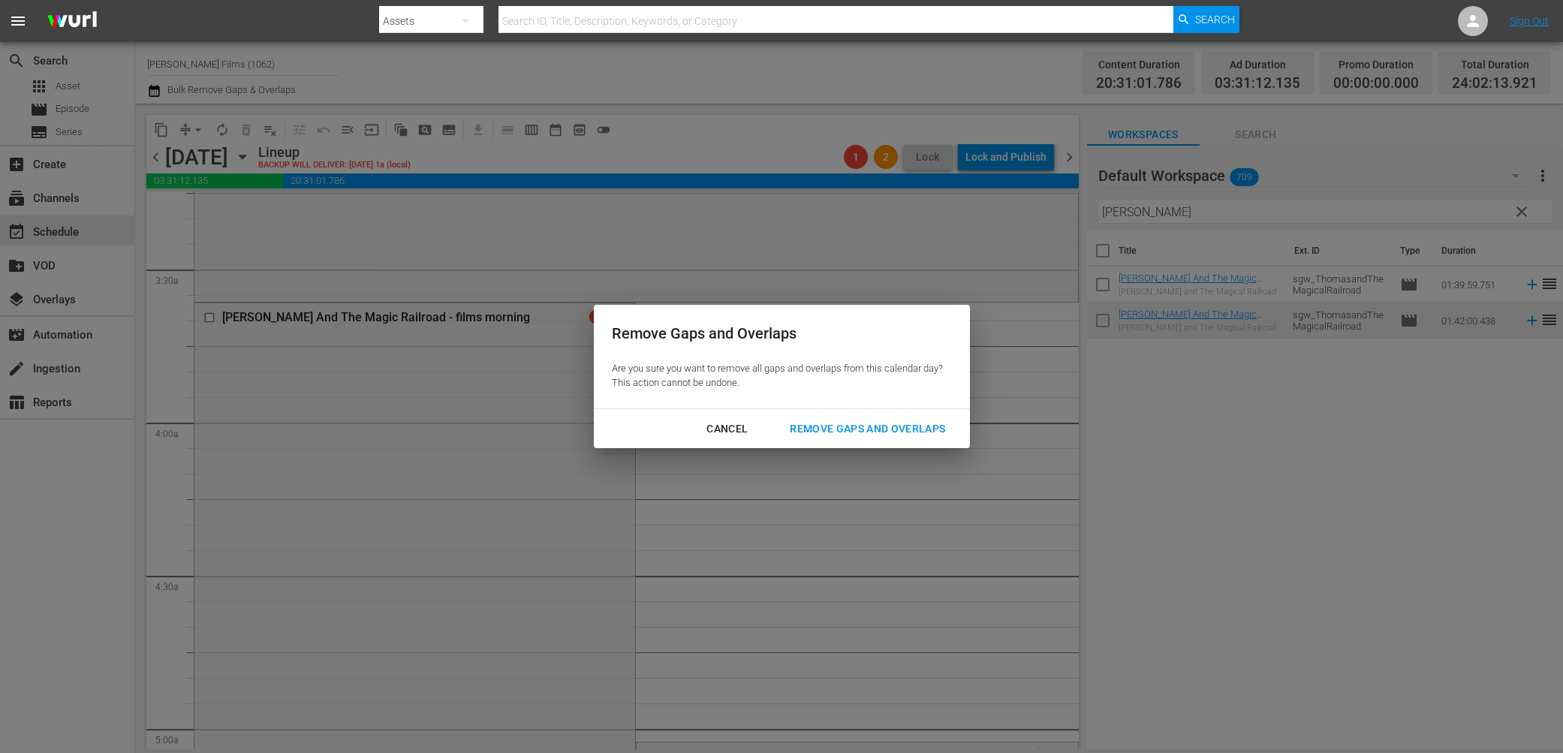
click at [919, 427] on div "Remove Gaps and Overlaps" at bounding box center [867, 429] width 179 height 19
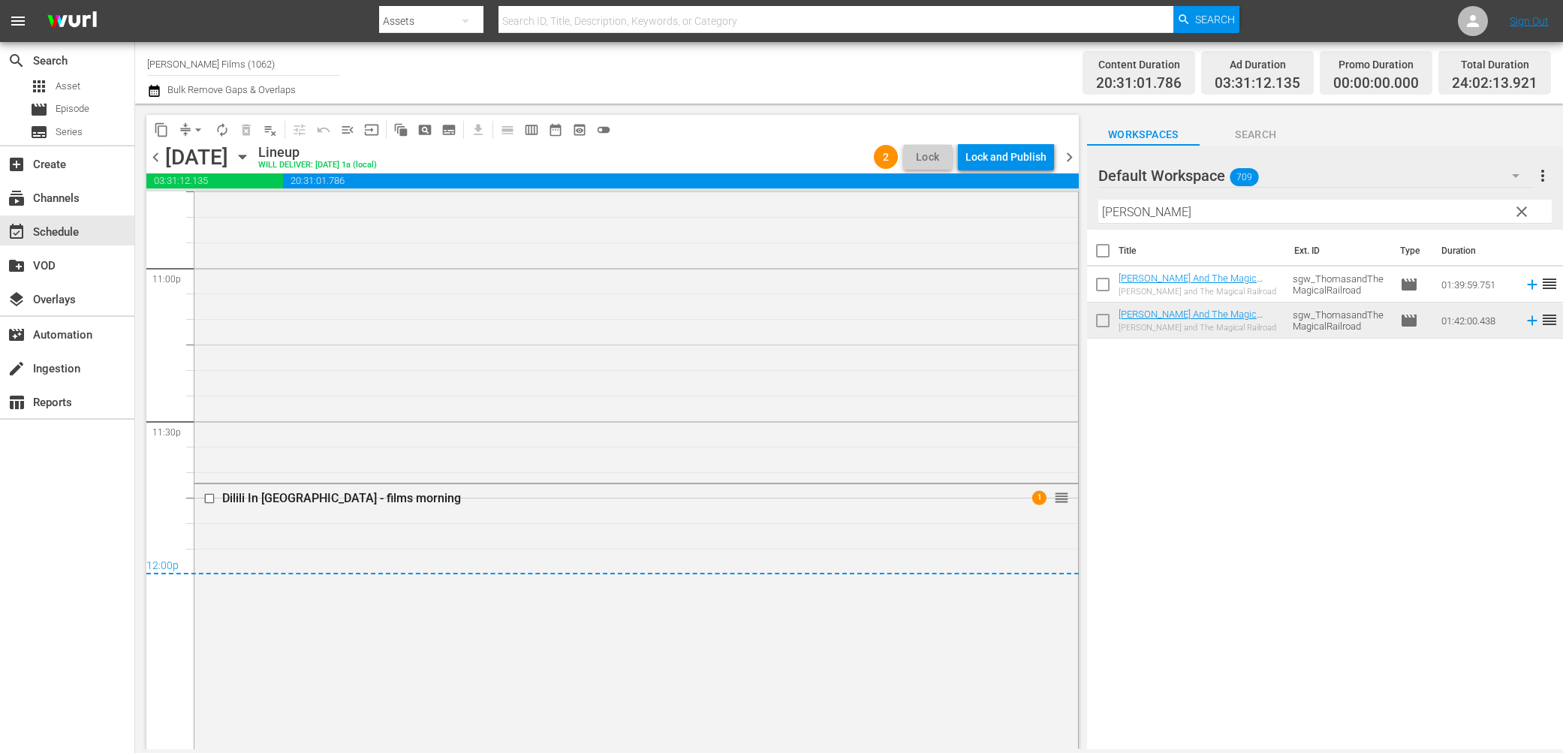
scroll to position [7263, 0]
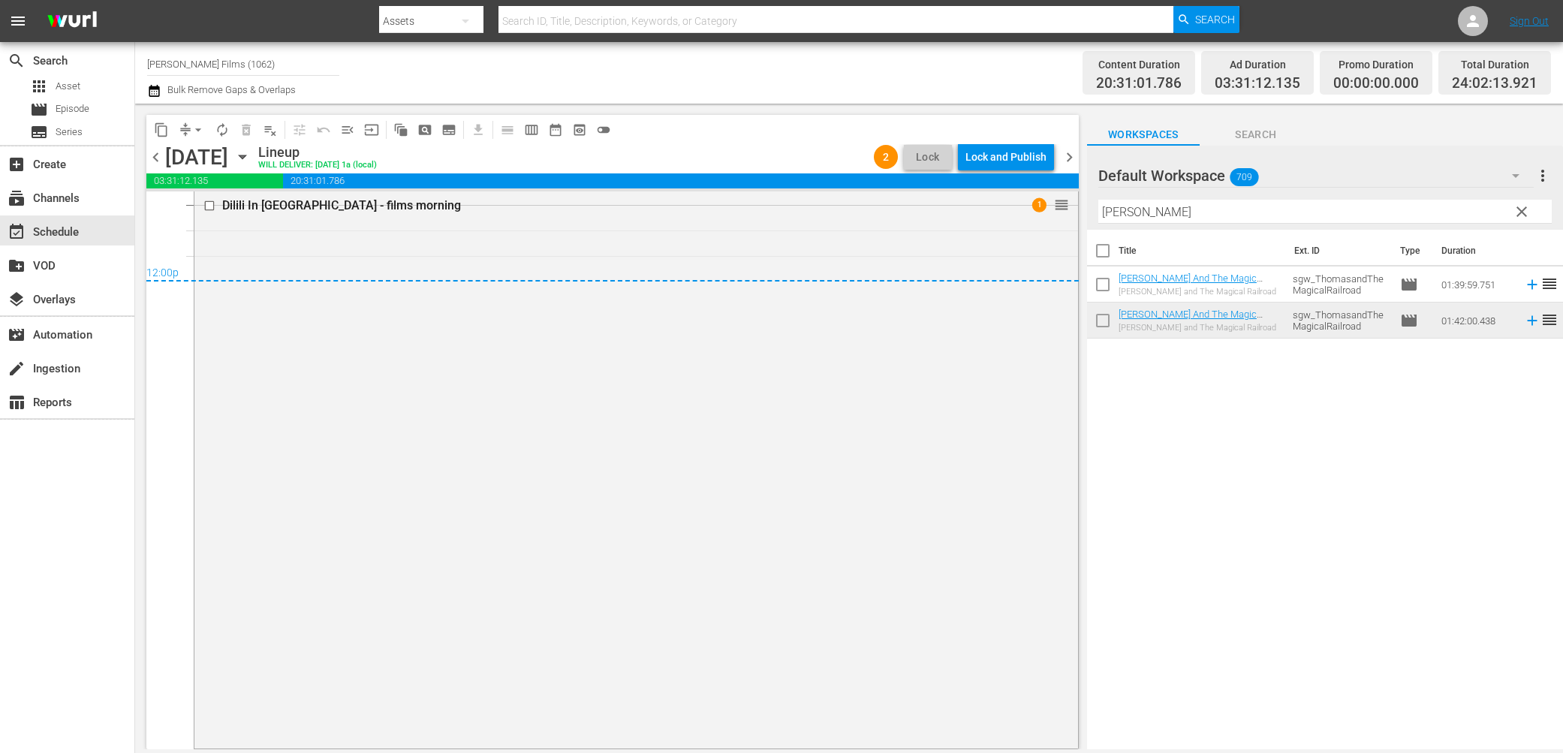
click at [1072, 157] on span "chevron_right" at bounding box center [1069, 157] width 19 height 19
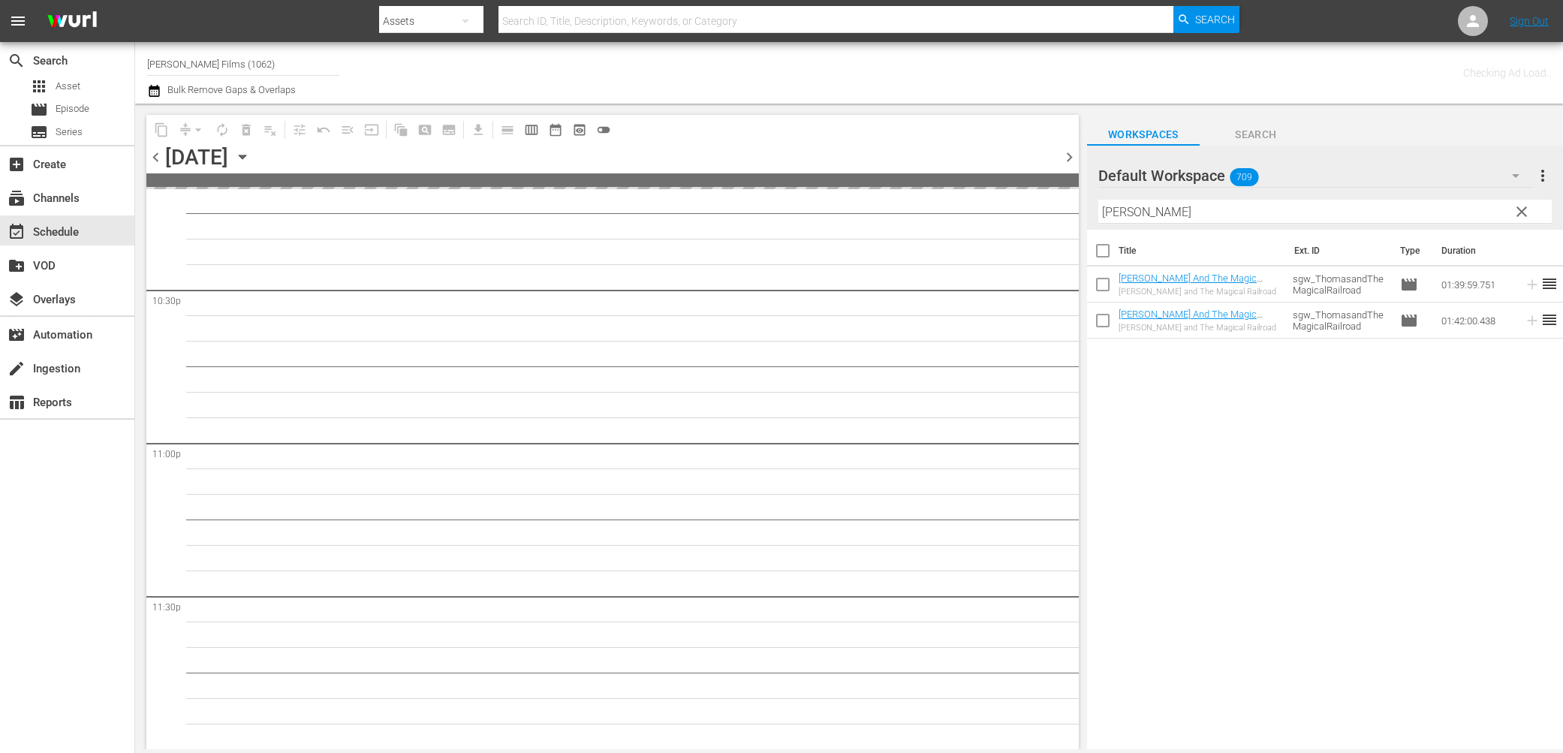
scroll to position [6792, 0]
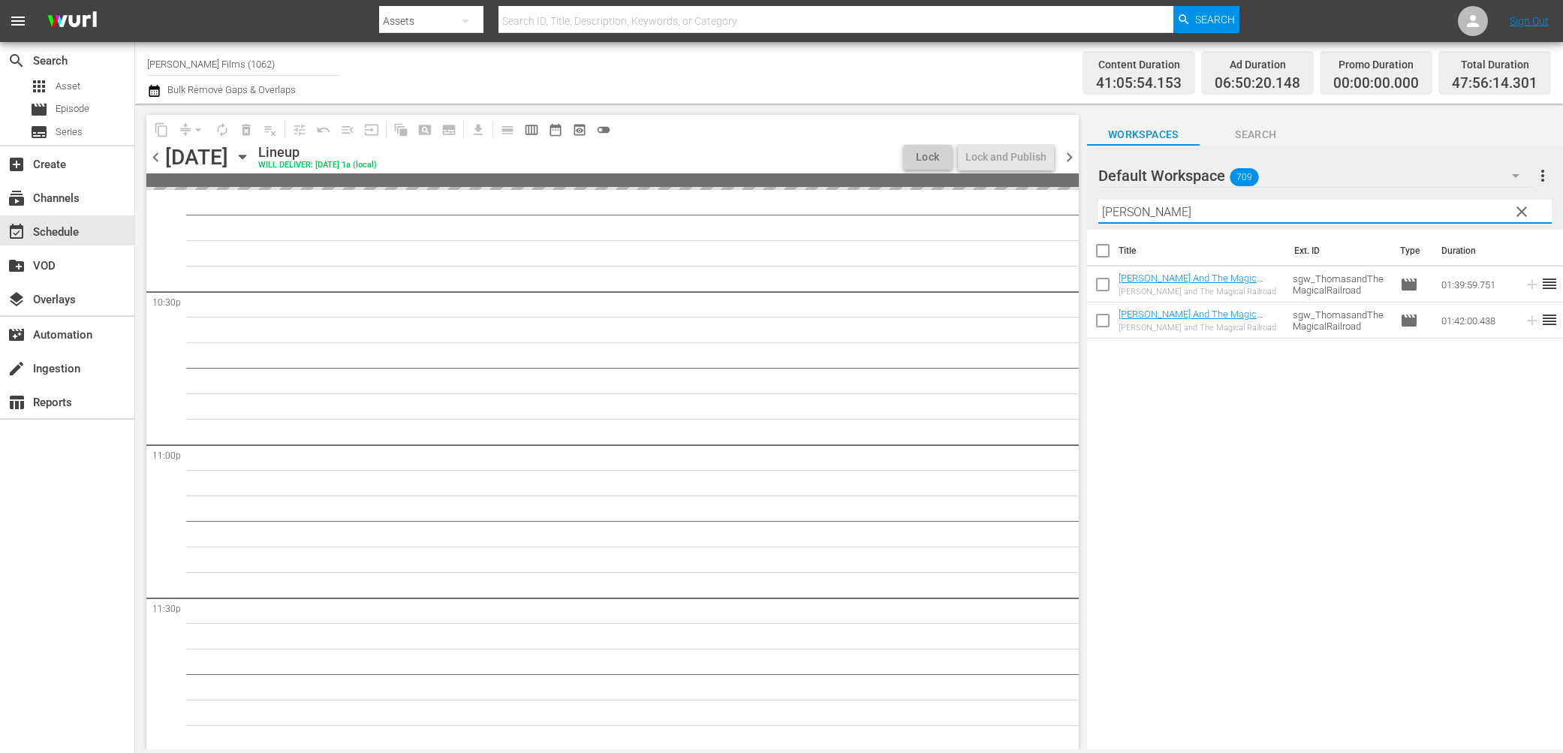
click at [824, 223] on div "content_copy compress arrow_drop_down autorenew_outlined delete_forever_outline…" at bounding box center [849, 427] width 1428 height 646
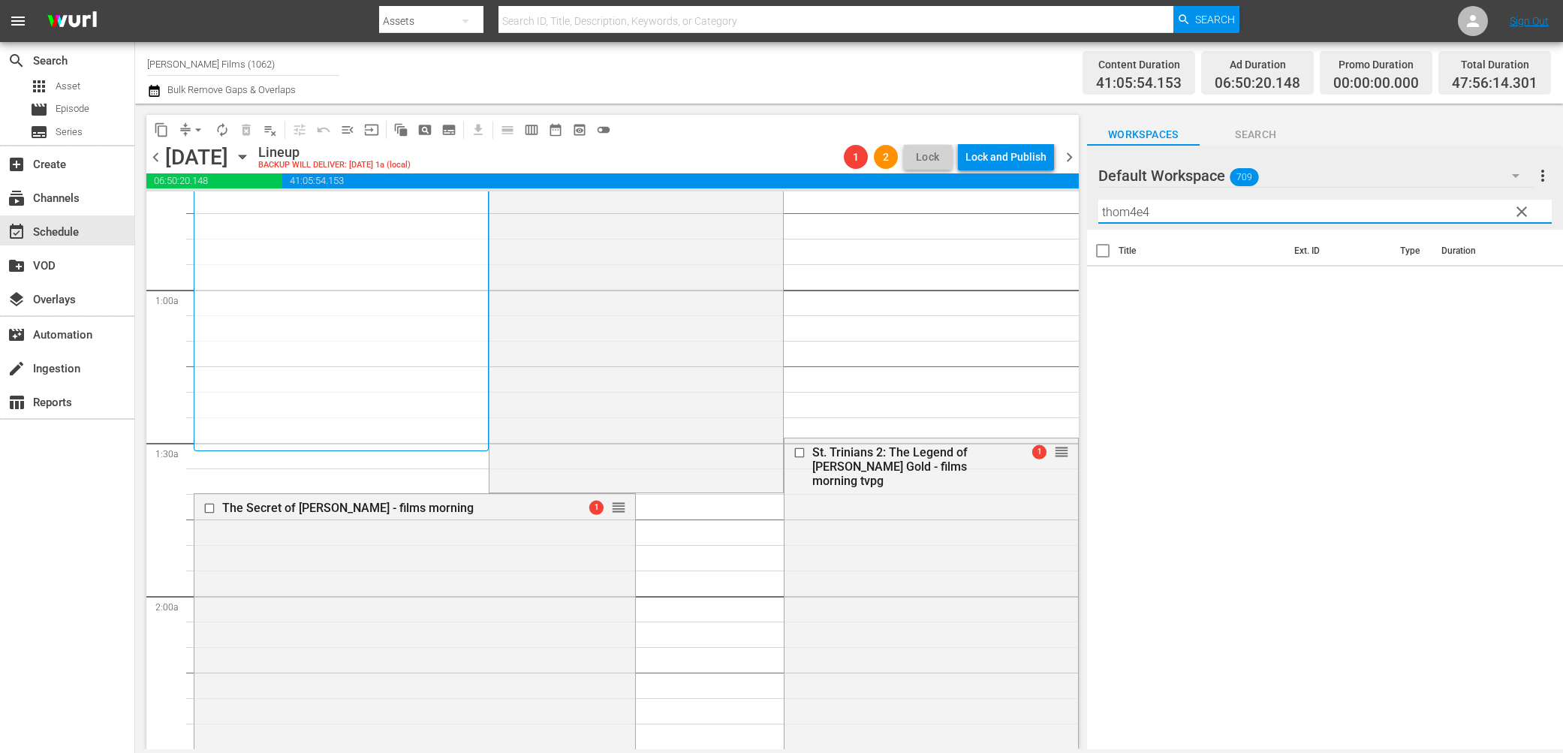
scroll to position [0, 0]
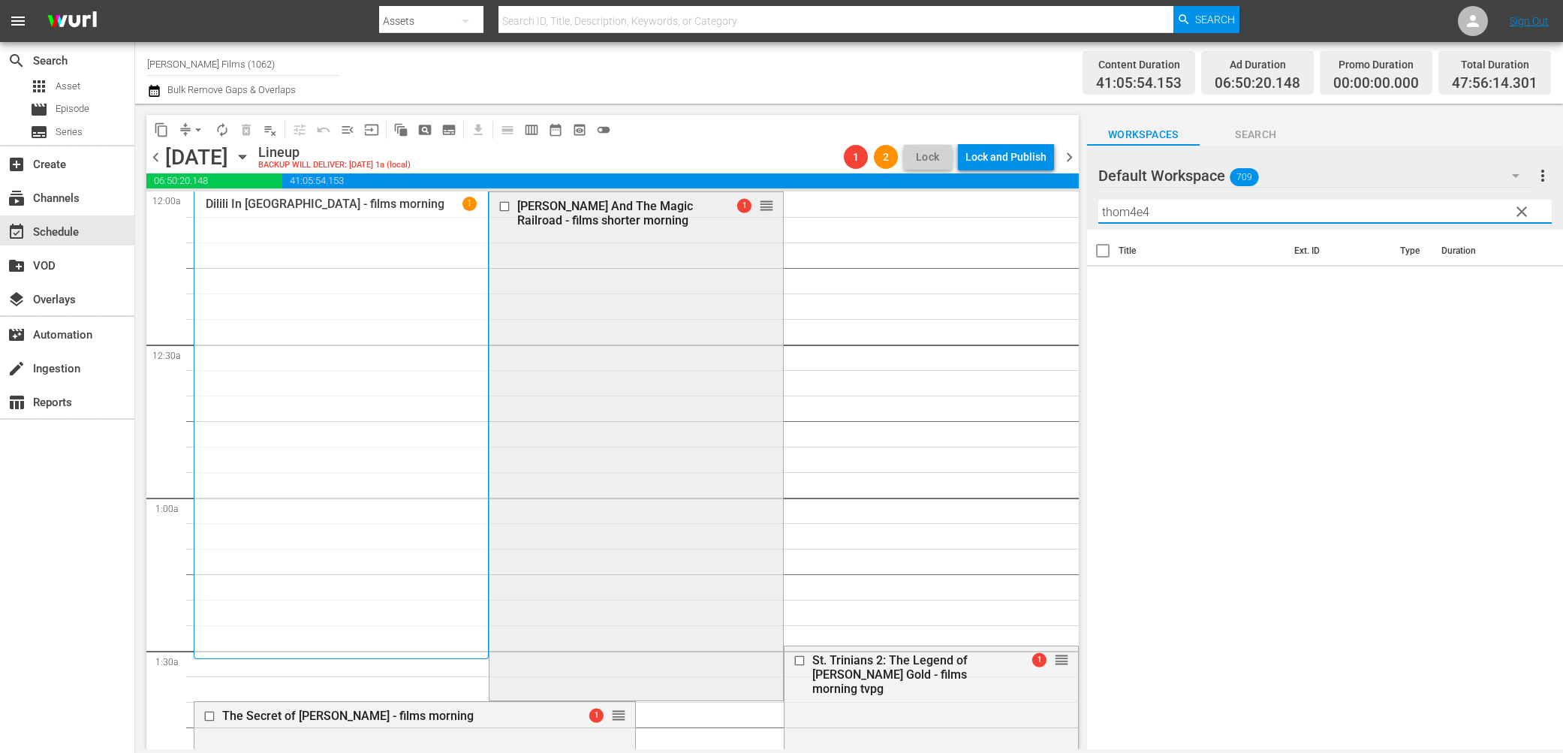
type input "thom4e4"
click at [504, 209] on input "checkbox" at bounding box center [506, 206] width 16 height 13
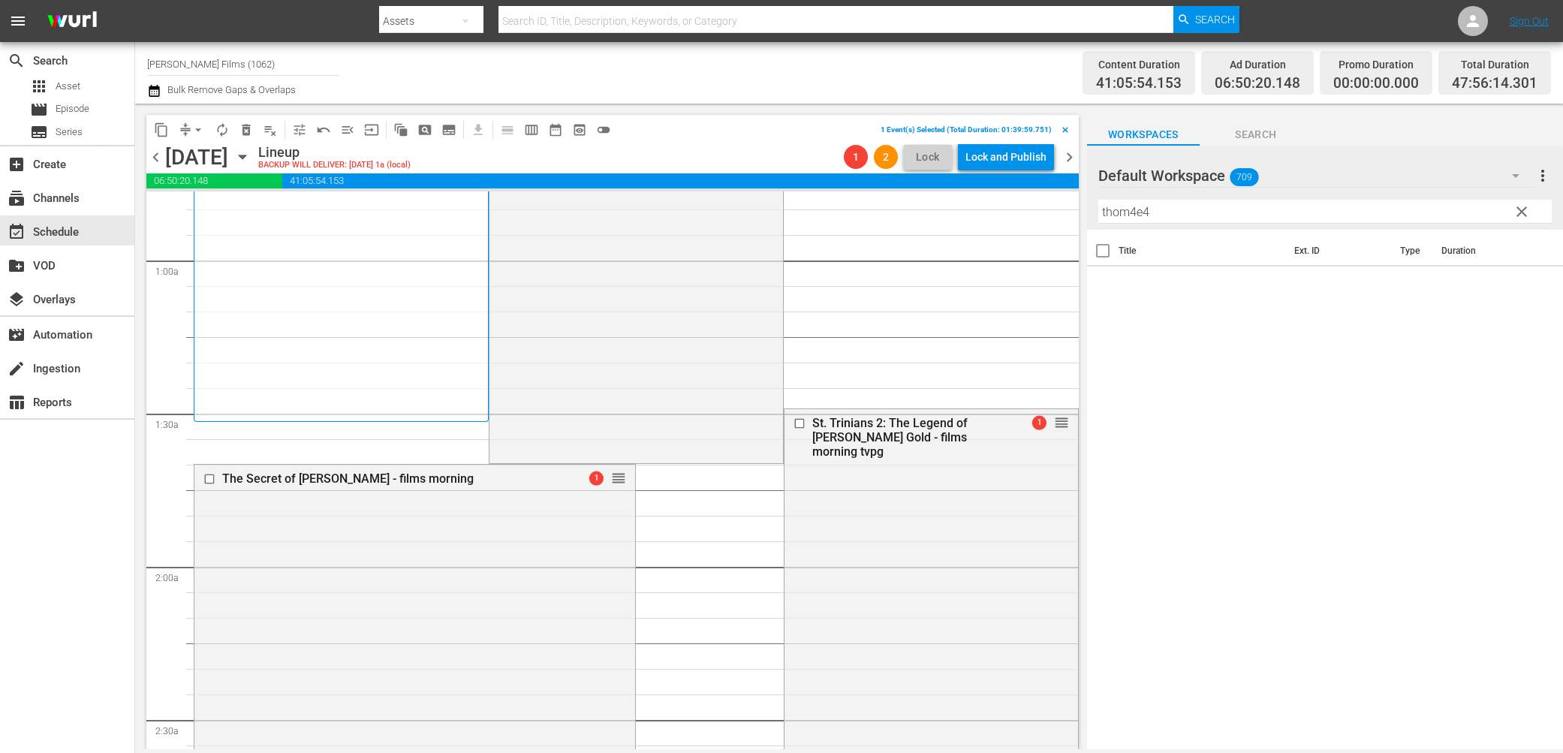
scroll to position [285, 0]
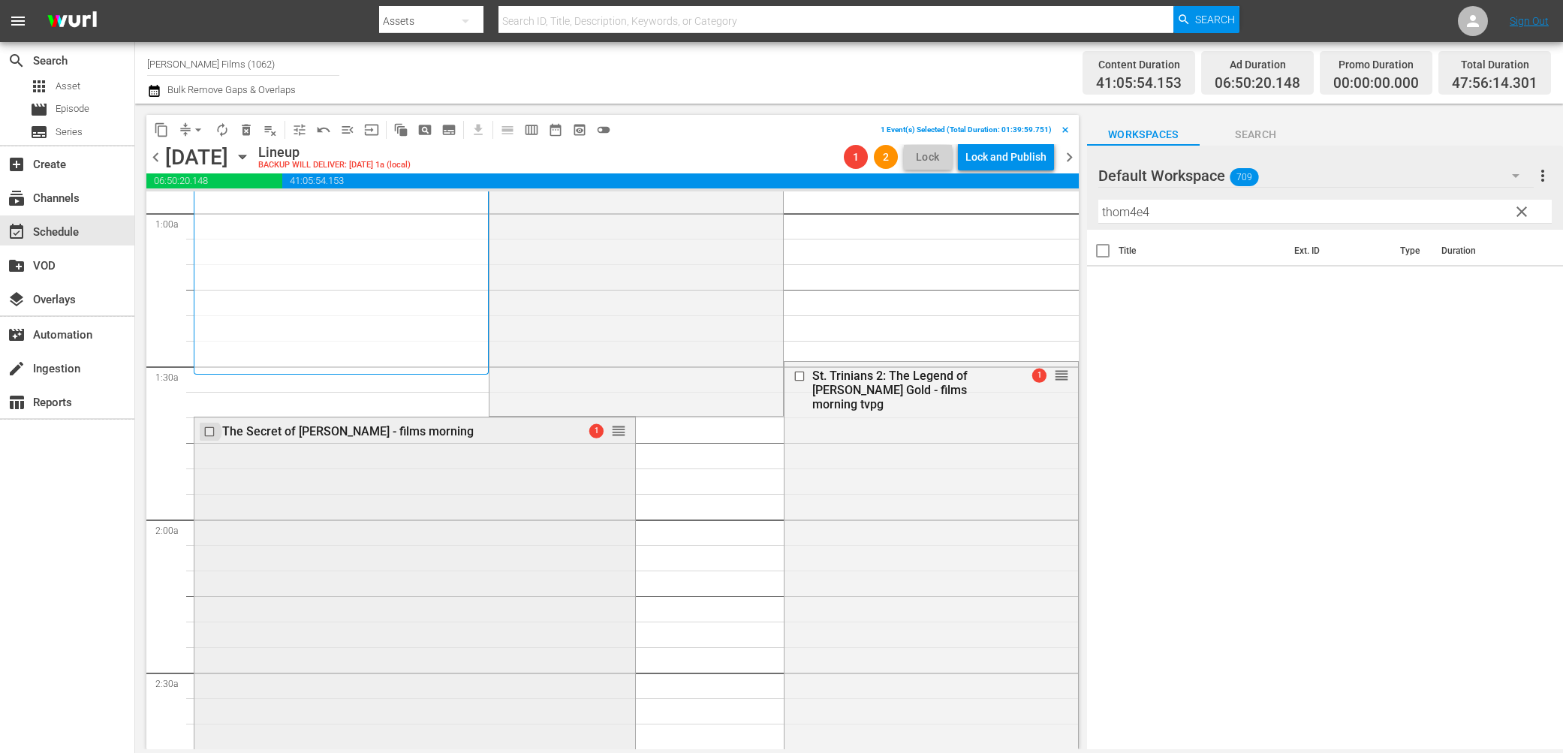
click at [206, 433] on input "checkbox" at bounding box center [212, 432] width 16 height 13
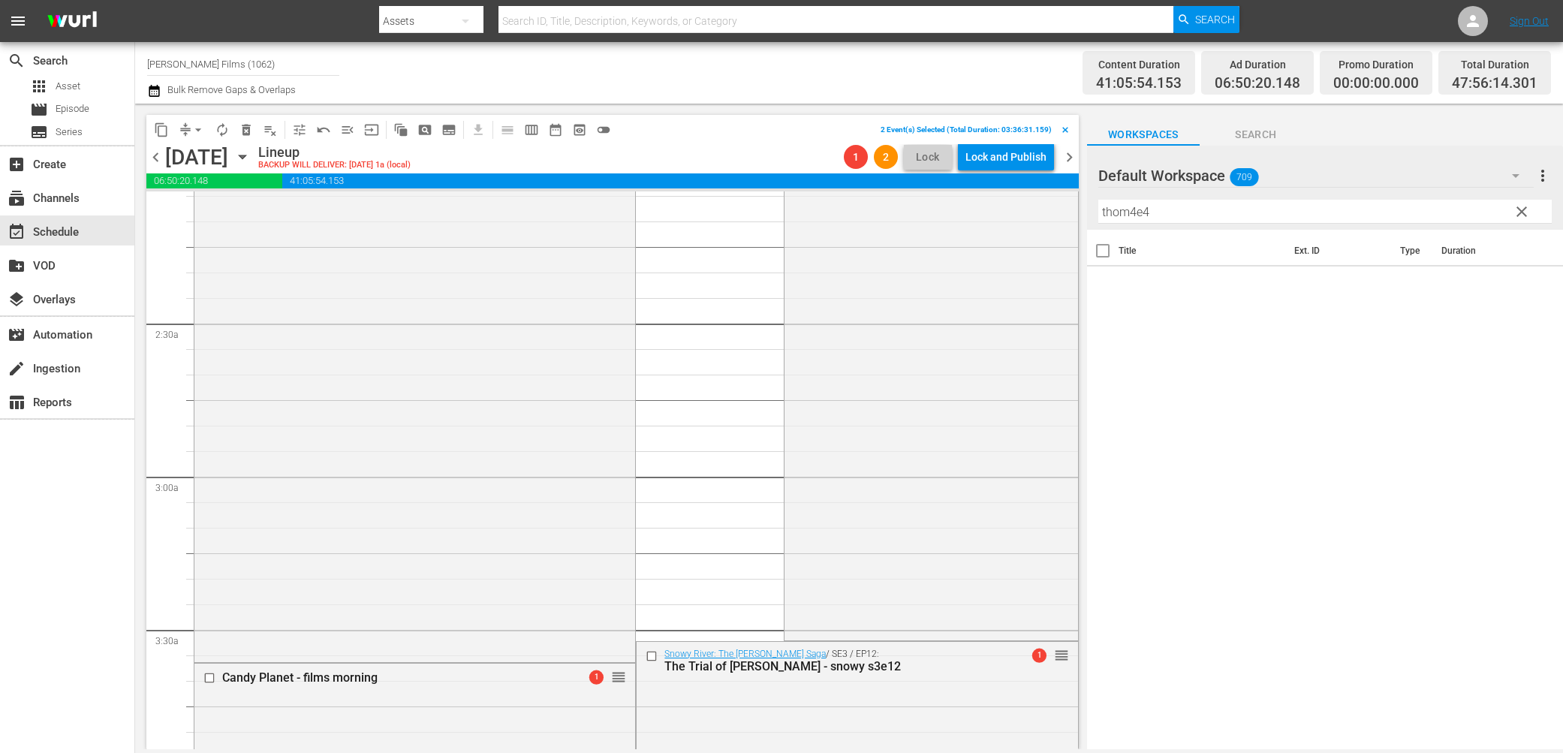
scroll to position [638, 0]
click at [247, 128] on span "delete_forever_outlined" at bounding box center [246, 129] width 15 height 15
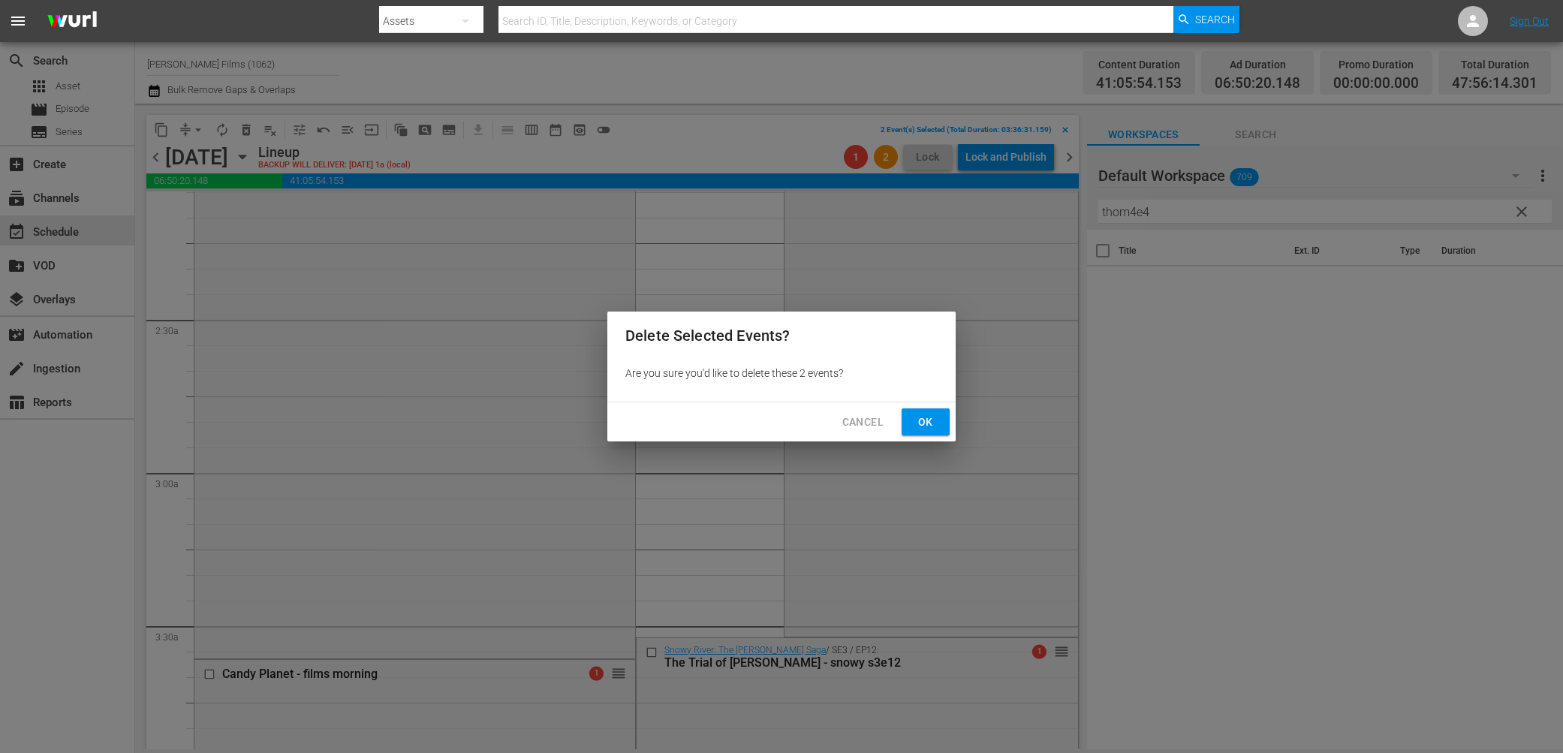
click at [931, 418] on span "Ok" at bounding box center [926, 422] width 24 height 19
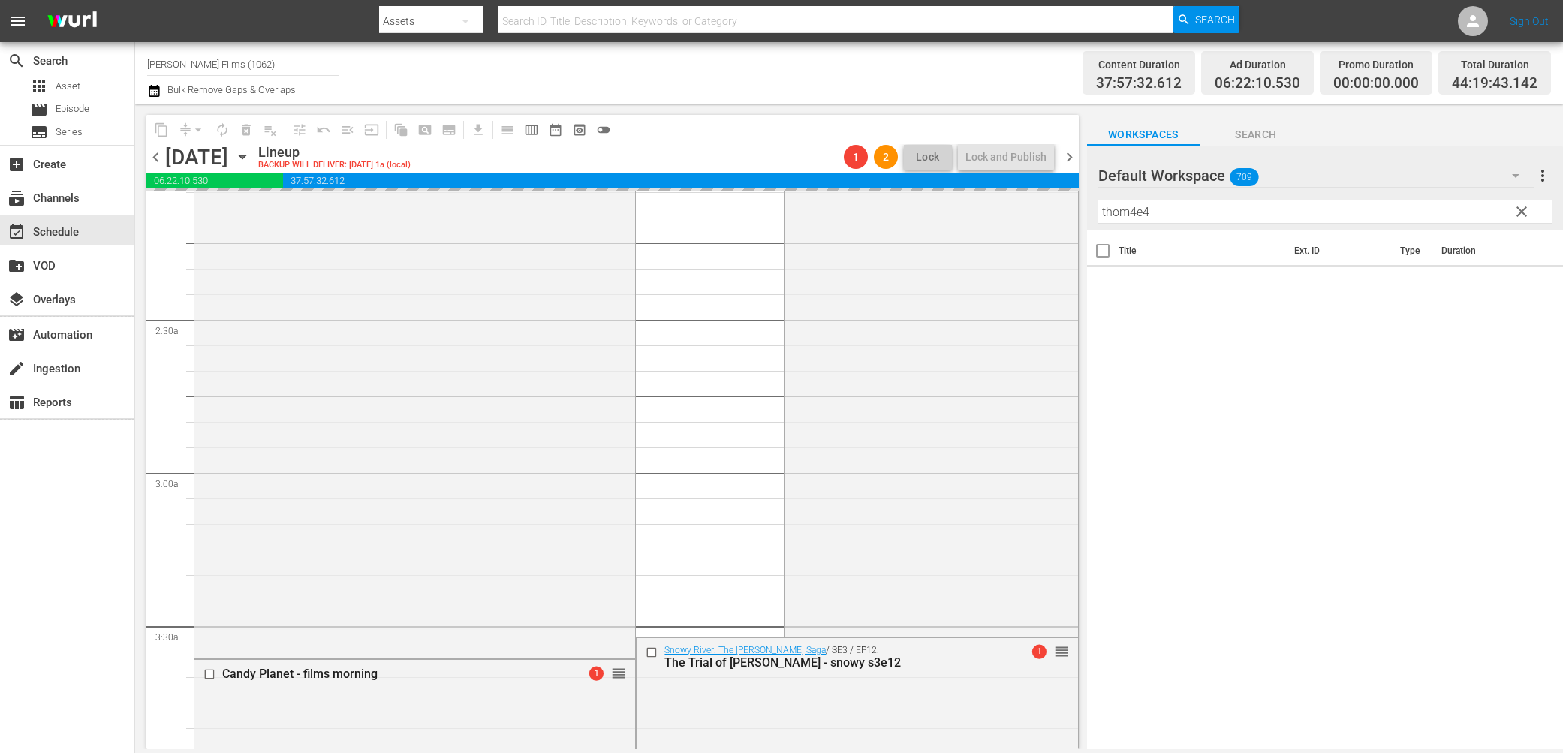
click at [251, 158] on icon "button" at bounding box center [242, 157] width 17 height 17
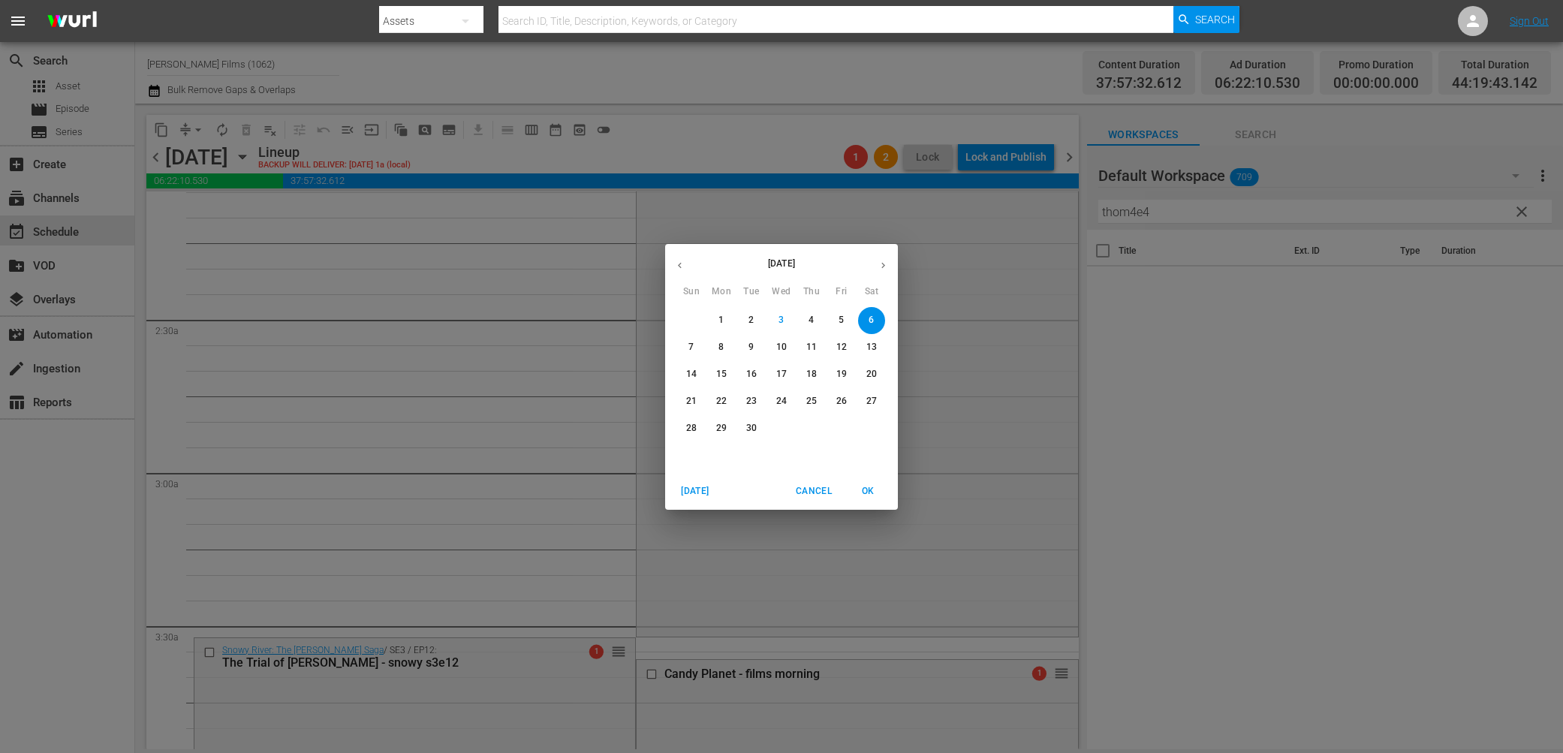
click at [578, 312] on div "[DATE] Sun Mon Tue Wed Thu Fri Sat 31 1 2 3 4 5 6 7 8 9 10 11 12 13 14 15 16 17…" at bounding box center [781, 376] width 1563 height 753
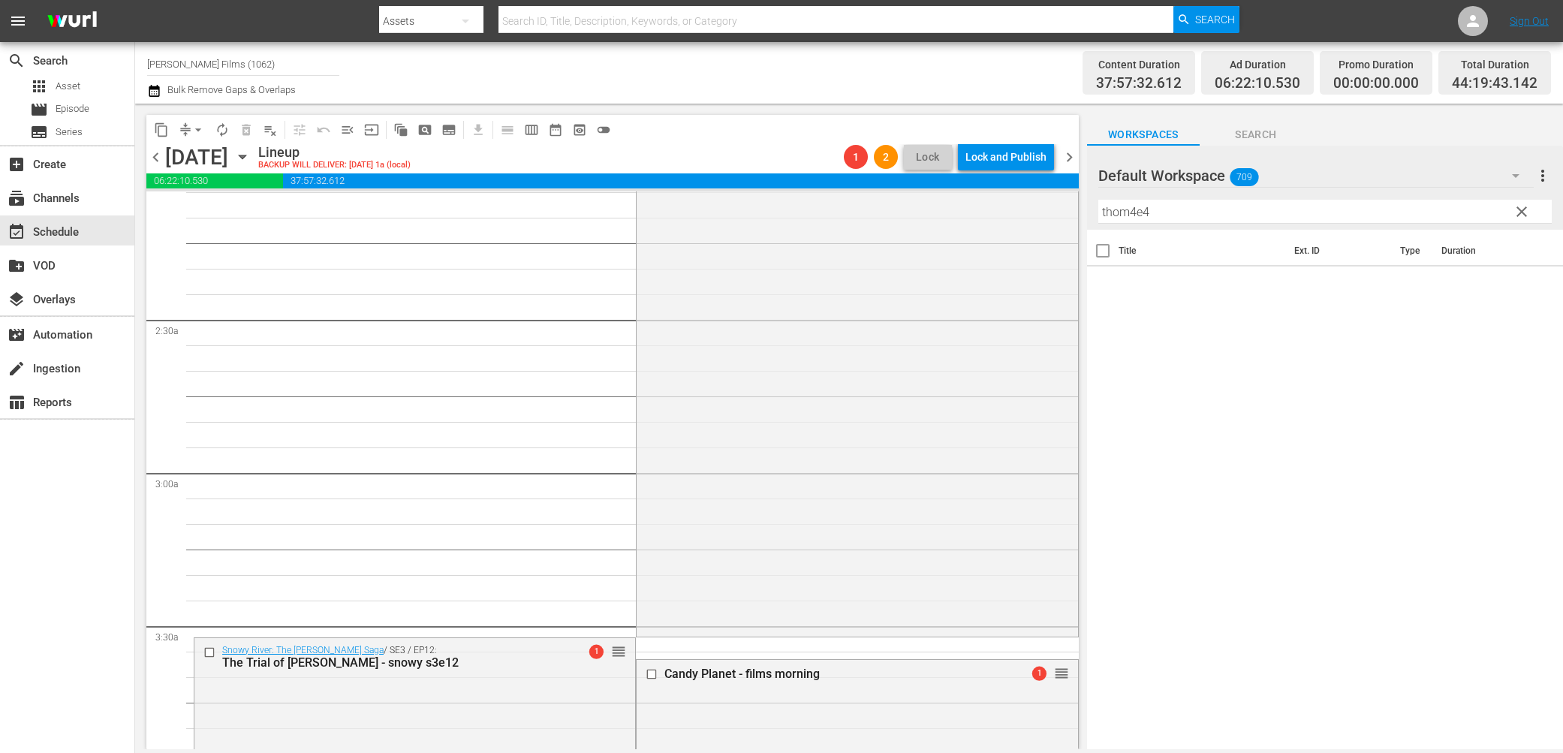
click at [267, 129] on span "playlist_remove_outlined" at bounding box center [270, 129] width 15 height 15
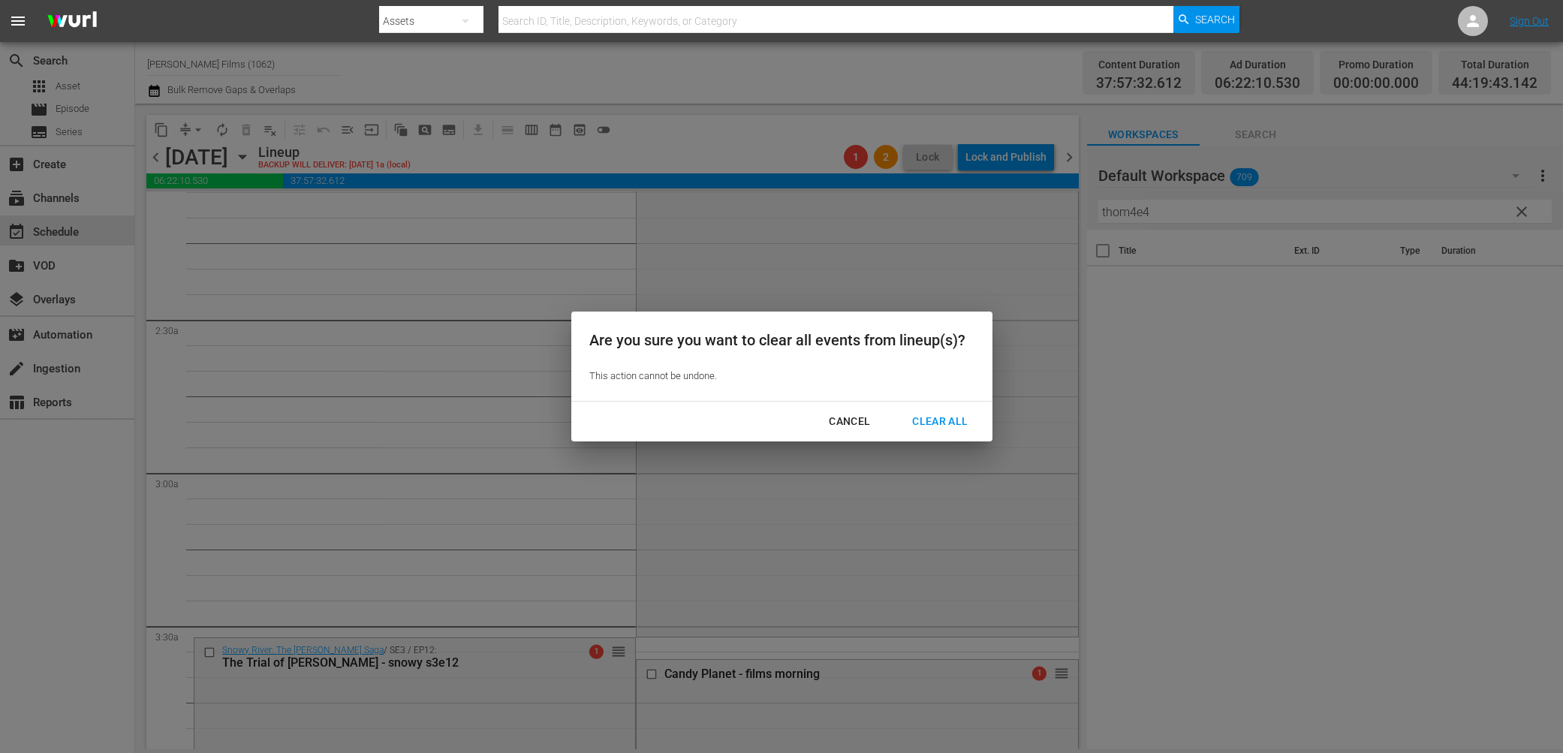
click at [933, 428] on div "Clear All" at bounding box center [940, 421] width 80 height 19
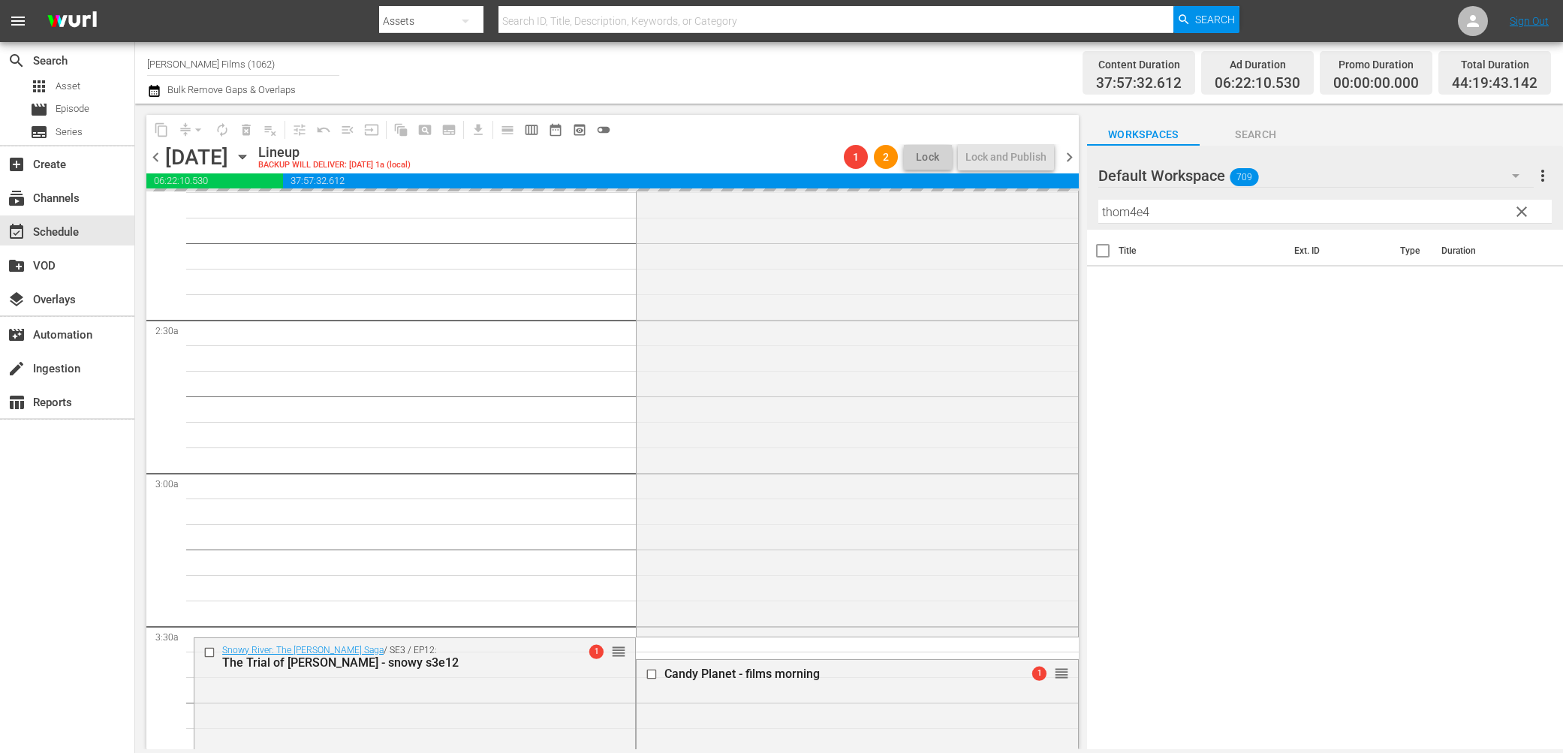
click at [251, 152] on icon "button" at bounding box center [242, 157] width 17 height 17
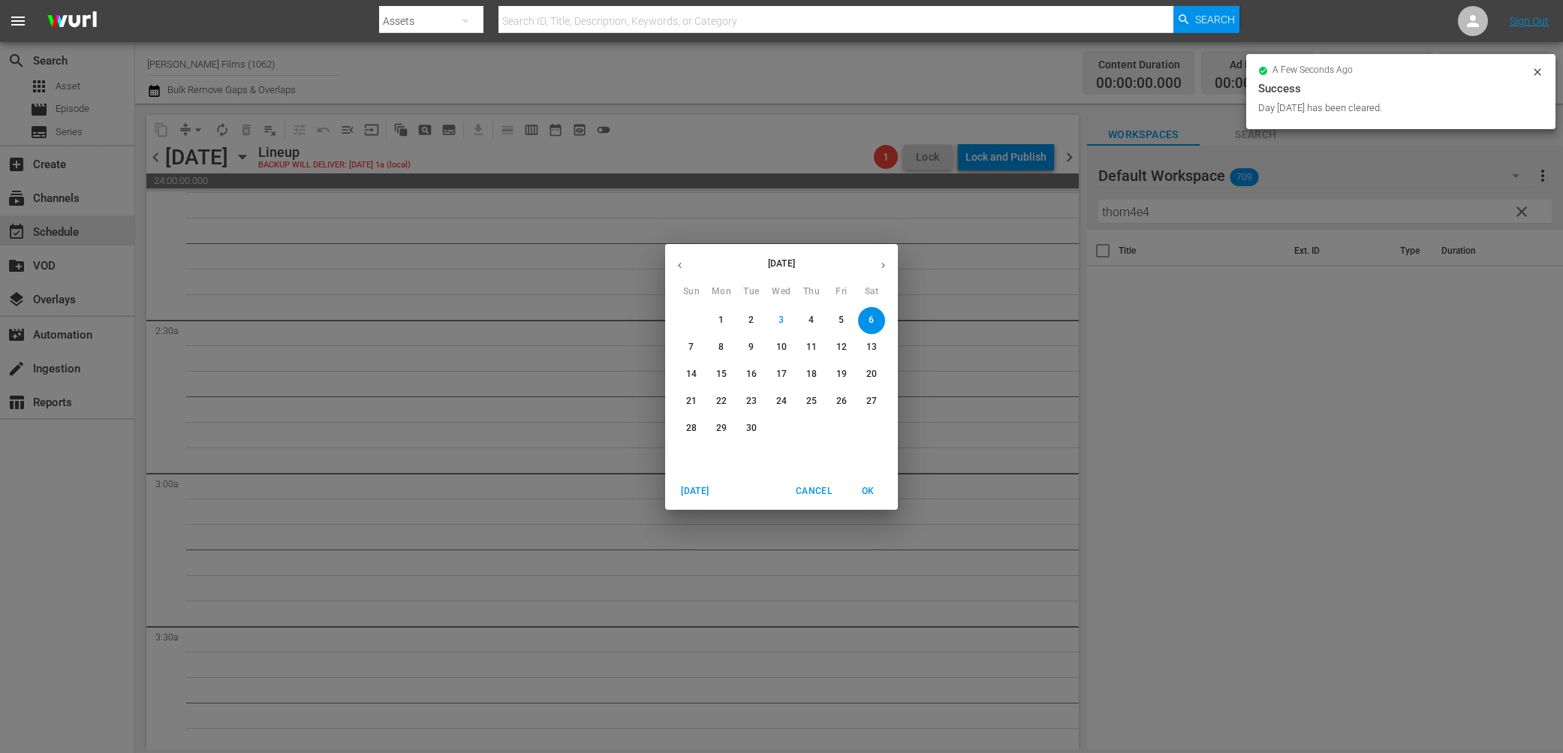
click at [676, 264] on icon "button" at bounding box center [679, 265] width 11 height 11
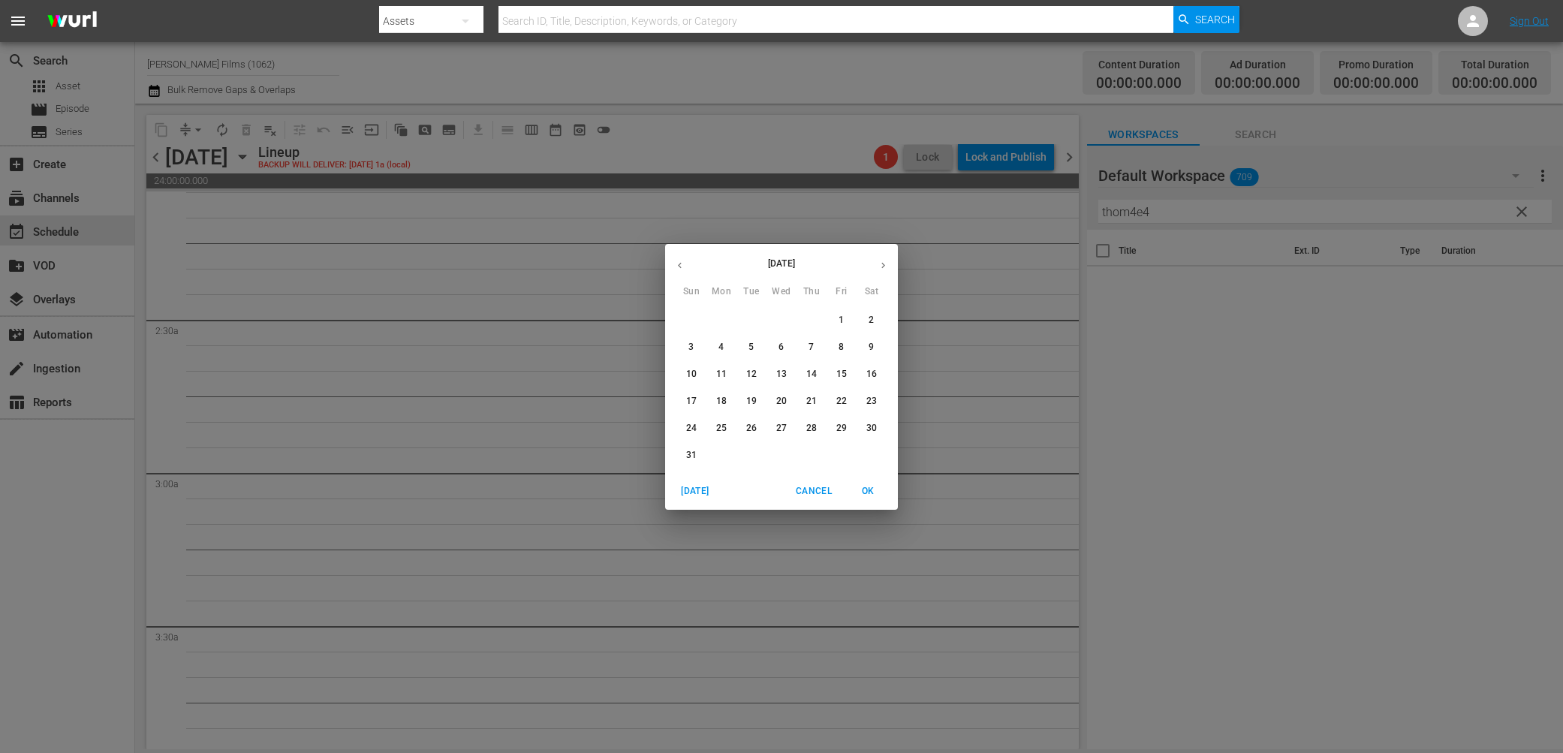
click at [843, 426] on p "29" at bounding box center [842, 428] width 11 height 13
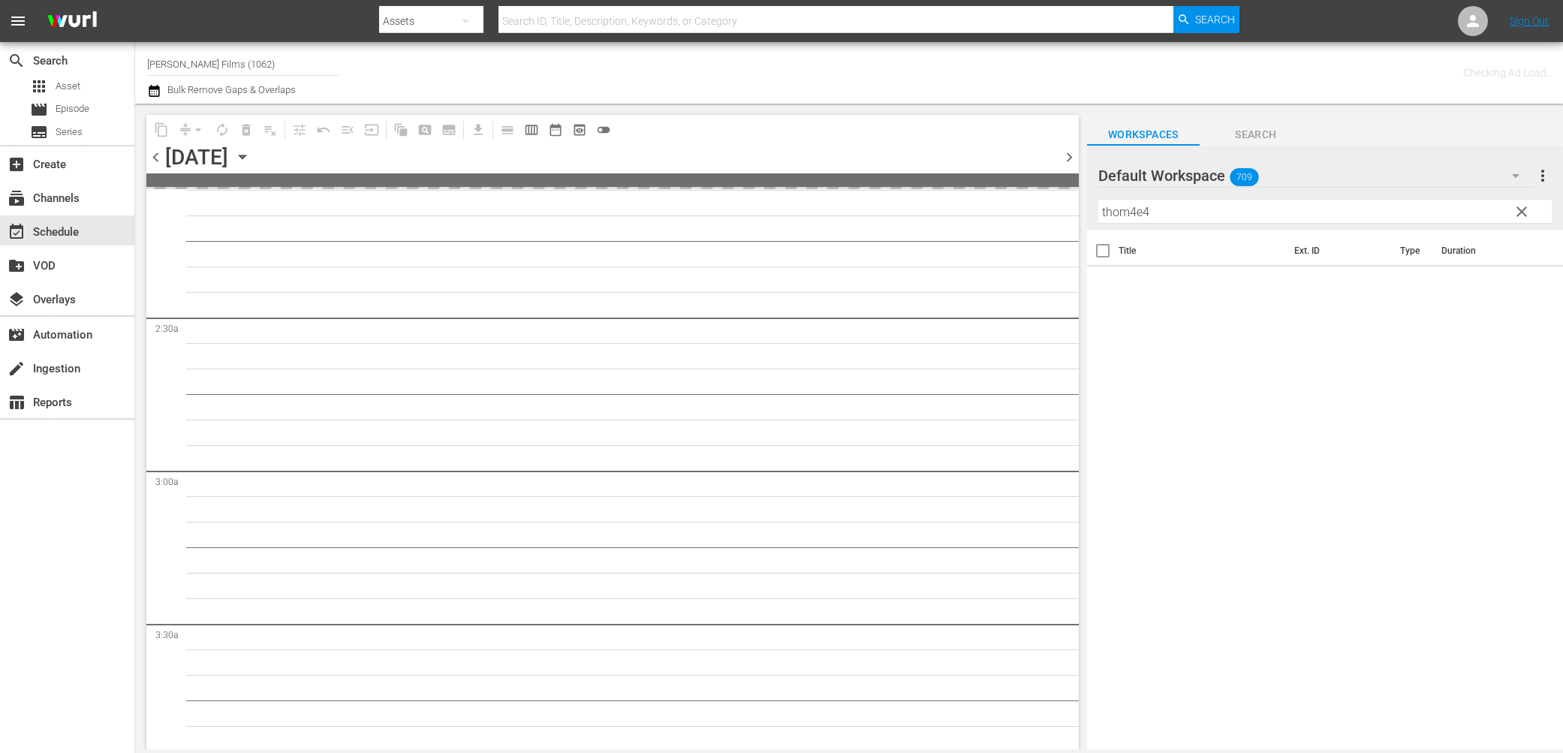
scroll to position [662, 0]
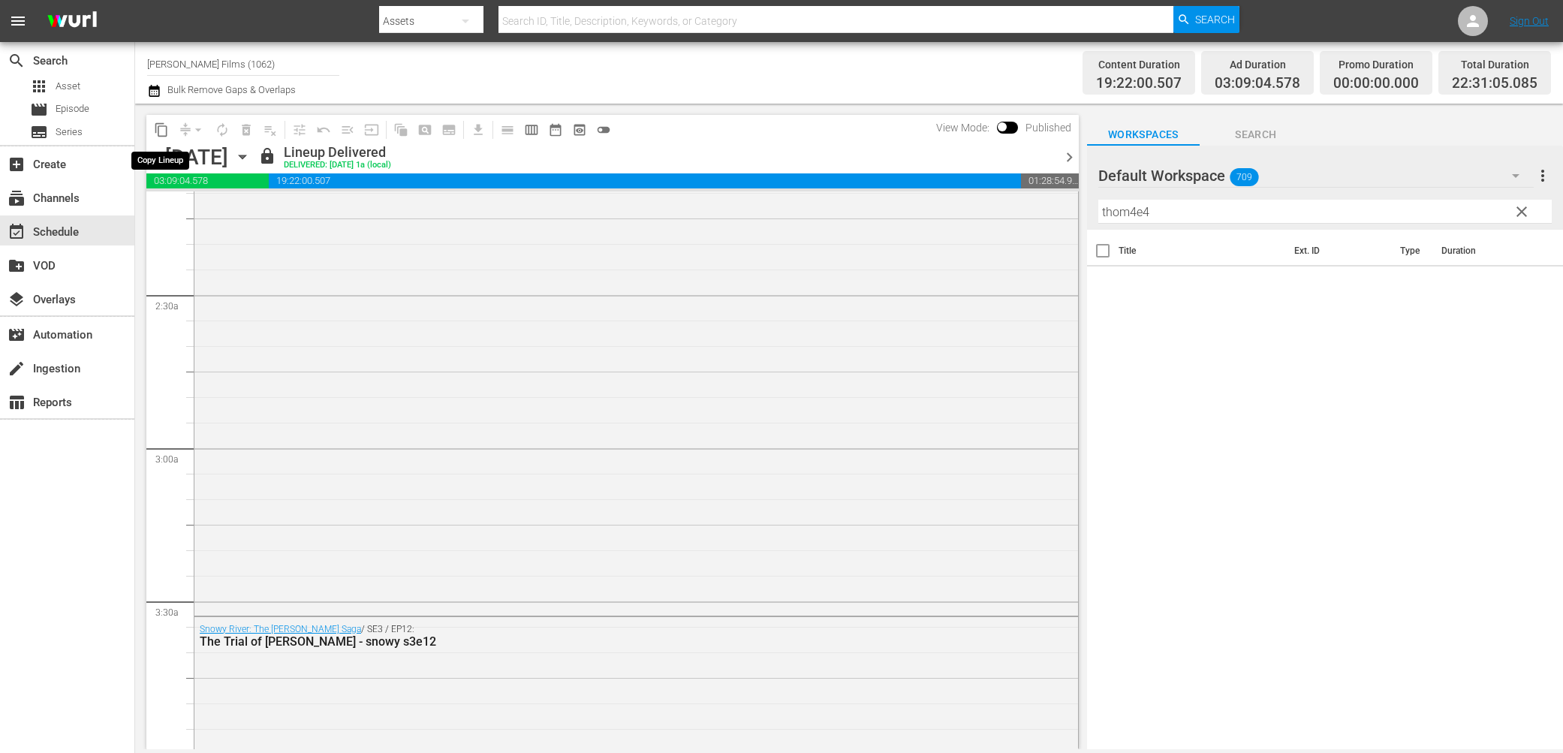
click at [160, 128] on span "content_copy" at bounding box center [161, 129] width 15 height 15
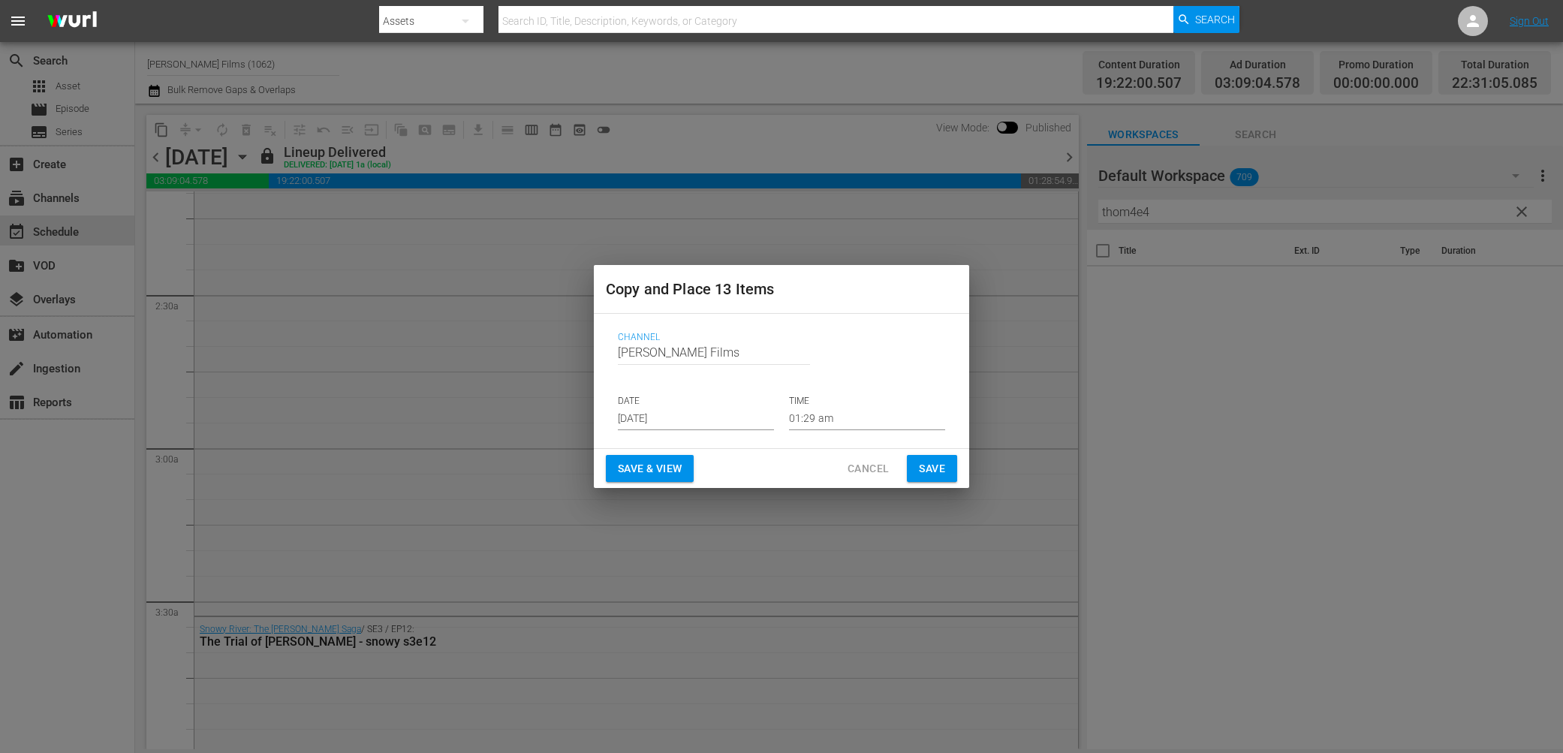
click at [756, 415] on input "[DATE]" at bounding box center [696, 419] width 156 height 23
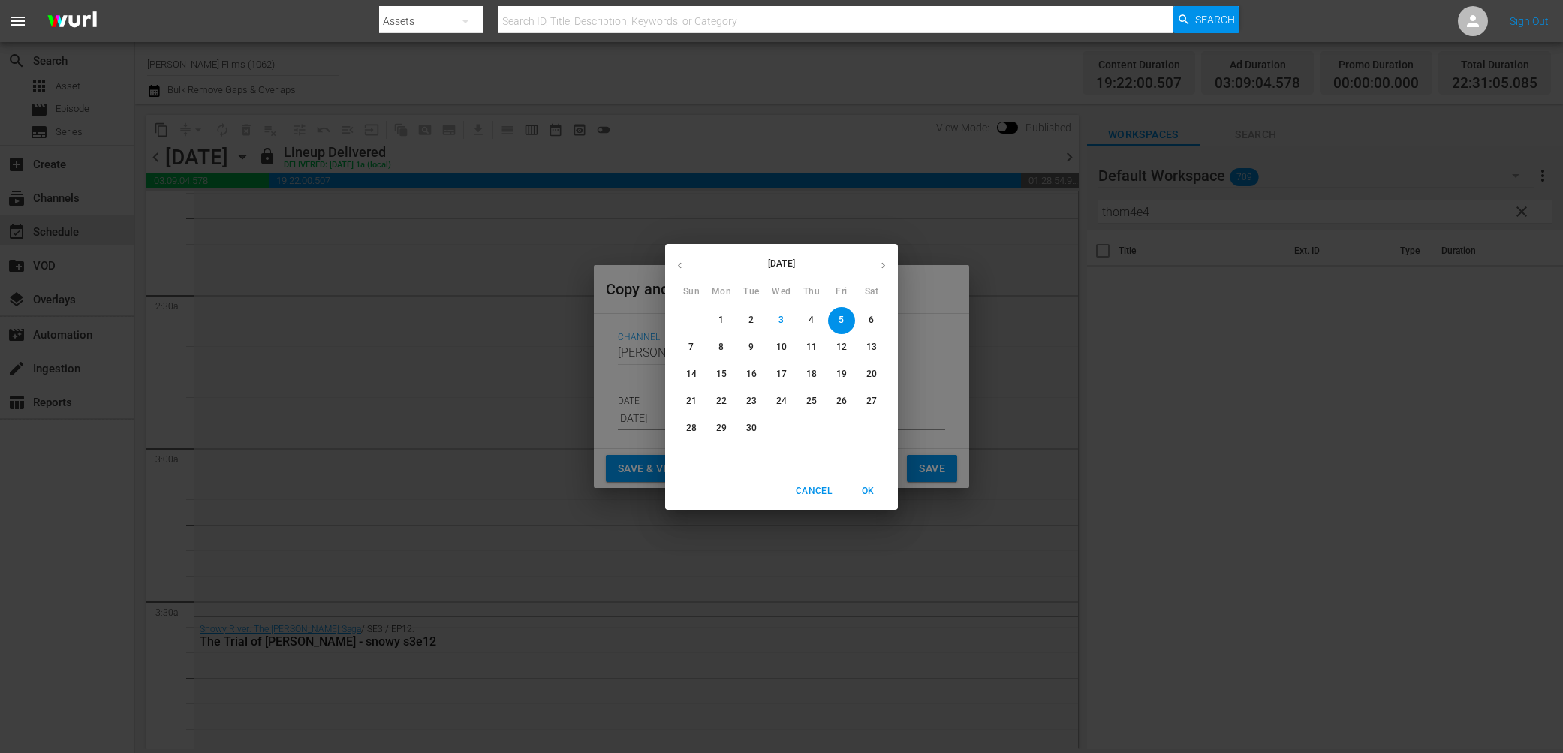
click at [874, 319] on p "6" at bounding box center [871, 320] width 5 height 13
type input "[DATE]"
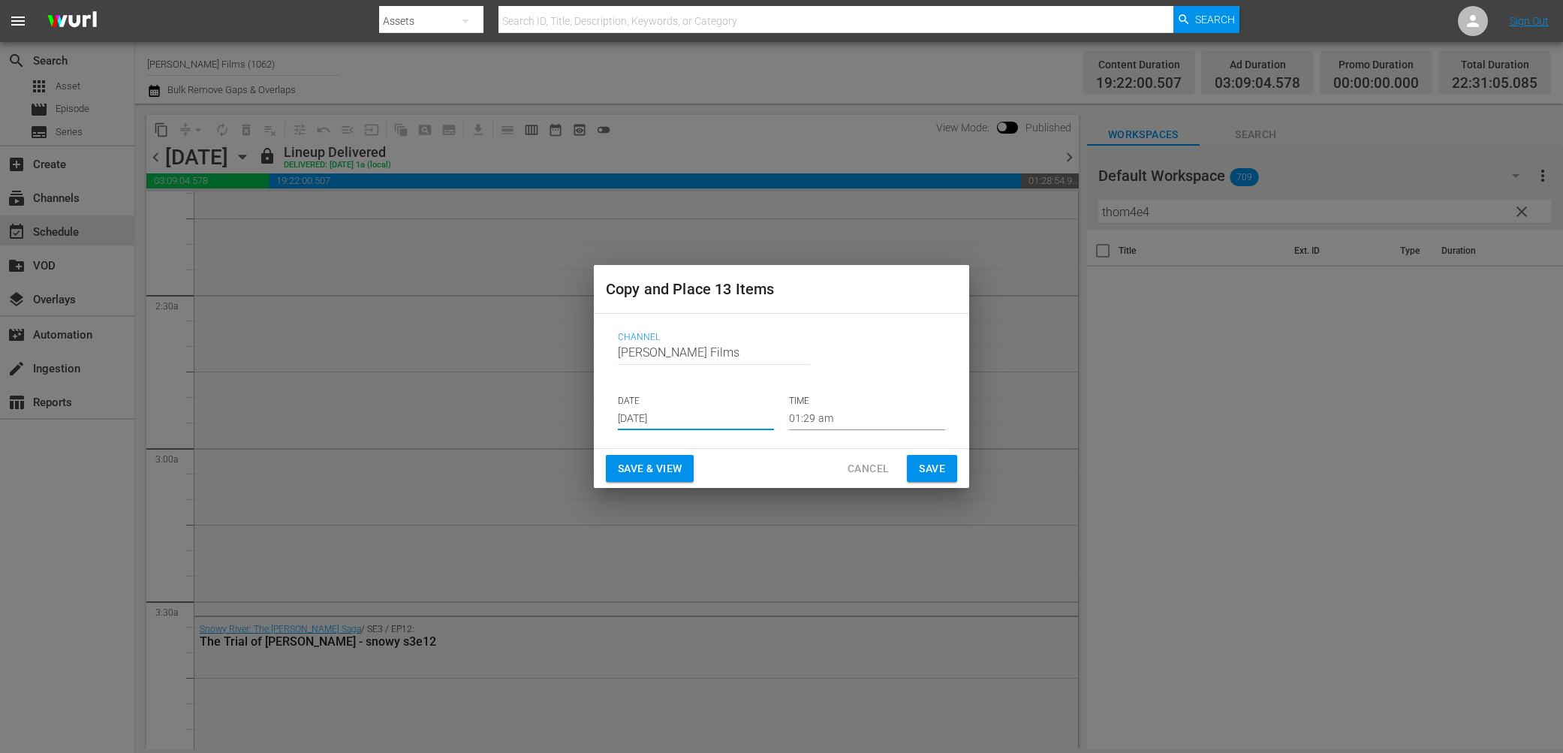
click at [926, 470] on span "Save" at bounding box center [932, 469] width 26 height 19
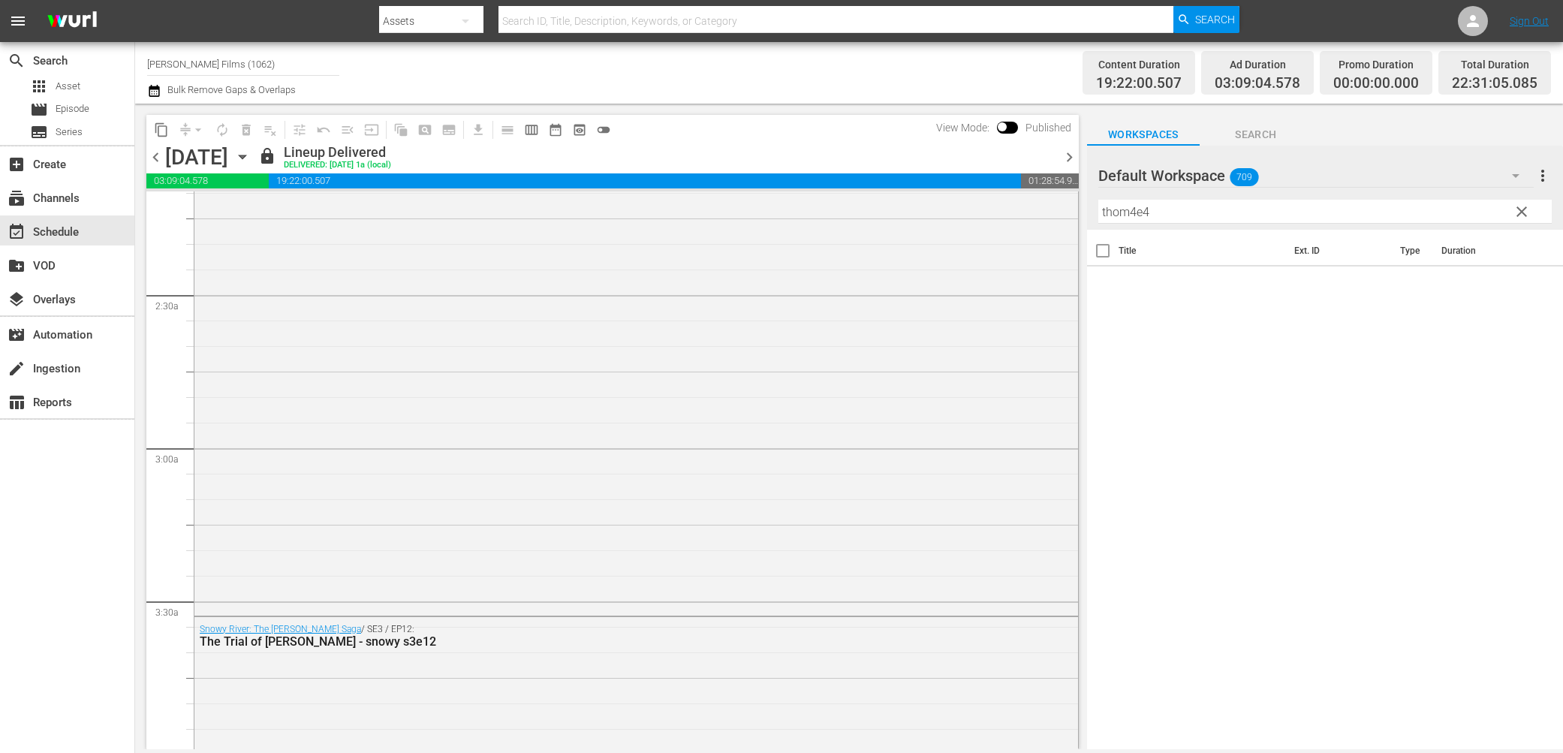
click at [251, 158] on icon "button" at bounding box center [242, 157] width 17 height 17
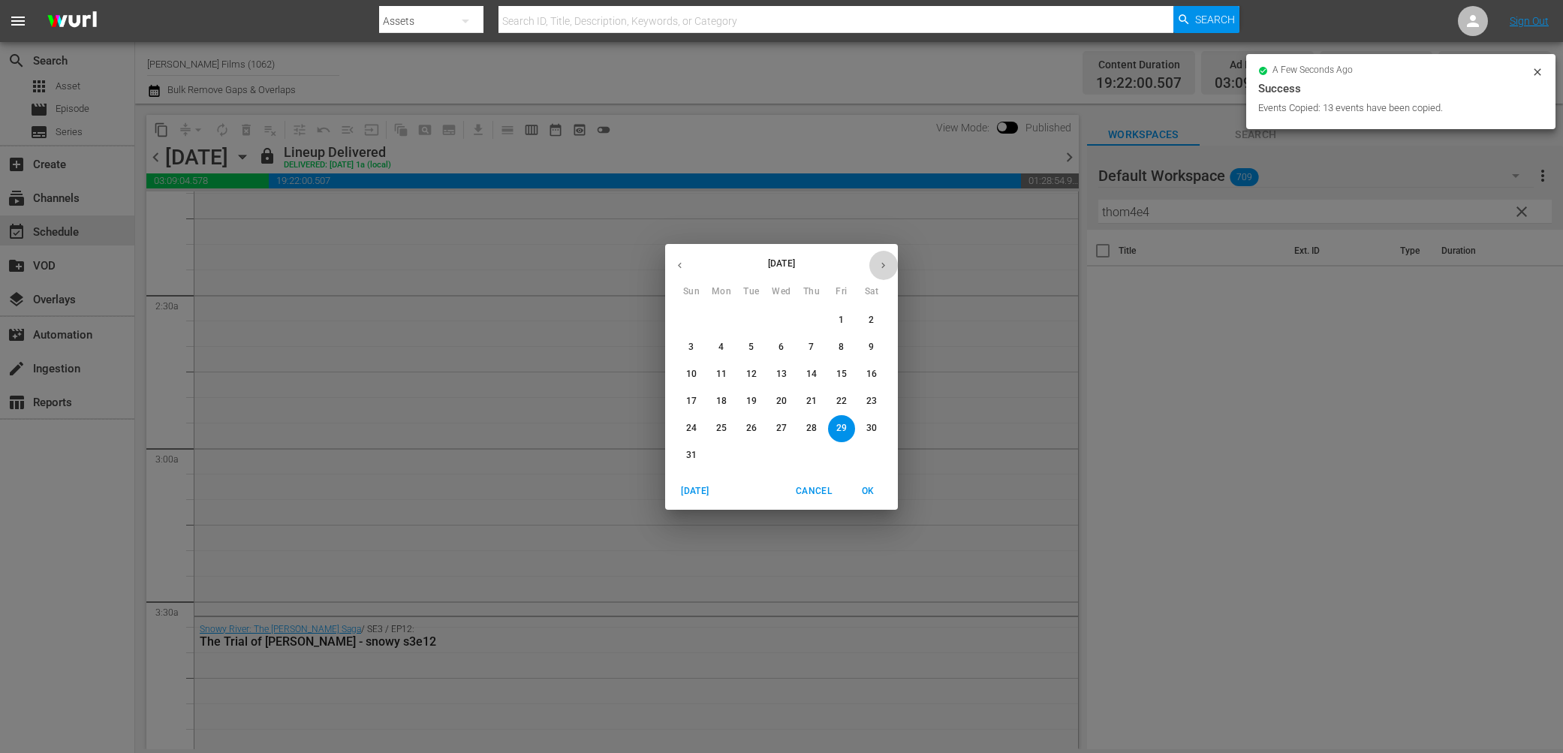
click at [879, 261] on icon "button" at bounding box center [883, 265] width 11 height 11
click at [873, 324] on p "6" at bounding box center [871, 320] width 5 height 13
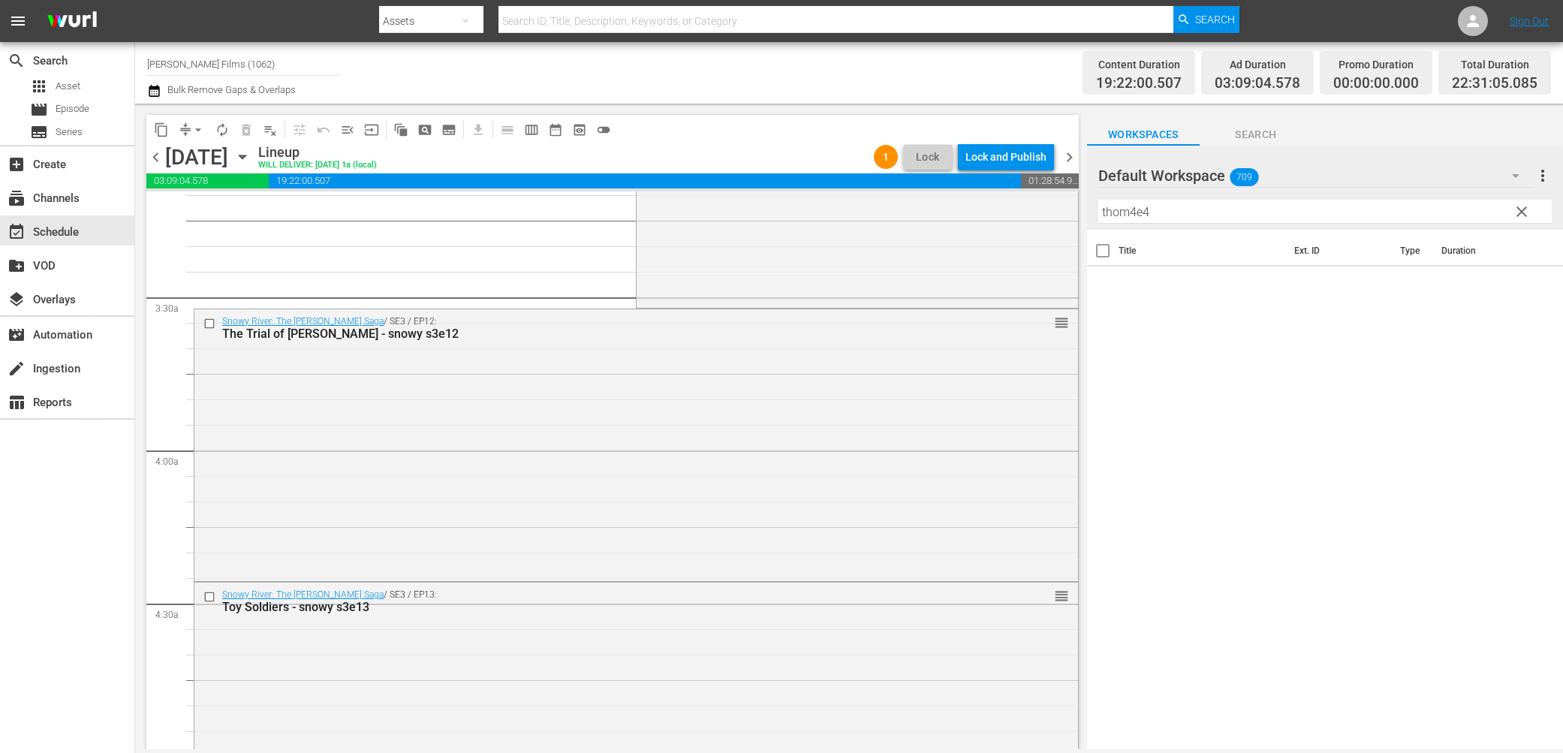
scroll to position [1026, 0]
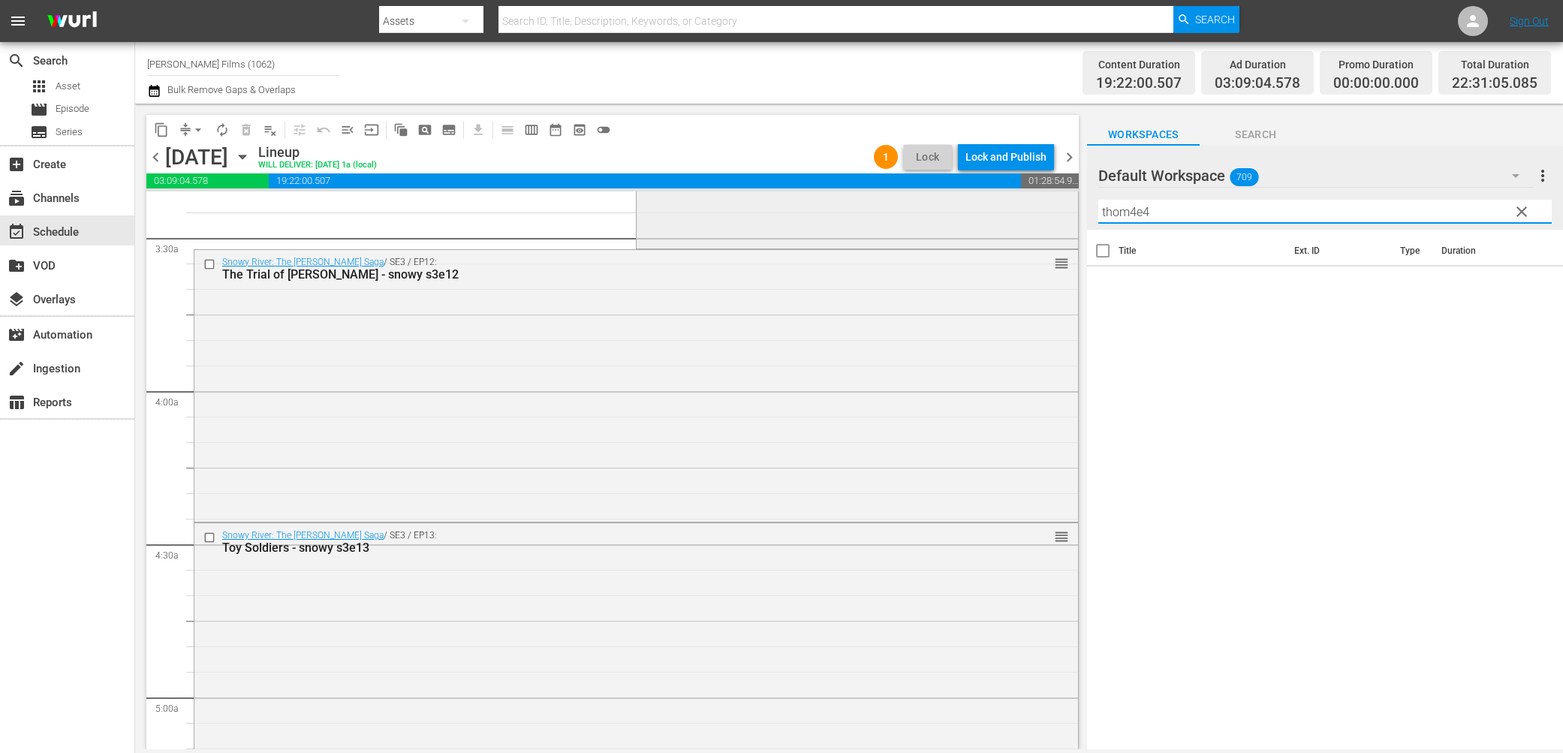
drag, startPoint x: 1131, startPoint y: 210, endPoint x: 814, endPoint y: 198, distance: 317.2
click at [814, 198] on div "content_copy compress arrow_drop_down autorenew_outlined delete_forever_outline…" at bounding box center [849, 427] width 1428 height 646
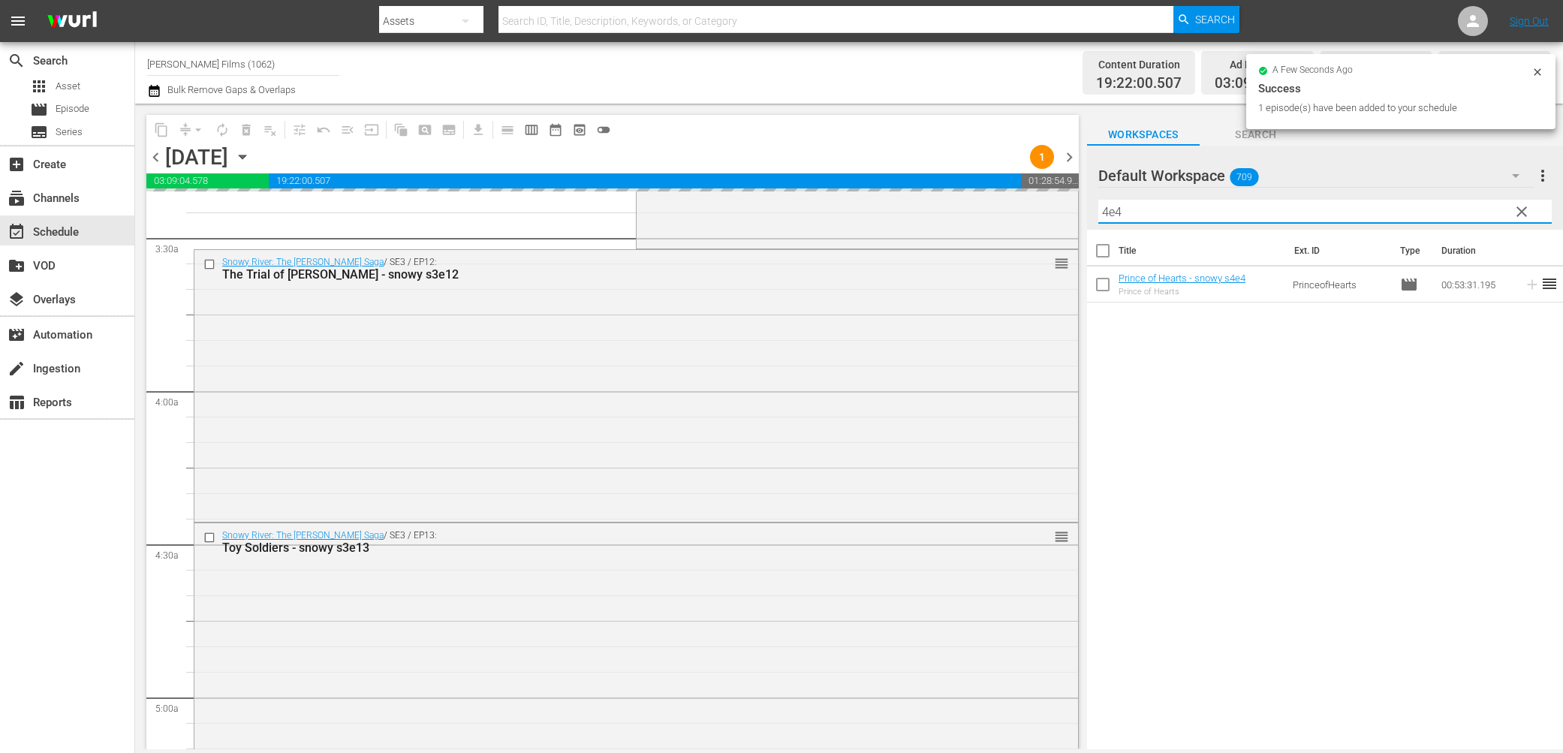
click at [1140, 219] on input "4e4" at bounding box center [1326, 212] width 454 height 24
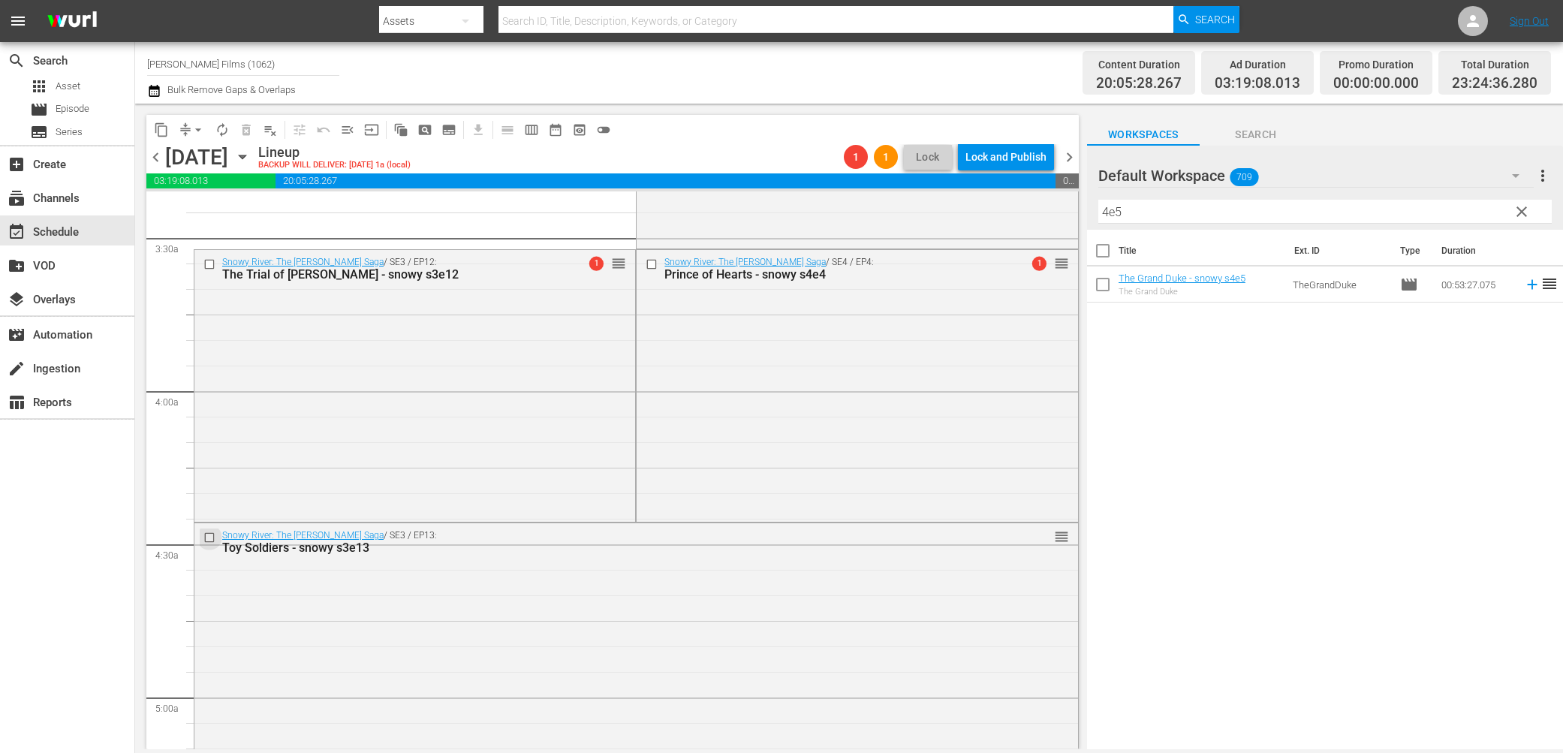
click at [208, 535] on input "checkbox" at bounding box center [212, 538] width 16 height 13
click at [207, 264] on input "checkbox" at bounding box center [212, 264] width 16 height 13
click at [245, 133] on span "delete_forever_outlined" at bounding box center [246, 129] width 15 height 15
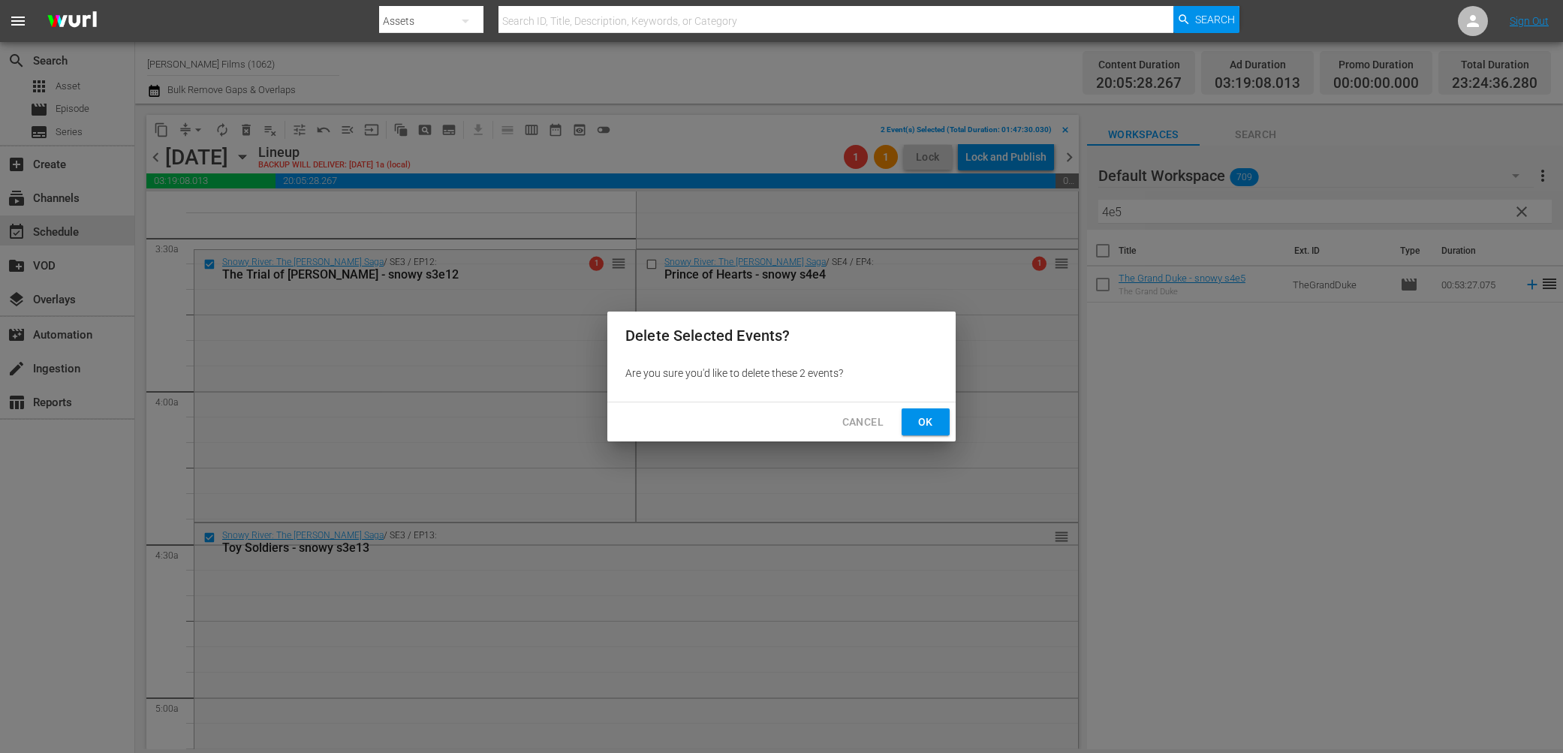
click at [933, 426] on span "Ok" at bounding box center [926, 422] width 24 height 19
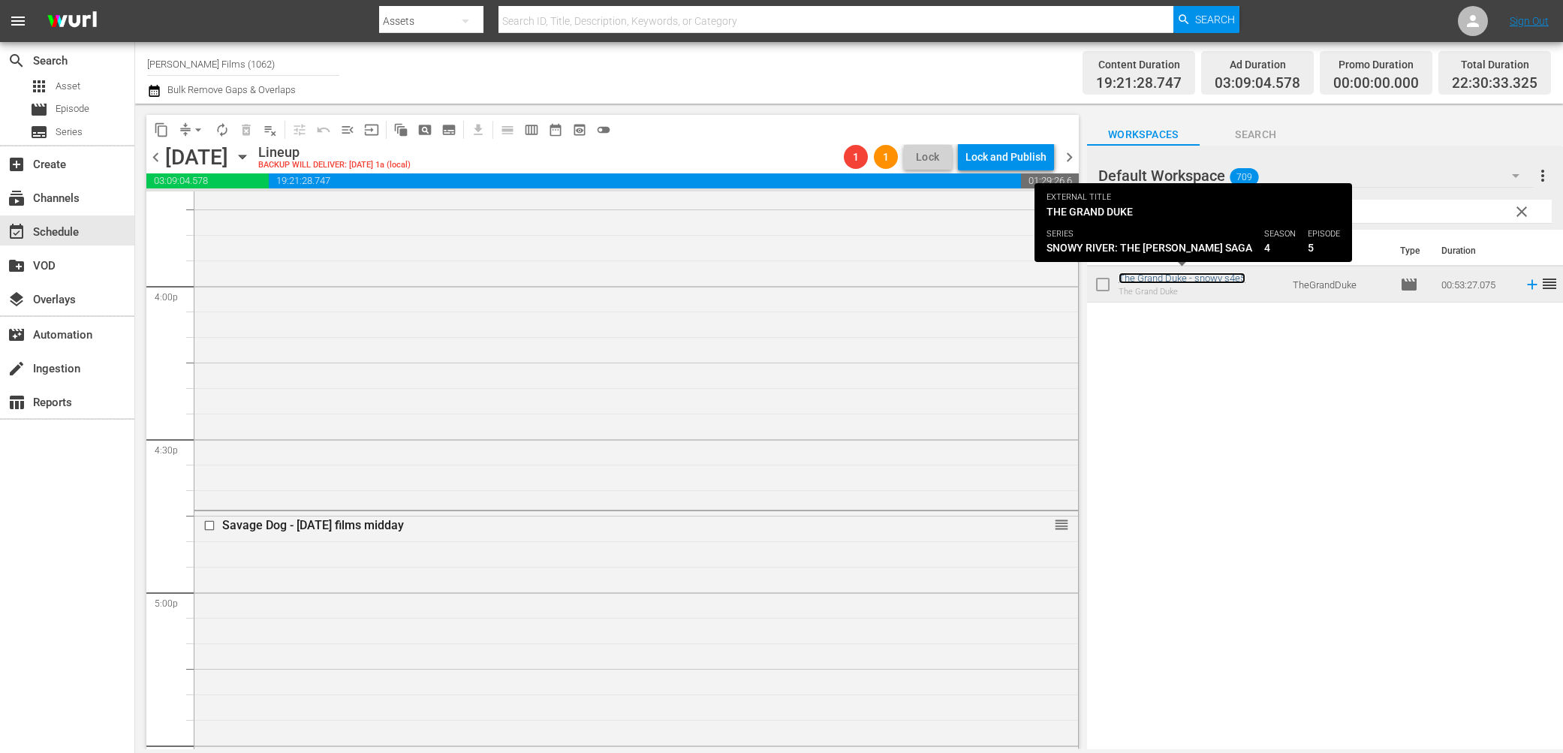
scroll to position [4822, 0]
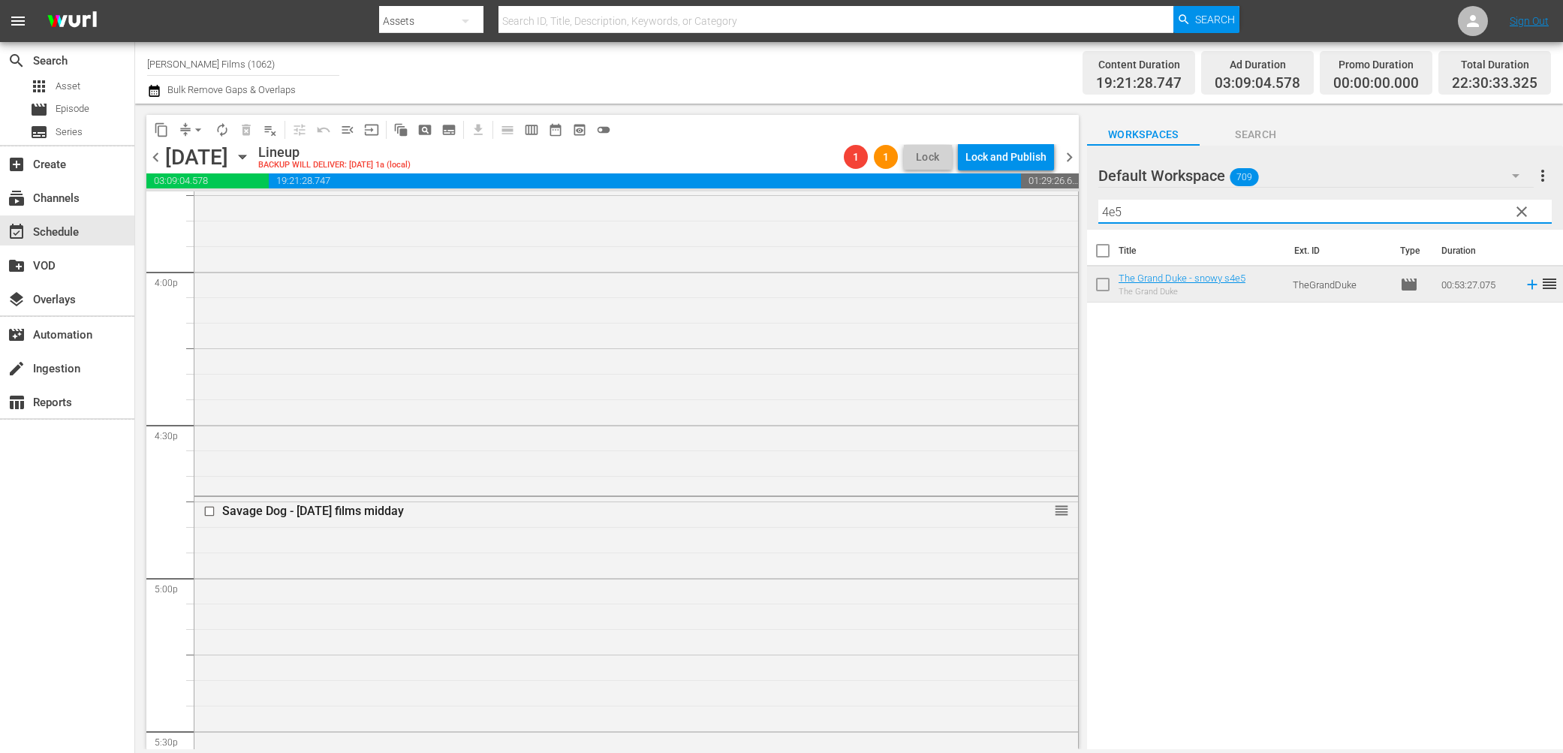
drag, startPoint x: 1173, startPoint y: 205, endPoint x: 818, endPoint y: 150, distance: 359.4
click at [818, 155] on div "content_copy compress arrow_drop_down autorenew_outlined delete_forever_outline…" at bounding box center [849, 427] width 1428 height 646
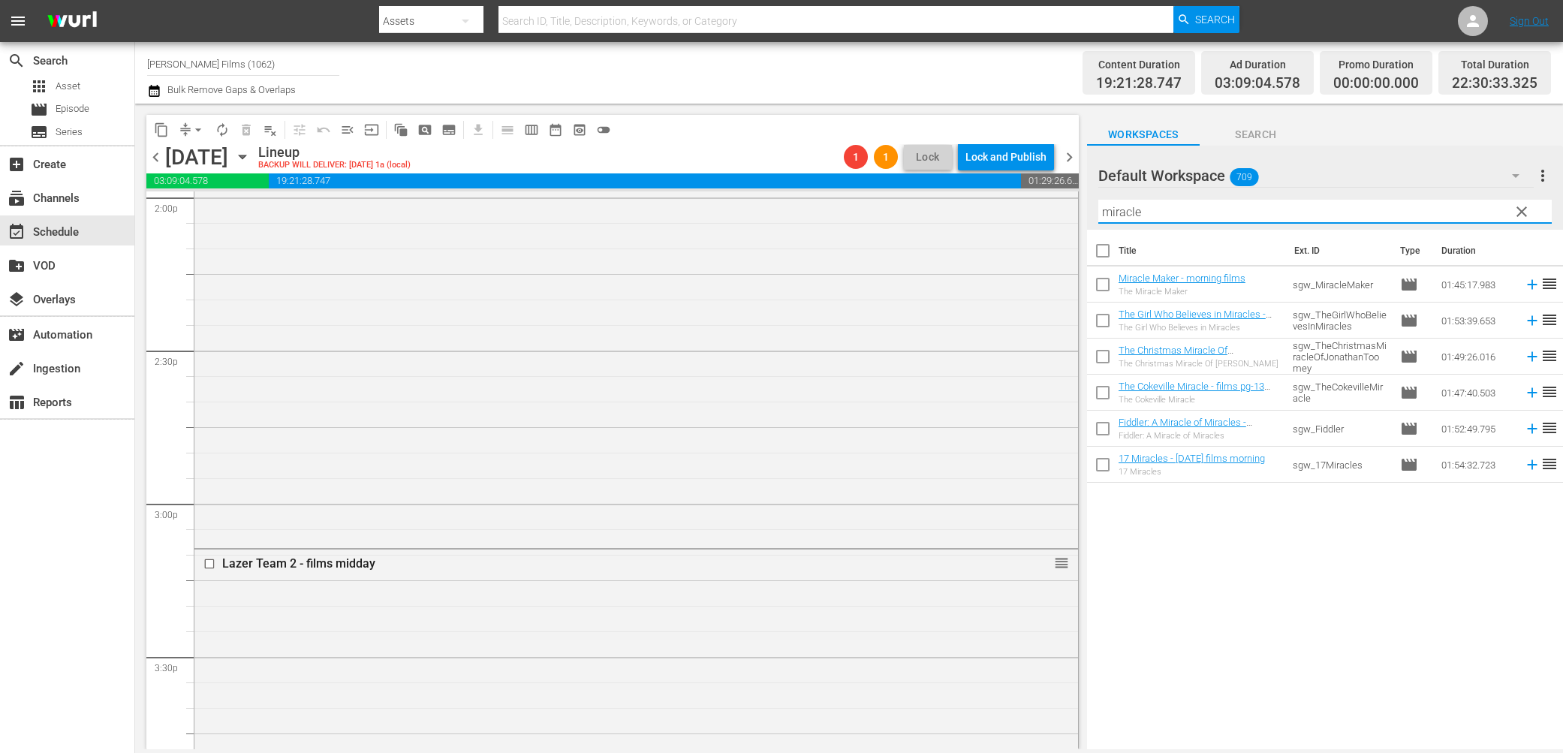
scroll to position [4267, 0]
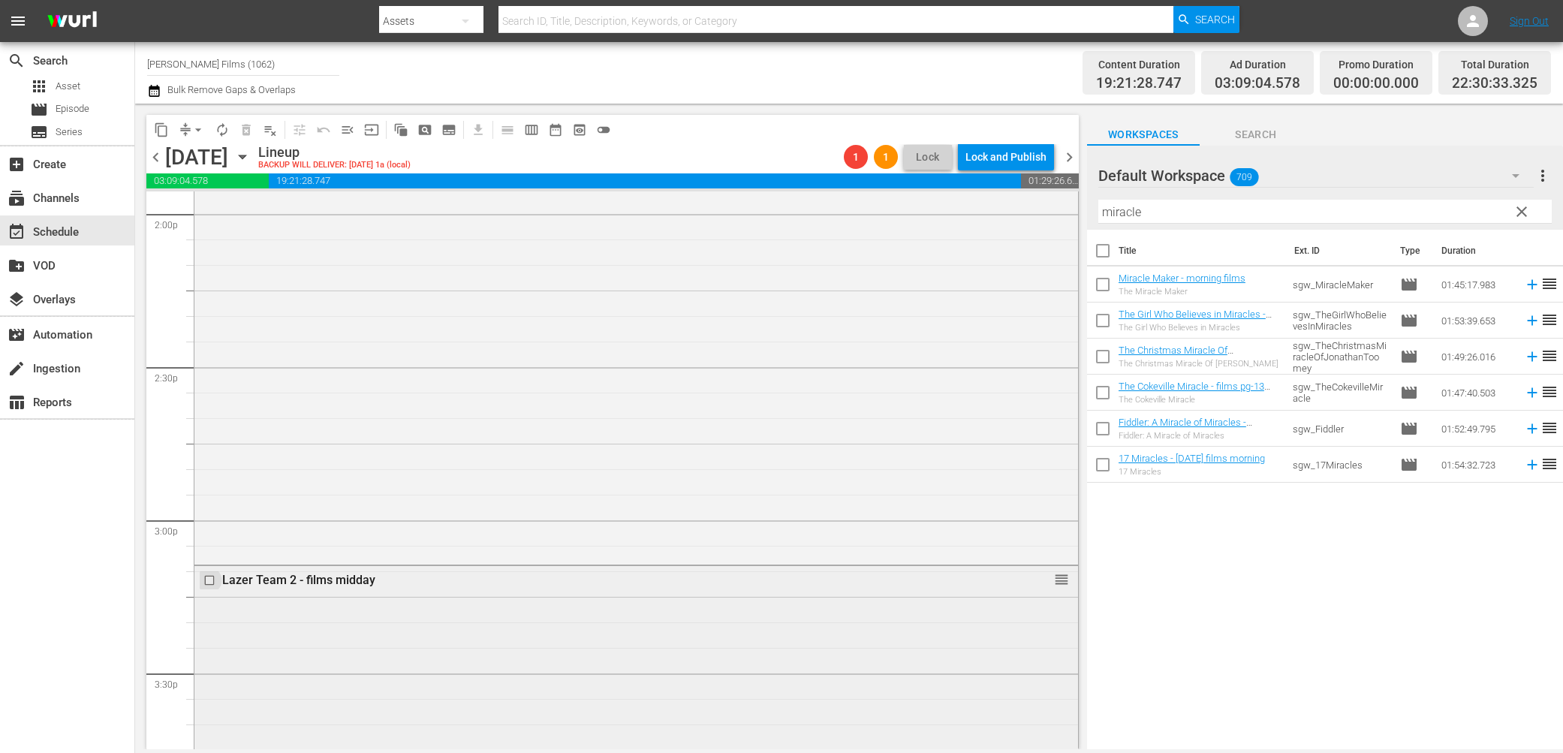
click at [211, 581] on input "checkbox" at bounding box center [212, 580] width 16 height 13
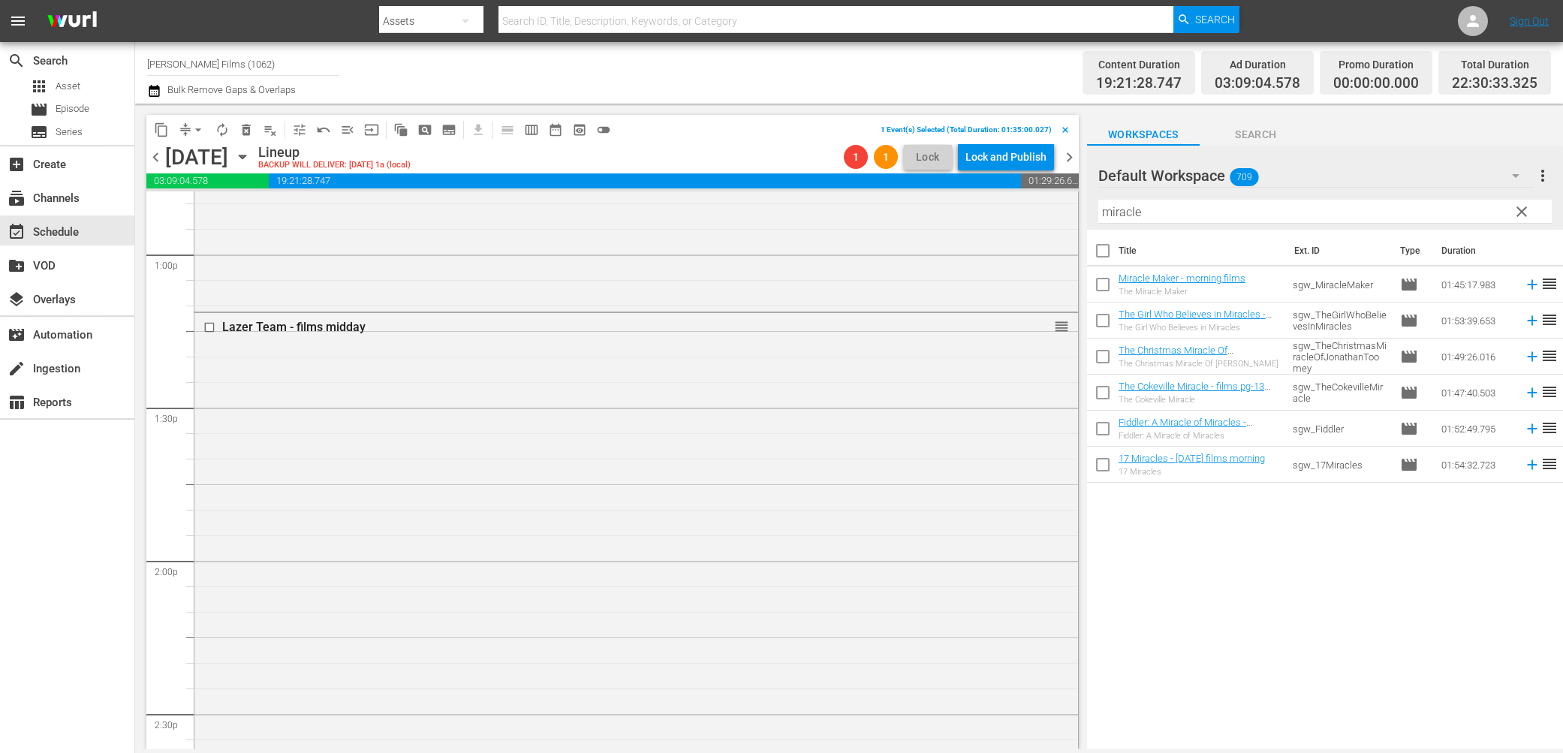
scroll to position [3869, 0]
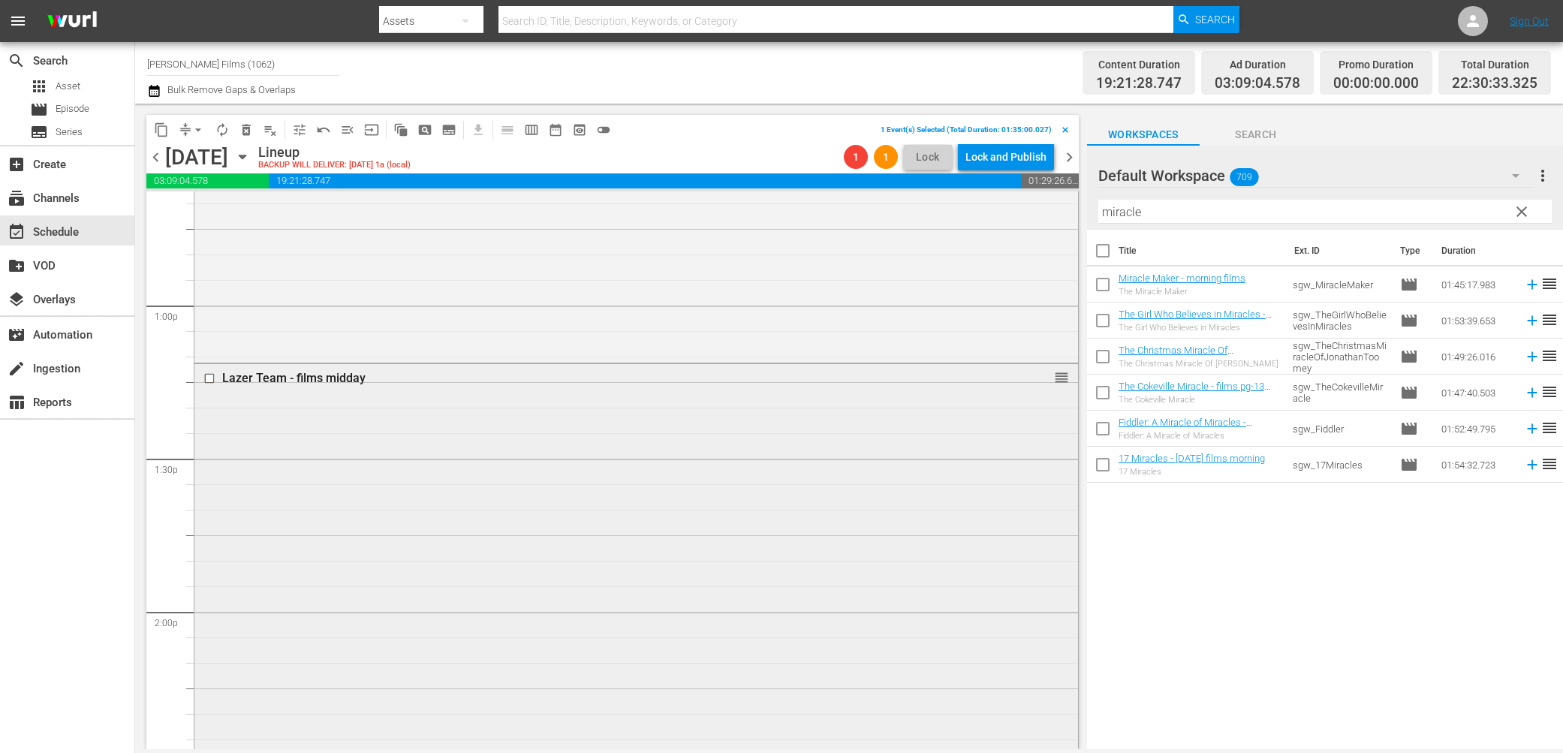
click at [209, 381] on input "checkbox" at bounding box center [212, 378] width 16 height 13
click at [246, 131] on span "delete_forever_outlined" at bounding box center [246, 129] width 15 height 15
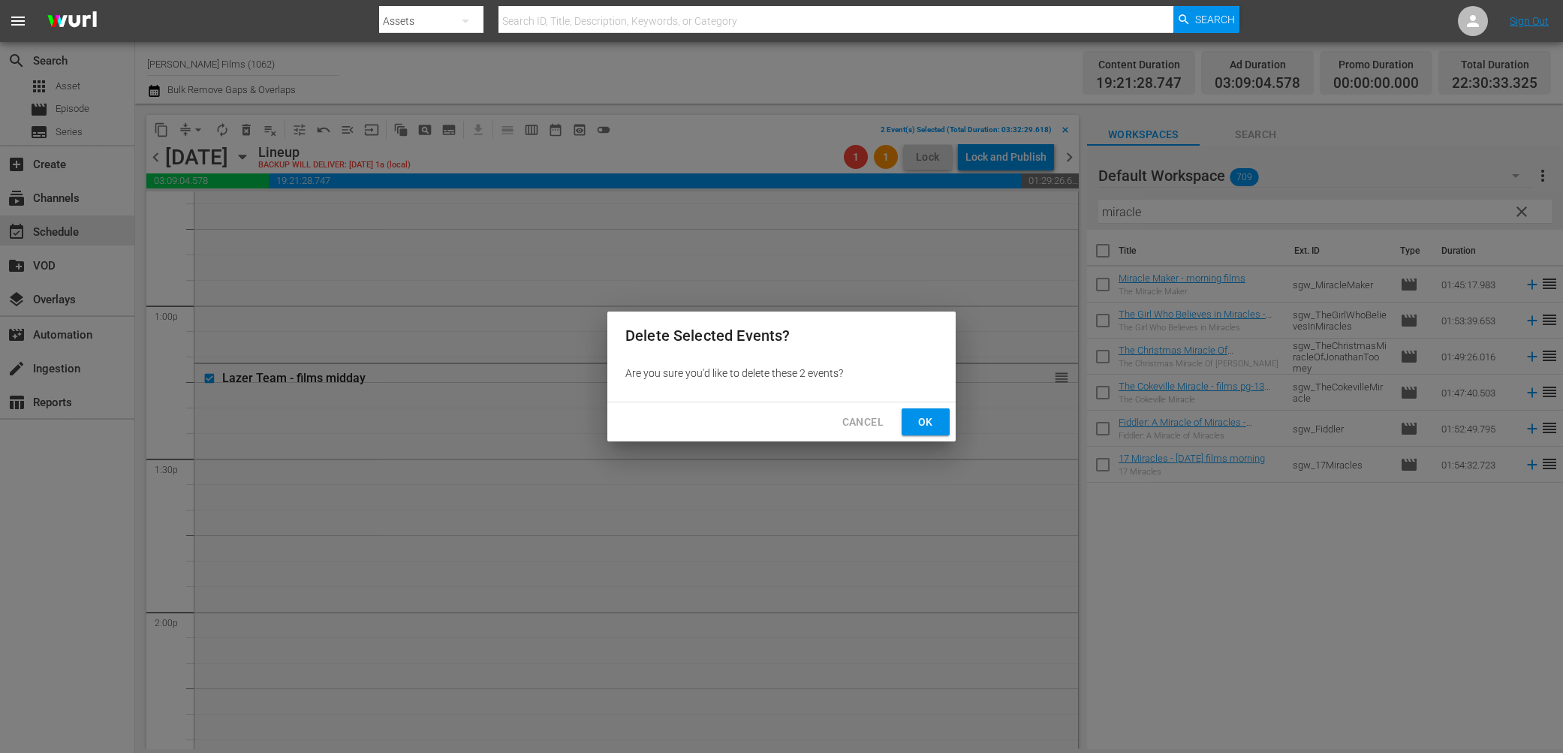
click at [927, 417] on span "Ok" at bounding box center [926, 422] width 24 height 19
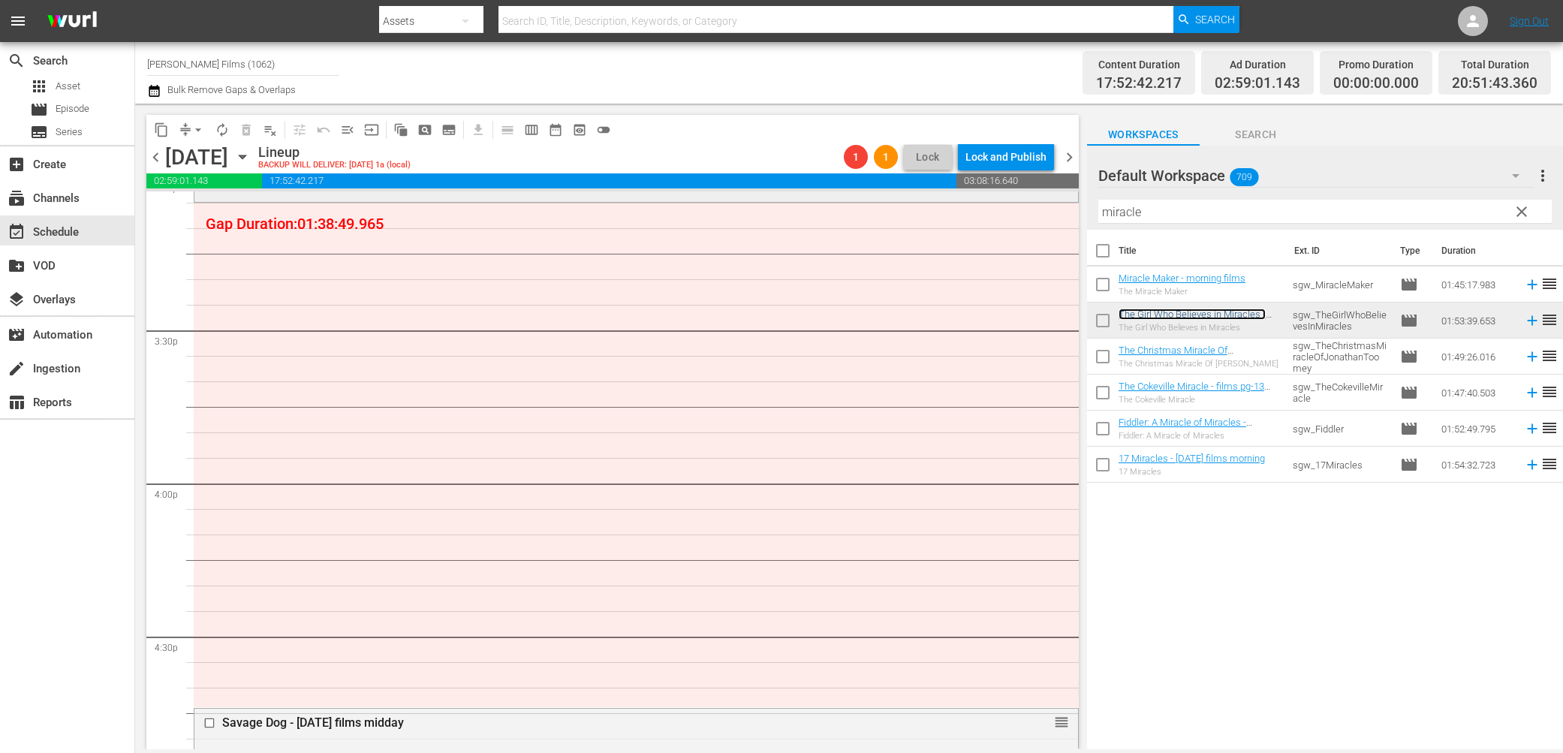
scroll to position [4743, 0]
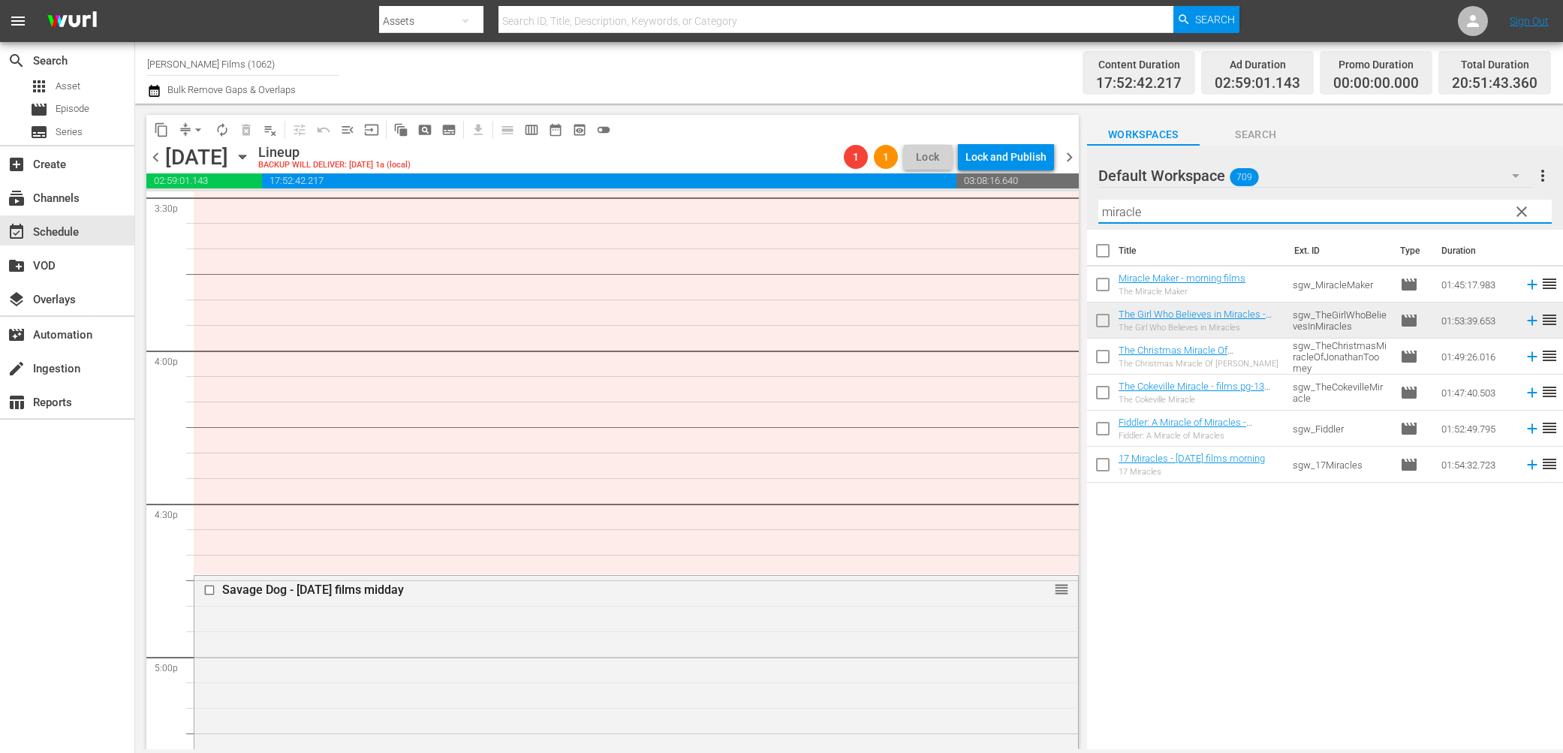
drag, startPoint x: 1166, startPoint y: 213, endPoint x: 951, endPoint y: 176, distance: 218.6
click at [950, 179] on div "content_copy compress arrow_drop_down autorenew_outlined delete_forever_outline…" at bounding box center [849, 427] width 1428 height 646
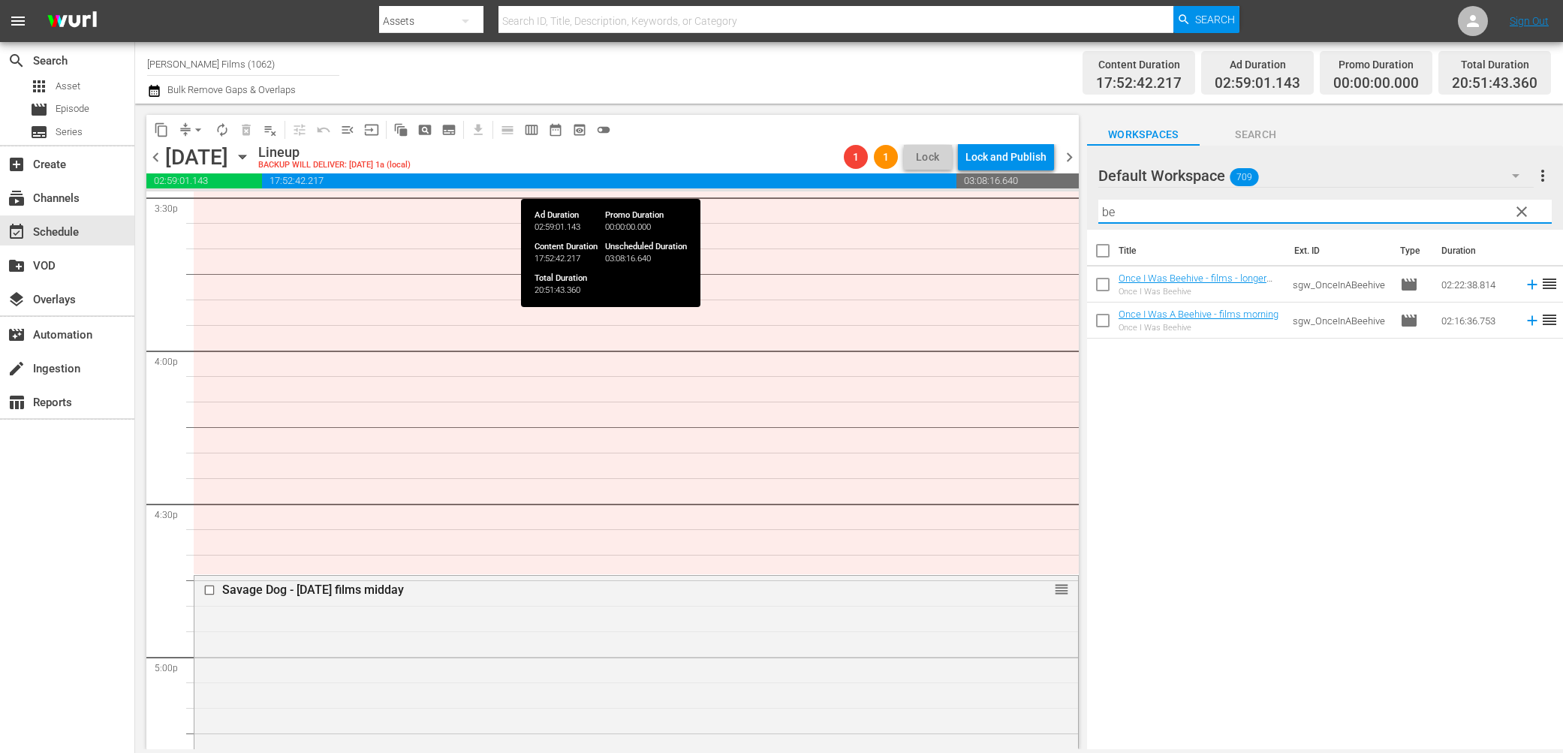
type input "b"
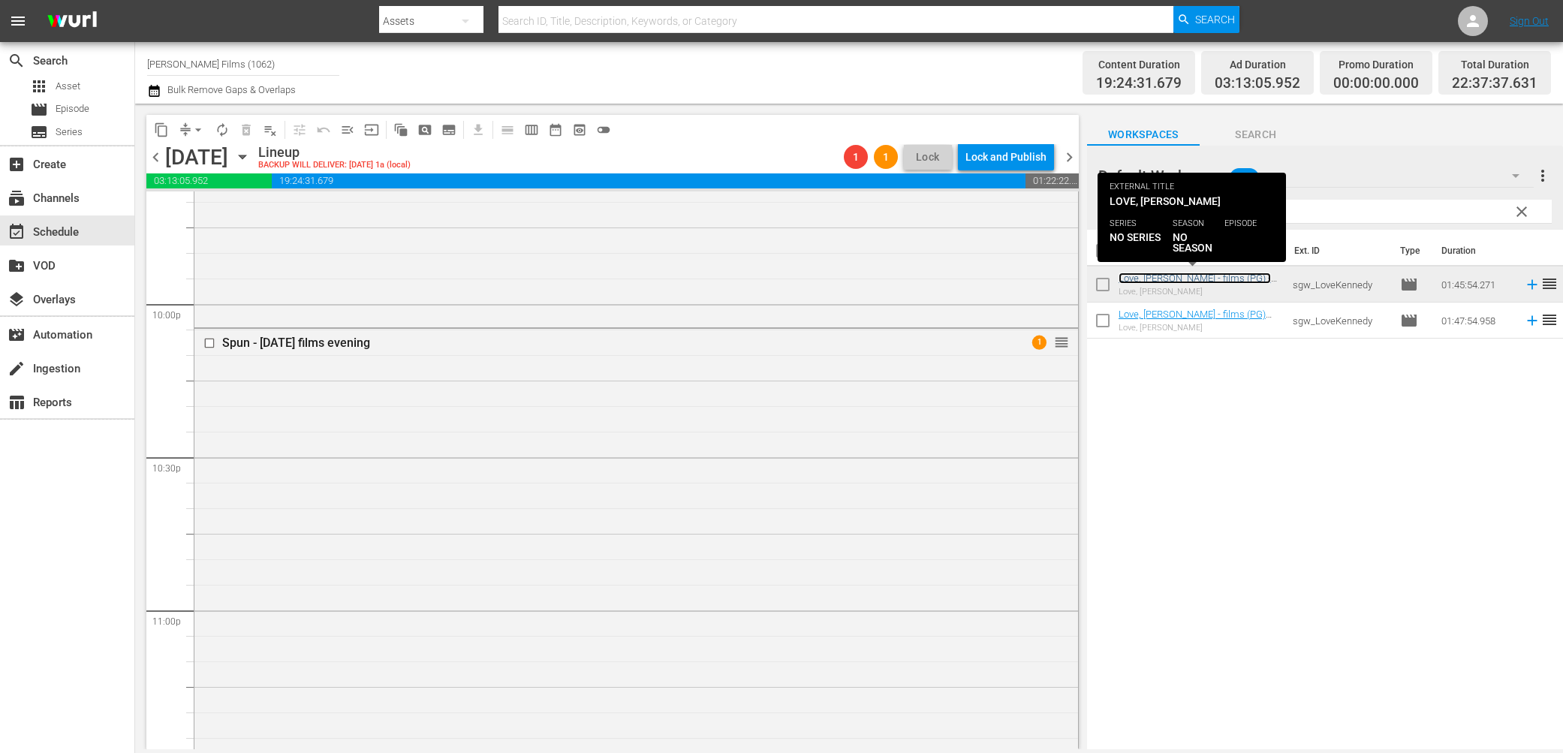
scroll to position [6676, 0]
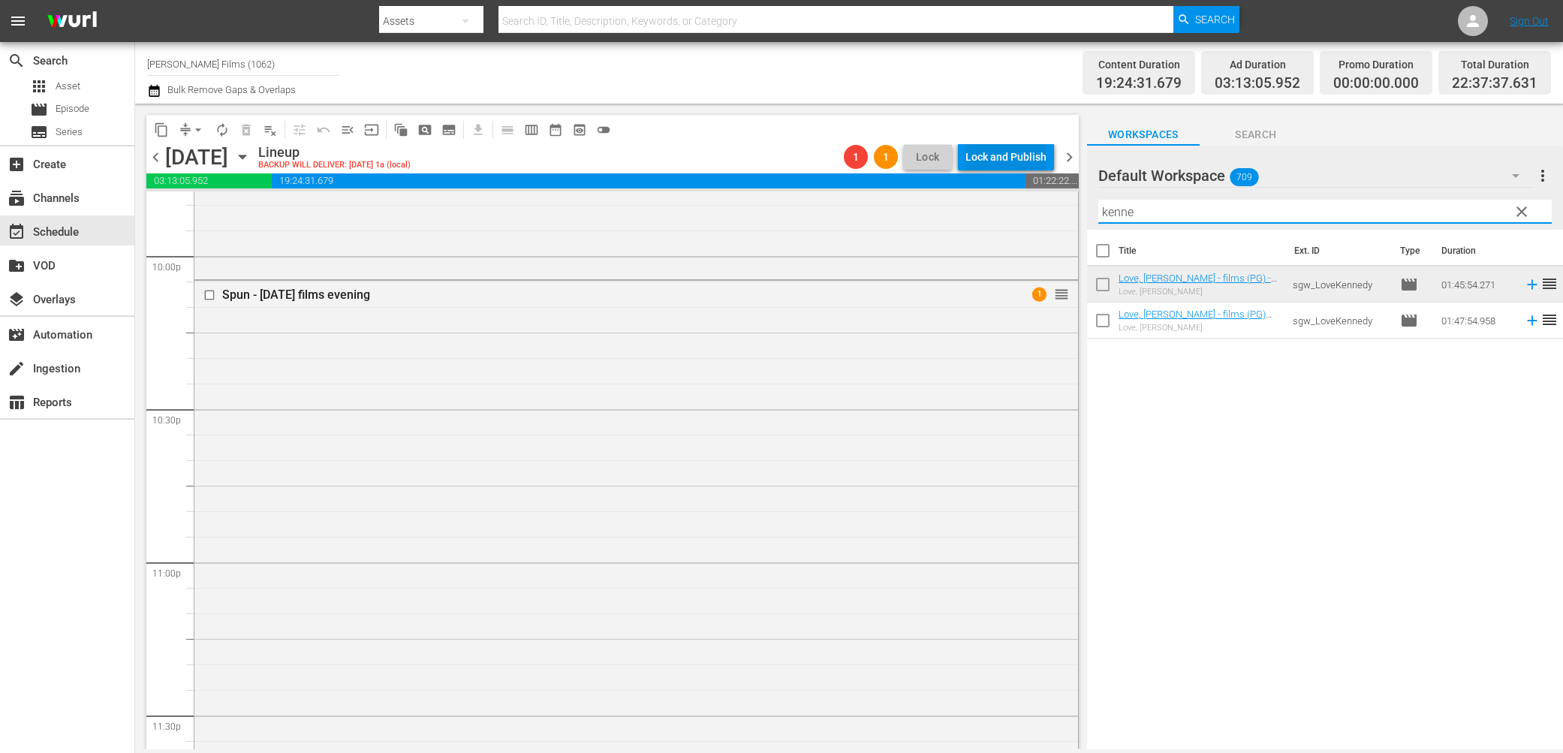
drag, startPoint x: 1205, startPoint y: 207, endPoint x: 851, endPoint y: 108, distance: 367.8
click at [855, 108] on div "content_copy compress arrow_drop_down autorenew_outlined delete_forever_outline…" at bounding box center [849, 427] width 1428 height 646
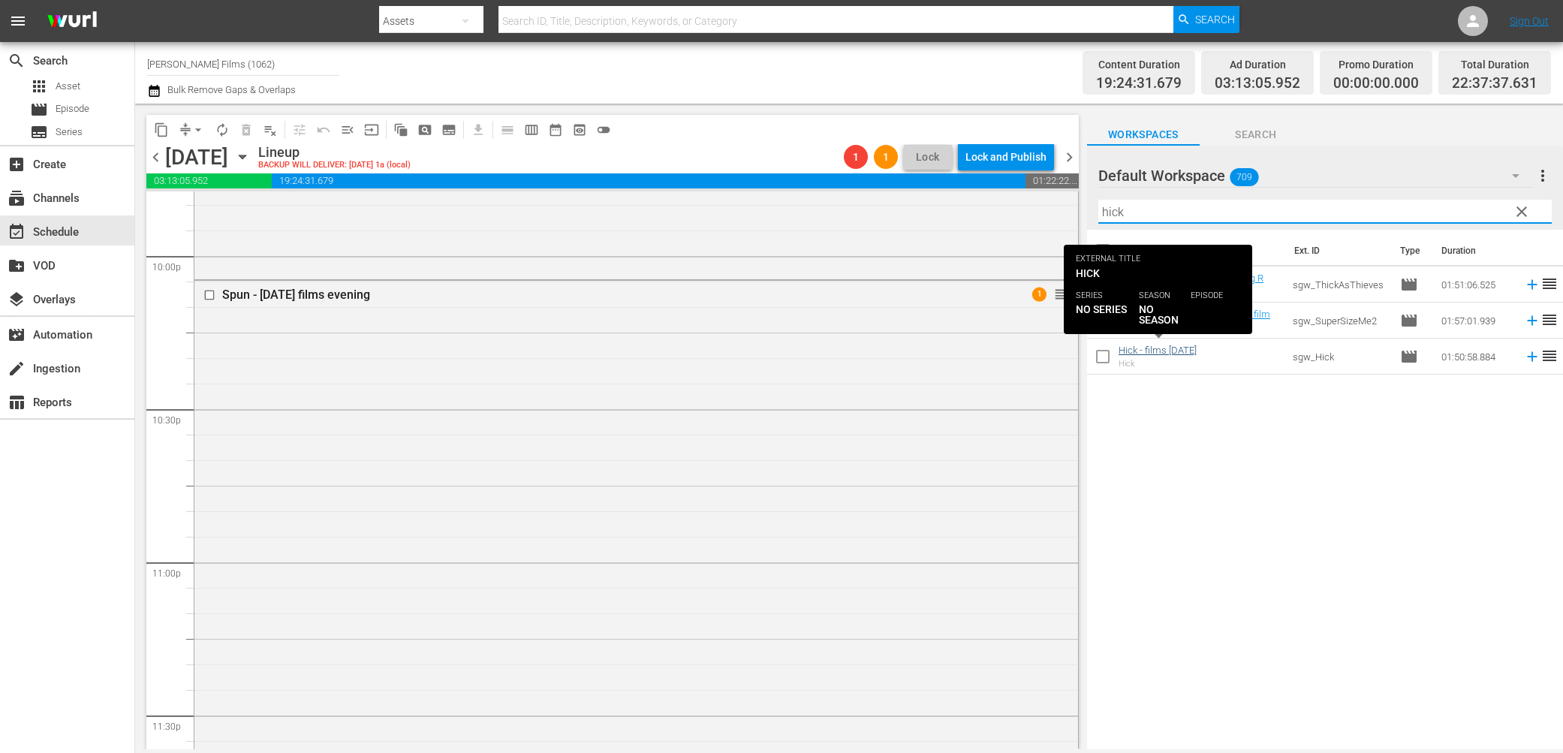
type input "hick"
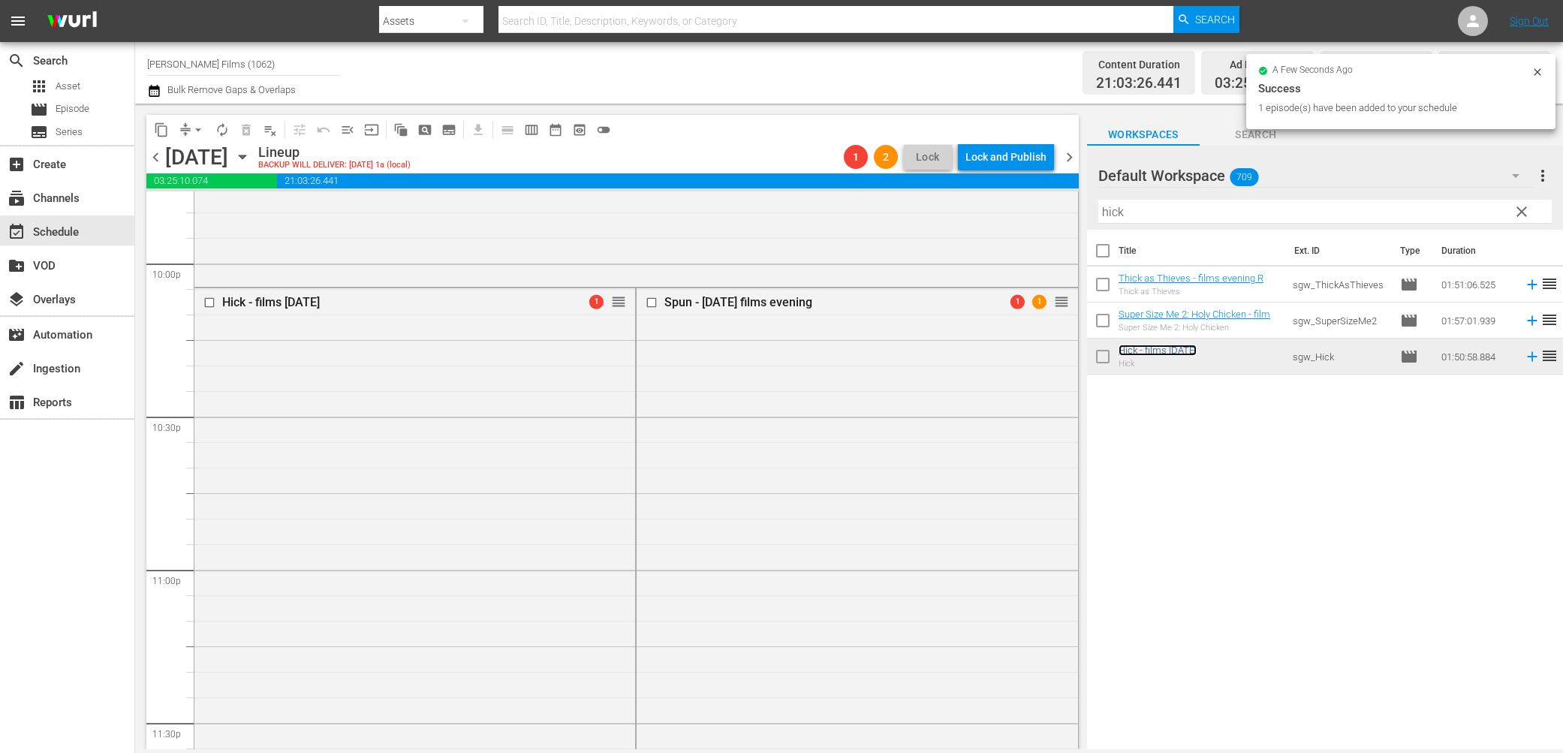
scroll to position [6627, 0]
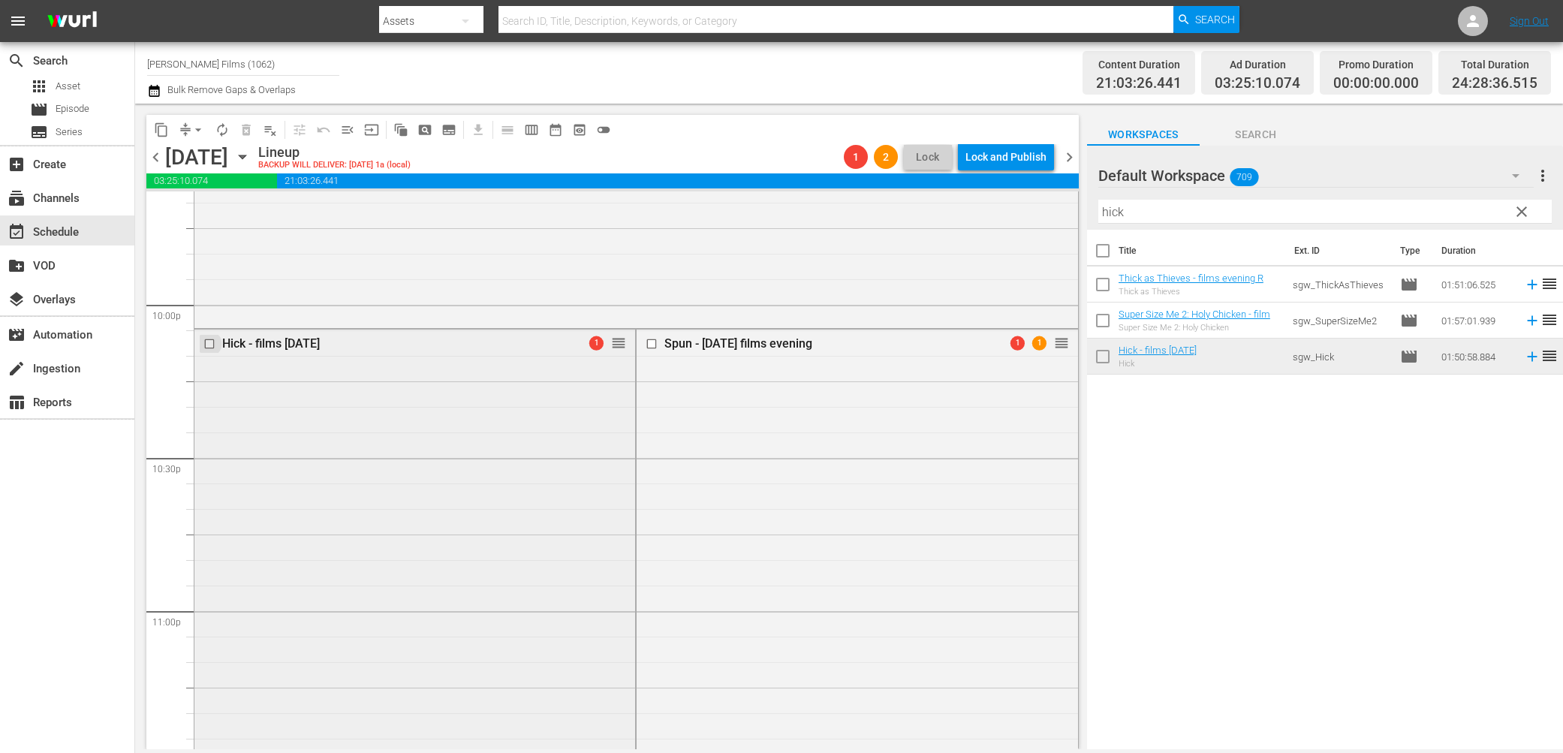
click at [215, 344] on input "checkbox" at bounding box center [212, 344] width 16 height 13
click at [652, 343] on input "checkbox" at bounding box center [654, 344] width 16 height 13
click at [209, 341] on input "checkbox" at bounding box center [212, 344] width 16 height 13
click at [246, 123] on span "delete_forever_outlined" at bounding box center [246, 129] width 15 height 15
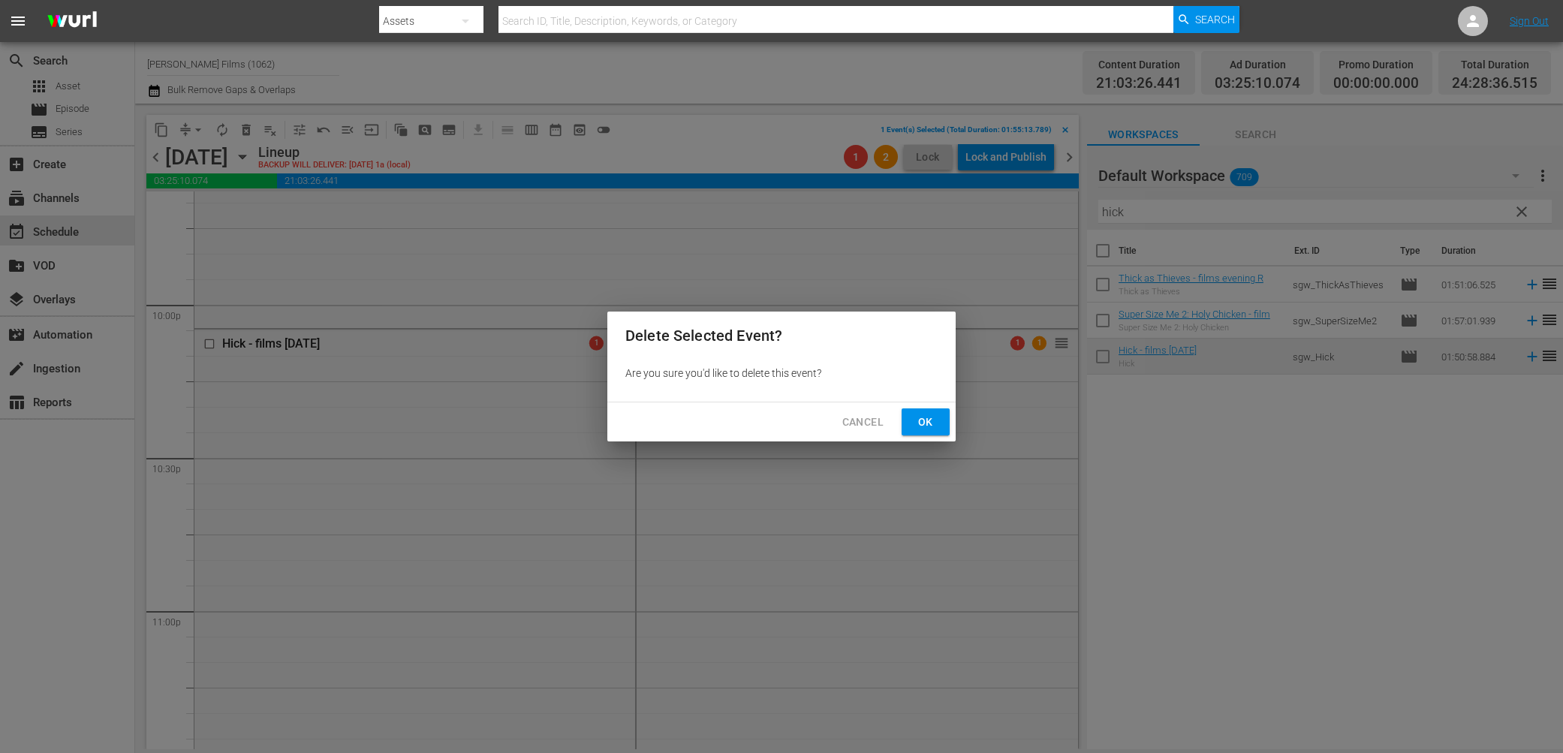
click at [924, 417] on span "Ok" at bounding box center [926, 422] width 24 height 19
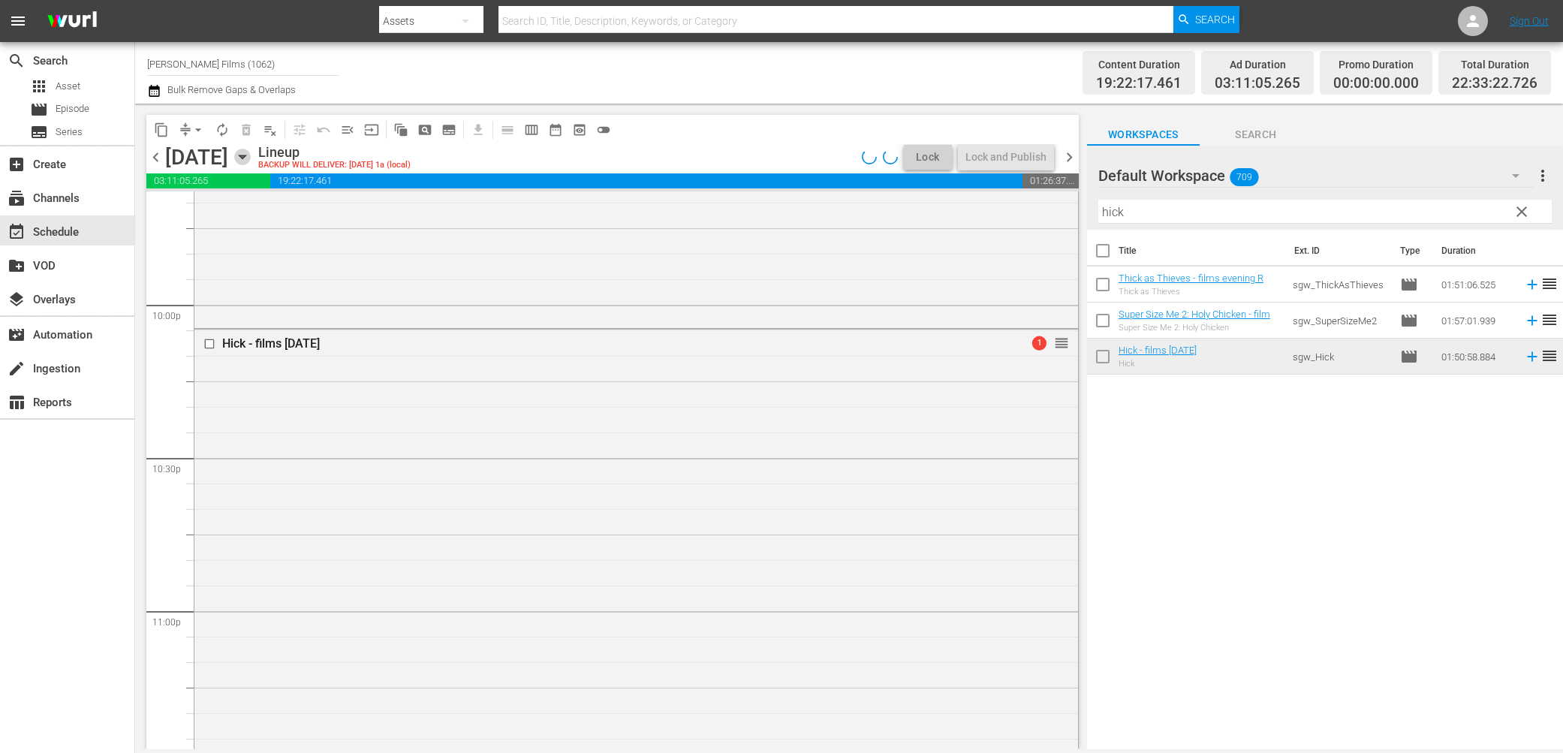
click at [246, 155] on icon "button" at bounding box center [242, 157] width 7 height 4
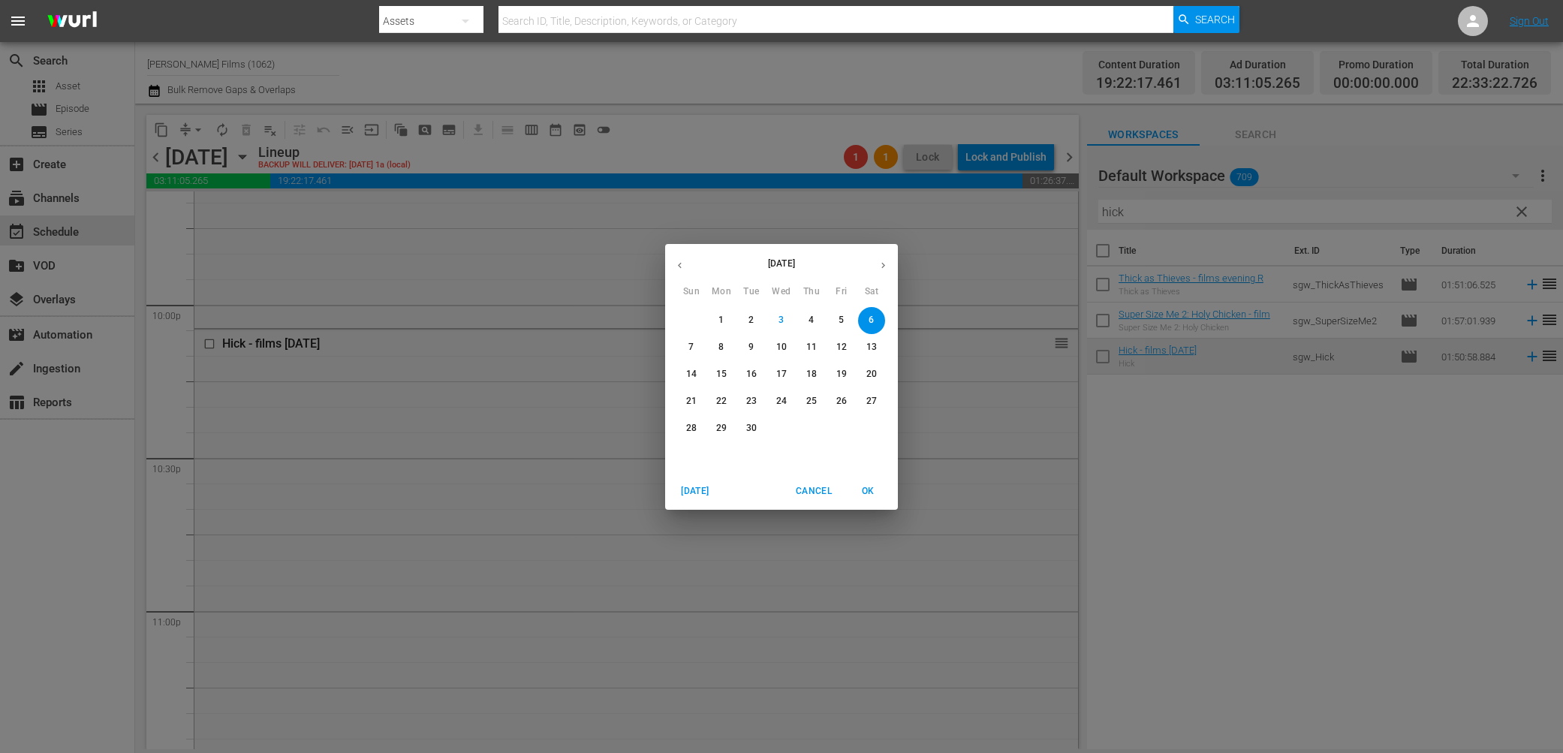
click at [674, 263] on icon "button" at bounding box center [679, 265] width 11 height 11
click at [694, 453] on p "31" at bounding box center [691, 455] width 11 height 13
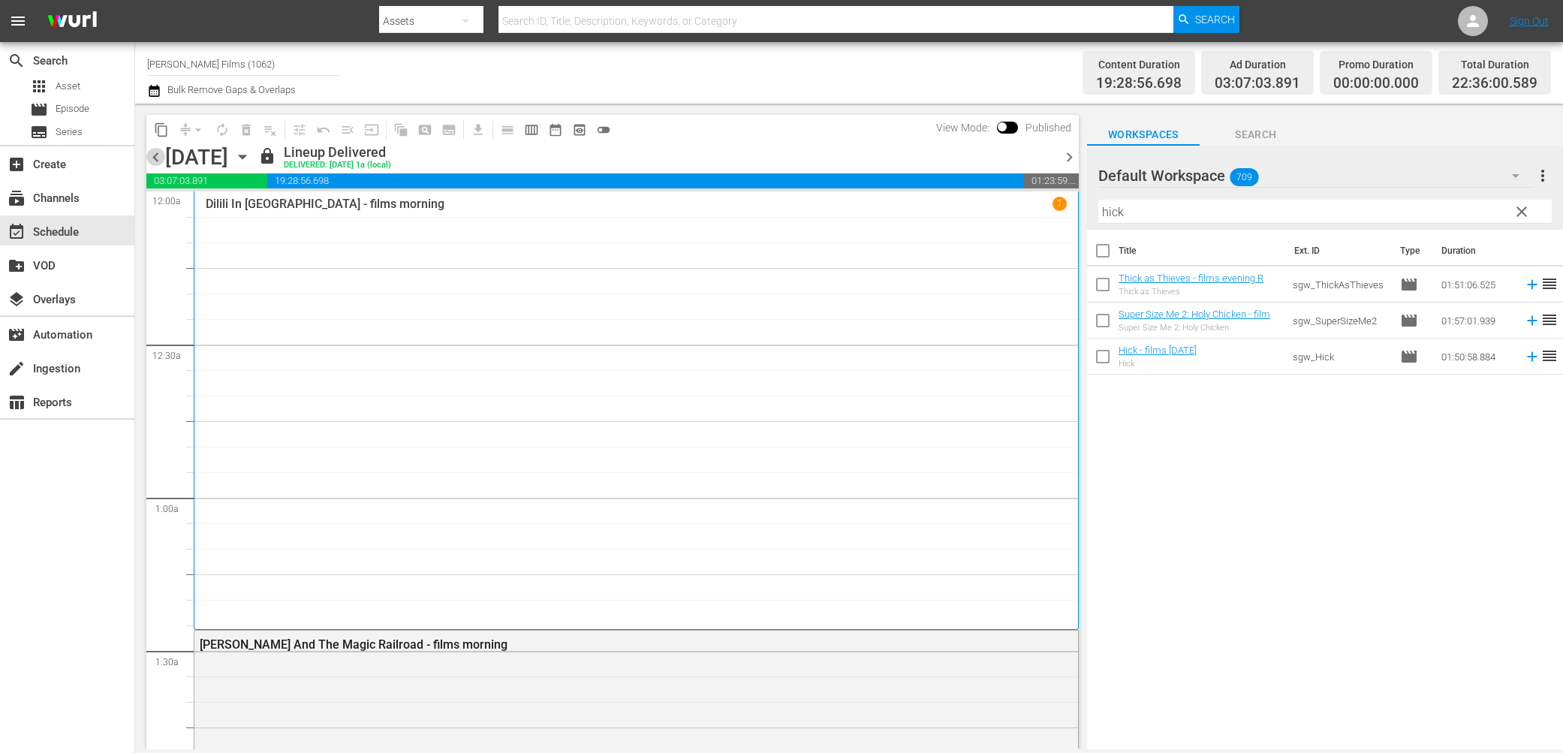
click at [158, 155] on span "chevron_left" at bounding box center [155, 157] width 19 height 19
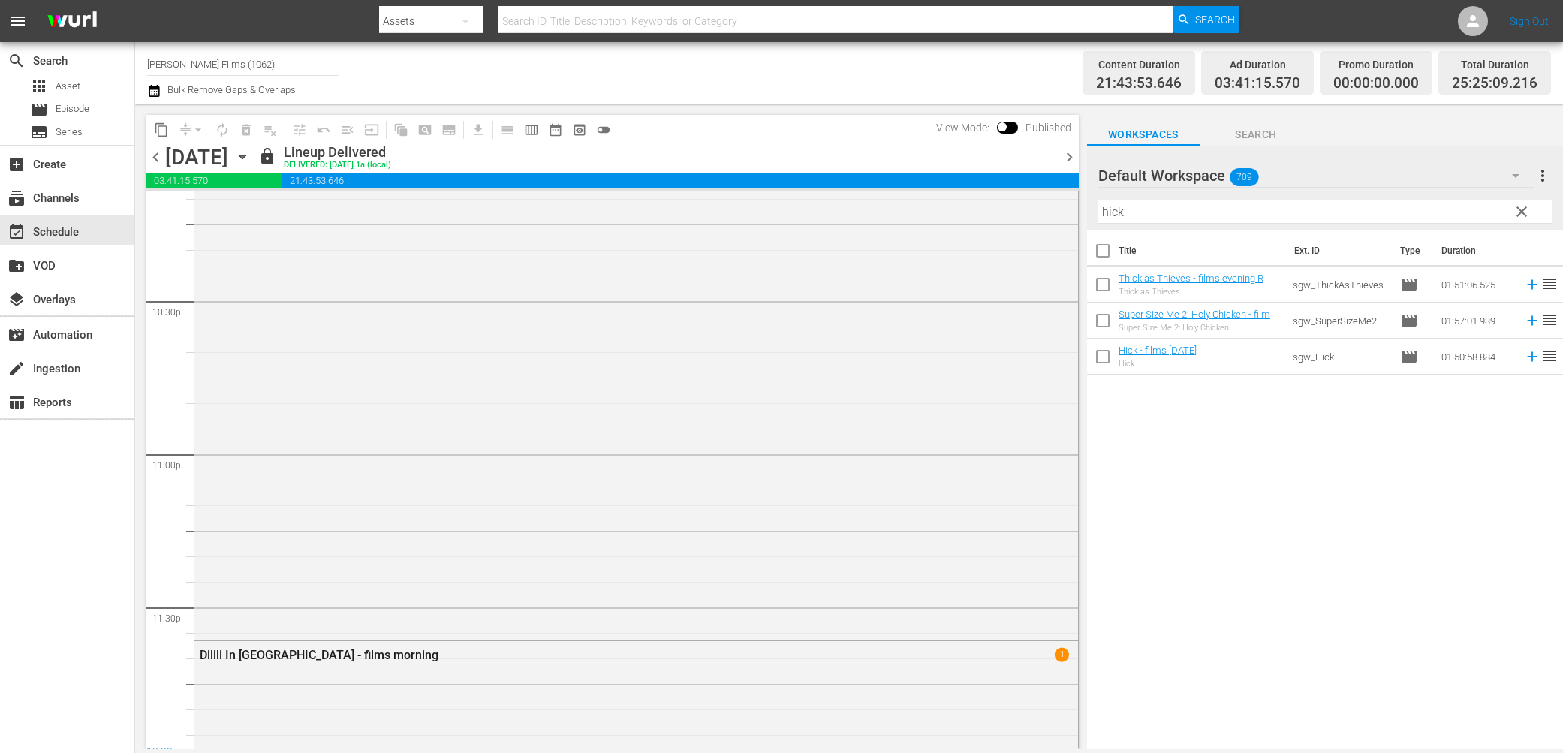
scroll to position [7233, 0]
click at [251, 157] on icon "button" at bounding box center [242, 157] width 17 height 17
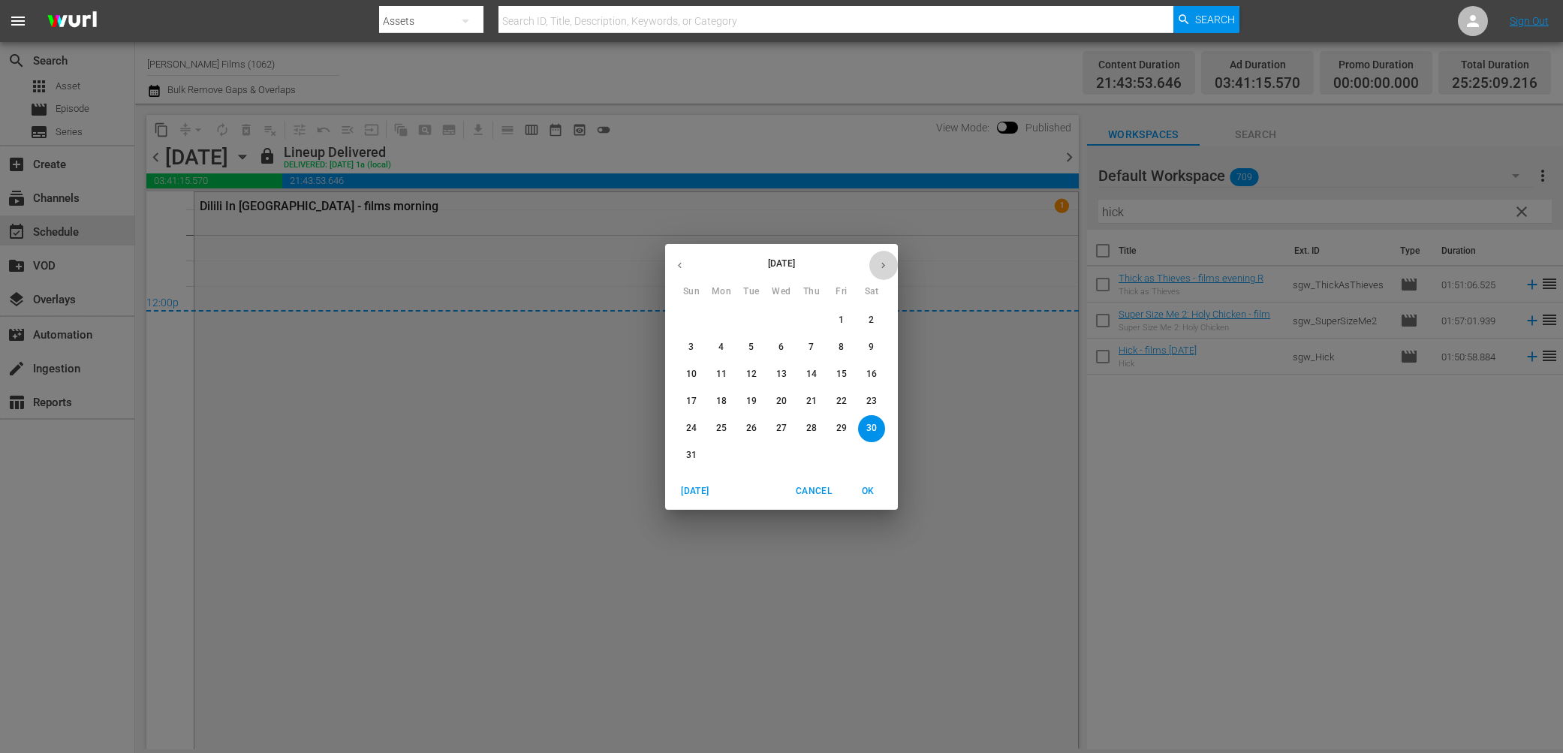
click at [891, 262] on button "button" at bounding box center [883, 265] width 29 height 29
click at [873, 321] on p "6" at bounding box center [871, 320] width 5 height 13
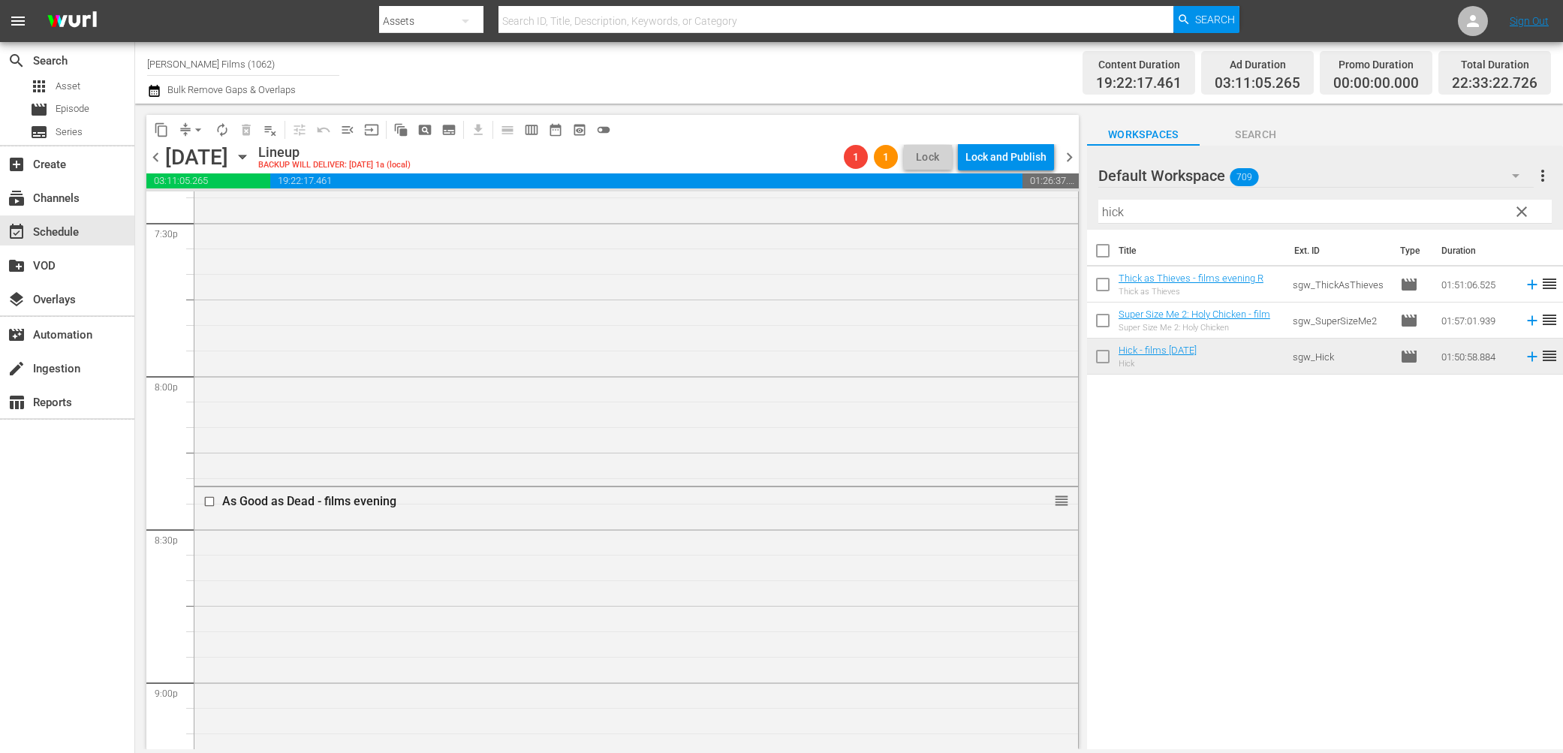
scroll to position [5912, 0]
click at [186, 130] on button "arrow_drop_down" at bounding box center [198, 130] width 24 height 24
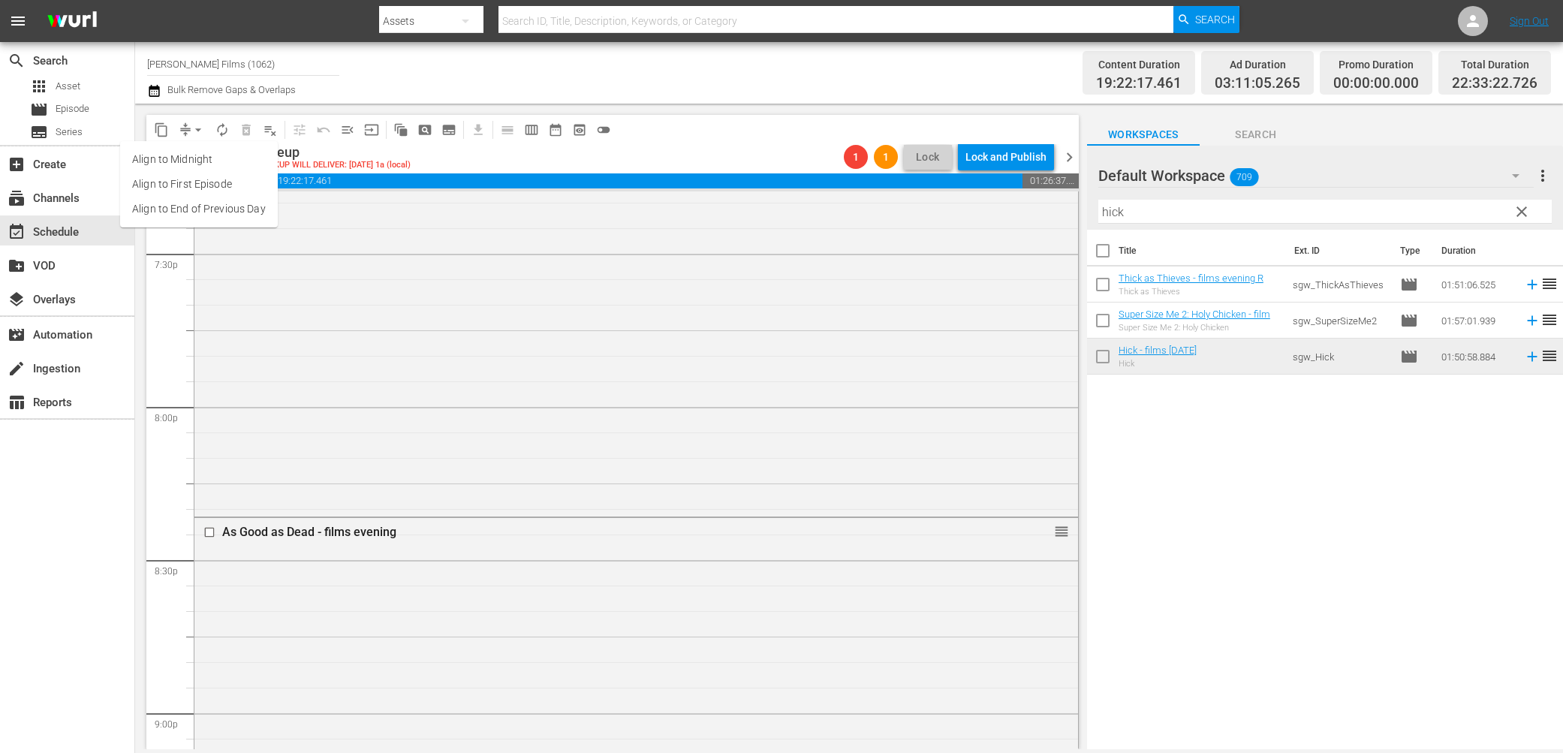
click at [227, 208] on li "Align to End of Previous Day" at bounding box center [199, 209] width 158 height 25
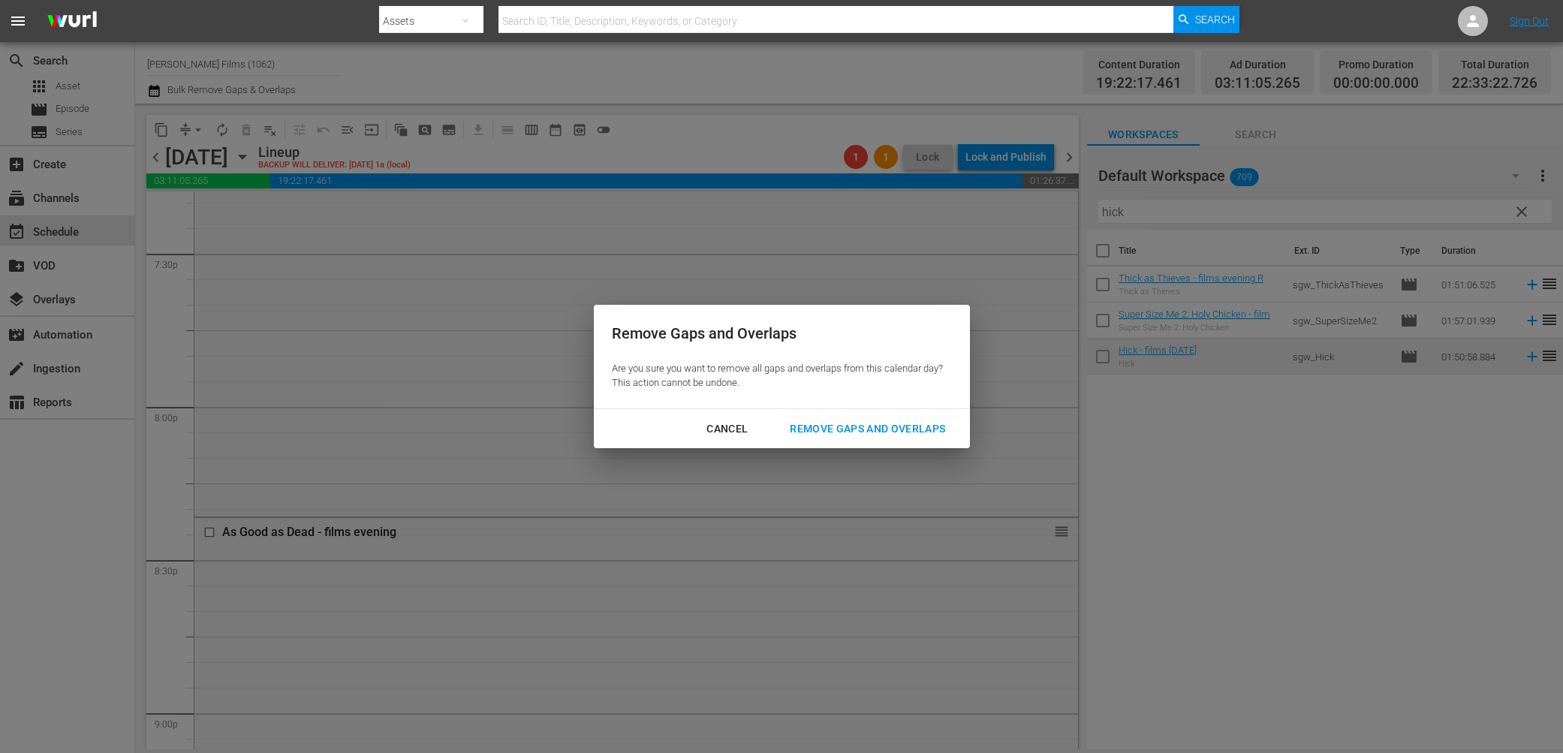
click at [887, 433] on div "Remove Gaps and Overlaps" at bounding box center [867, 429] width 179 height 19
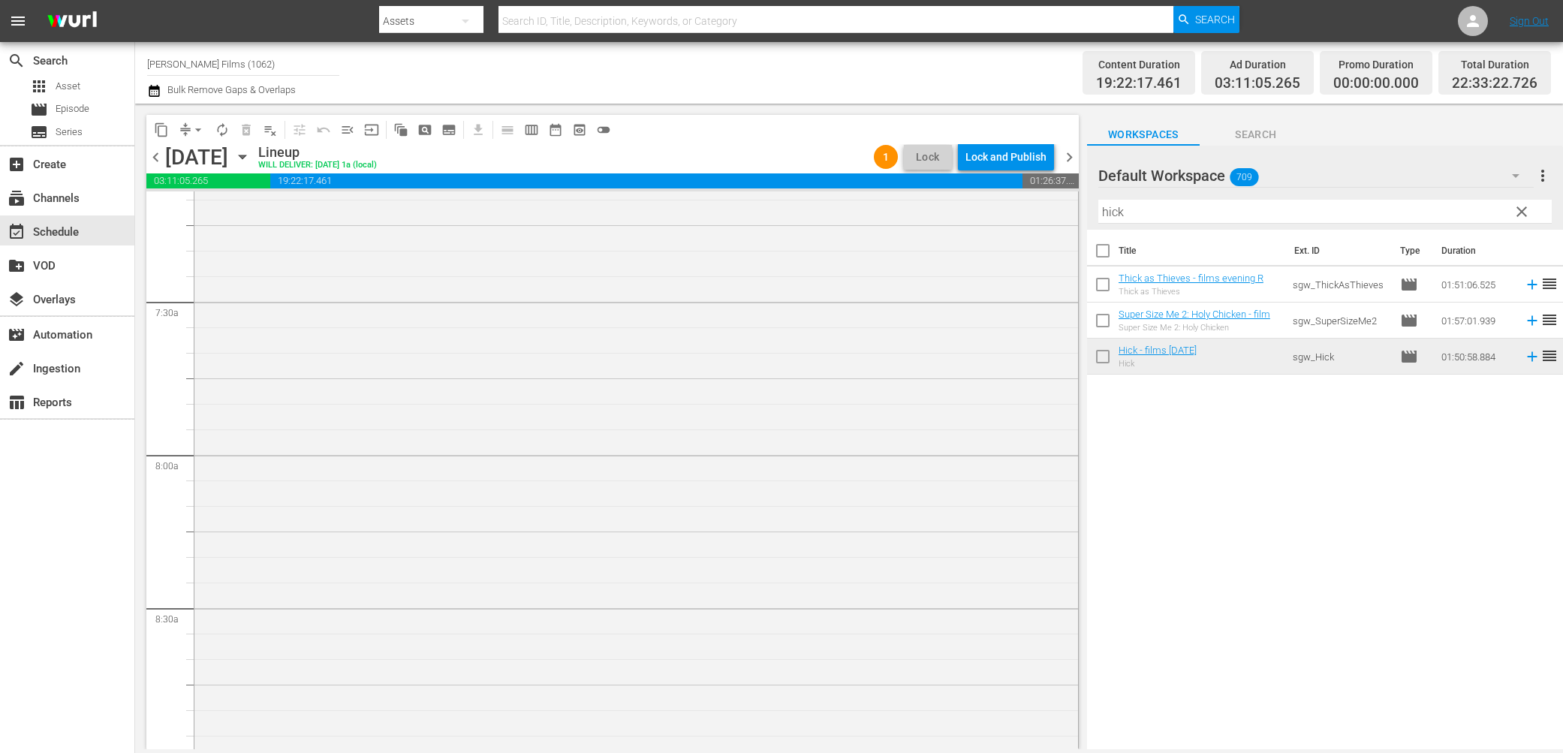
scroll to position [2140, 0]
click at [1009, 153] on div "Lock and Publish" at bounding box center [1006, 156] width 81 height 27
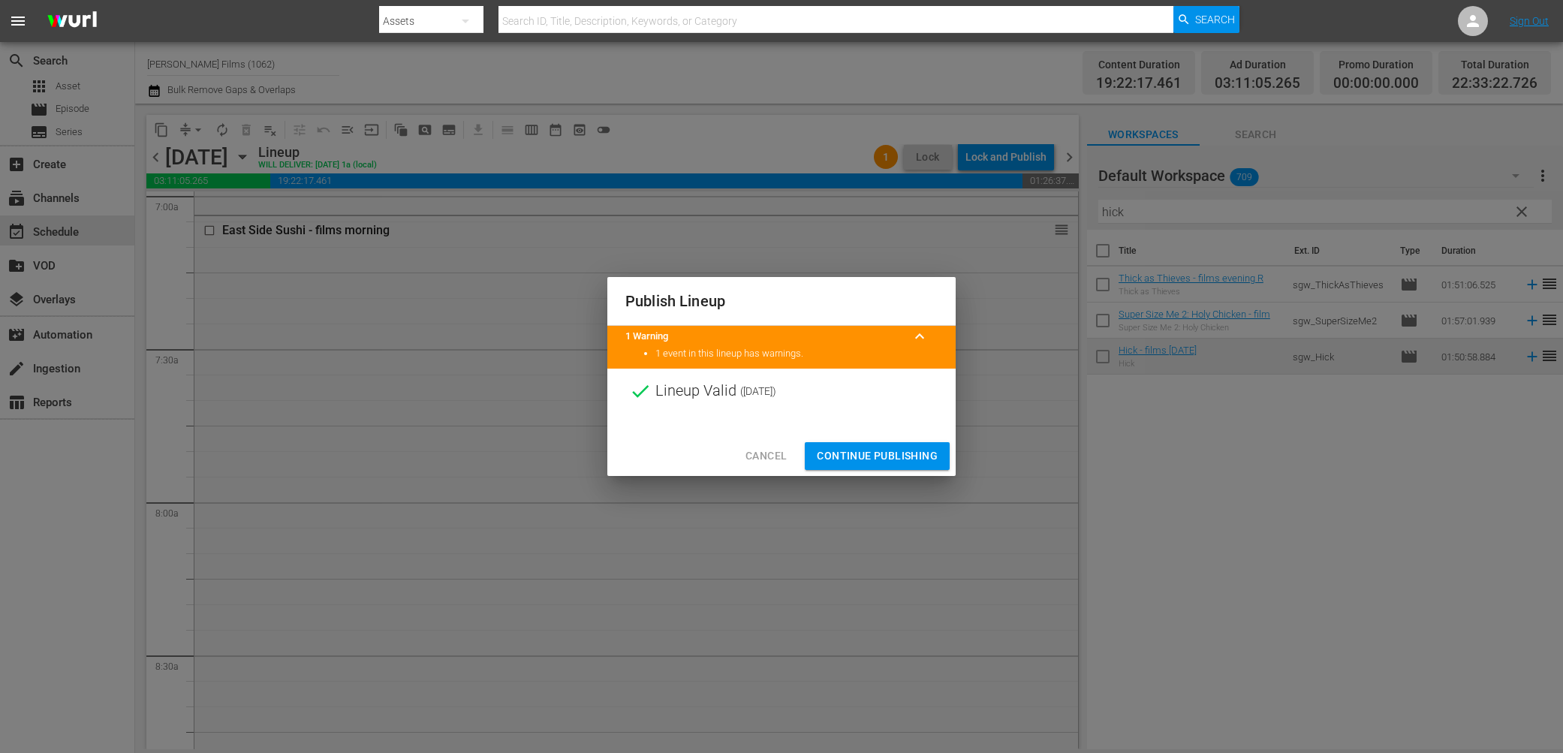
click at [867, 466] on button "Continue Publishing" at bounding box center [877, 456] width 145 height 28
